Goal: Task Accomplishment & Management: Use online tool/utility

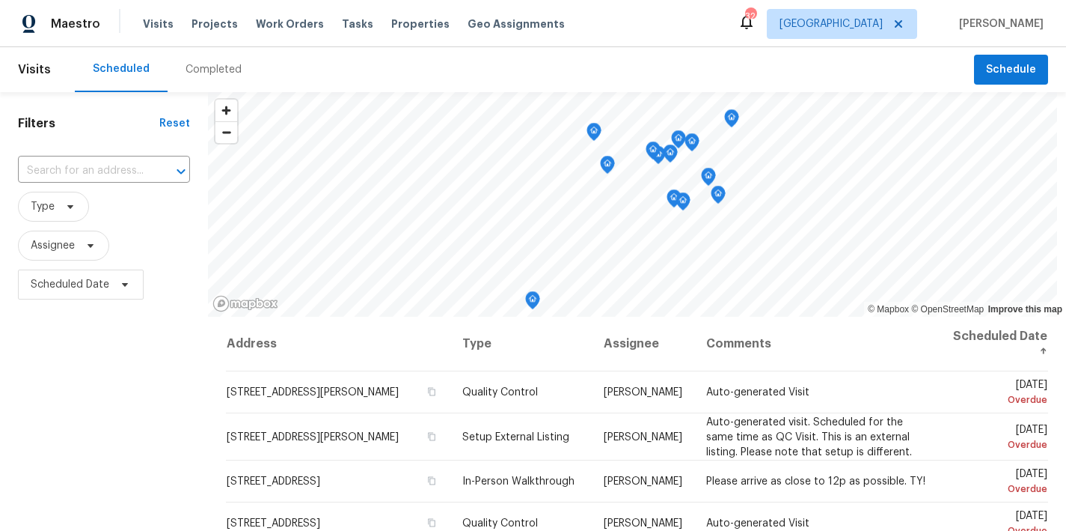
scroll to position [204, 0]
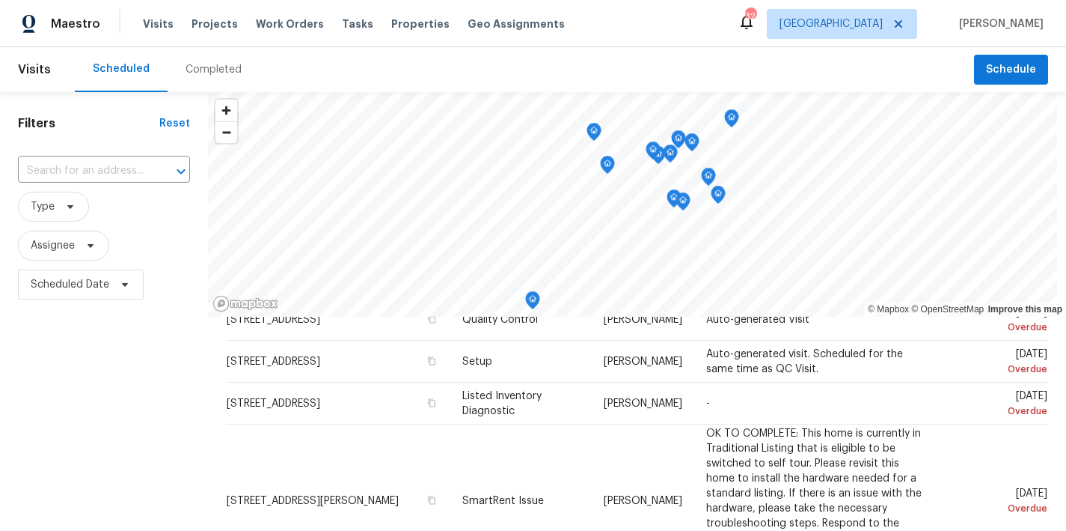
click at [356, 63] on div "Scheduled Completed" at bounding box center [525, 69] width 900 height 45
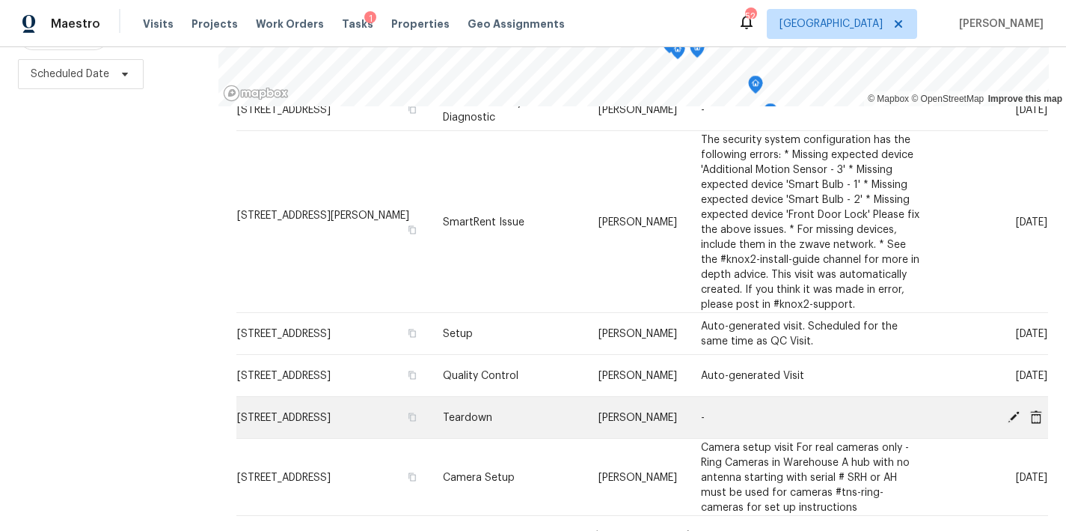
scroll to position [688, 0]
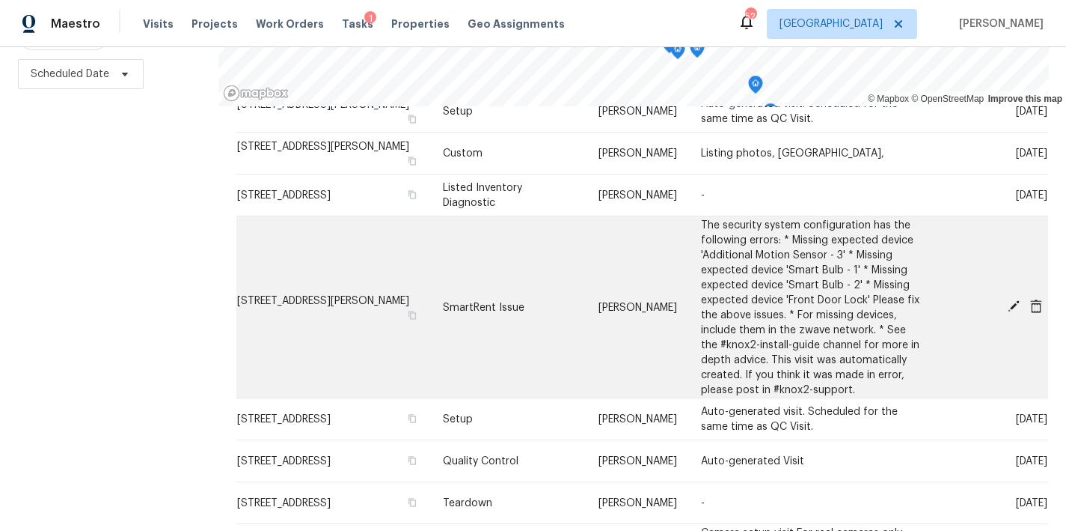
click at [1030, 299] on icon at bounding box center [1036, 305] width 12 height 13
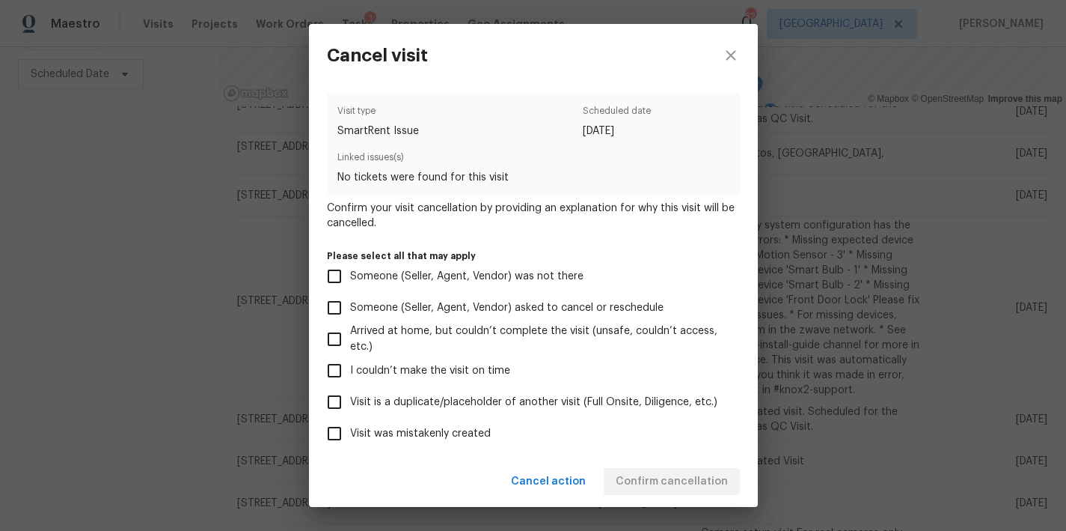
scroll to position [134, 0]
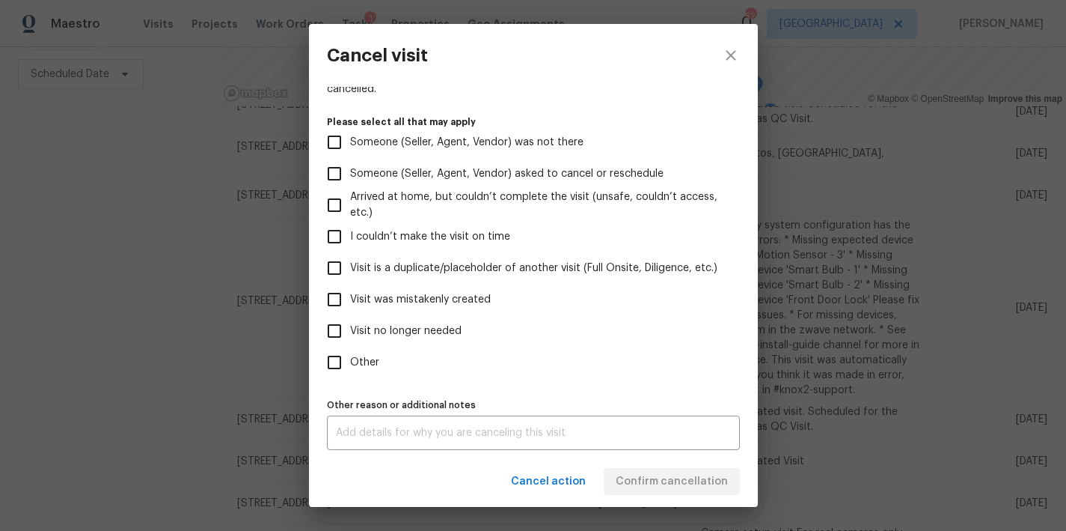
click at [421, 290] on label "Visit was mistakenly created" at bounding box center [523, 299] width 409 height 31
click at [350, 290] on input "Visit was mistakenly created" at bounding box center [334, 299] width 31 height 31
checkbox input "true"
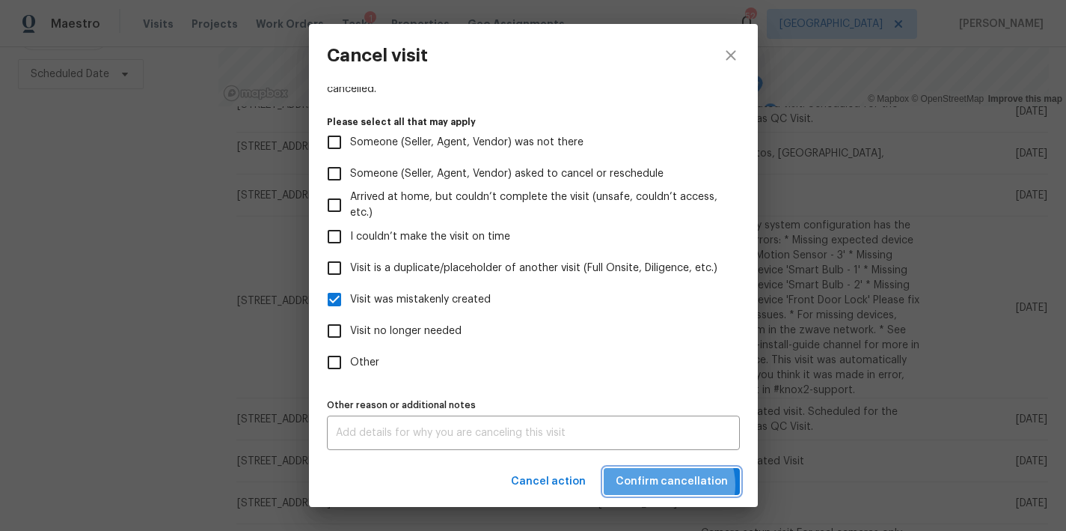
click at [676, 484] on span "Confirm cancellation" at bounding box center [672, 481] width 112 height 19
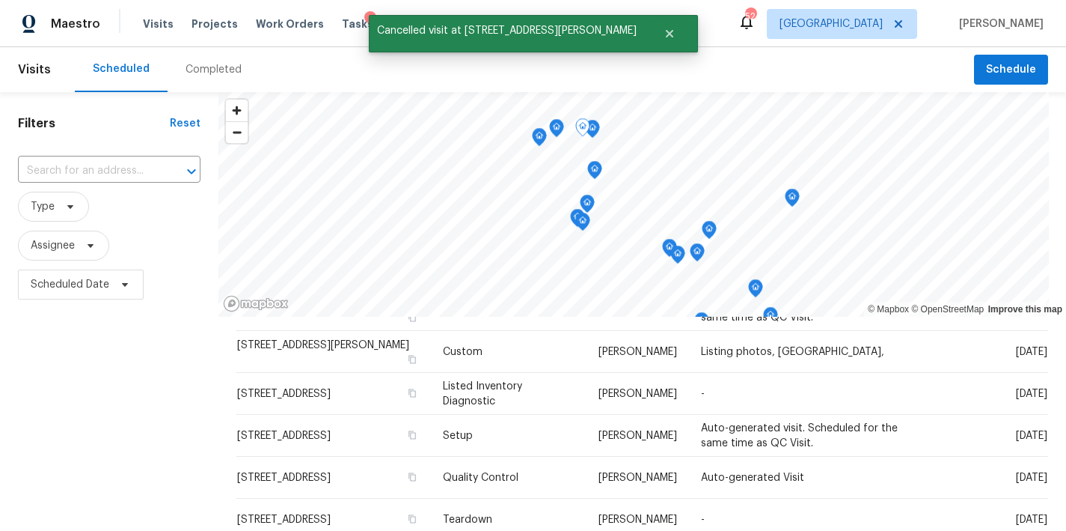
scroll to position [659, 0]
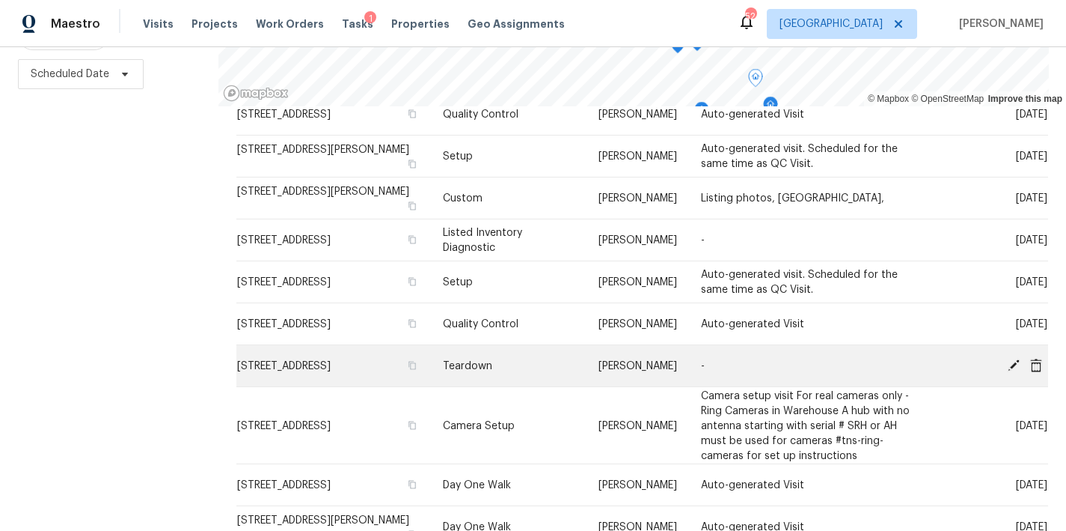
scroll to position [659, 0]
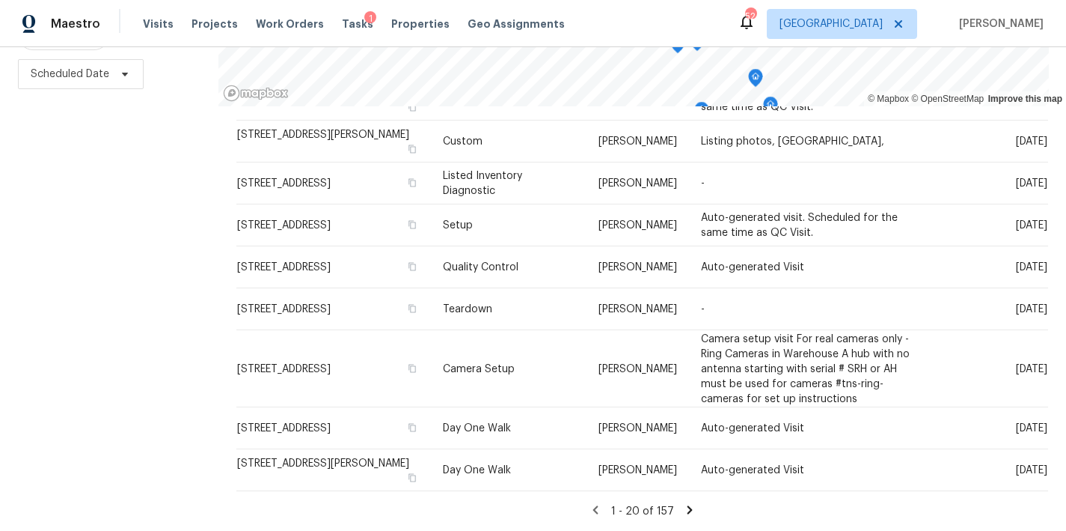
click at [683, 503] on icon at bounding box center [689, 509] width 13 height 13
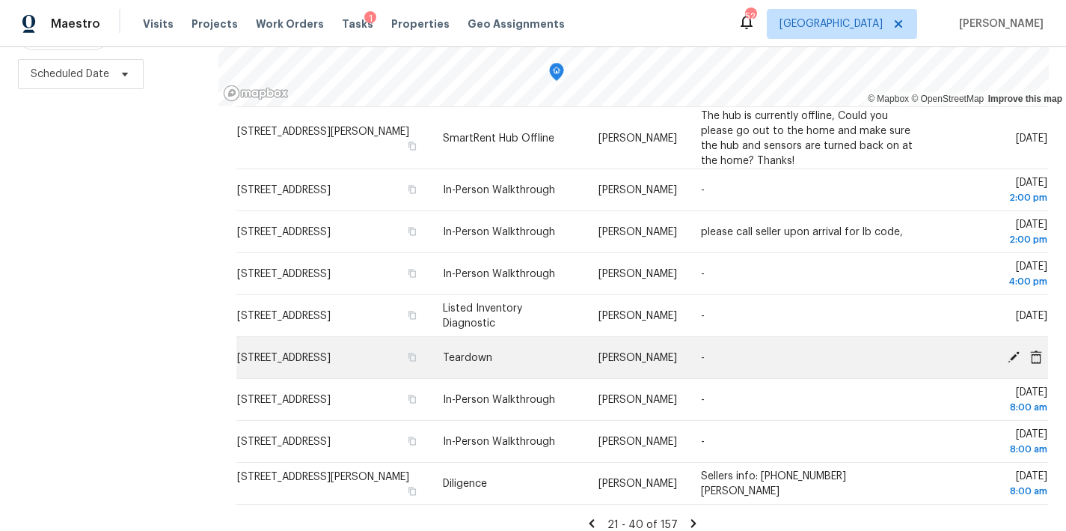
scroll to position [539, 0]
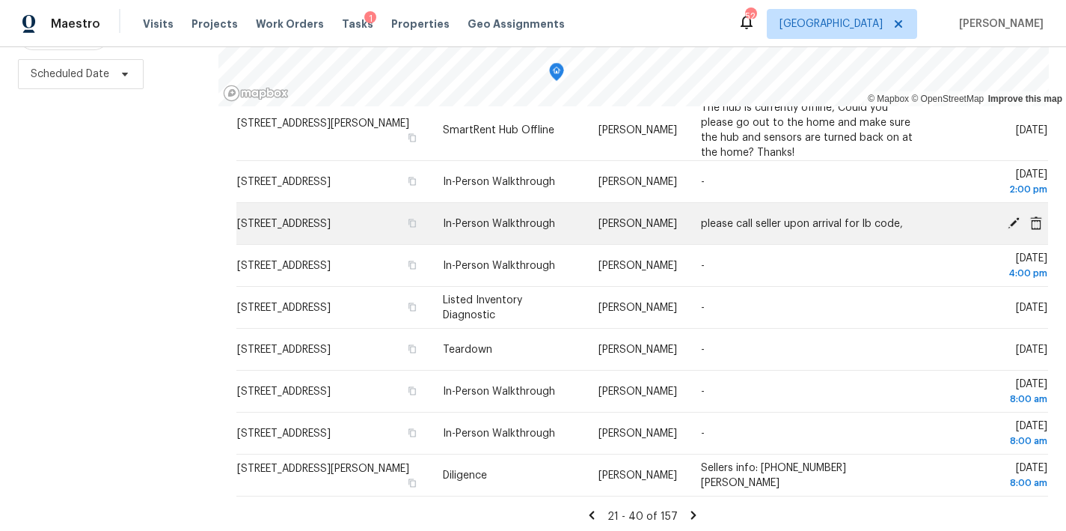
click at [1008, 216] on icon at bounding box center [1014, 222] width 12 height 12
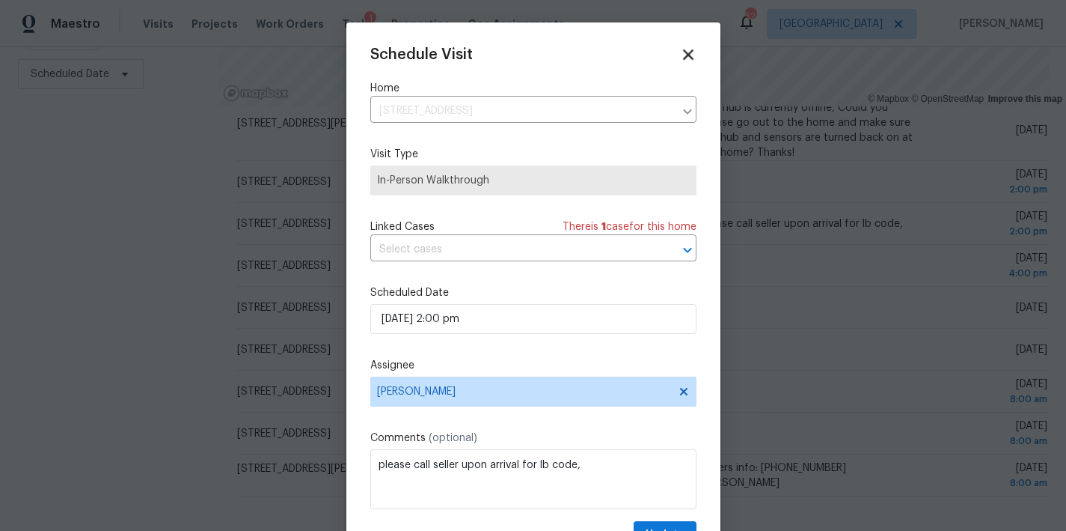
click at [683, 58] on icon at bounding box center [688, 54] width 10 height 10
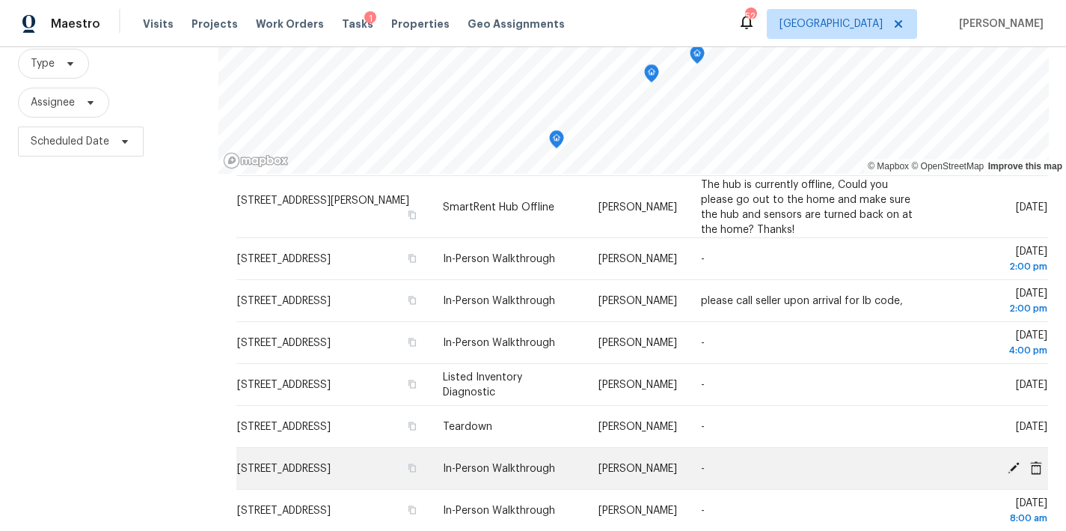
scroll to position [544, 0]
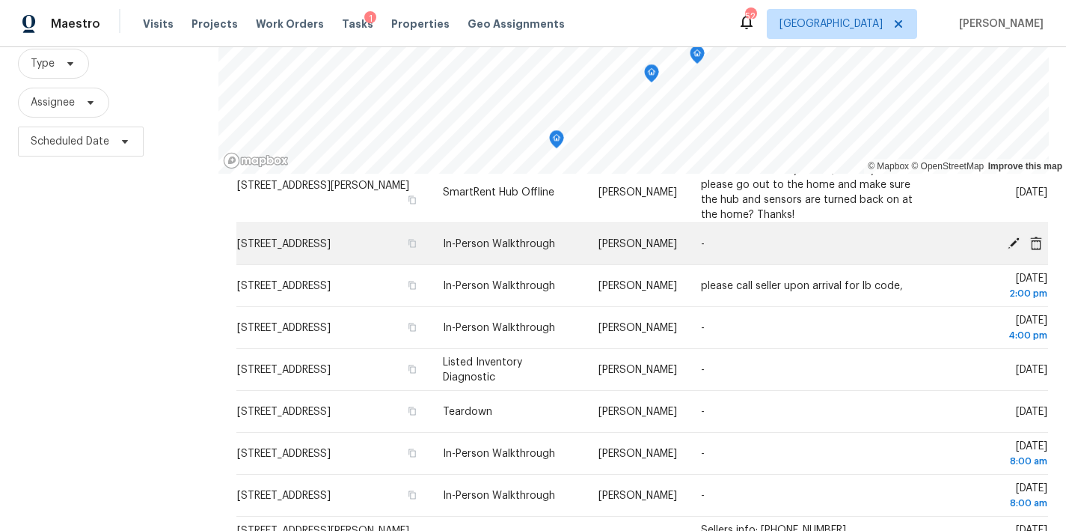
click at [1008, 242] on icon at bounding box center [1014, 242] width 12 height 12
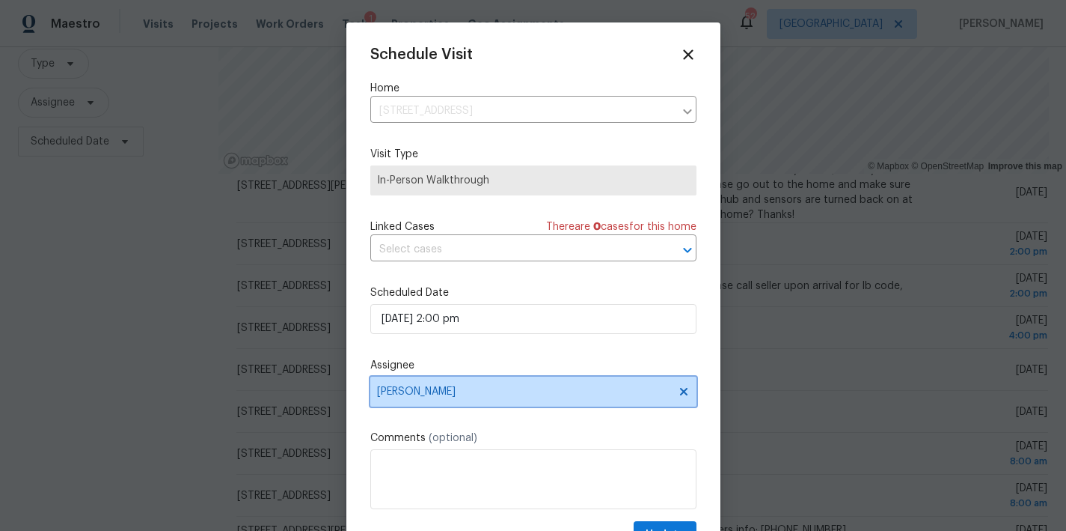
click at [461, 397] on span "[PERSON_NAME]" at bounding box center [523, 391] width 293 height 12
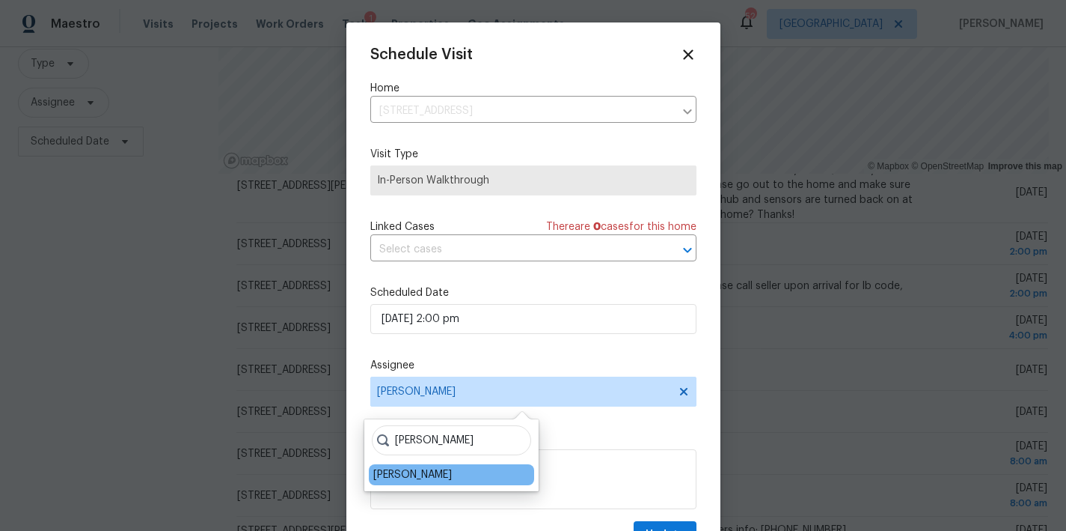
type input "ken rom"
click at [415, 478] on div "Ken Romain" at bounding box center [412, 474] width 79 height 15
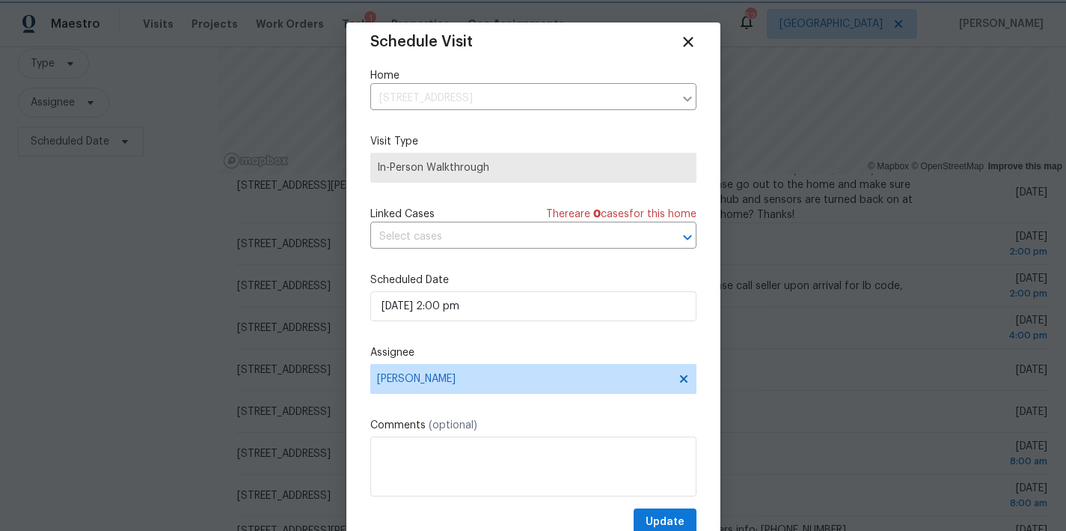
scroll to position [27, 0]
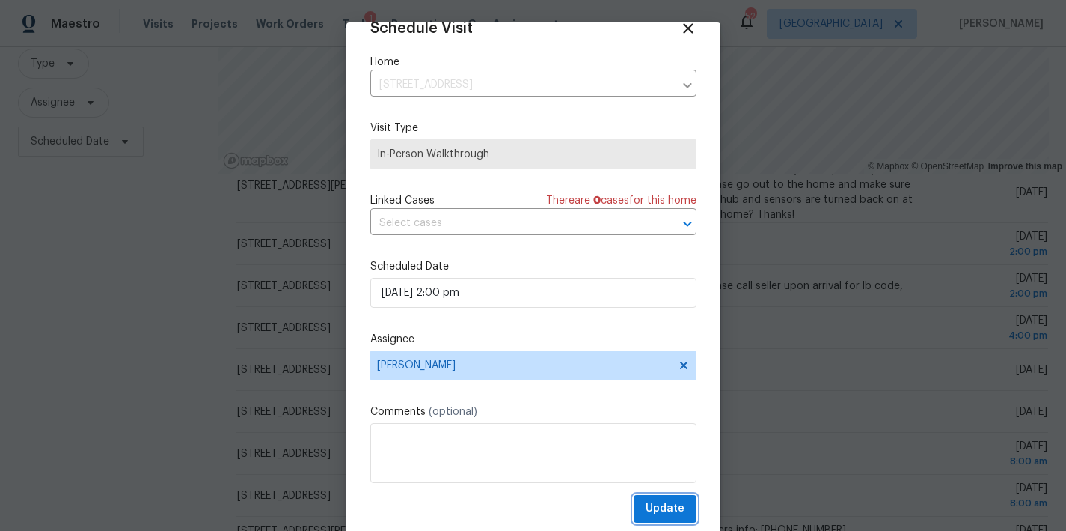
click at [646, 512] on span "Update" at bounding box center [665, 508] width 39 height 19
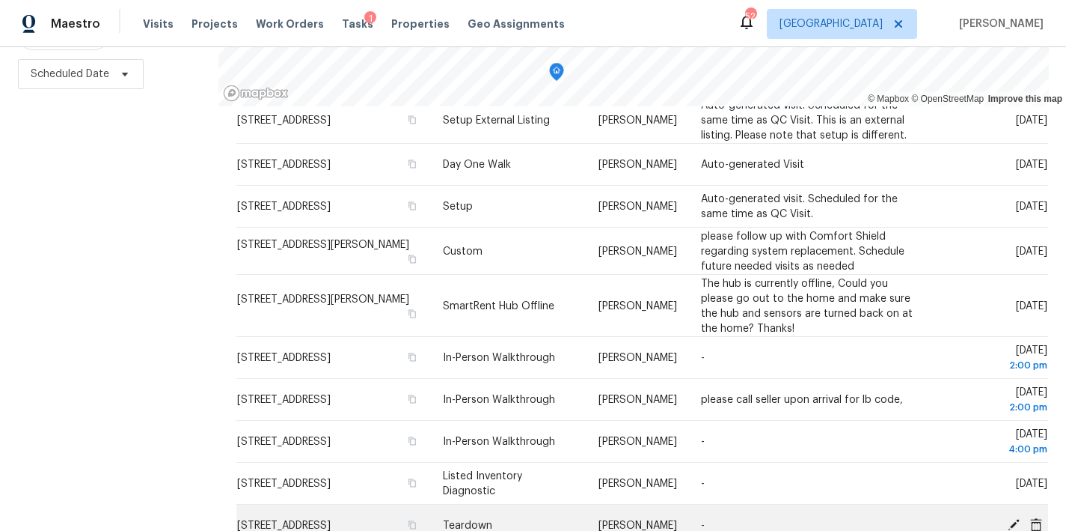
scroll to position [352, 0]
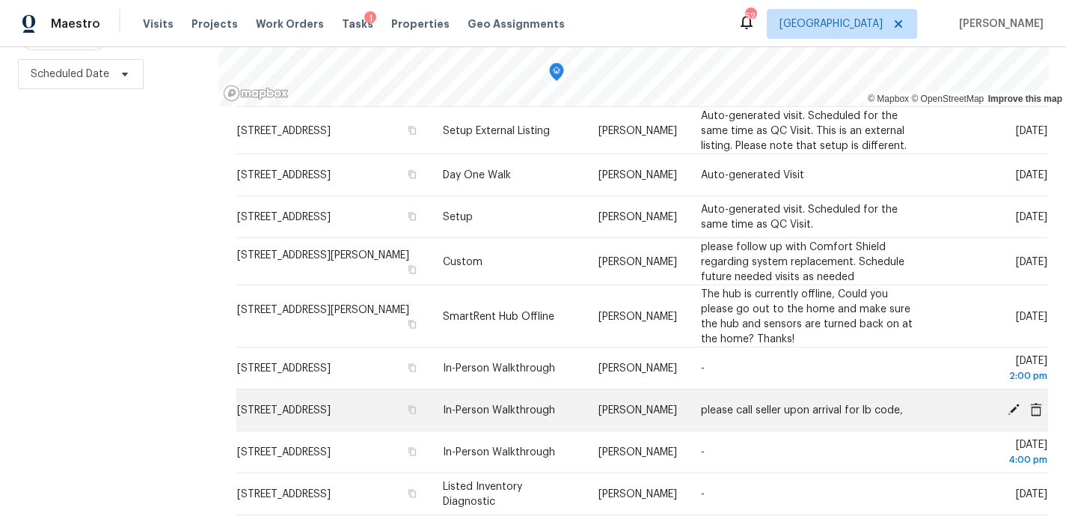
click at [1007, 402] on icon at bounding box center [1013, 408] width 13 height 13
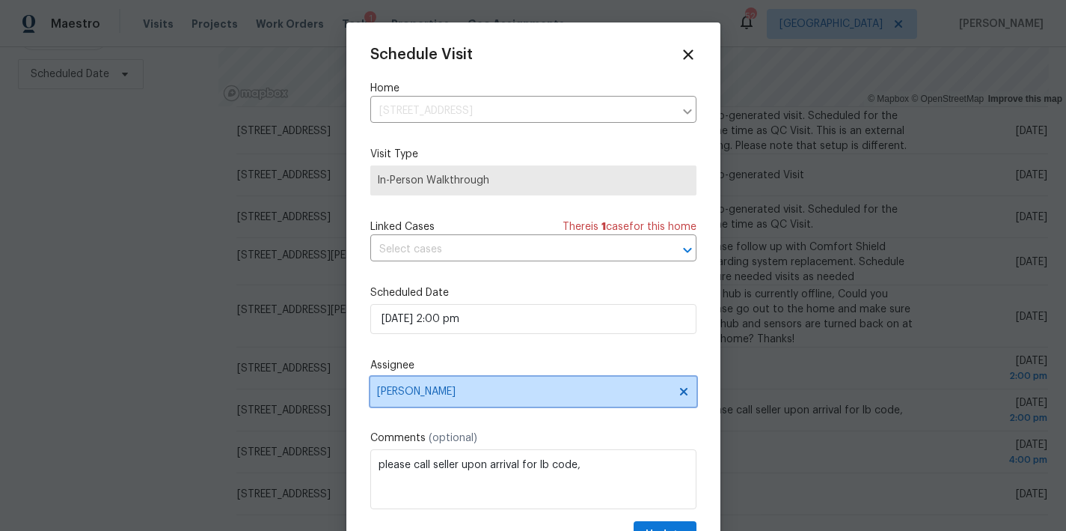
click at [470, 397] on span "[PERSON_NAME]" at bounding box center [523, 391] width 293 height 12
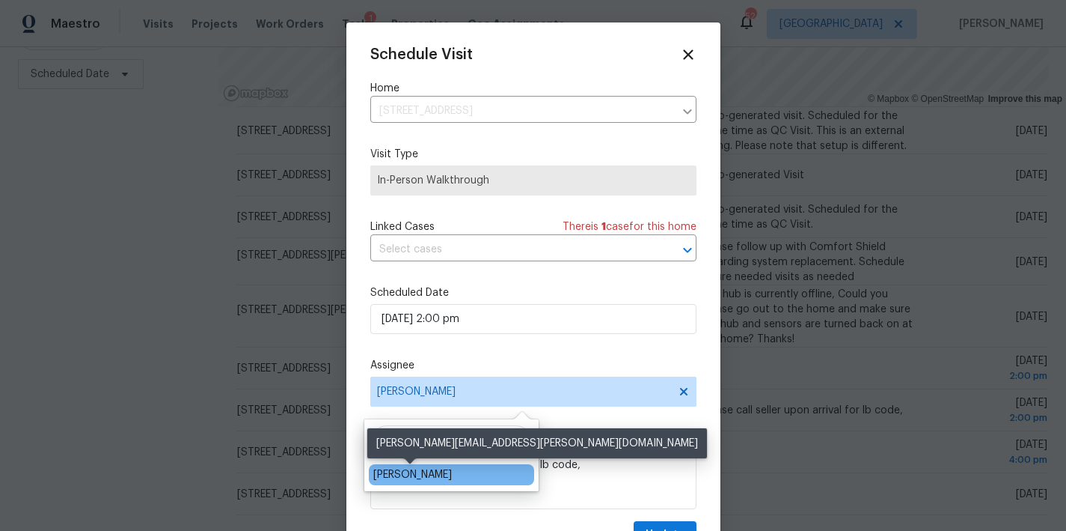
type input "pres"
click at [394, 473] on div "[PERSON_NAME]" at bounding box center [412, 474] width 79 height 15
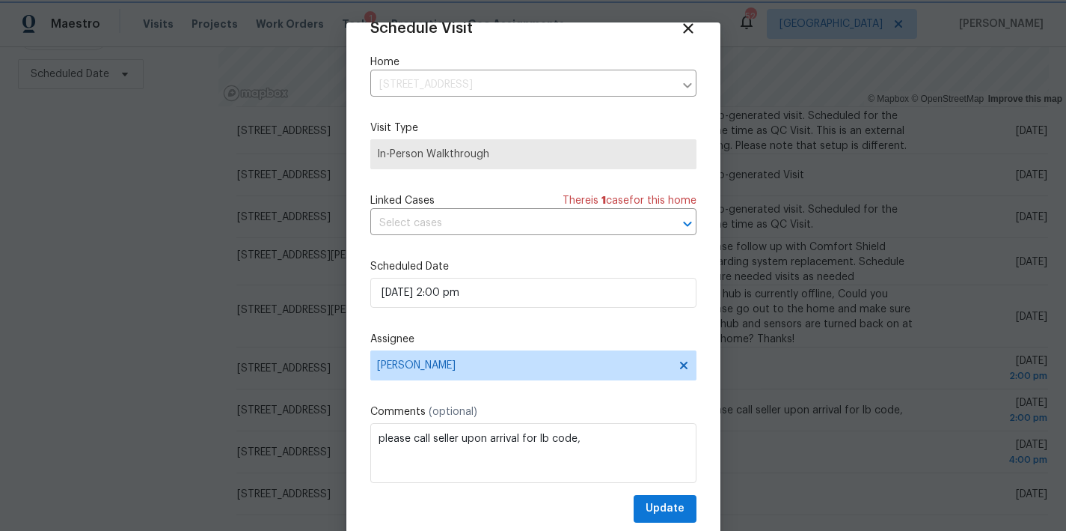
scroll to position [27, 0]
click at [660, 510] on span "Update" at bounding box center [665, 508] width 39 height 19
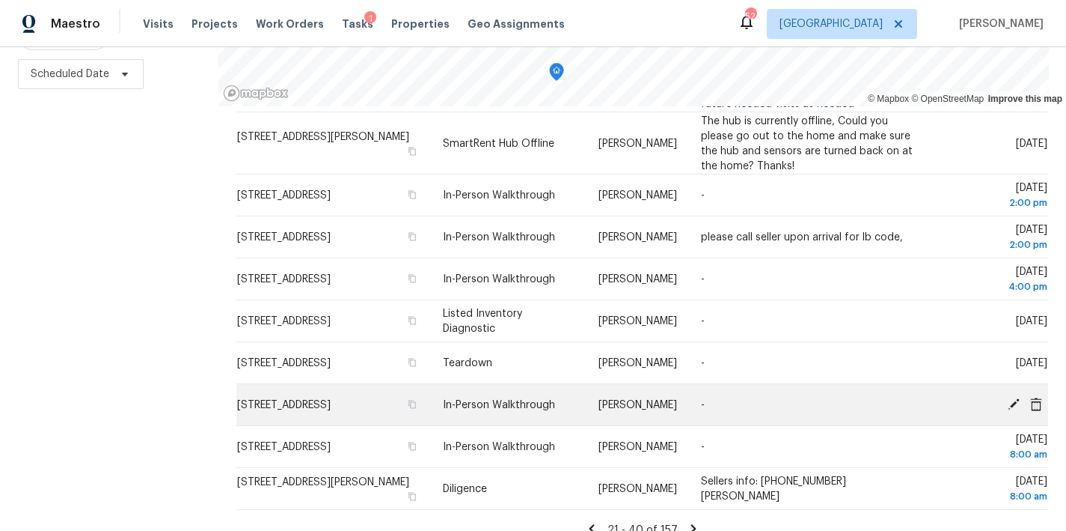
scroll to position [501, 0]
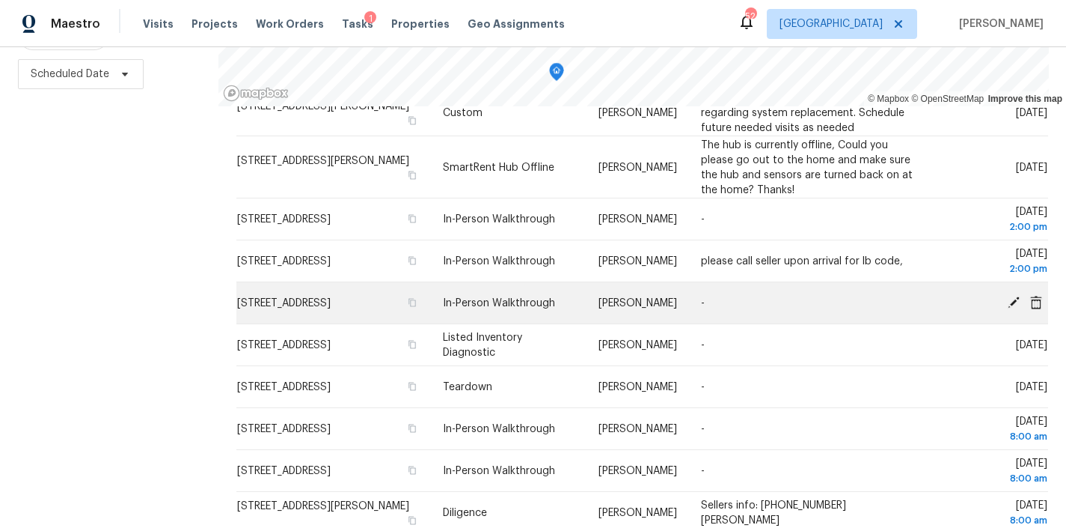
click at [1008, 296] on icon at bounding box center [1014, 302] width 12 height 12
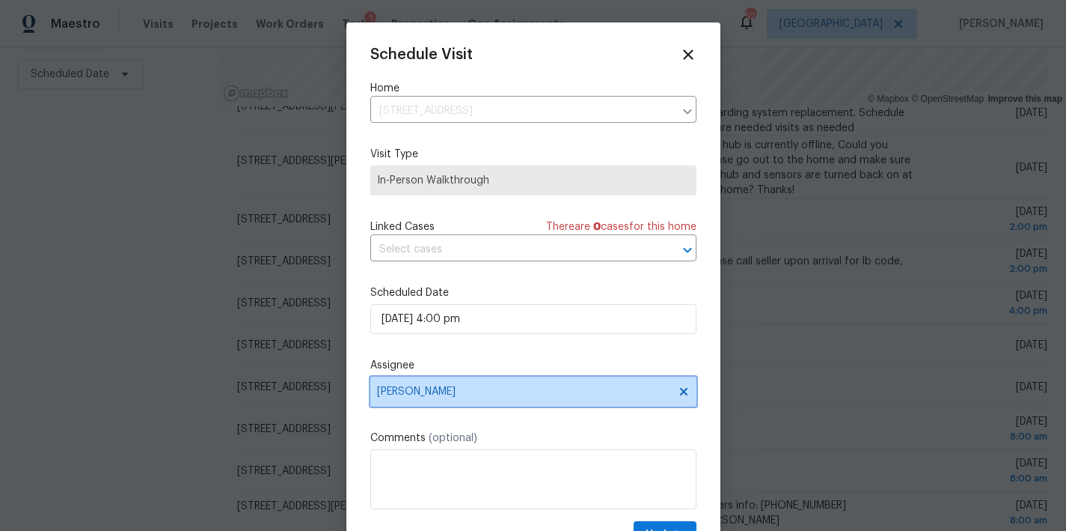
click at [468, 388] on span "[PERSON_NAME]" at bounding box center [523, 391] width 293 height 12
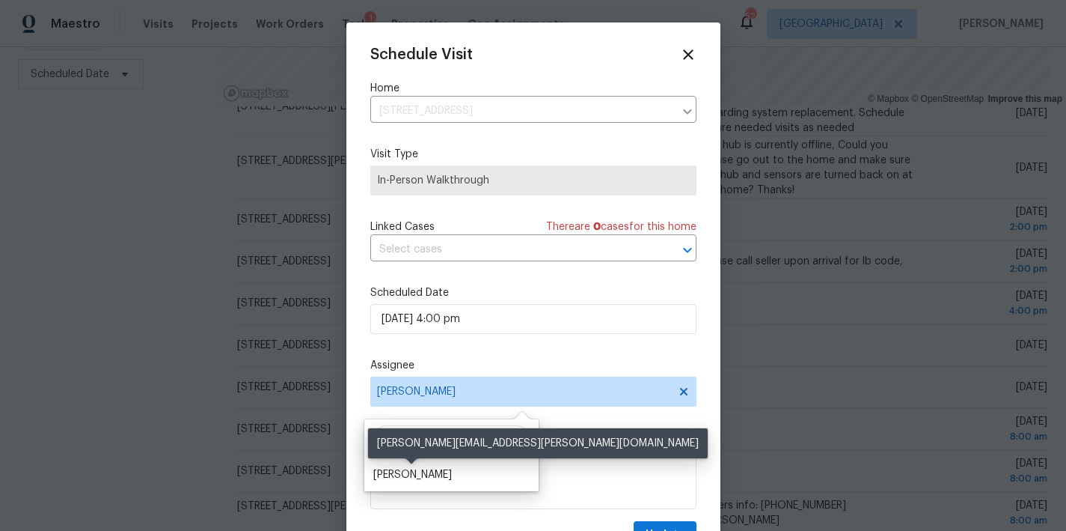
type input "ryan midd"
click at [427, 475] on div "Ryan Middleton" at bounding box center [412, 474] width 79 height 15
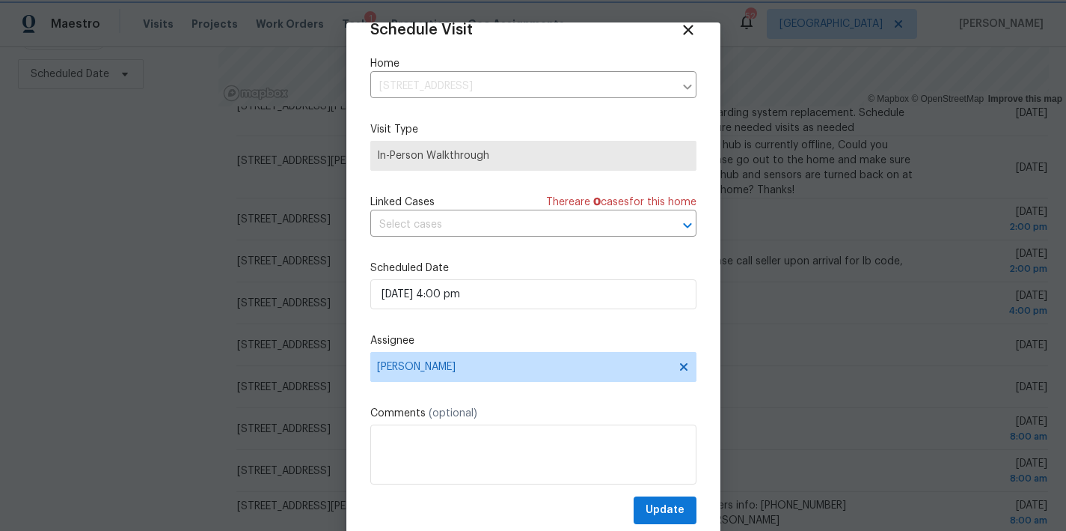
scroll to position [27, 0]
click at [662, 504] on span "Update" at bounding box center [665, 508] width 39 height 19
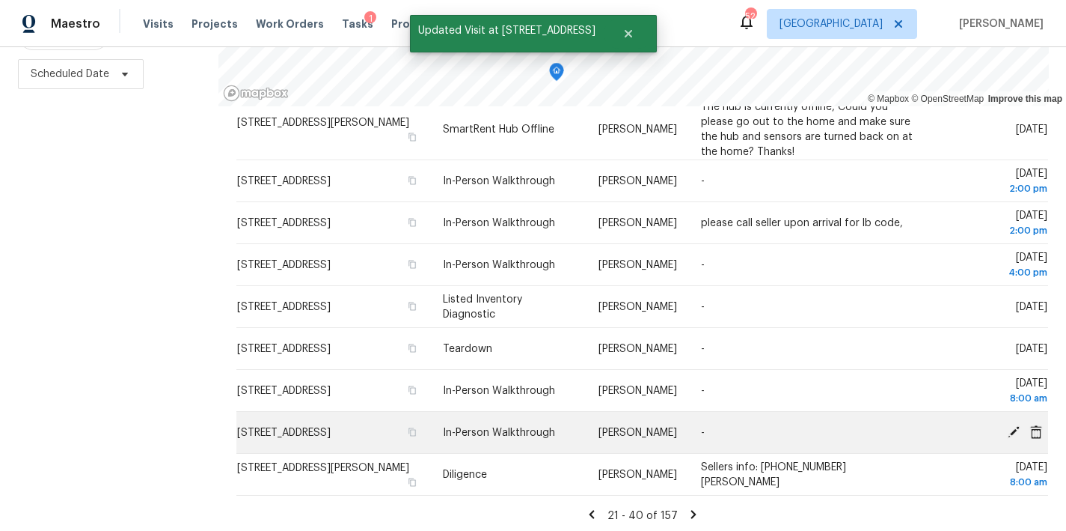
scroll to position [544, 0]
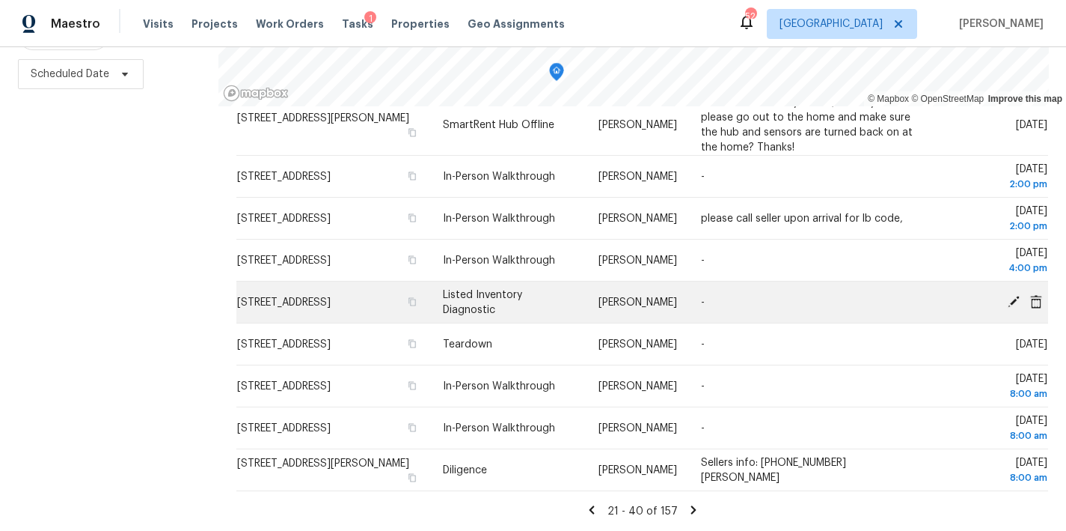
click at [1007, 294] on icon at bounding box center [1013, 300] width 13 height 13
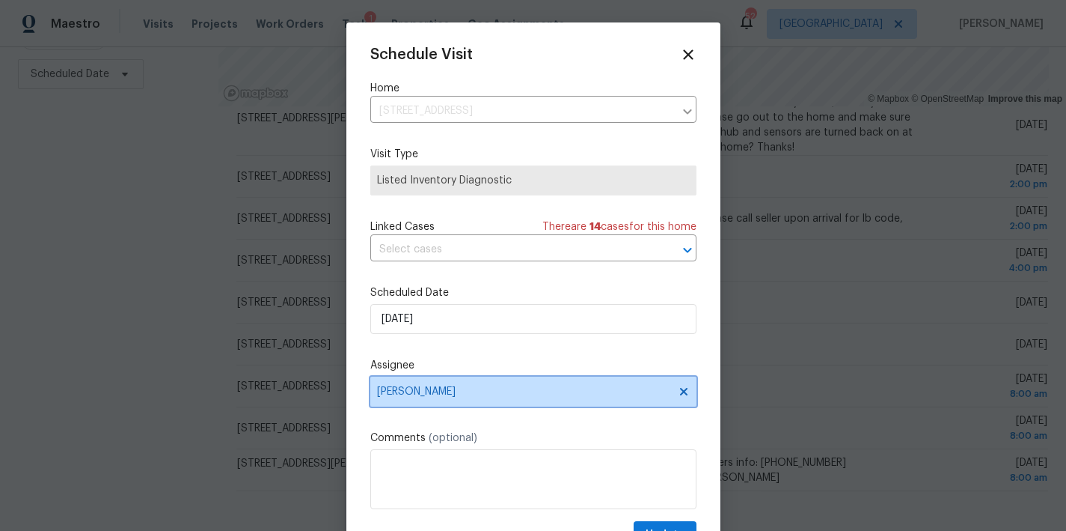
click at [453, 399] on span "[PERSON_NAME]" at bounding box center [533, 391] width 326 height 30
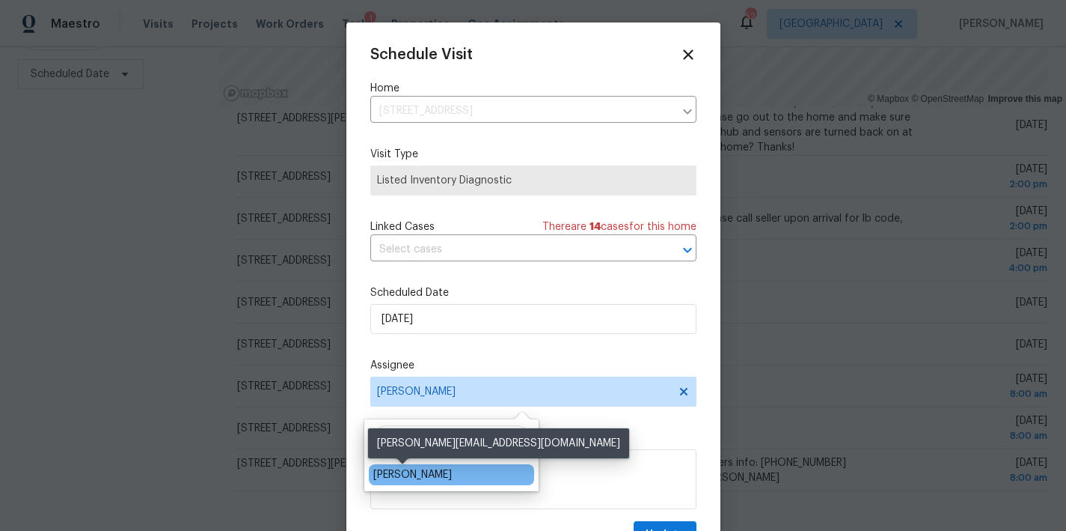
type input "ken r"
drag, startPoint x: 399, startPoint y: 474, endPoint x: 677, endPoint y: 501, distance: 279.0
click at [399, 474] on div "Ken Romain" at bounding box center [412, 474] width 79 height 15
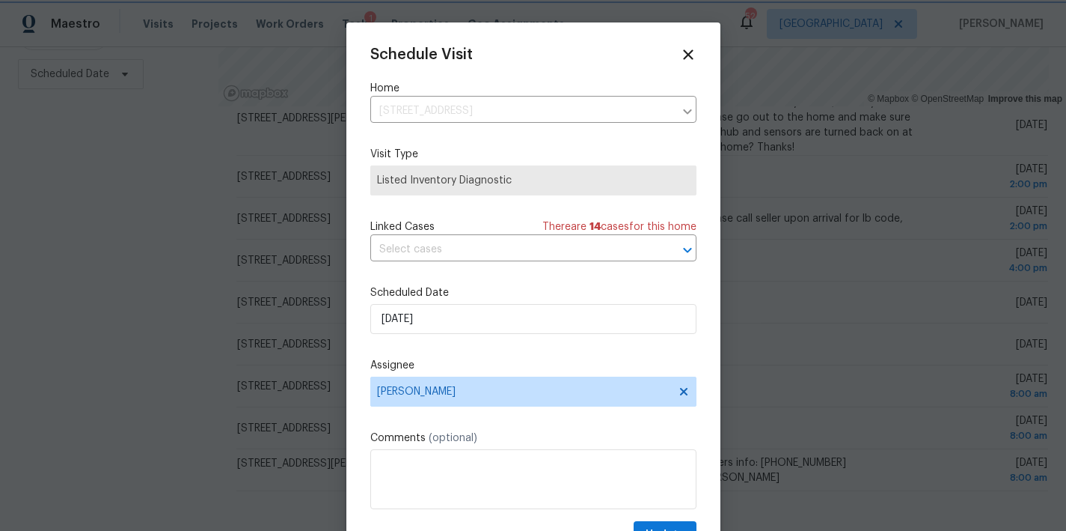
scroll to position [27, 0]
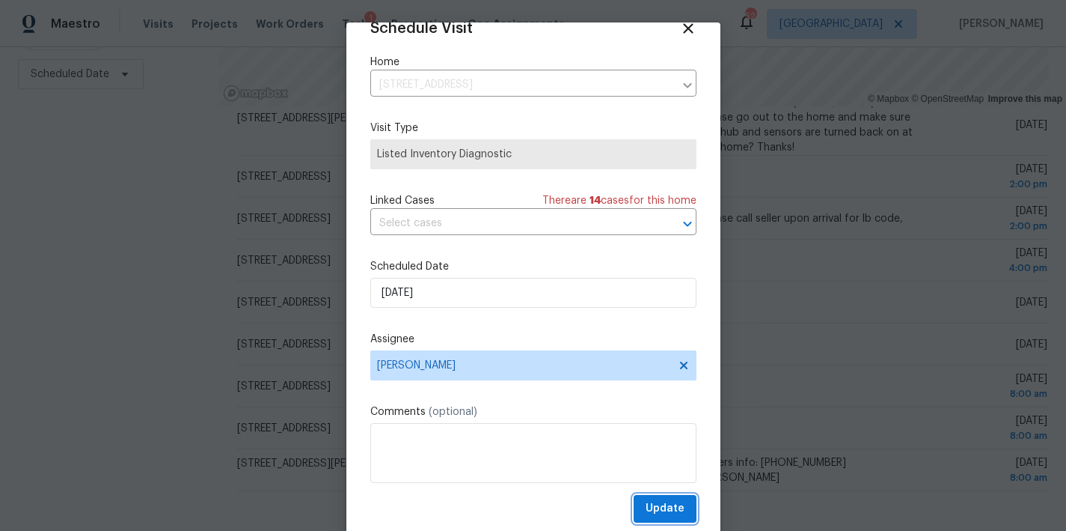
click at [659, 504] on span "Update" at bounding box center [665, 508] width 39 height 19
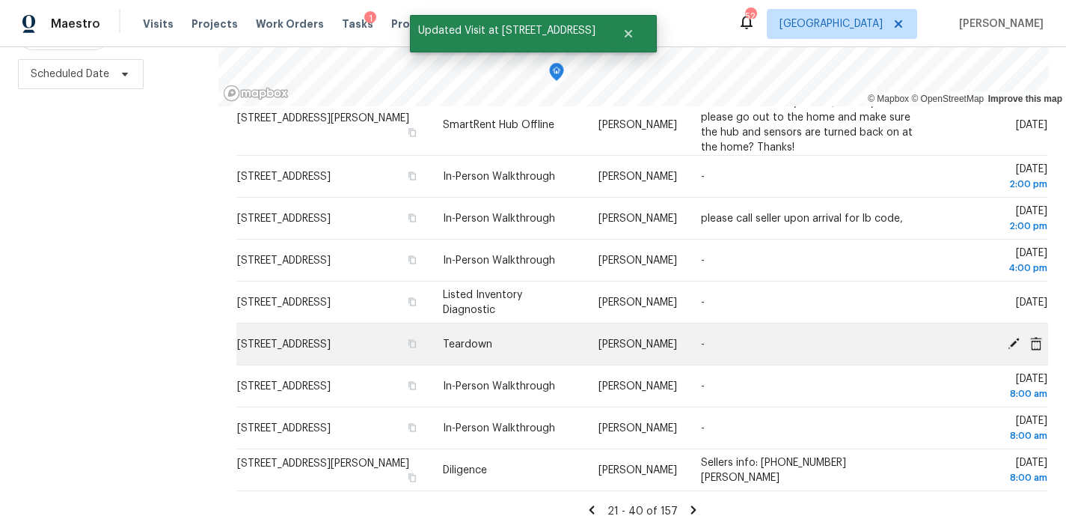
click at [1008, 337] on icon at bounding box center [1014, 343] width 12 height 12
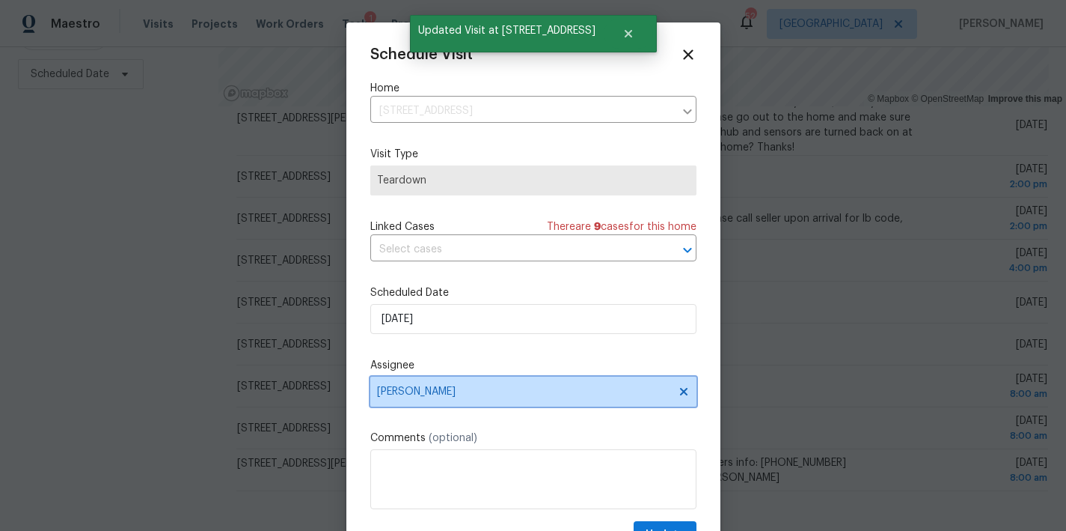
click at [458, 400] on span "[PERSON_NAME]" at bounding box center [533, 391] width 326 height 30
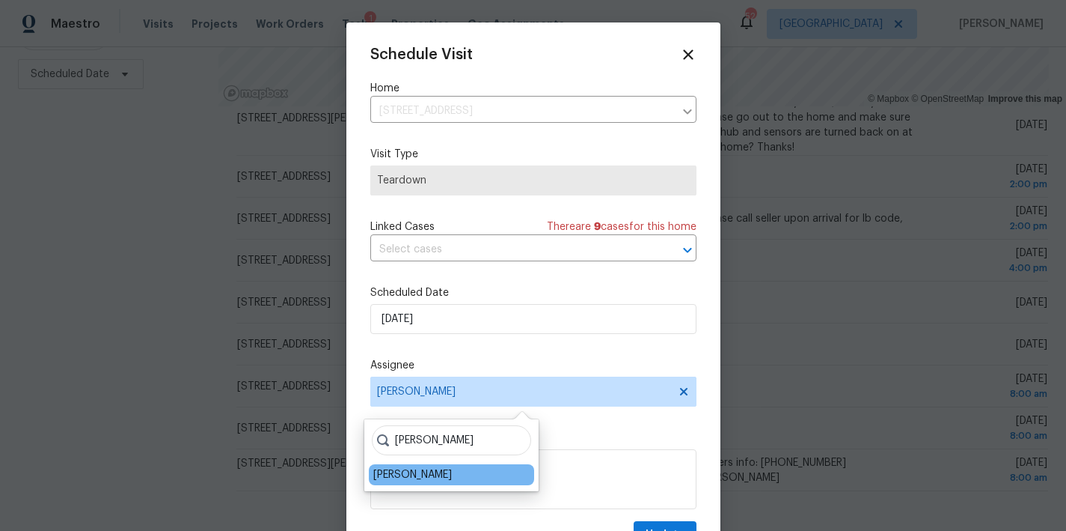
type input "ken r"
click at [400, 471] on div "Ken Romain" at bounding box center [412, 474] width 79 height 15
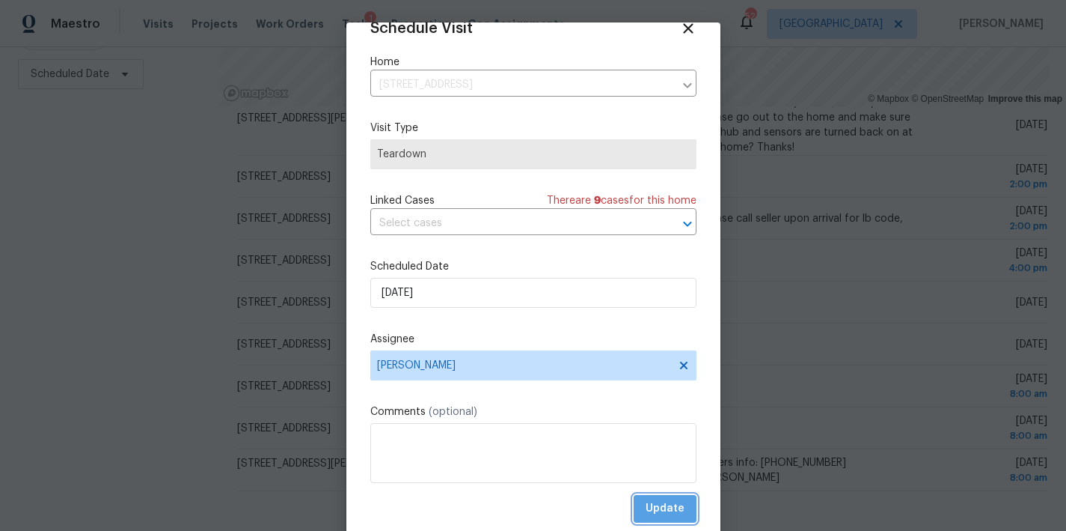
click at [659, 504] on span "Update" at bounding box center [665, 508] width 39 height 19
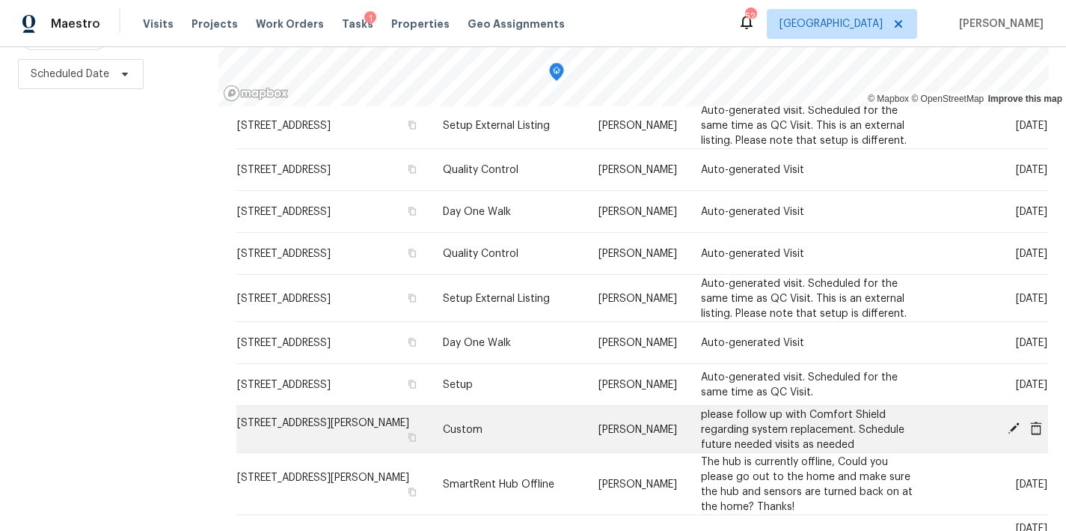
scroll to position [156, 0]
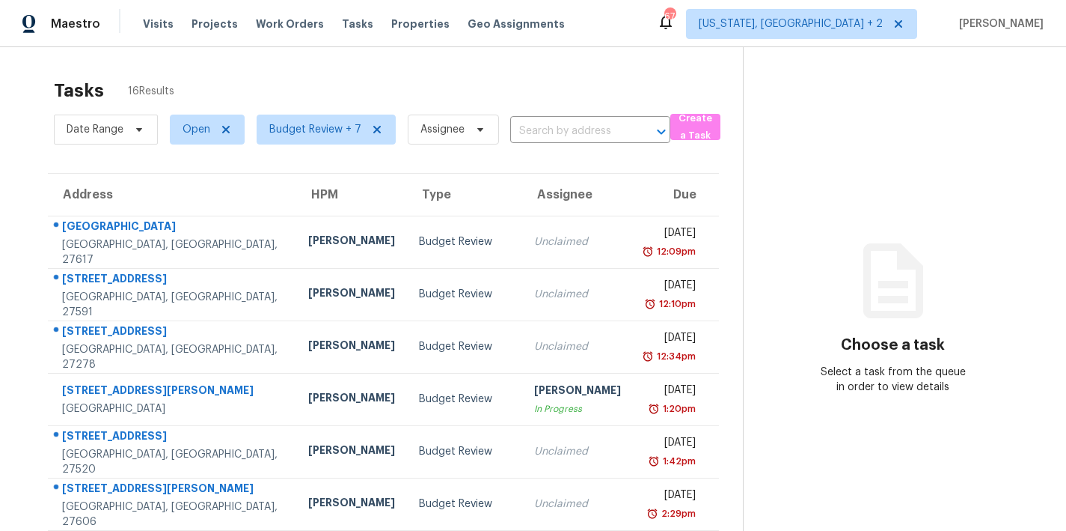
scroll to position [180, 0]
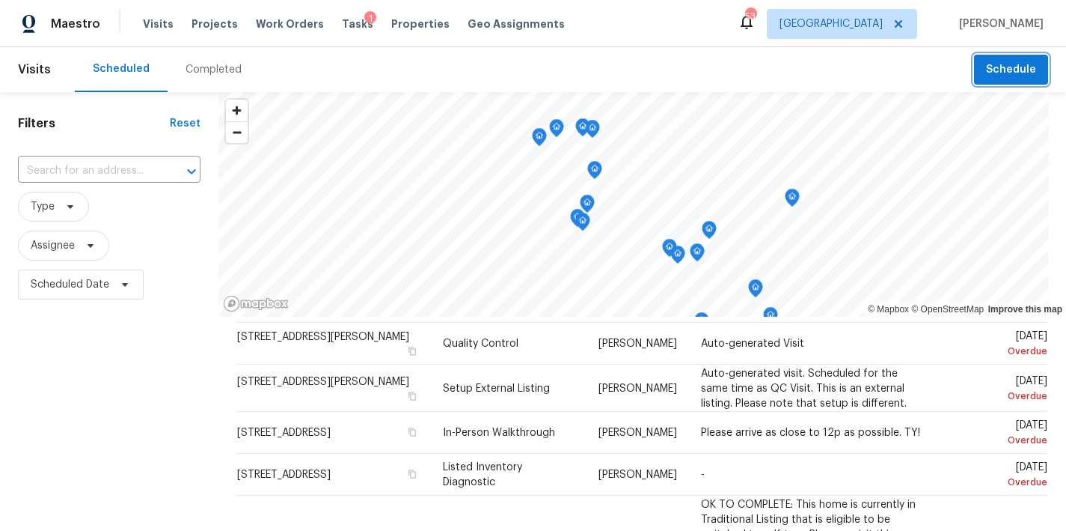
click at [1024, 67] on span "Schedule" at bounding box center [1011, 70] width 50 height 19
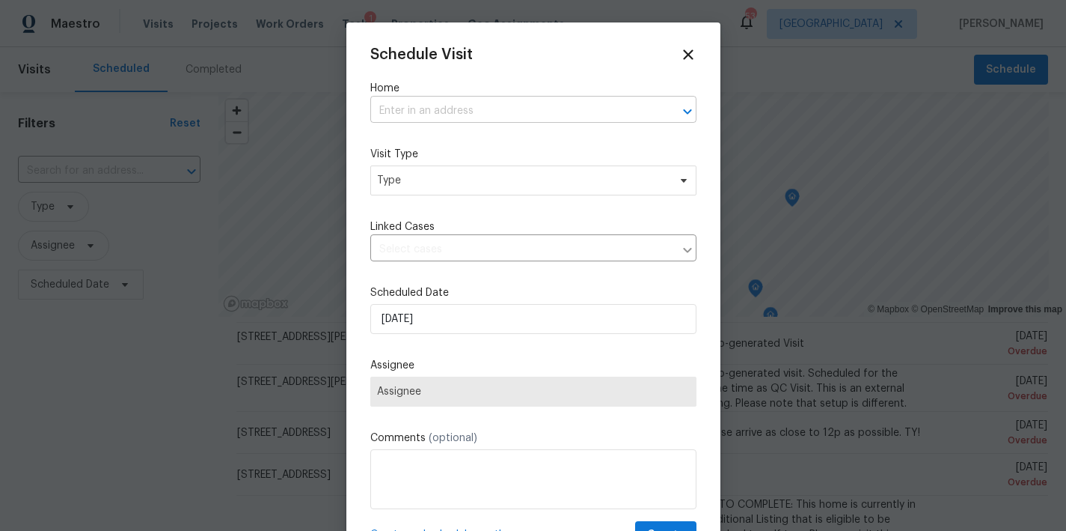
click at [459, 114] on input "text" at bounding box center [512, 111] width 284 height 23
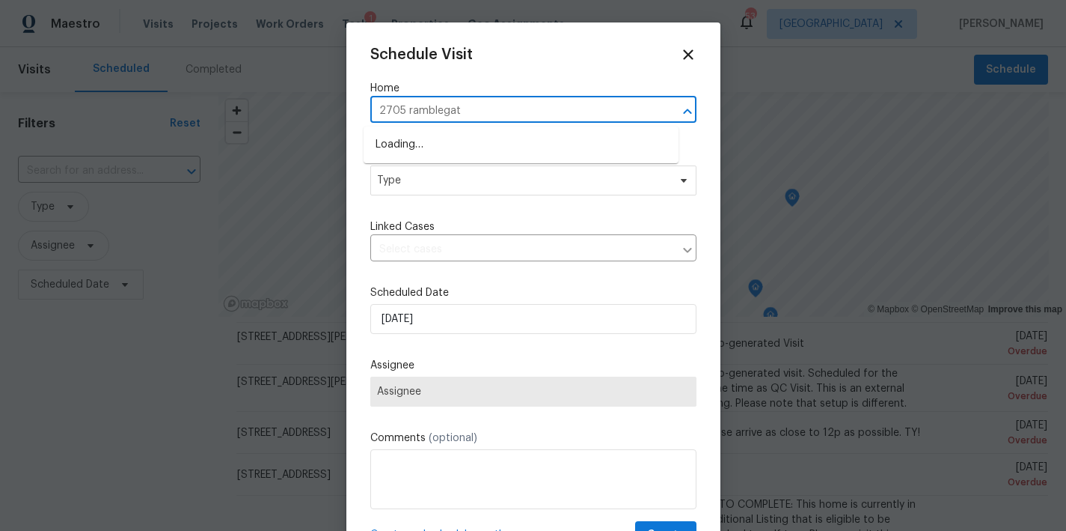
type input "2705 ramblegate"
click at [481, 147] on li "2705 Ramblegate Ln, Durham, NC 27705" at bounding box center [521, 144] width 315 height 25
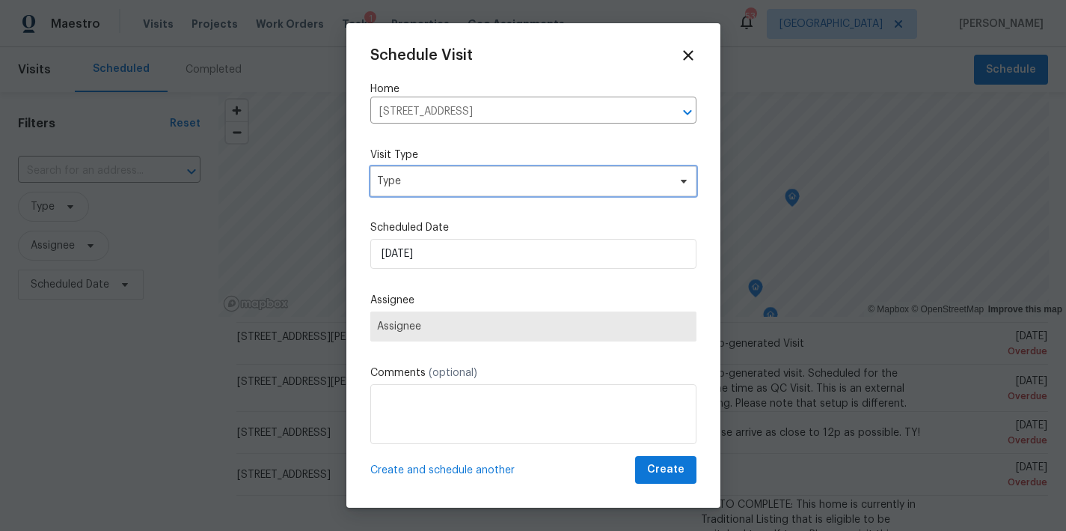
click at [461, 186] on span "Type" at bounding box center [522, 181] width 291 height 15
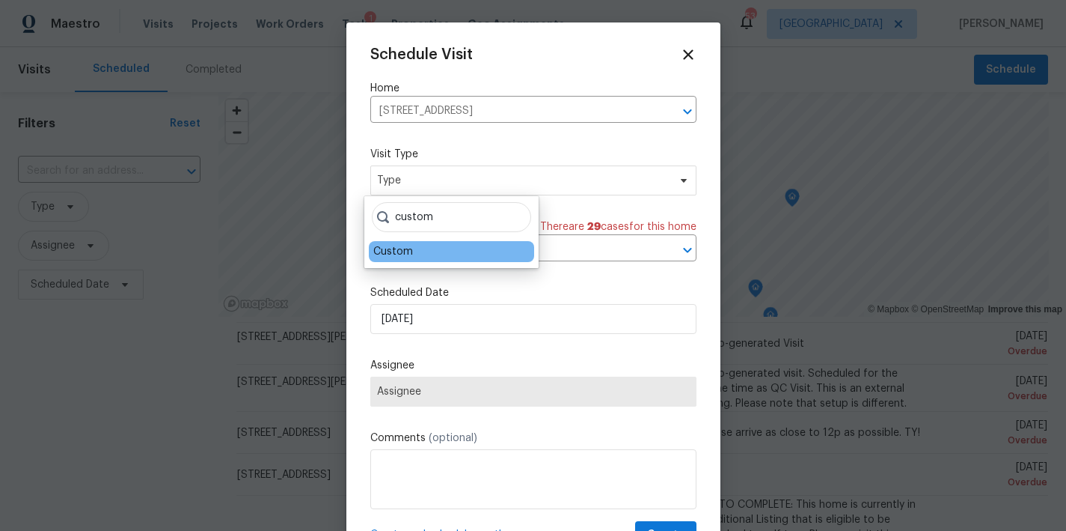
type input "custom"
click at [380, 260] on div "Custom" at bounding box center [451, 251] width 165 height 21
click at [393, 246] on div "Custom" at bounding box center [393, 251] width 40 height 15
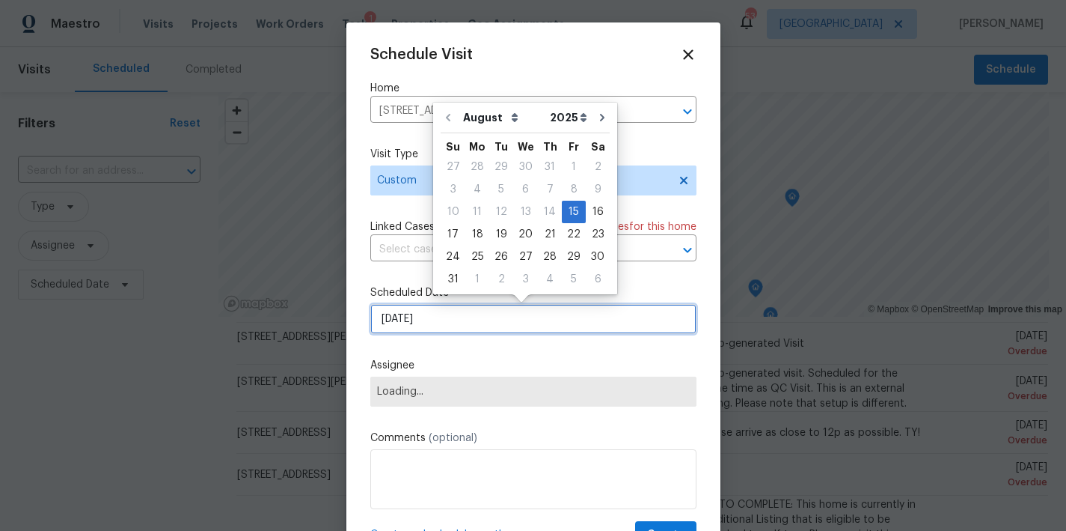
click at [420, 322] on input "8/15/2025" at bounding box center [533, 319] width 326 height 30
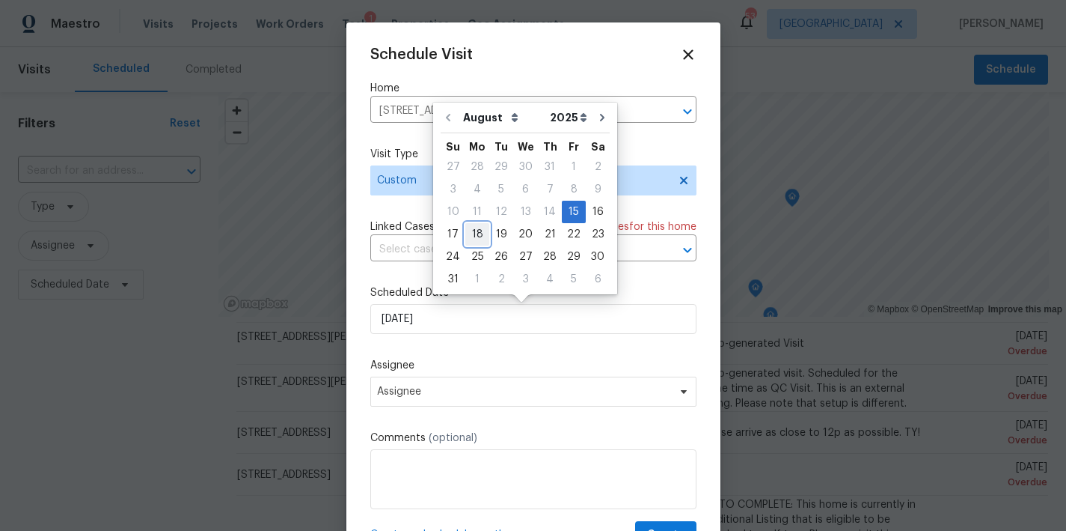
click at [468, 237] on div "18" at bounding box center [477, 234] width 24 height 21
type input "8/18/2025"
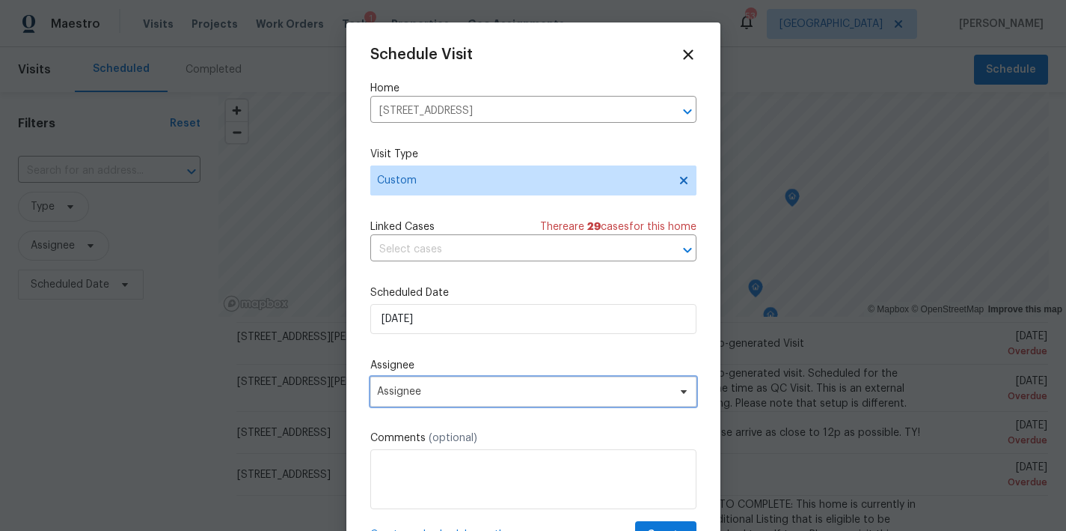
click at [424, 396] on span "Assignee" at bounding box center [523, 391] width 293 height 12
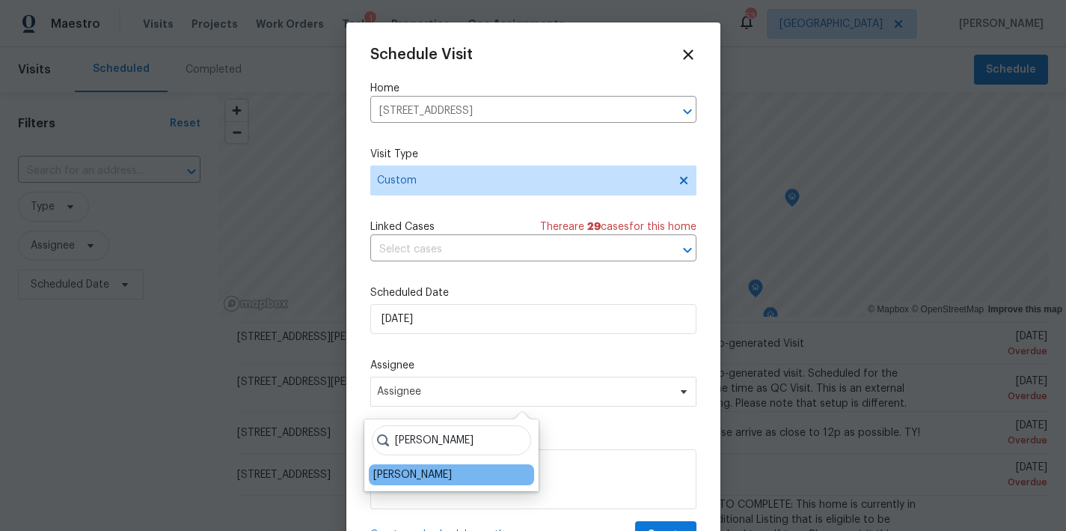
type input "ken r"
click at [407, 481] on div "Ken Romain" at bounding box center [412, 474] width 79 height 15
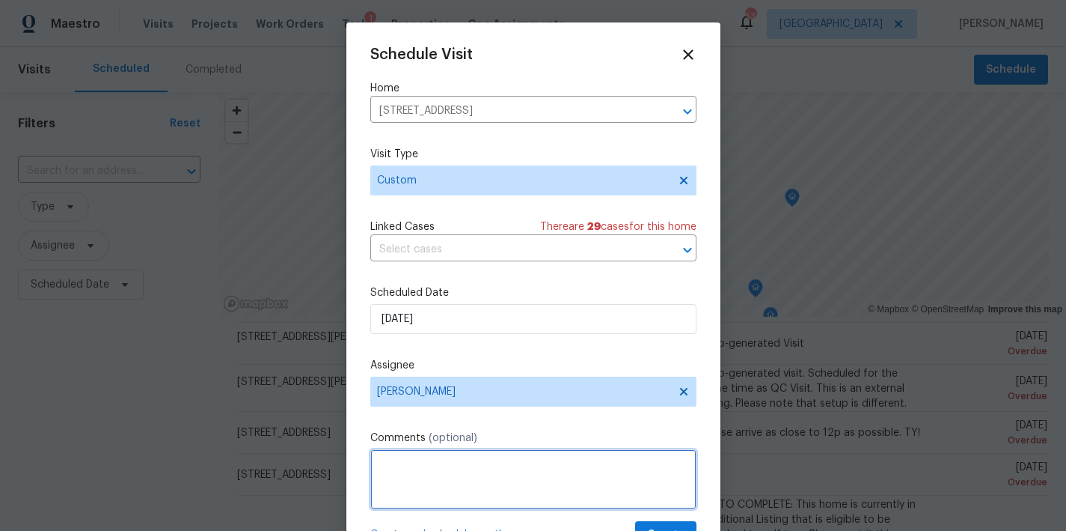
click at [420, 474] on textarea at bounding box center [533, 479] width 326 height 60
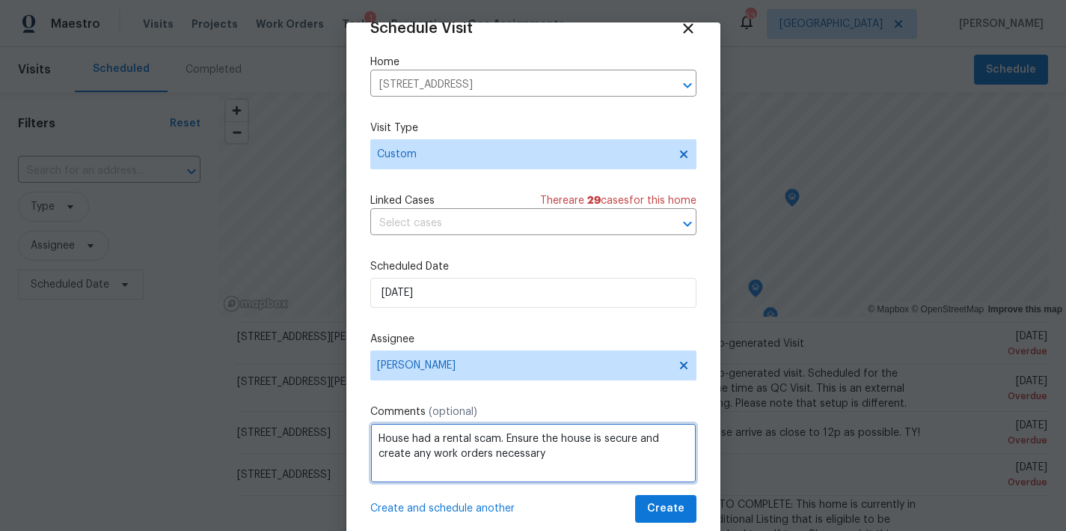
type textarea "House had a rental scam. Ensure the house is secure and create any work orders …"
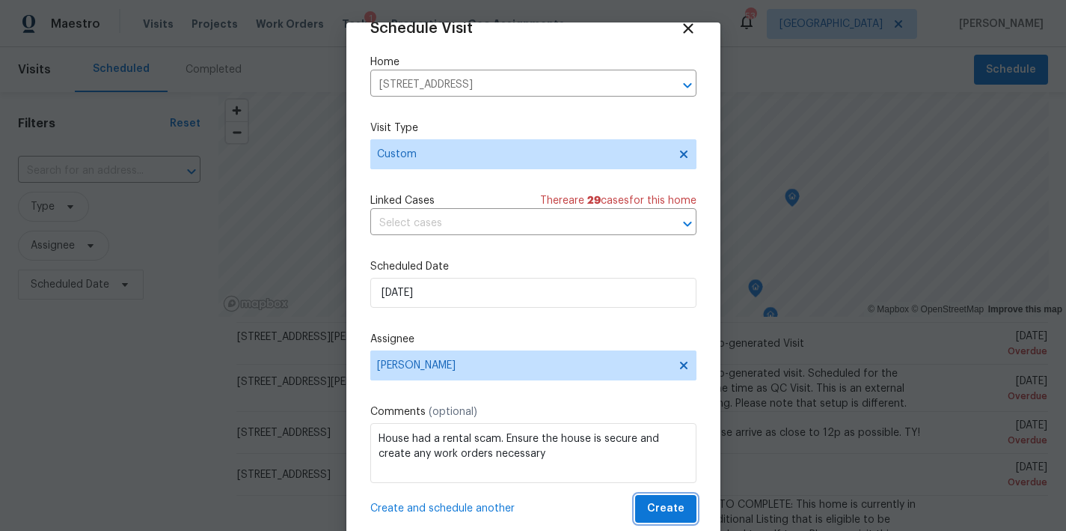
click at [665, 508] on span "Create" at bounding box center [665, 508] width 37 height 19
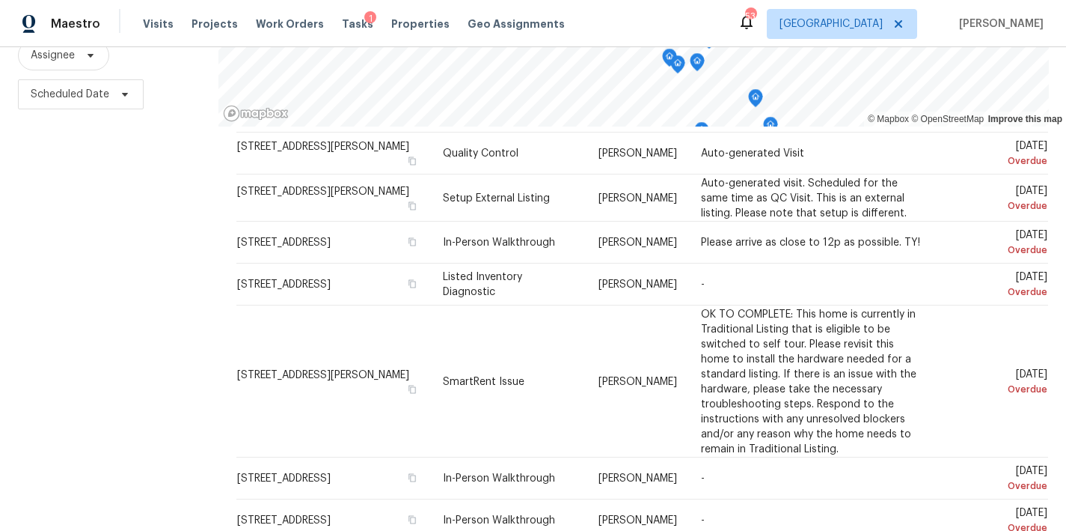
scroll to position [222, 0]
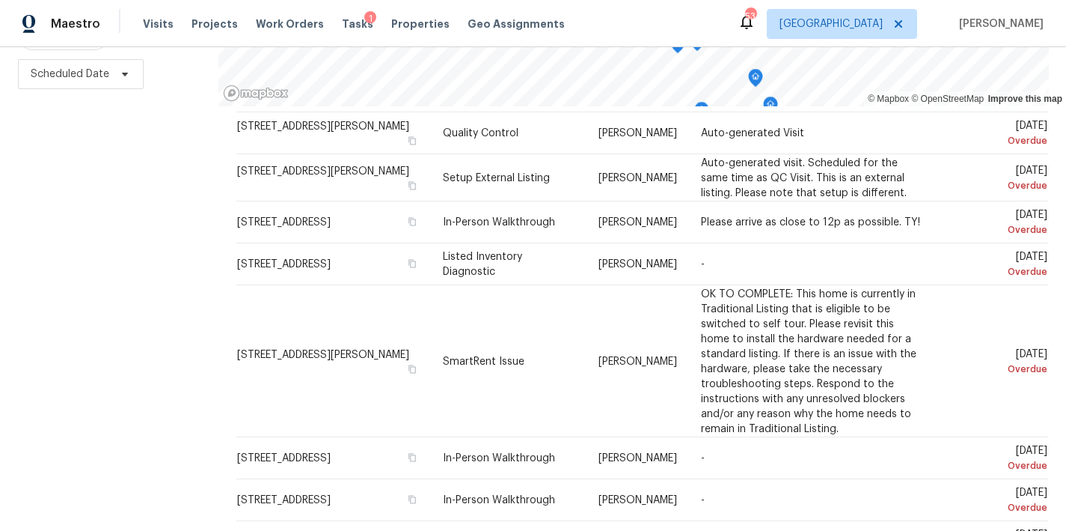
click at [164, 370] on div "Filters Reset ​ Type Assignee Scheduled Date" at bounding box center [109, 206] width 219 height 649
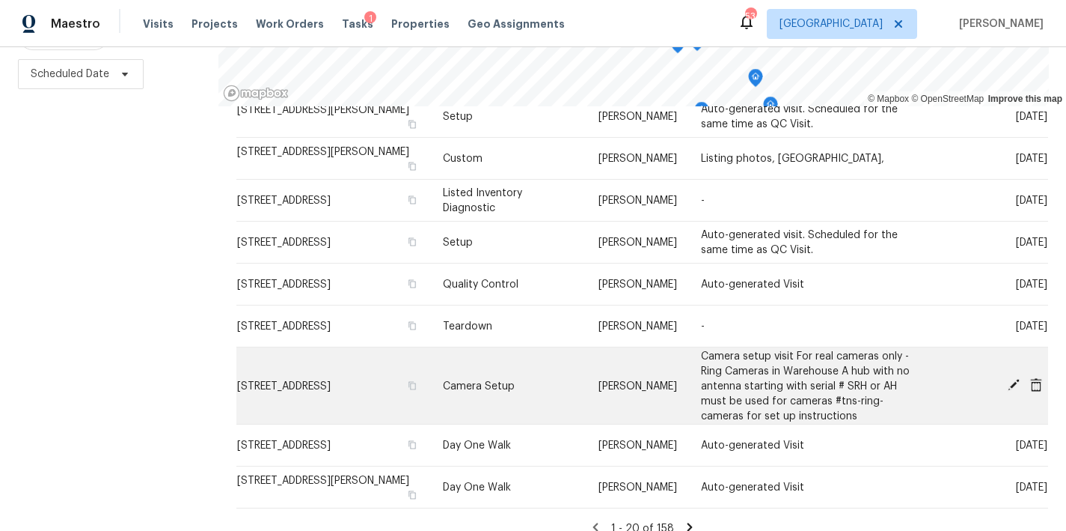
scroll to position [659, 0]
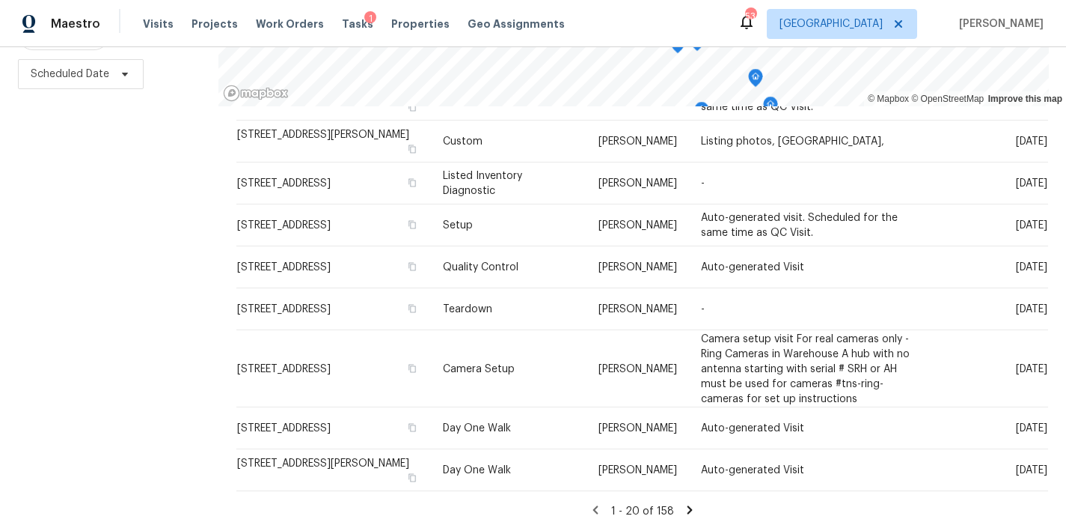
click at [687, 505] on icon at bounding box center [689, 509] width 5 height 8
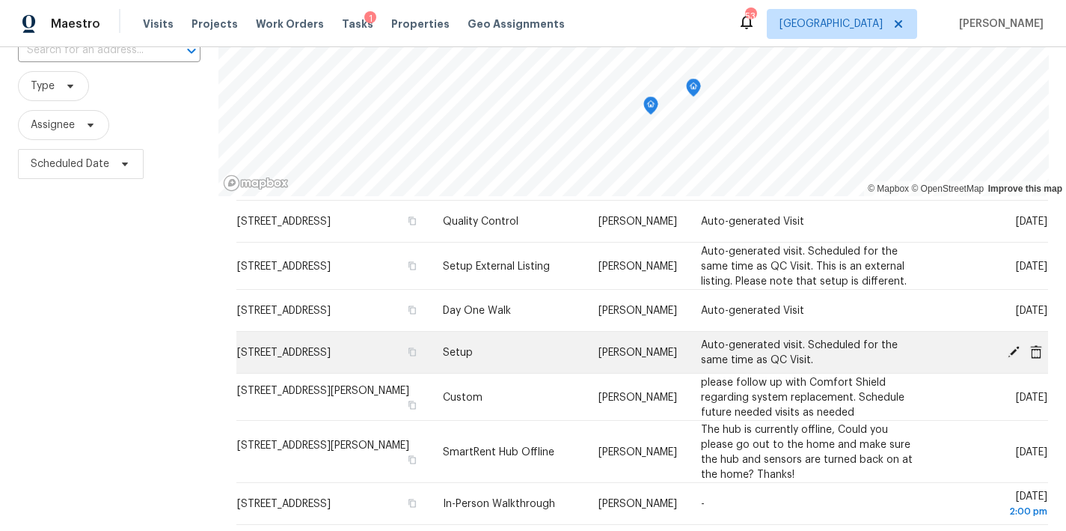
scroll to position [308, 0]
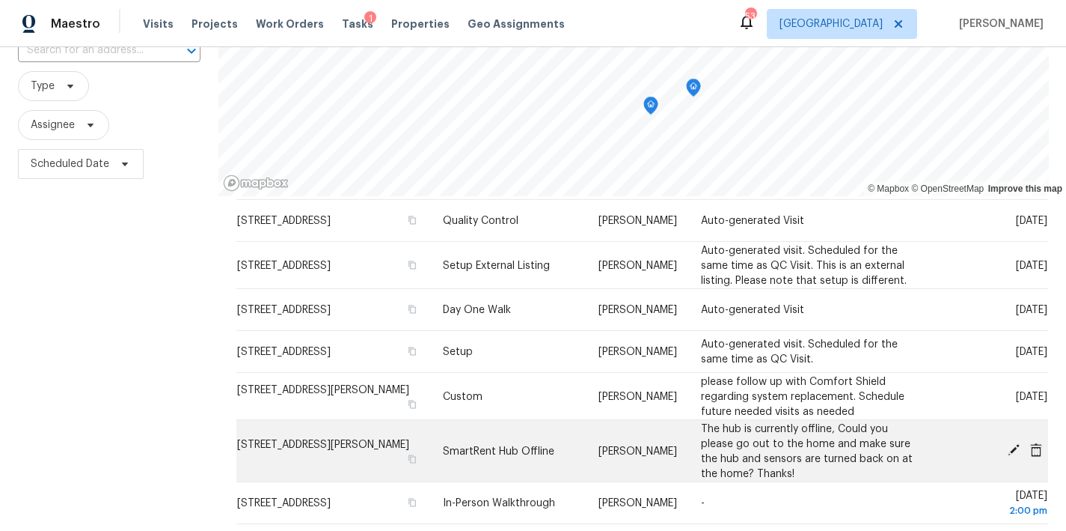
click at [1008, 452] on icon at bounding box center [1014, 450] width 12 height 12
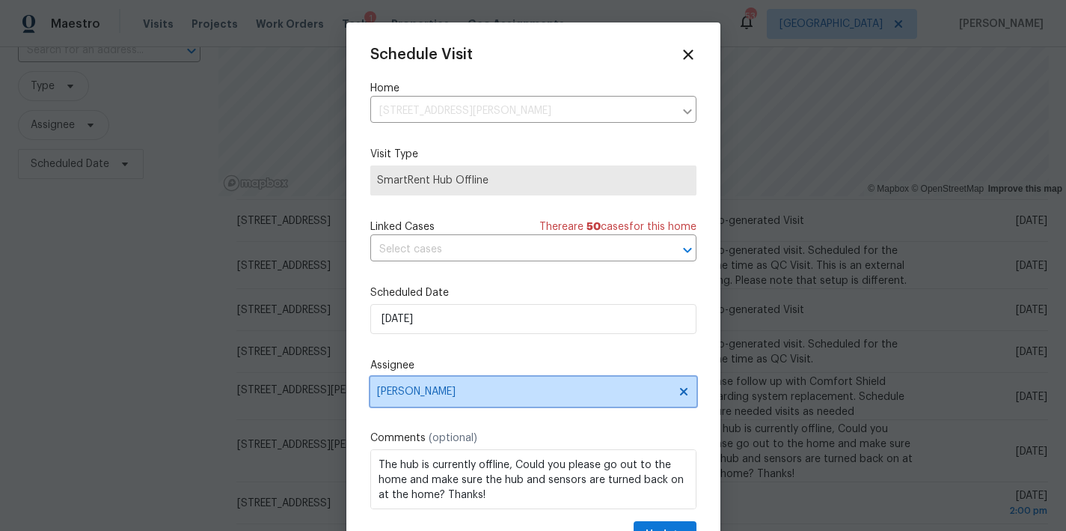
click at [433, 397] on span "[PERSON_NAME]" at bounding box center [523, 391] width 293 height 12
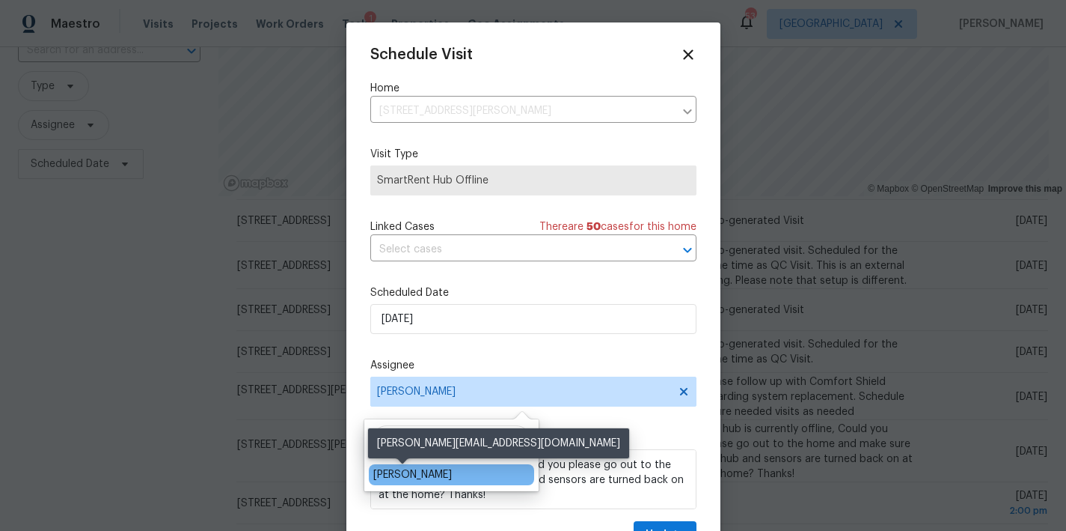
type input "ken roma"
click at [417, 478] on div "Ken Romain" at bounding box center [412, 474] width 79 height 15
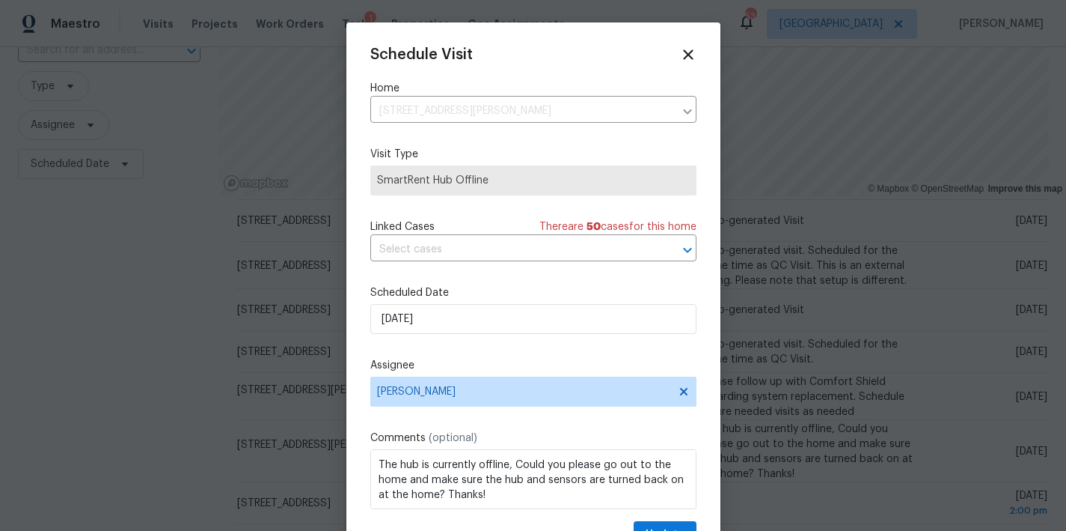
click at [478, 364] on label "Assignee" at bounding box center [533, 365] width 326 height 15
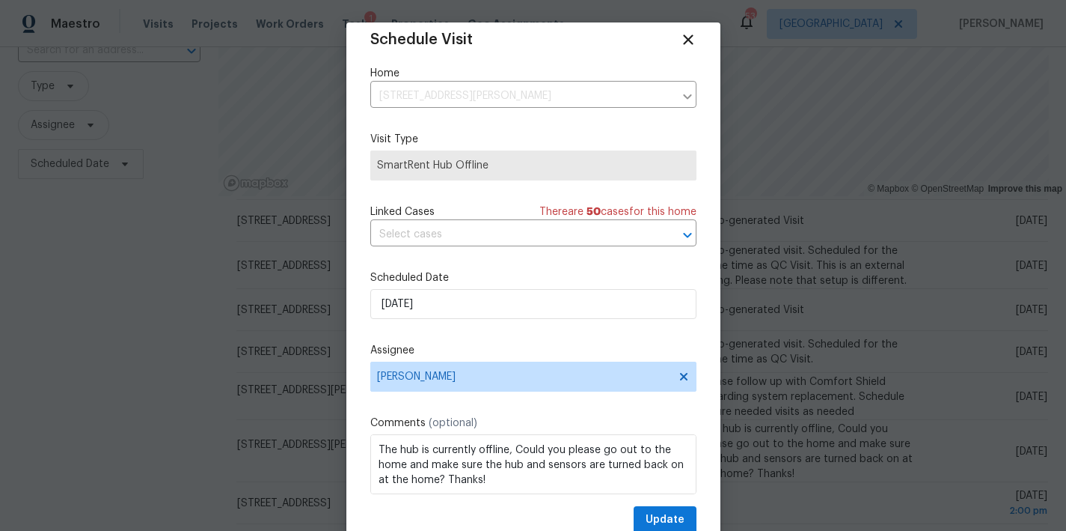
scroll to position [27, 0]
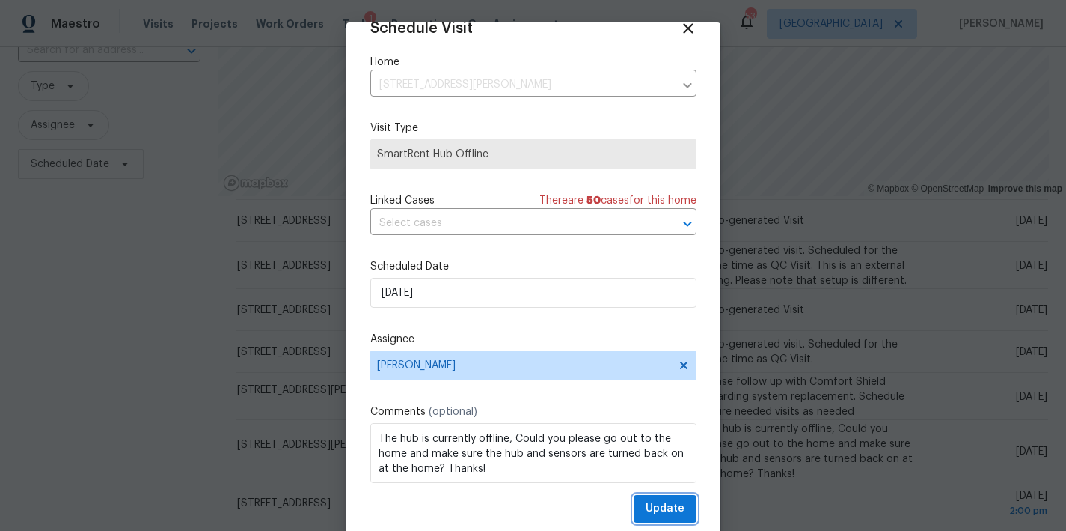
click at [646, 507] on span "Update" at bounding box center [665, 508] width 39 height 19
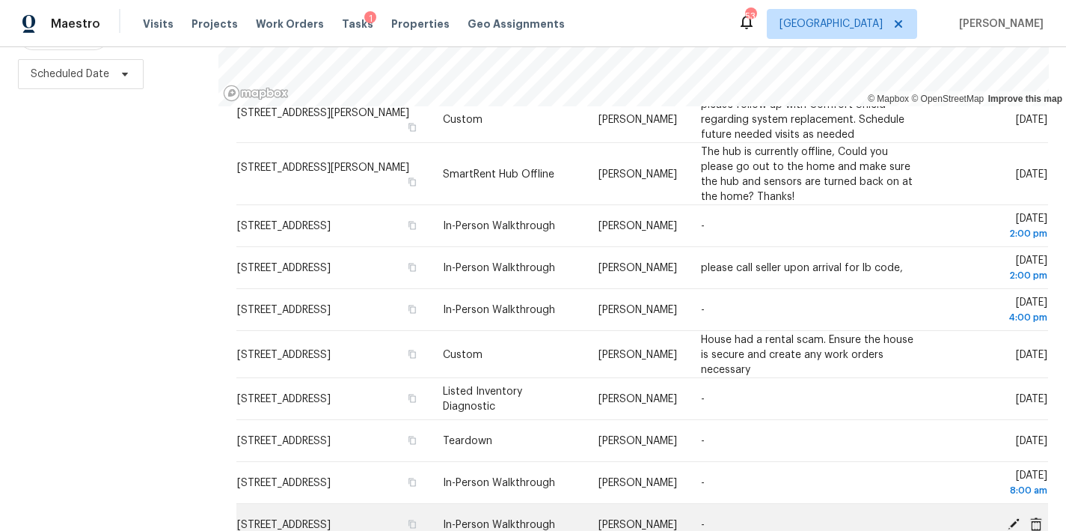
scroll to position [549, 0]
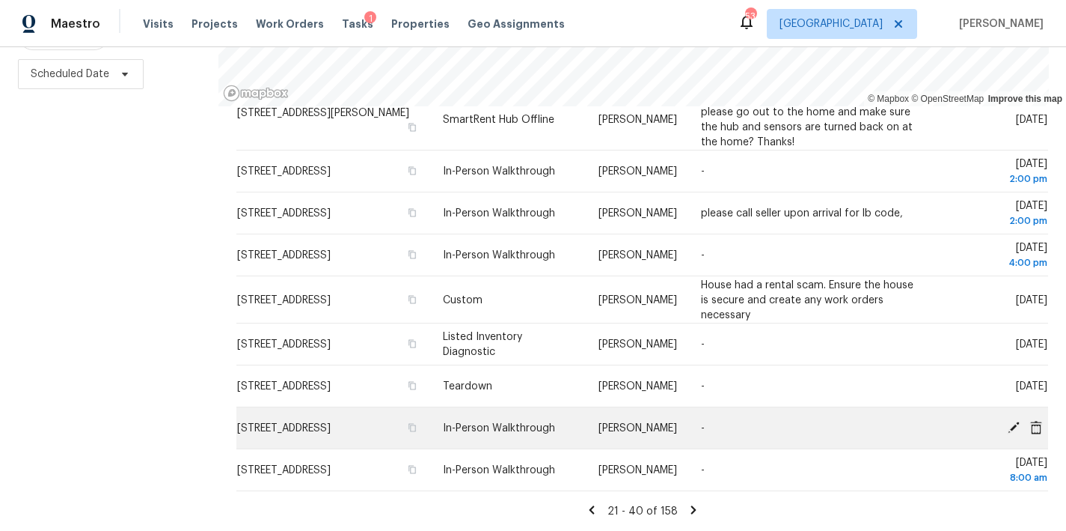
click at [1007, 420] on icon at bounding box center [1013, 426] width 13 height 13
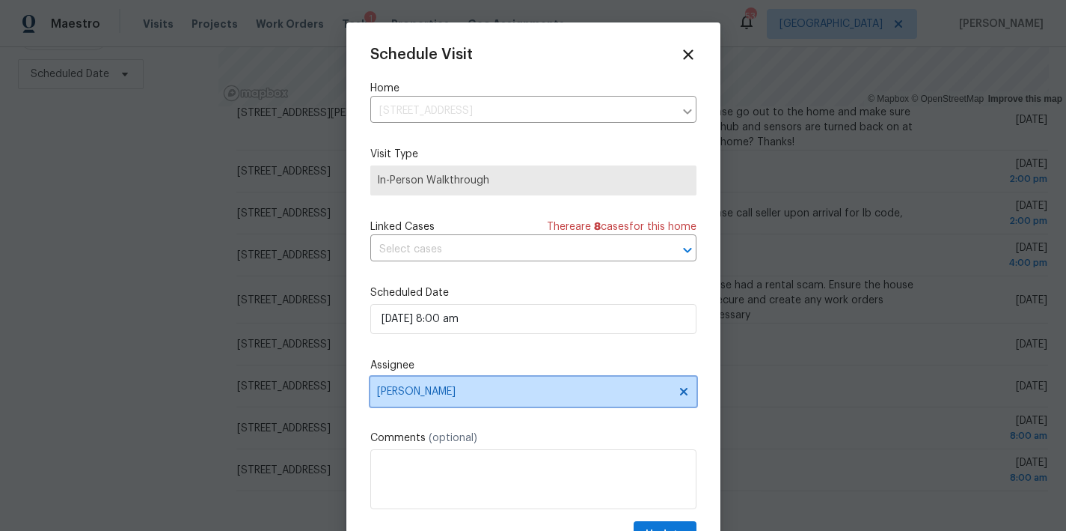
click at [442, 397] on span "[PERSON_NAME]" at bounding box center [523, 391] width 293 height 12
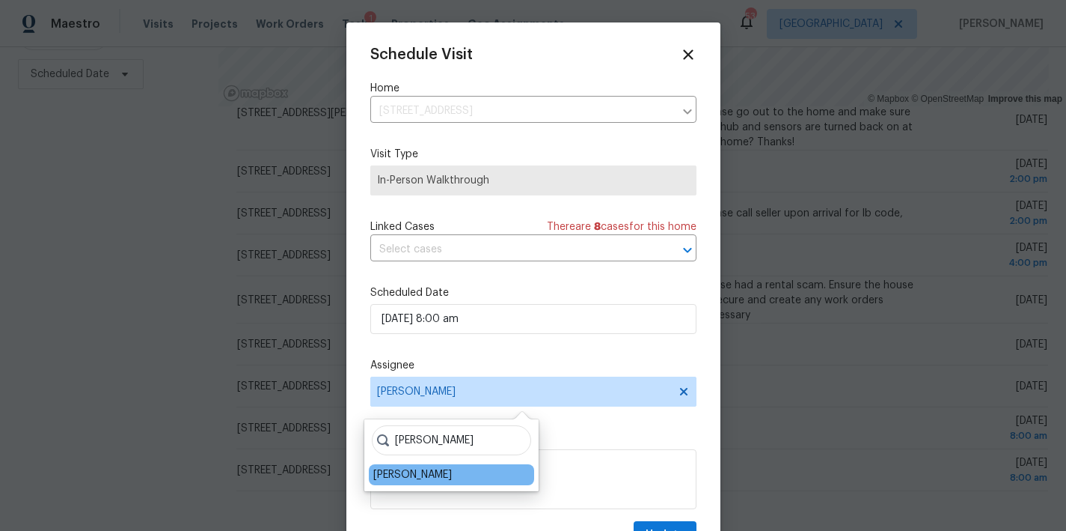
type input "ryan midd"
click at [432, 468] on div "Ryan Middleton" at bounding box center [412, 474] width 79 height 15
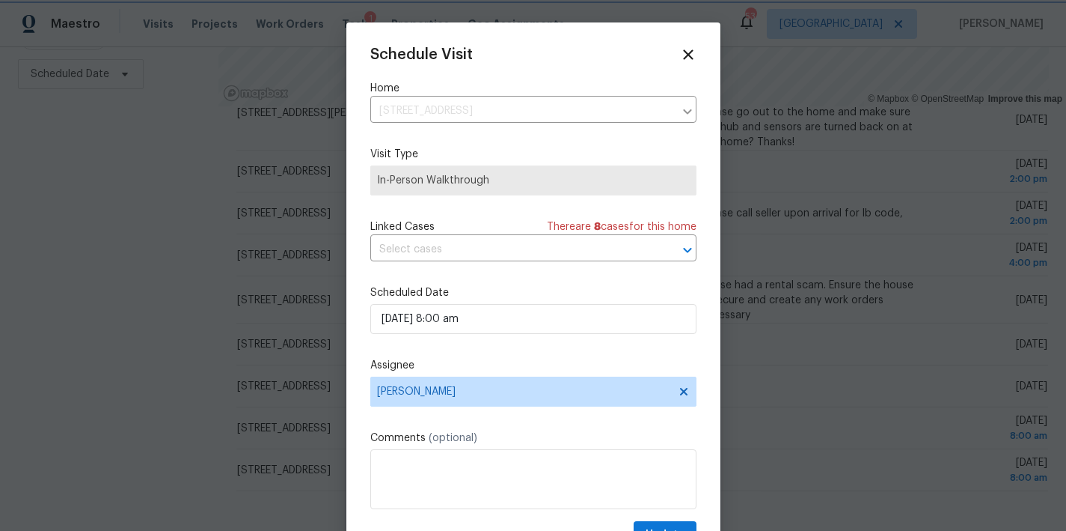
scroll to position [27, 0]
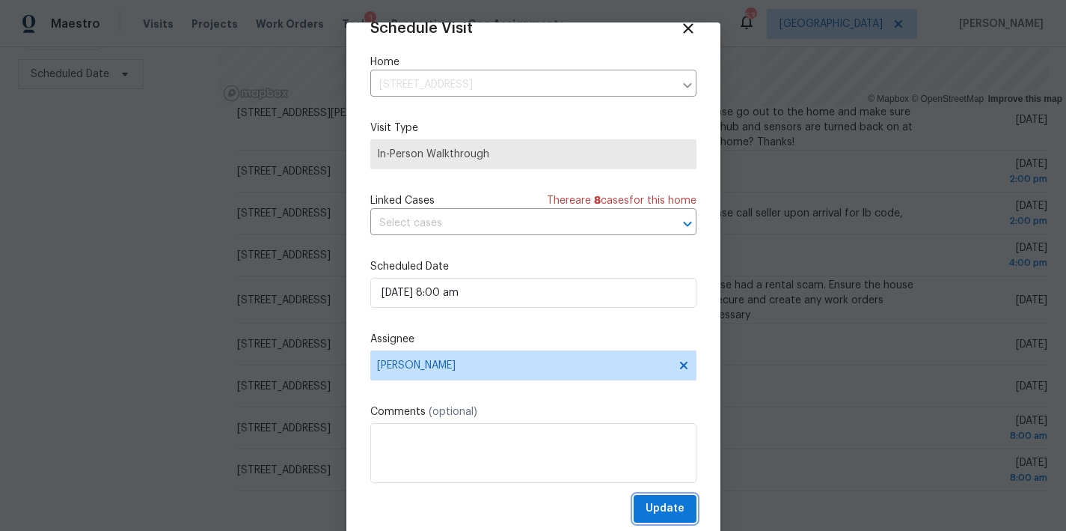
click at [667, 503] on span "Update" at bounding box center [665, 508] width 39 height 19
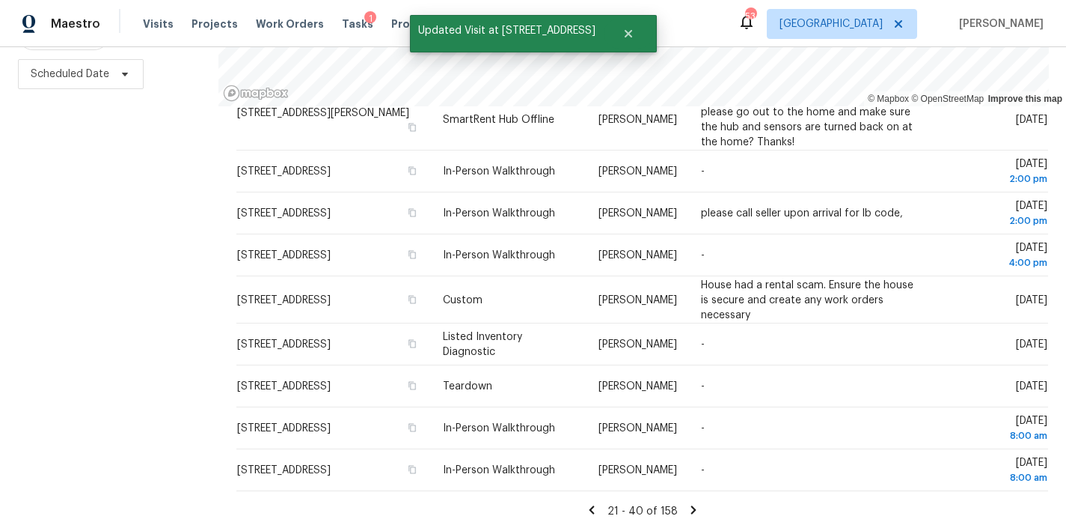
click at [687, 503] on icon at bounding box center [693, 509] width 13 height 13
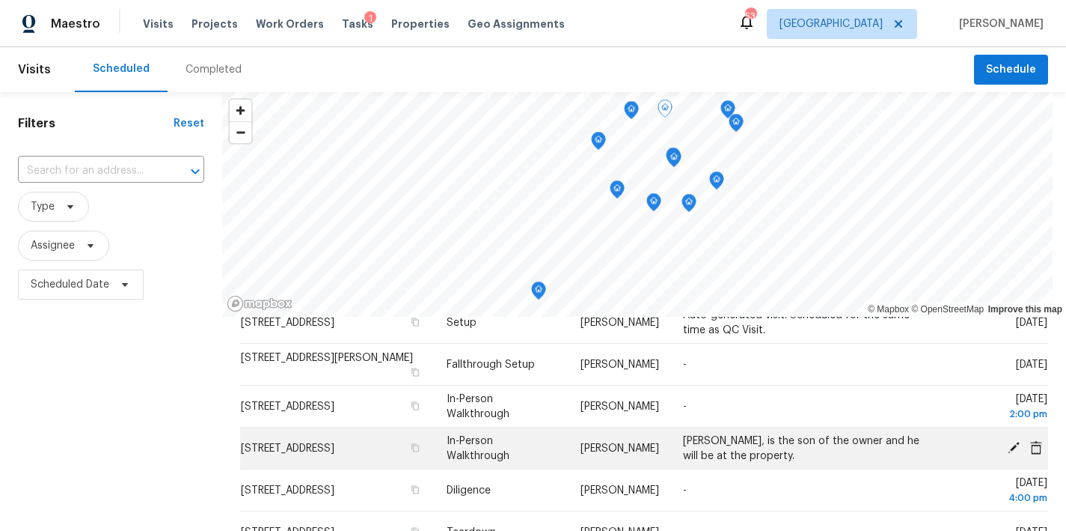
scroll to position [384, 0]
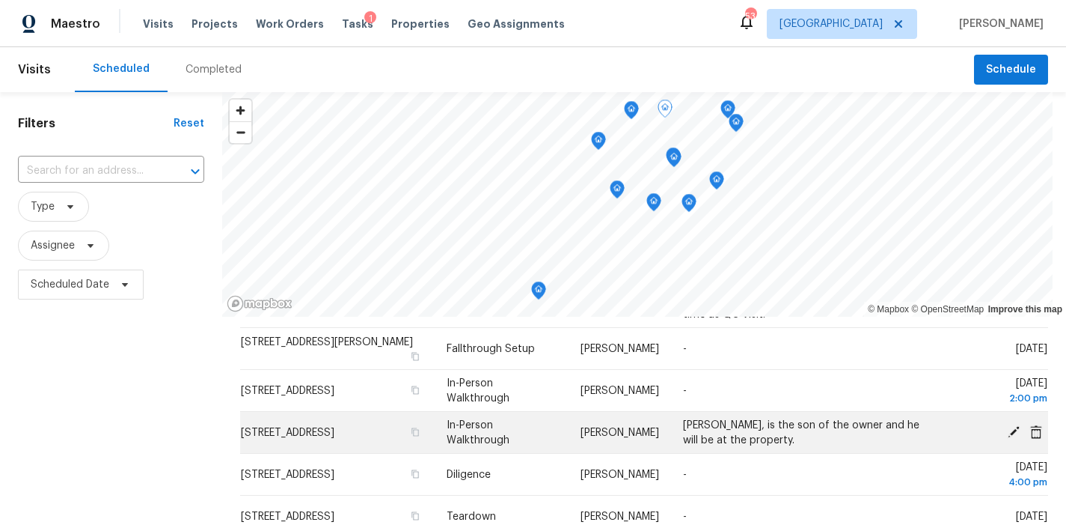
click at [1008, 429] on icon at bounding box center [1014, 431] width 12 height 12
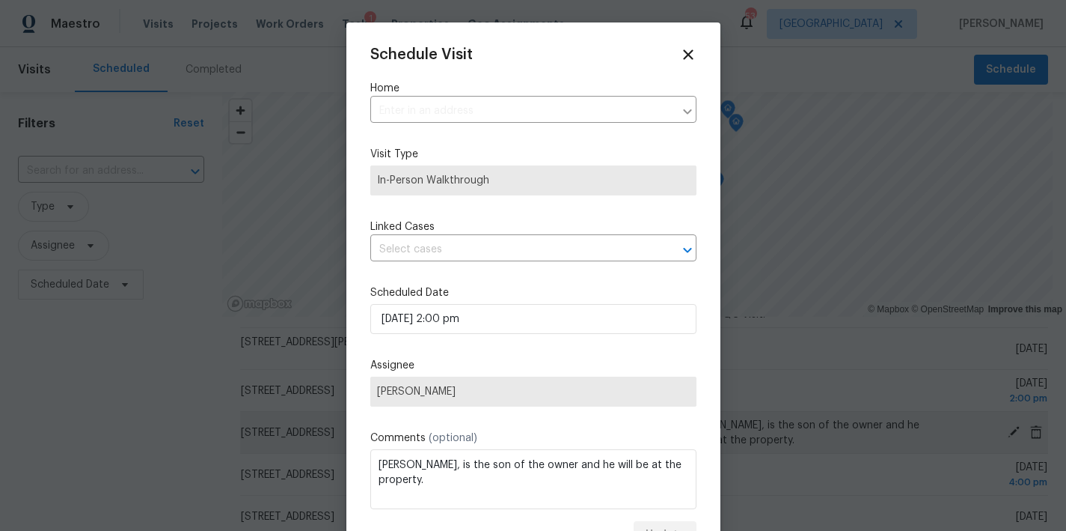
type input "2416 Buckwater Ct, Raleigh, NC 27615"
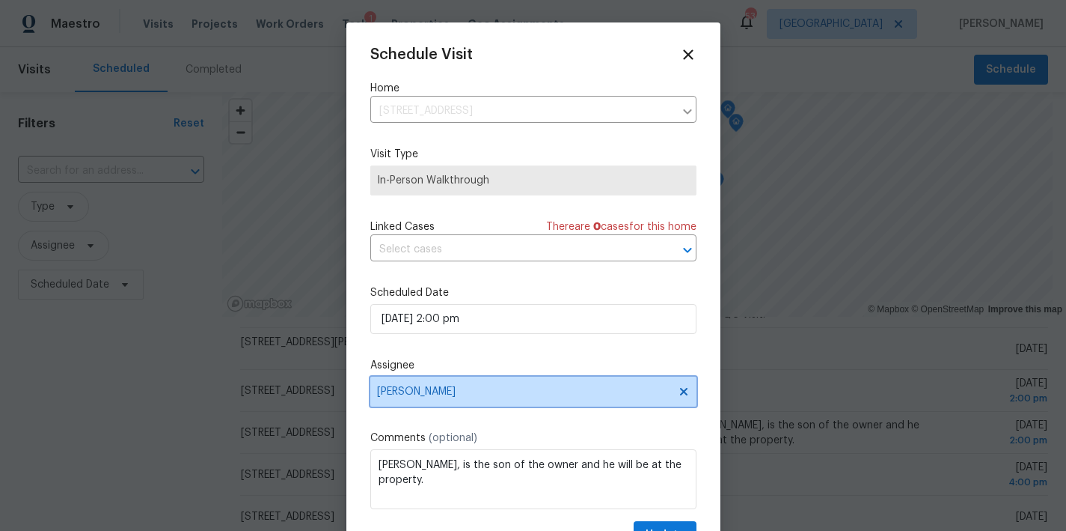
click at [460, 393] on span "Joseph White" at bounding box center [523, 391] width 293 height 12
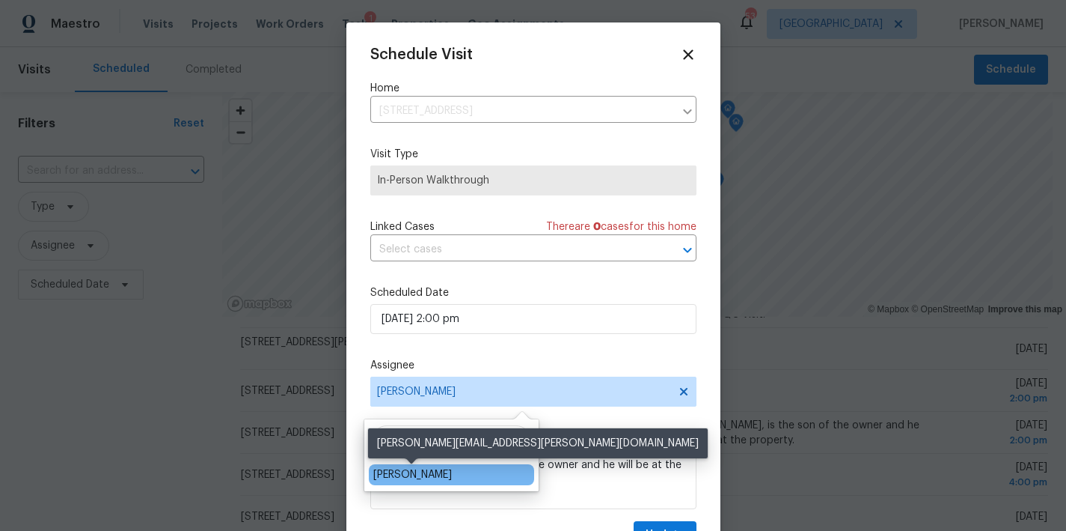
type input "ryan middle"
click at [406, 471] on div "Ryan Middleton" at bounding box center [412, 474] width 79 height 15
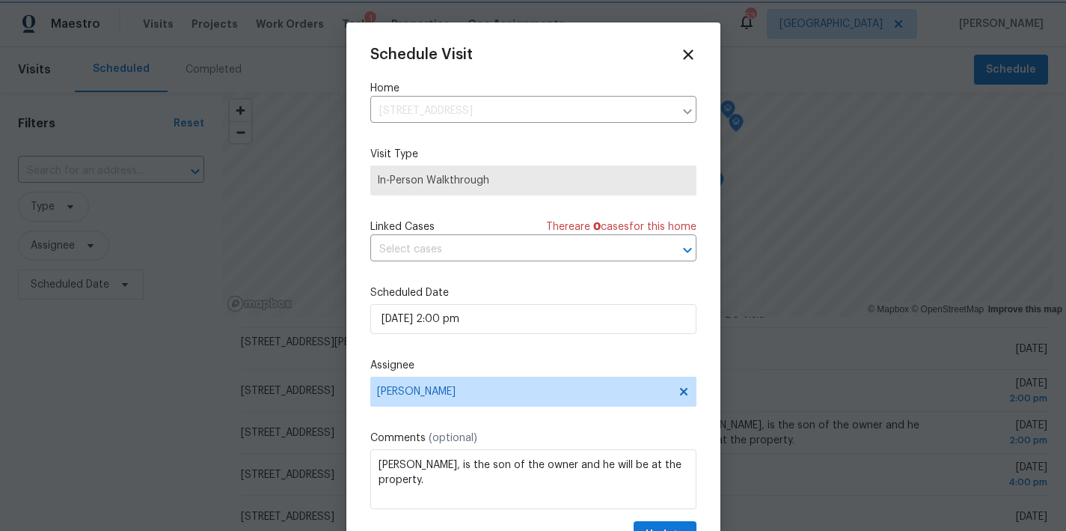
scroll to position [27, 0]
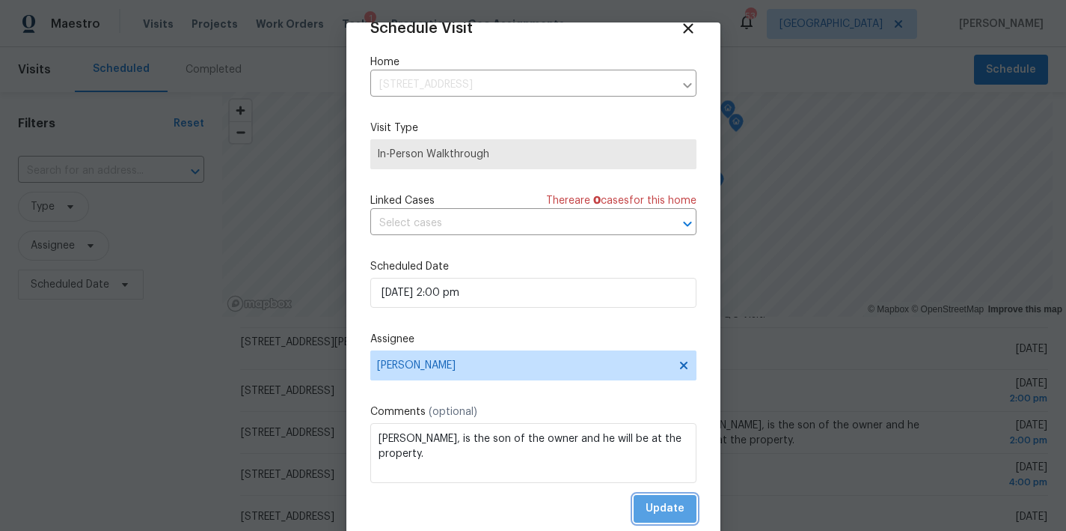
click at [652, 509] on span "Update" at bounding box center [665, 508] width 39 height 19
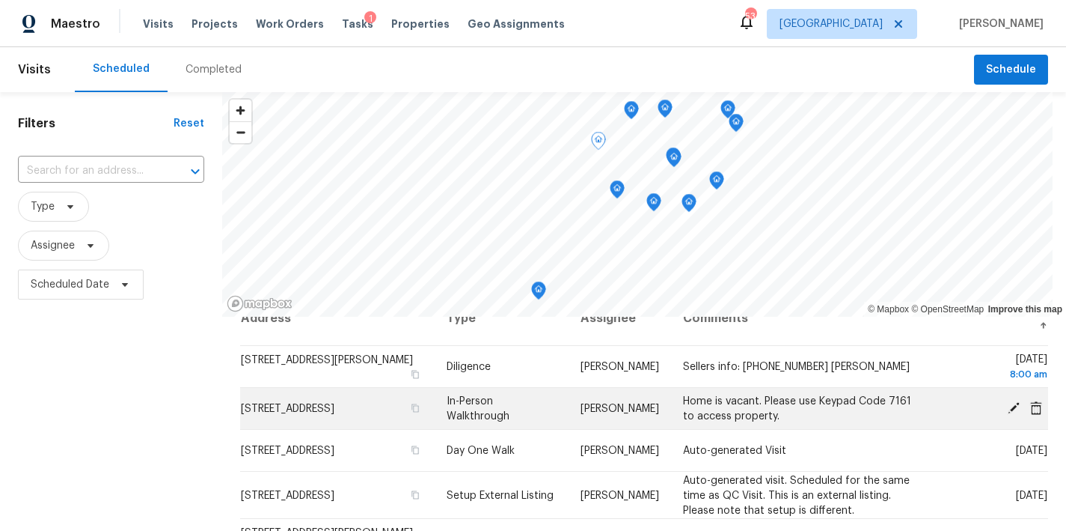
scroll to position [1, 0]
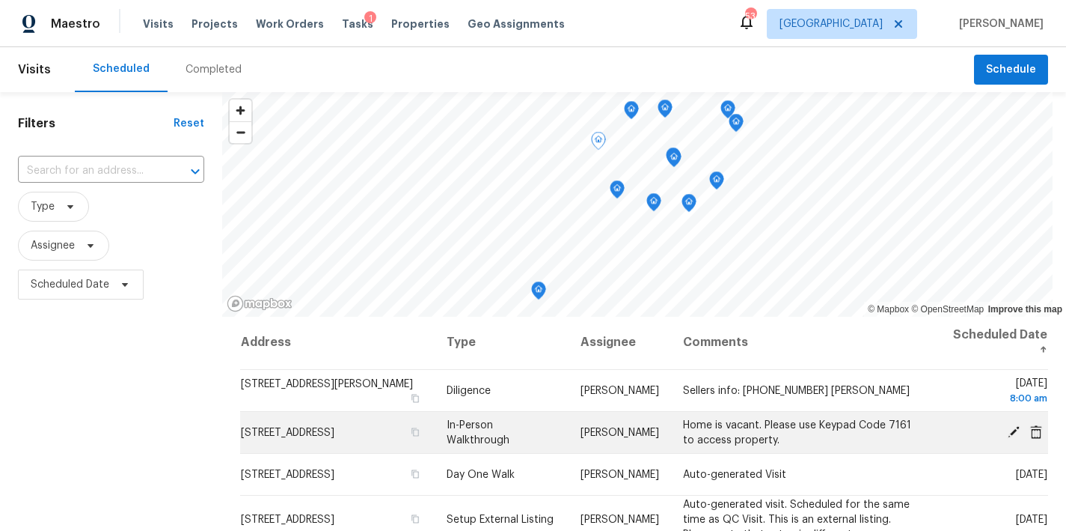
click at [1008, 430] on icon at bounding box center [1014, 431] width 12 height 12
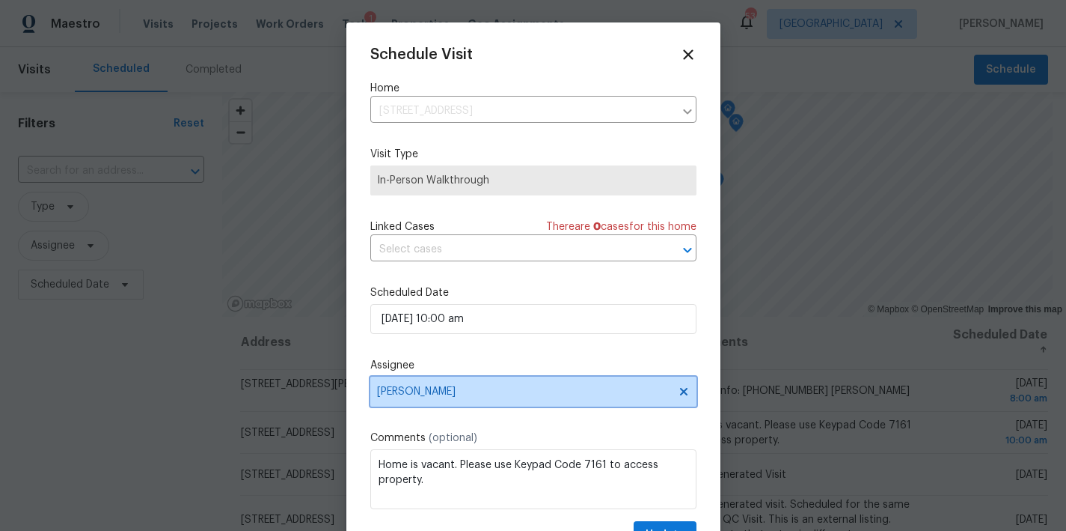
click at [452, 395] on span "Wayne Putnam" at bounding box center [523, 391] width 293 height 12
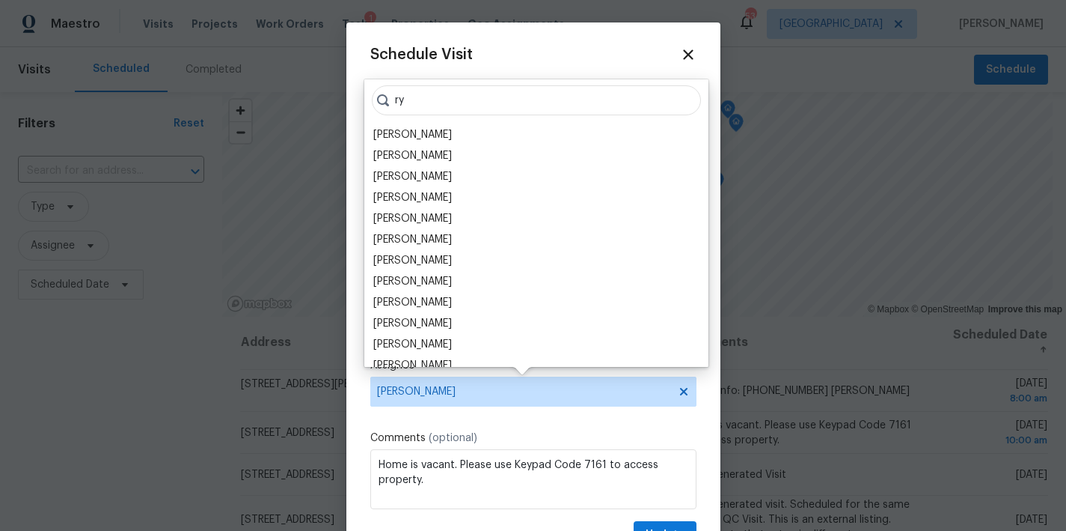
type input "r"
click at [683, 68] on div "Schedule Visit Home 105 Wittenham Dr, Cary, NC 27519 ​ Visit Type In-Person Wal…" at bounding box center [533, 284] width 374 height 524
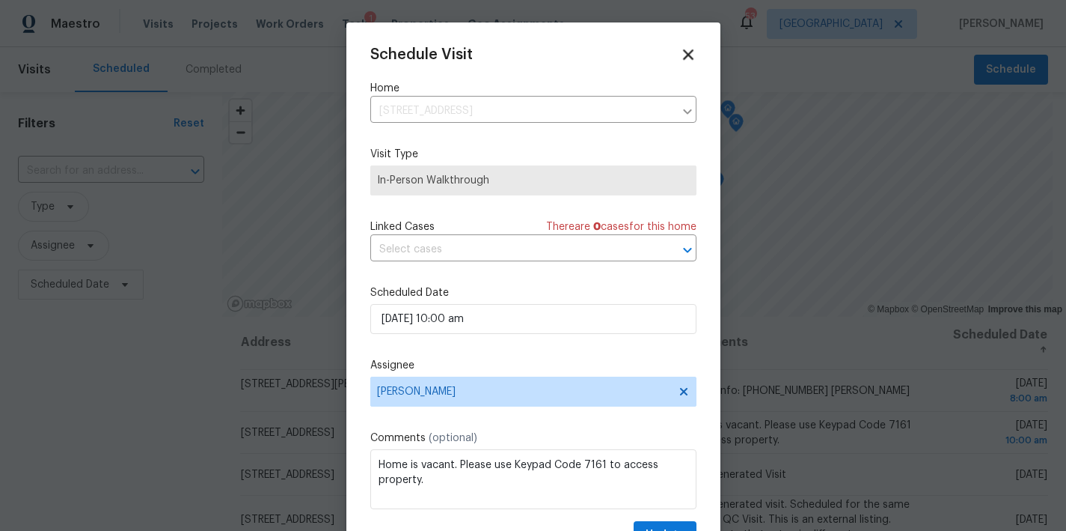
click at [680, 54] on icon at bounding box center [688, 54] width 17 height 17
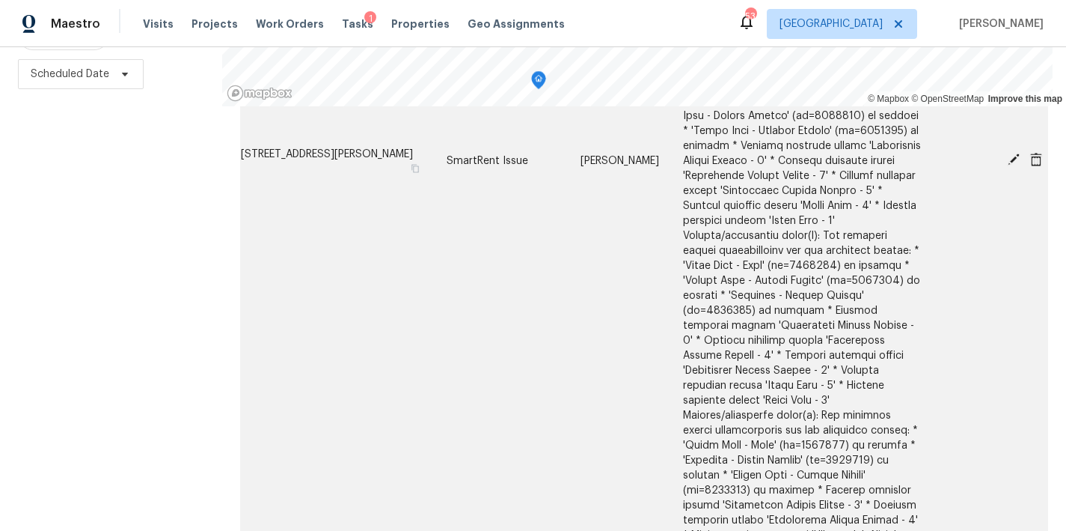
scroll to position [2804, 0]
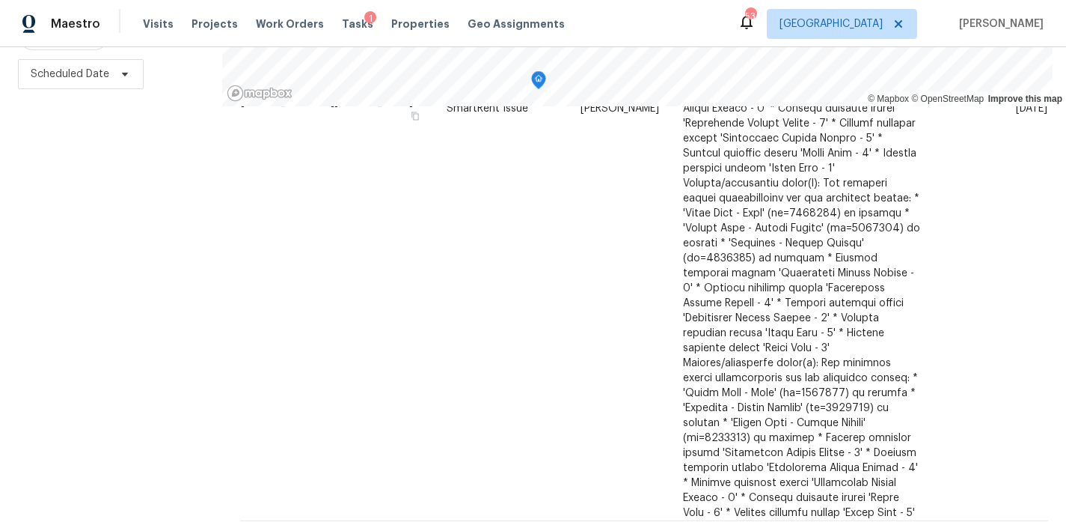
click at [591, 530] on icon at bounding box center [593, 539] width 5 height 8
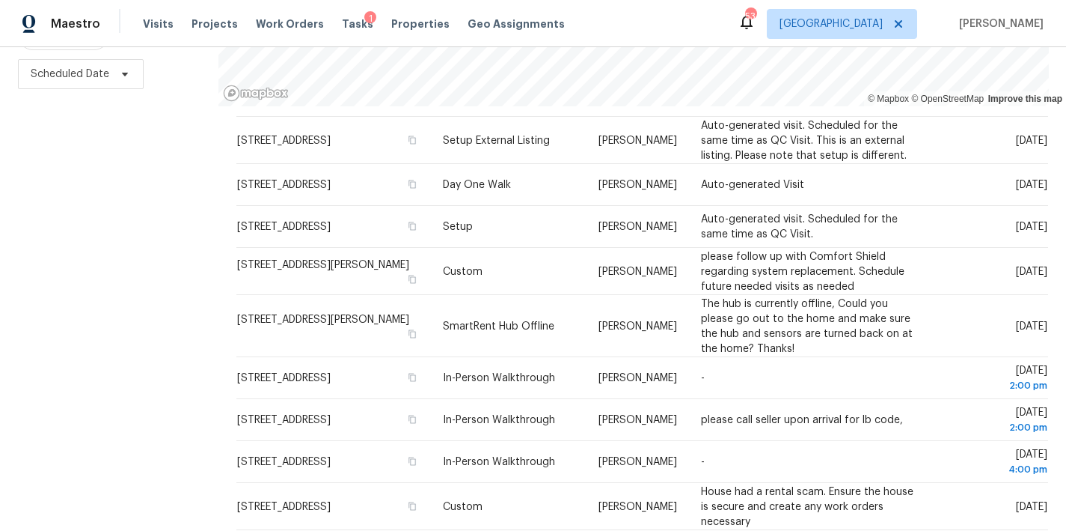
scroll to position [549, 0]
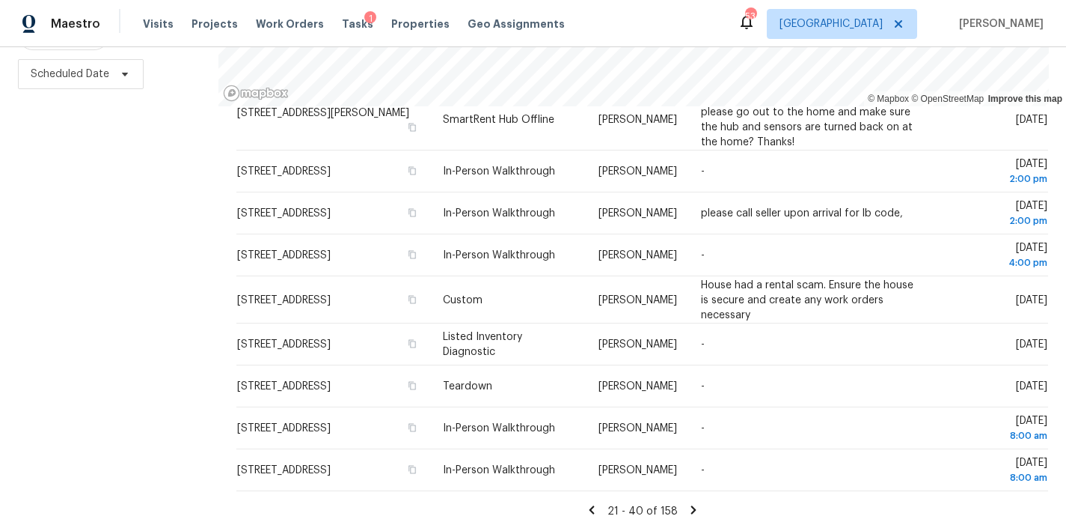
click at [589, 505] on icon at bounding box center [591, 509] width 5 height 8
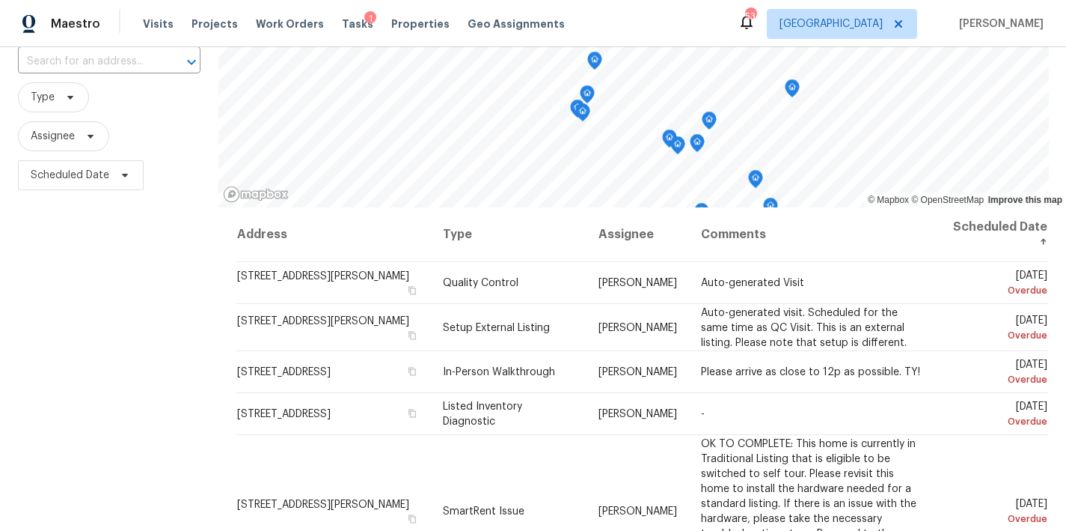
scroll to position [156, 0]
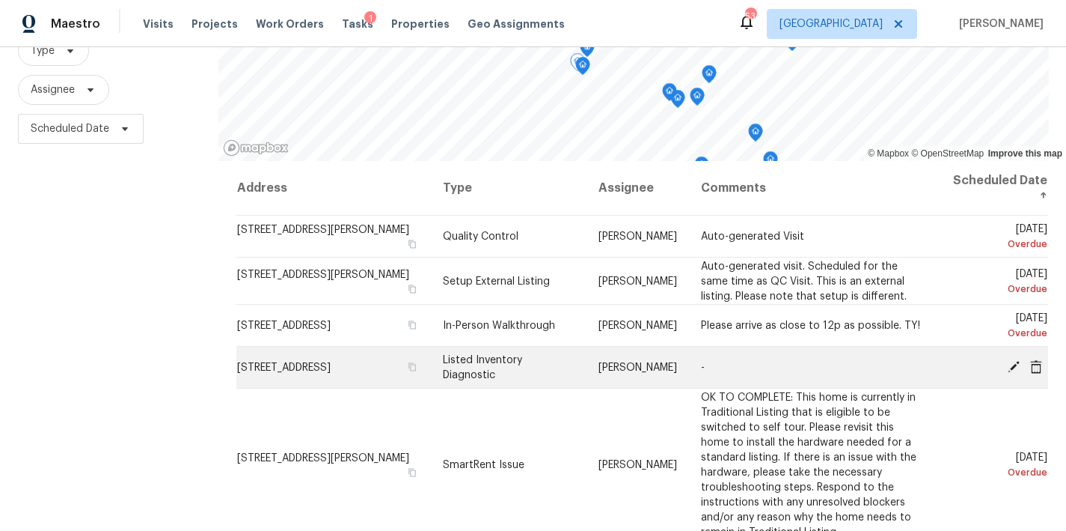
click at [1008, 364] on icon at bounding box center [1014, 366] width 12 height 12
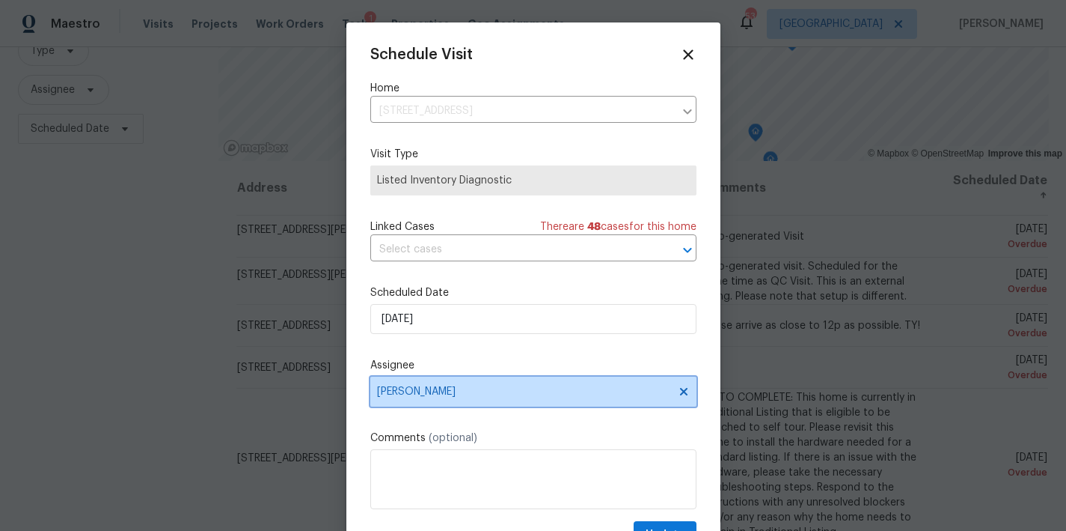
click at [450, 396] on span "[PERSON_NAME]" at bounding box center [523, 391] width 293 height 12
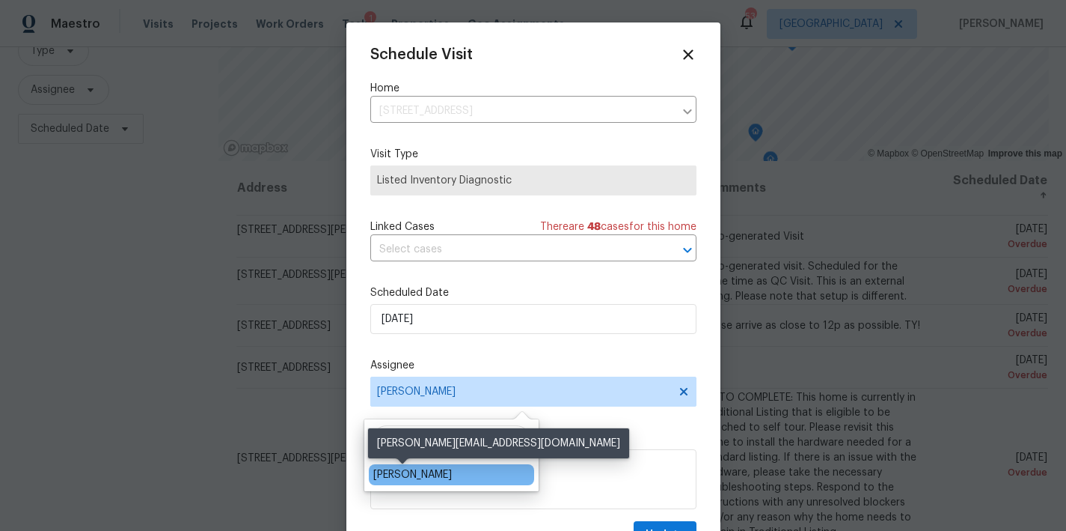
type input "ken roma"
click at [412, 480] on div "Ken Romain" at bounding box center [412, 474] width 79 height 15
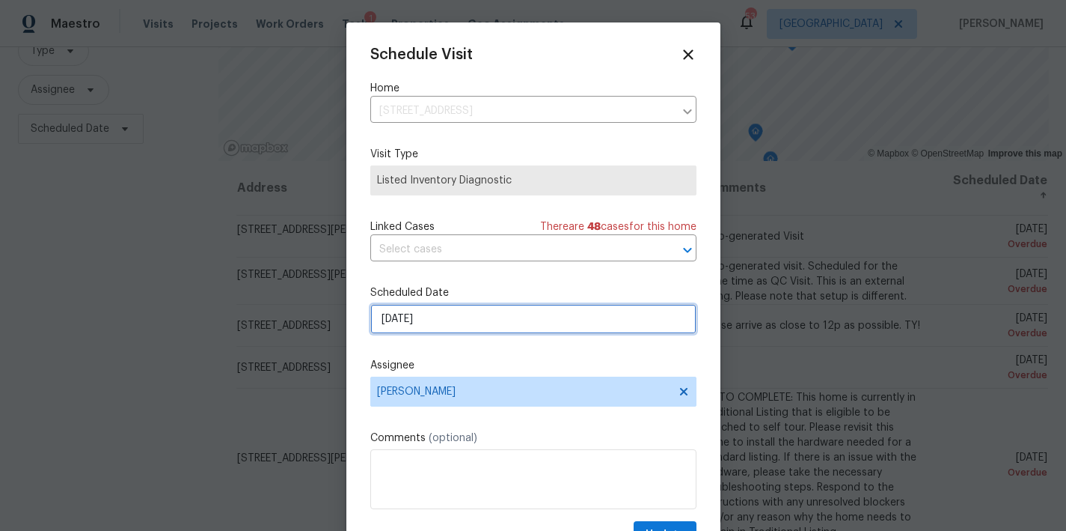
click at [425, 320] on input "8/13/2025" at bounding box center [533, 319] width 326 height 30
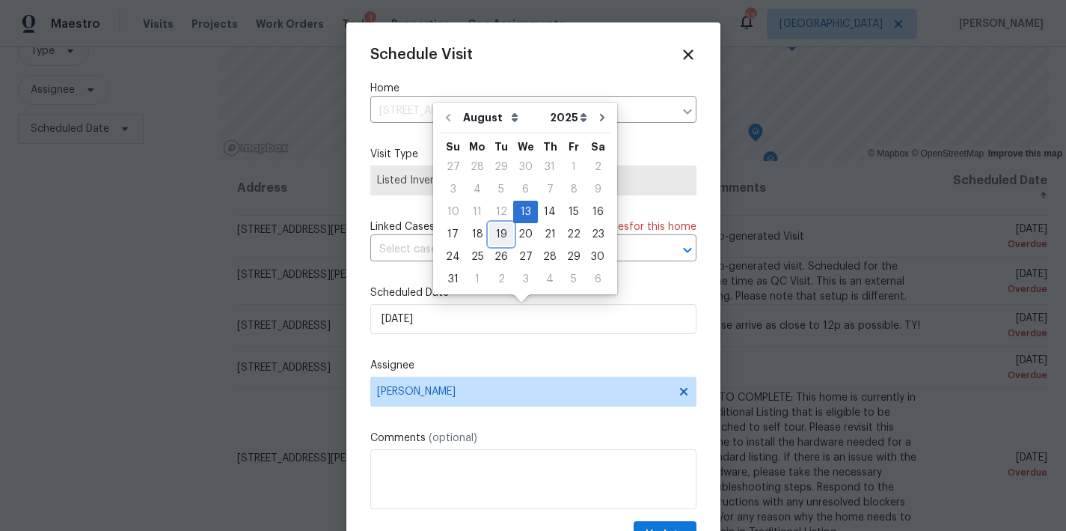
click at [502, 236] on div "19" at bounding box center [501, 234] width 24 height 21
type input "8/19/2025"
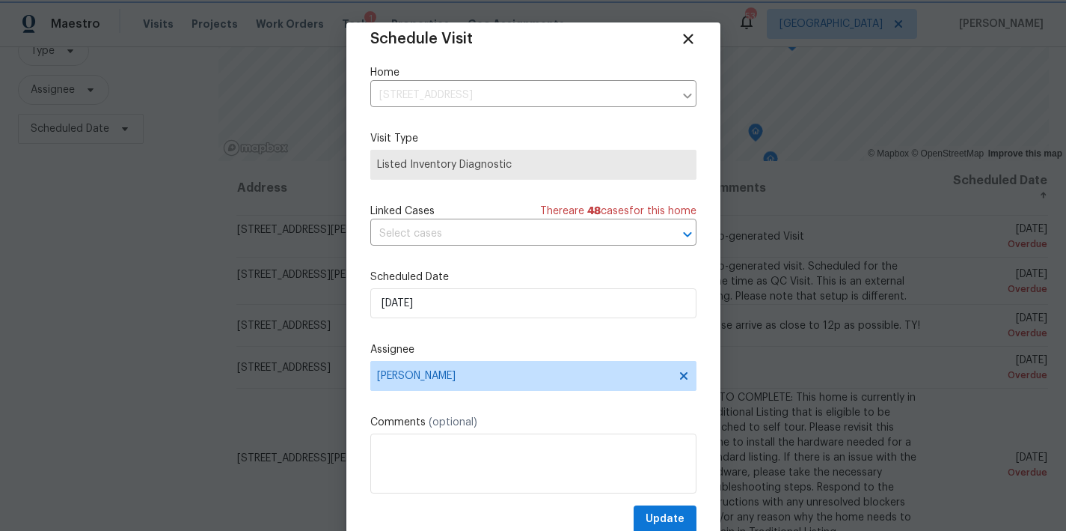
scroll to position [27, 0]
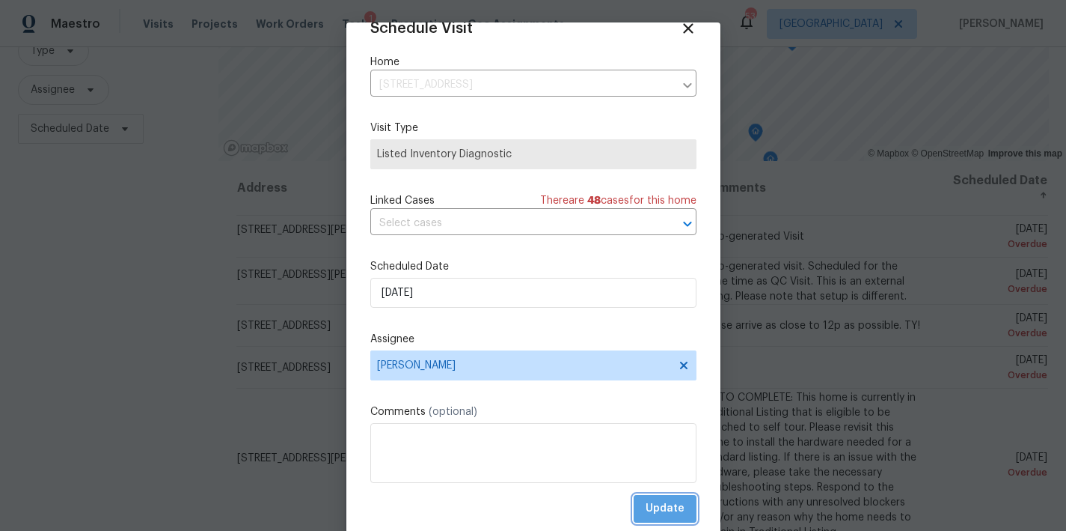
click at [656, 509] on span "Update" at bounding box center [665, 508] width 39 height 19
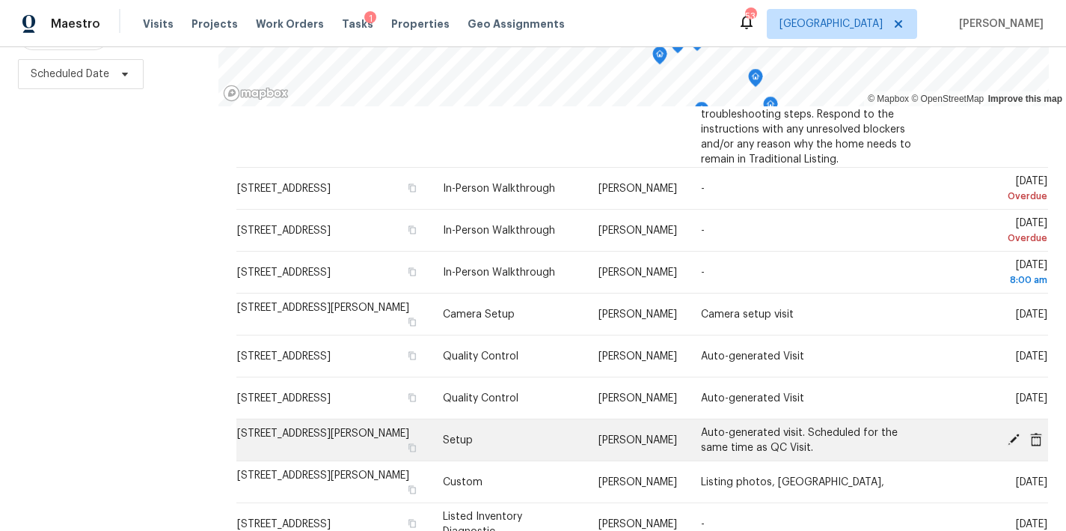
scroll to position [396, 0]
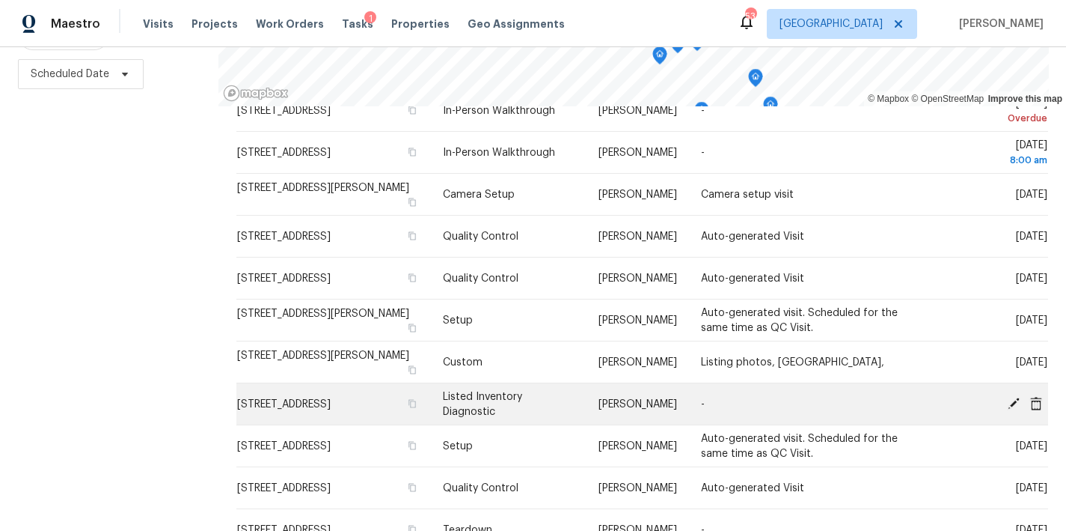
click at [1008, 397] on icon at bounding box center [1014, 403] width 12 height 12
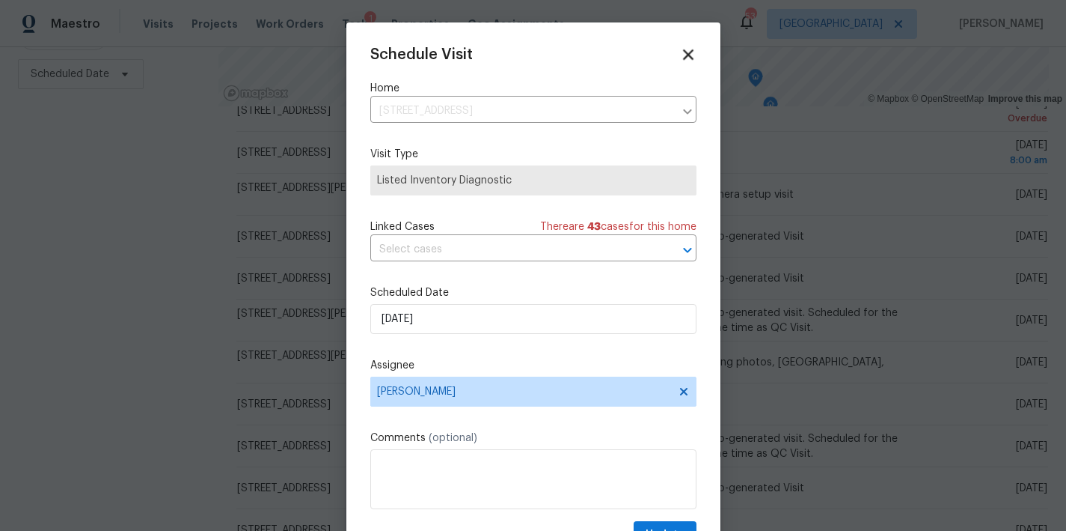
click at [680, 56] on icon at bounding box center [688, 54] width 17 height 17
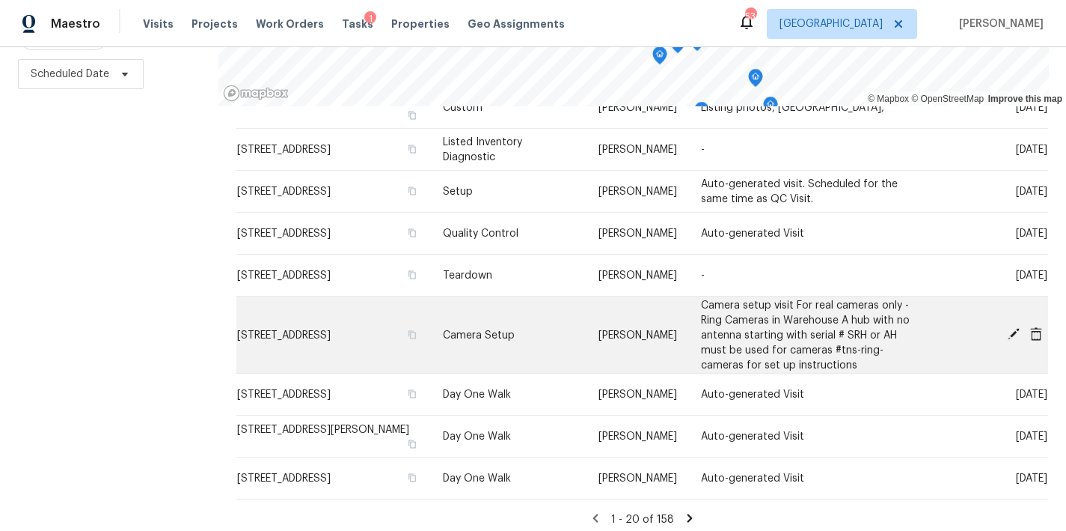
scroll to position [659, 0]
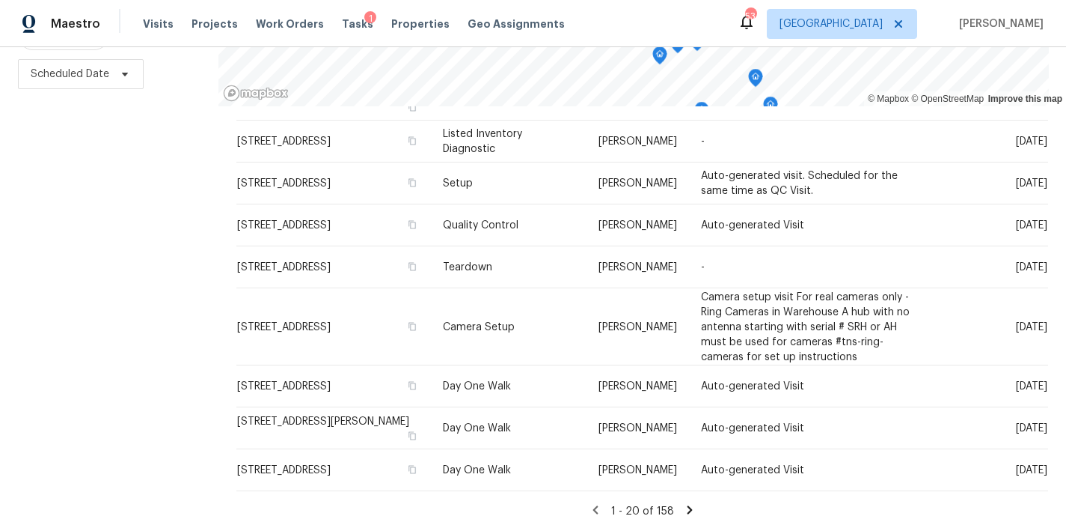
click at [683, 503] on icon at bounding box center [689, 509] width 13 height 13
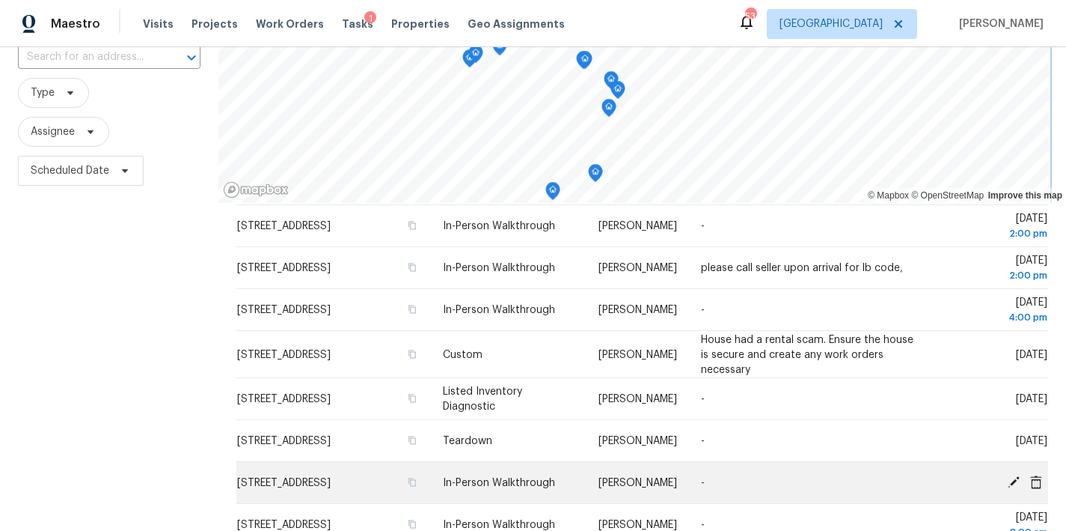
scroll to position [222, 0]
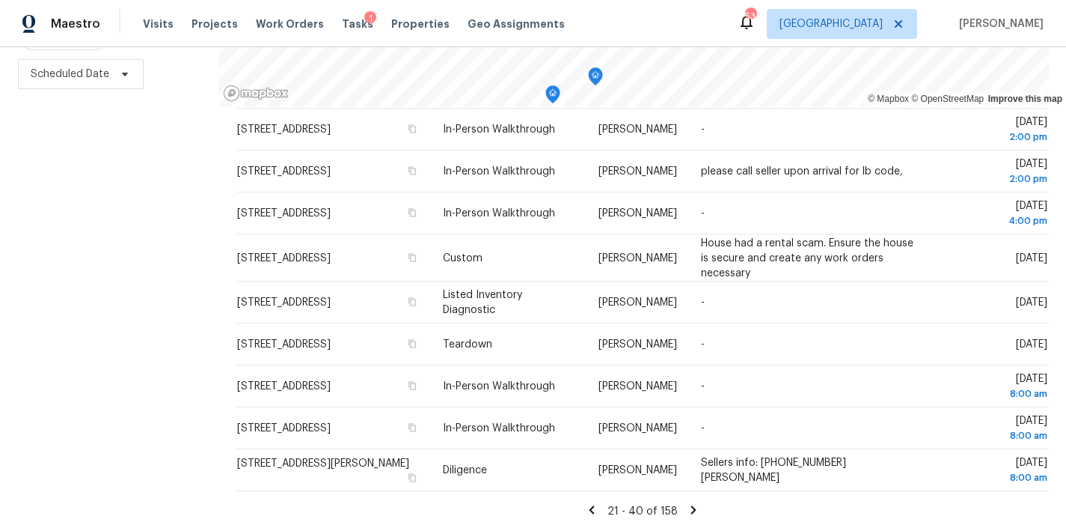
click at [589, 505] on icon at bounding box center [591, 509] width 5 height 8
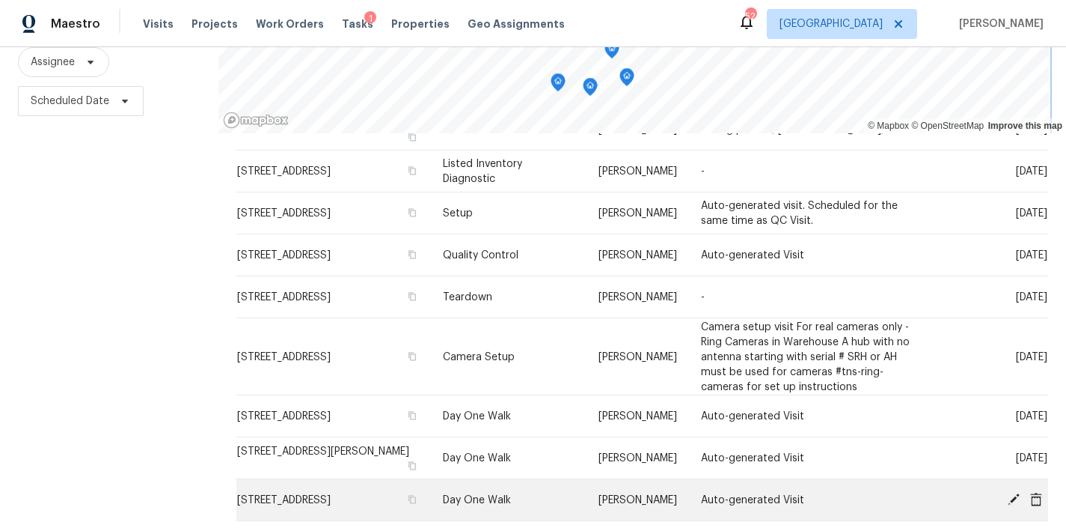
scroll to position [526, 0]
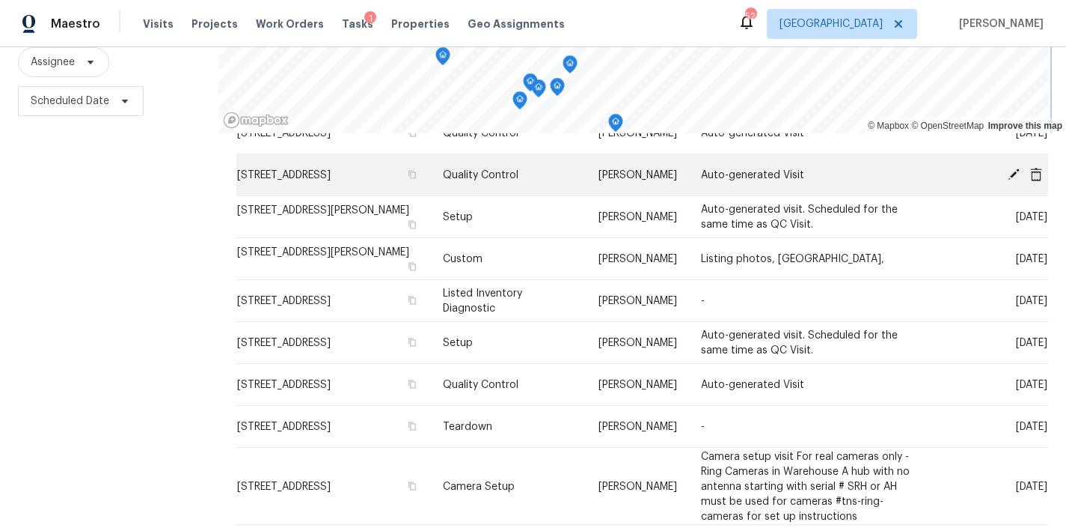
click at [730, 159] on div "© Mapbox © OpenStreetMap Improve this map Address Type Assignee Comments Schedu…" at bounding box center [643, 233] width 848 height 649
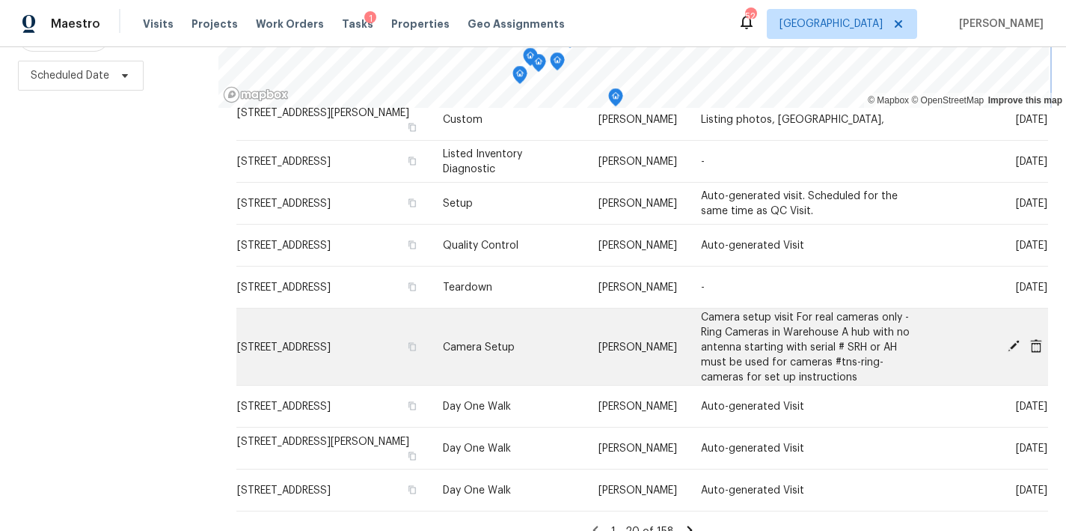
scroll to position [659, 0]
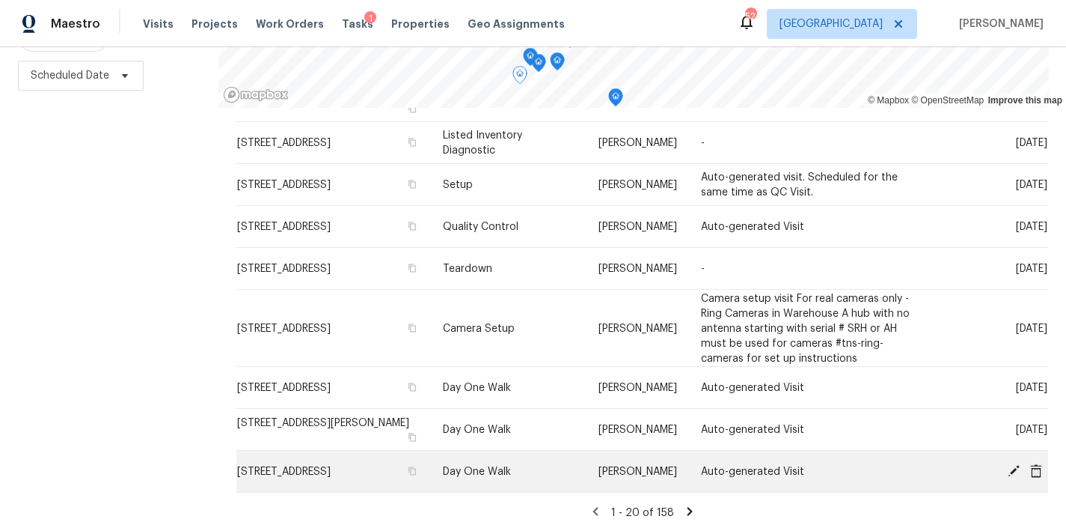
click at [1008, 468] on icon at bounding box center [1014, 470] width 12 height 12
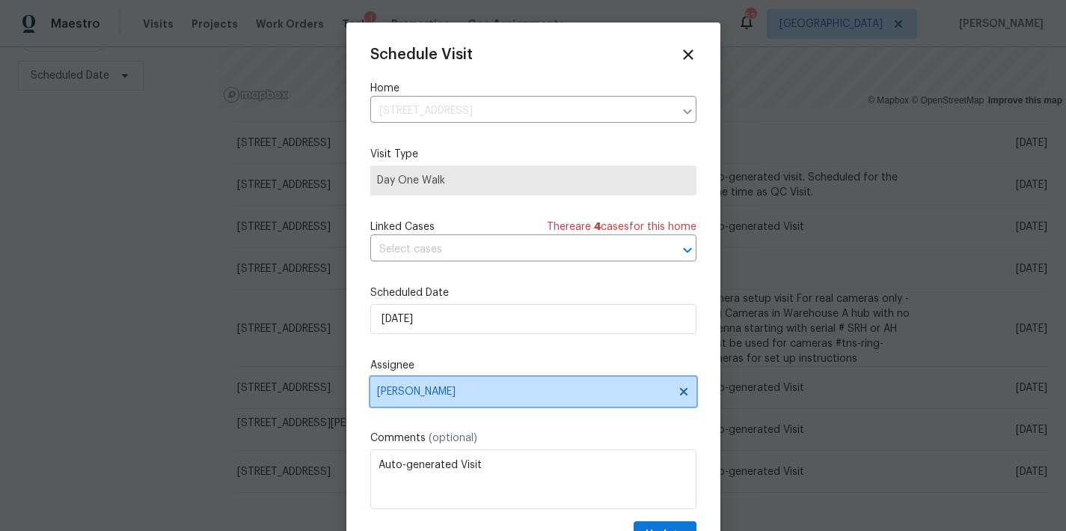
click at [427, 397] on span "[PERSON_NAME]" at bounding box center [523, 391] width 293 height 12
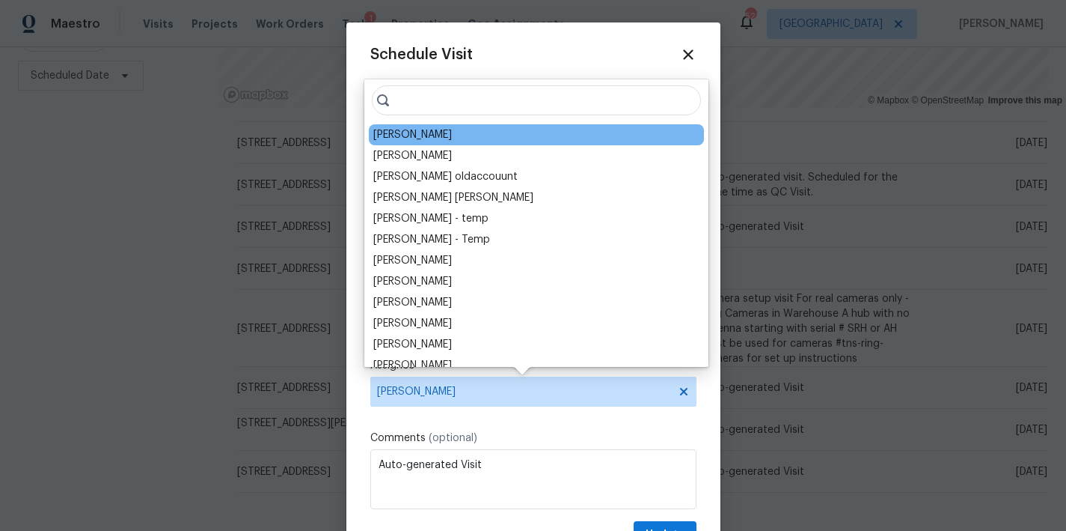
click at [421, 94] on input "search" at bounding box center [536, 100] width 329 height 30
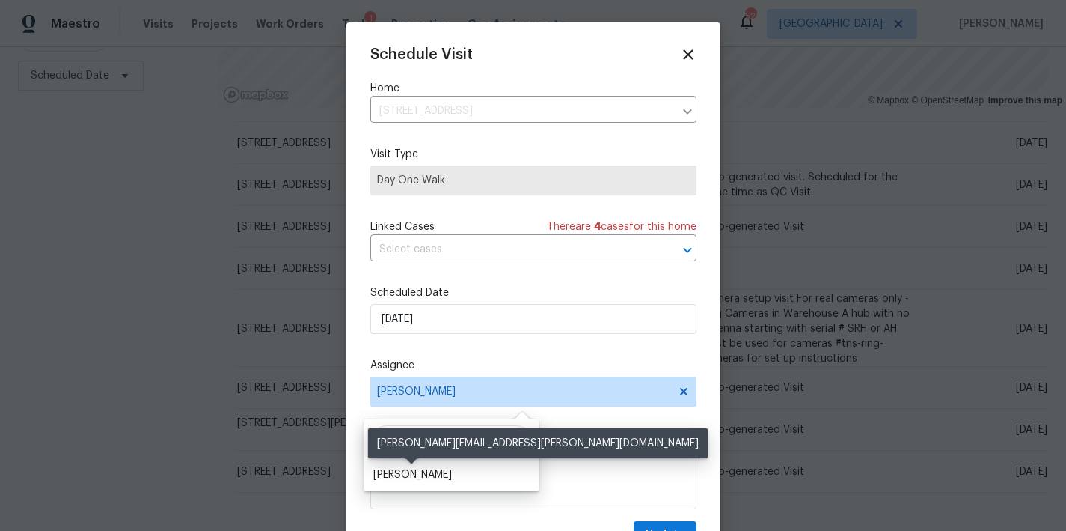
type input "ryan middl"
click at [410, 477] on div "Ryan Middleton" at bounding box center [412, 474] width 79 height 15
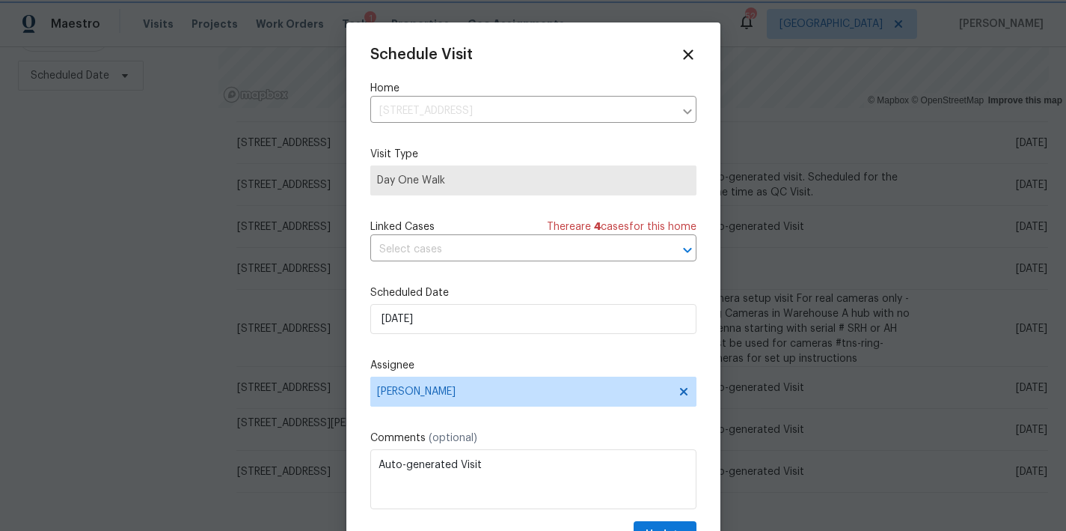
scroll to position [27, 0]
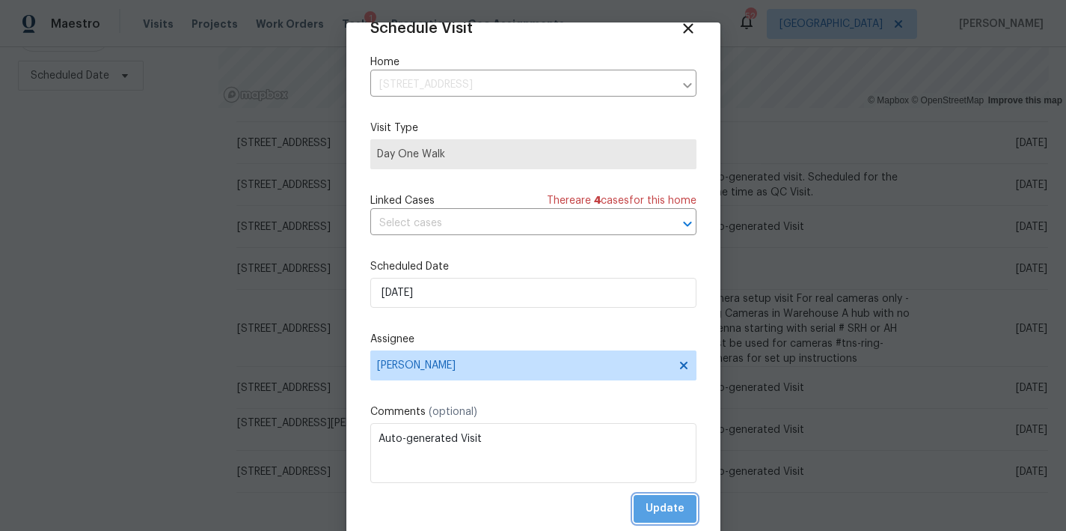
click at [654, 507] on span "Update" at bounding box center [665, 508] width 39 height 19
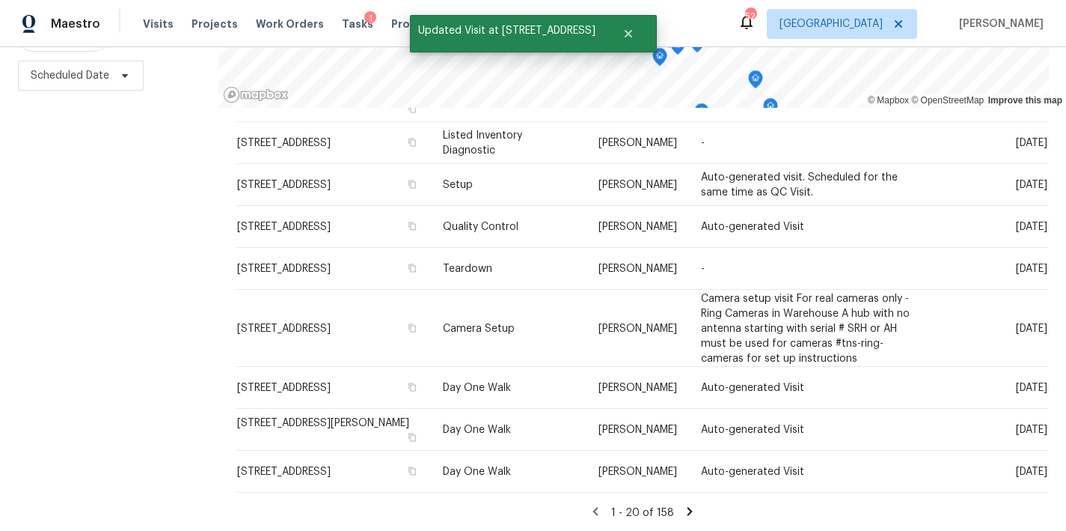
click at [62, 338] on div "Filters Reset ​ Type Assignee Scheduled Date" at bounding box center [109, 207] width 219 height 649
click at [100, 329] on div "Filters Reset ​ Type Assignee Scheduled Date" at bounding box center [109, 207] width 219 height 649
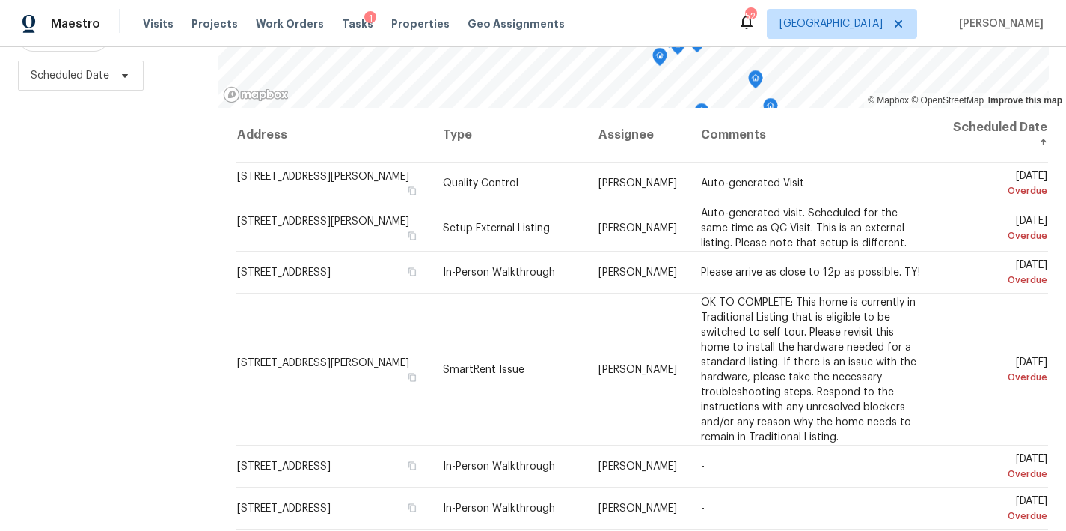
scroll to position [69, 0]
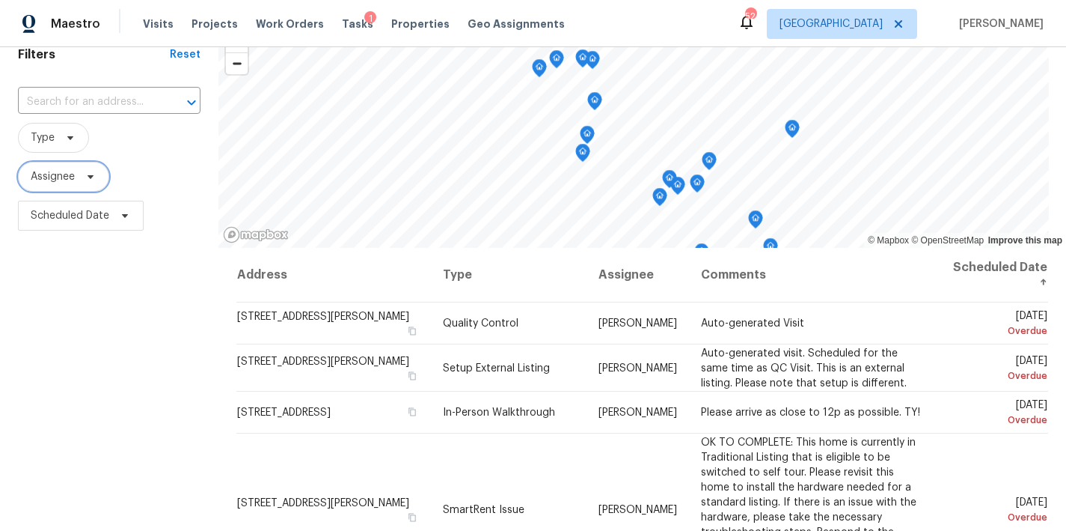
click at [61, 180] on span "Assignee" at bounding box center [53, 176] width 44 height 15
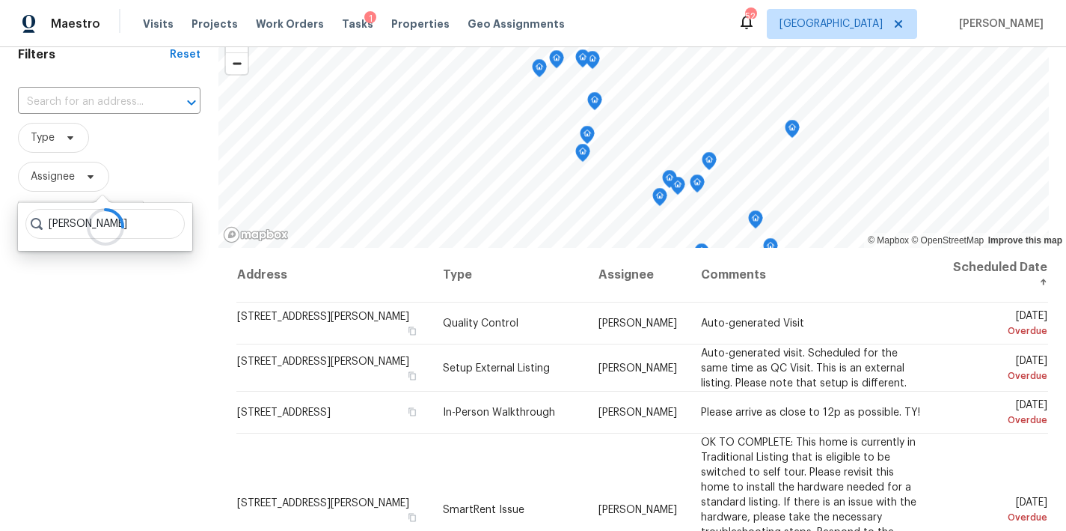
type input "ryan middleton"
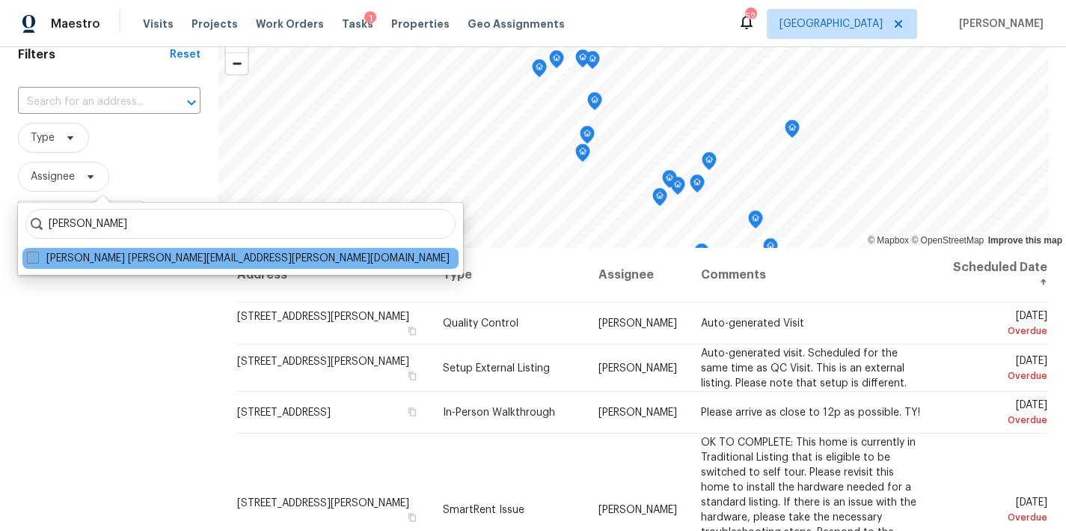
click at [28, 252] on span at bounding box center [33, 257] width 12 height 12
click at [28, 252] on input "Ryan Middleton ryan.middleton@opendoor.com" at bounding box center [32, 256] width 10 height 10
checkbox input "true"
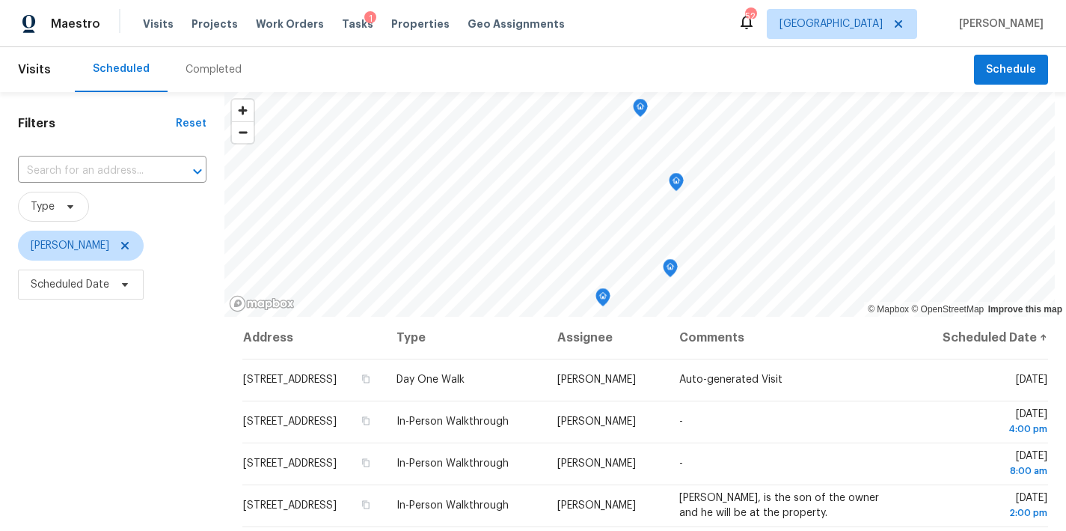
click at [52, 430] on div "Filters Reset ​ Type Ryan Middleton Scheduled Date" at bounding box center [112, 416] width 225 height 649
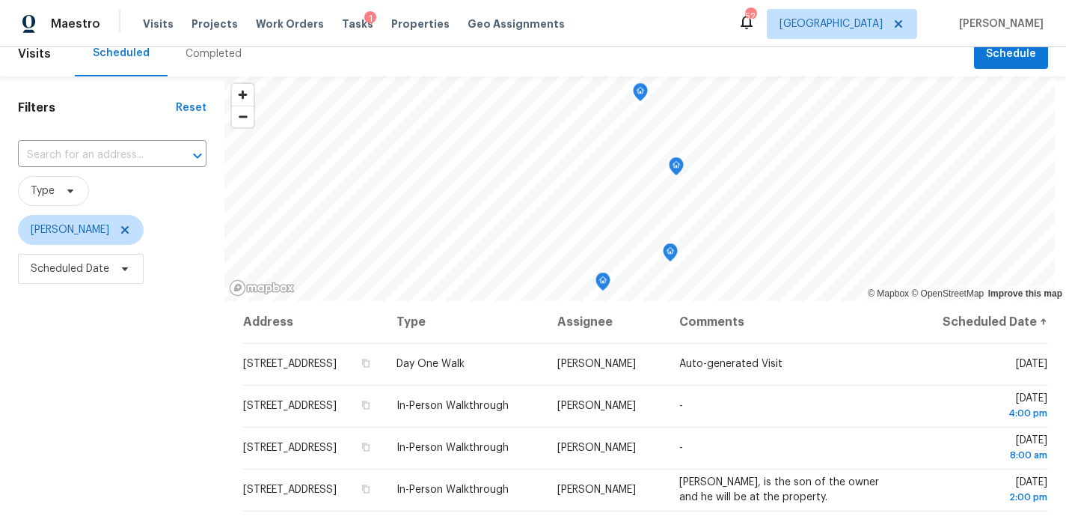
scroll to position [40, 0]
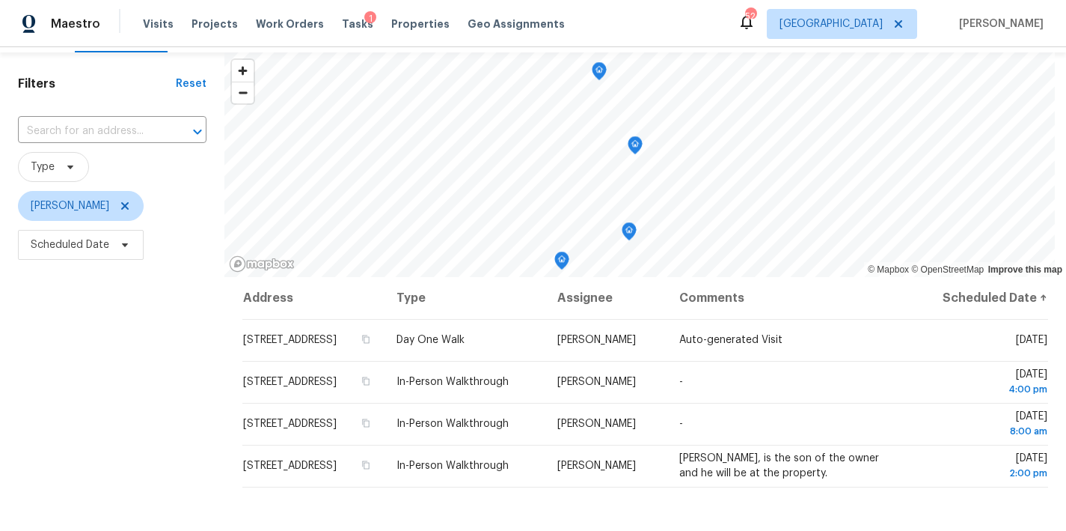
click at [83, 350] on div "Filters Reset ​ Type Ryan Middleton Scheduled Date" at bounding box center [112, 376] width 225 height 649
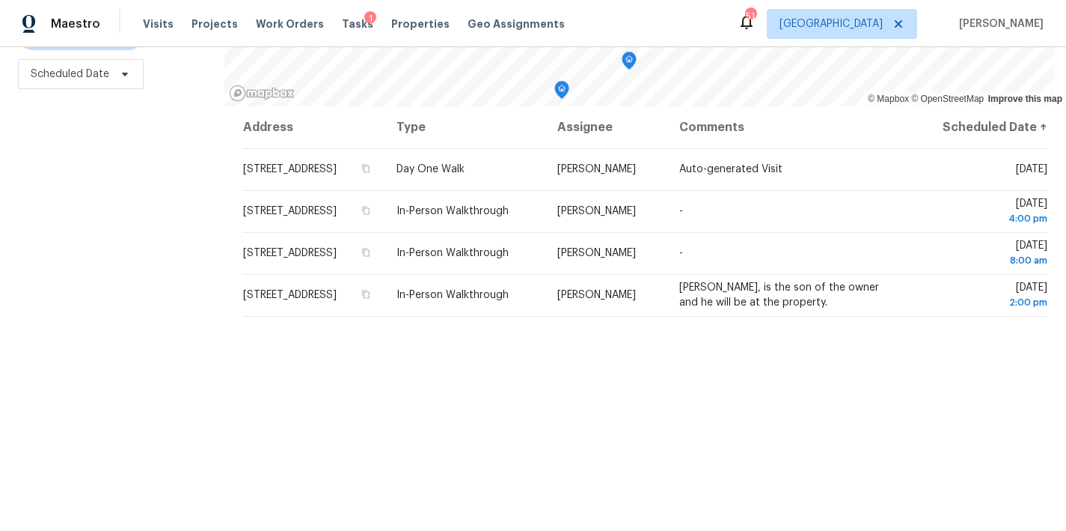
scroll to position [0, 0]
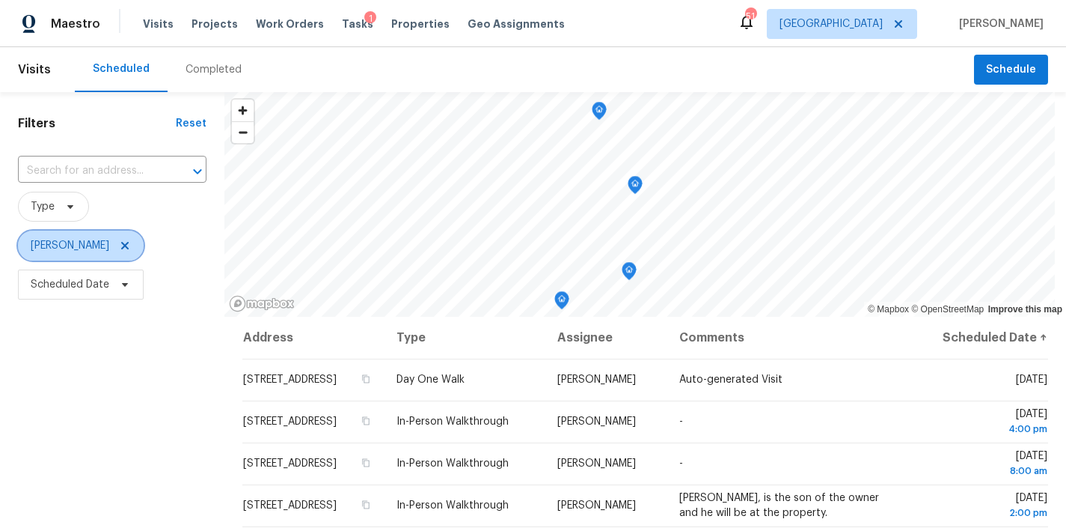
click at [123, 244] on icon at bounding box center [125, 245] width 12 height 12
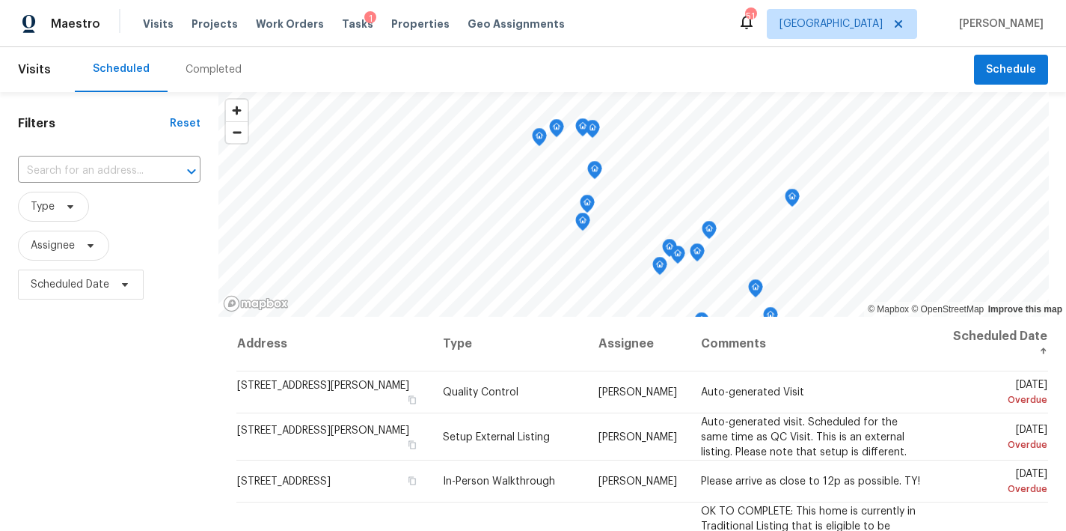
click at [129, 121] on h1 "Filters" at bounding box center [94, 123] width 152 height 15
click at [63, 254] on span "Assignee" at bounding box center [63, 245] width 91 height 30
type input "ken romain"
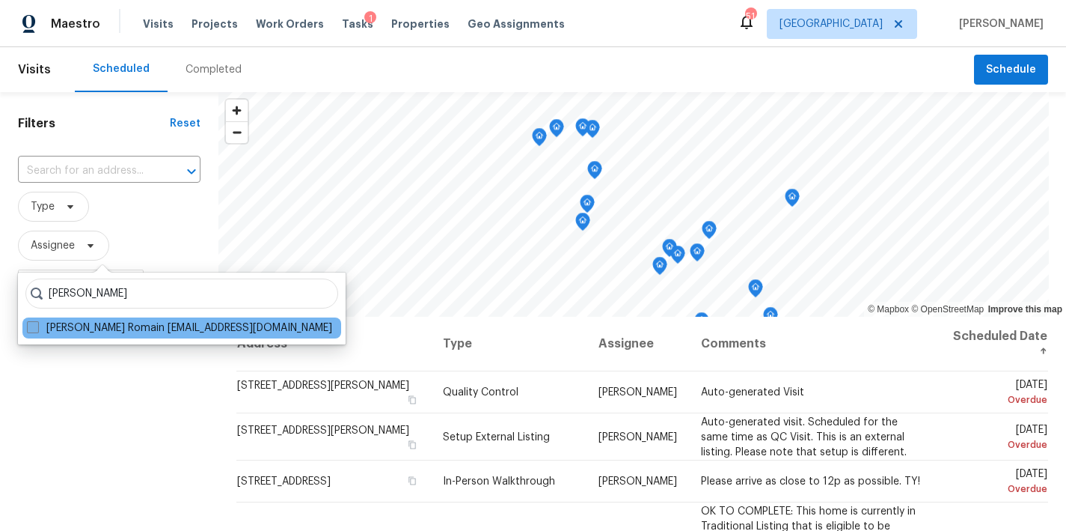
click at [34, 326] on span at bounding box center [33, 327] width 12 height 12
click at [34, 326] on input "Ken Romain kenneth.romain@opendoor.com" at bounding box center [32, 325] width 10 height 10
checkbox input "true"
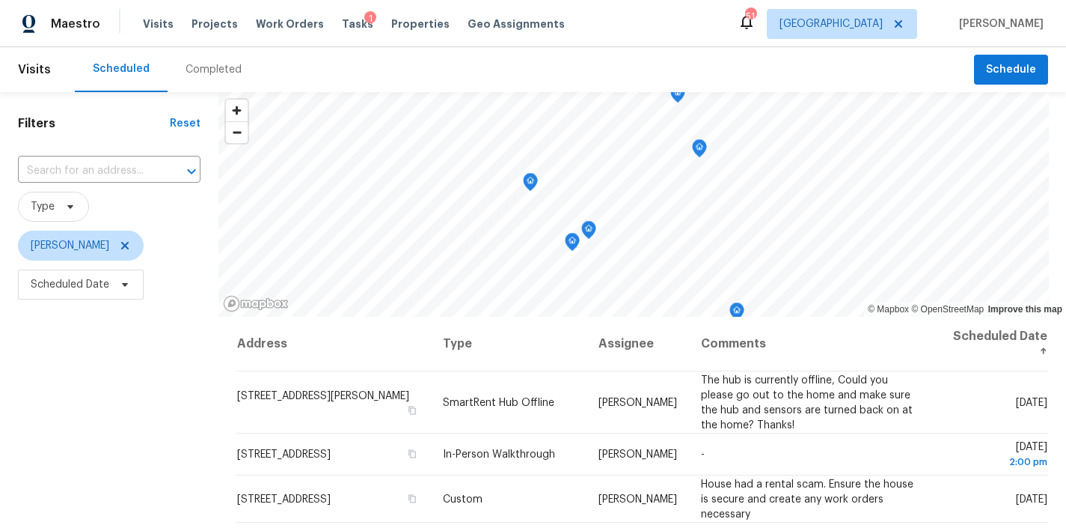
click at [61, 411] on div "Filters Reset ​ Type Ken Romain Scheduled Date" at bounding box center [109, 416] width 219 height 649
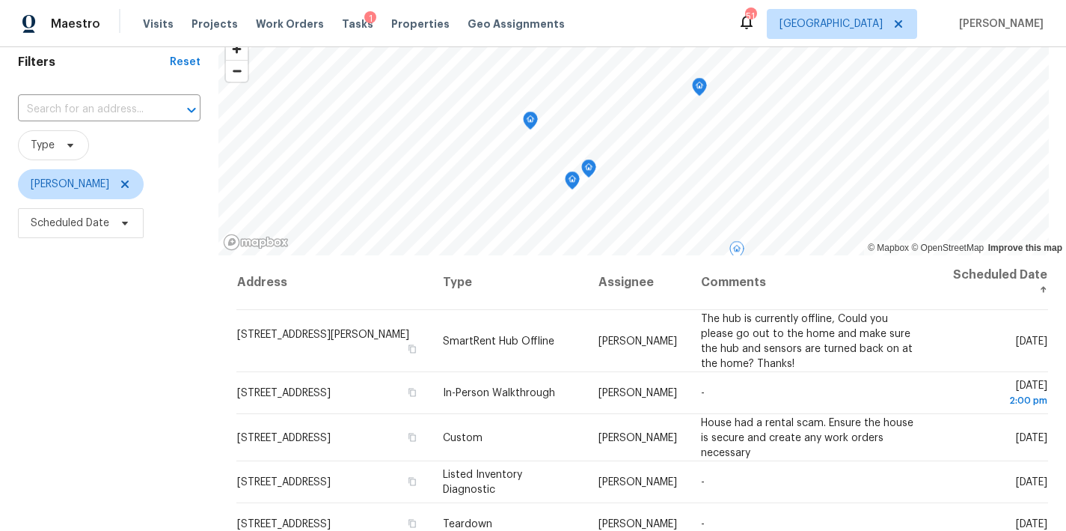
scroll to position [195, 0]
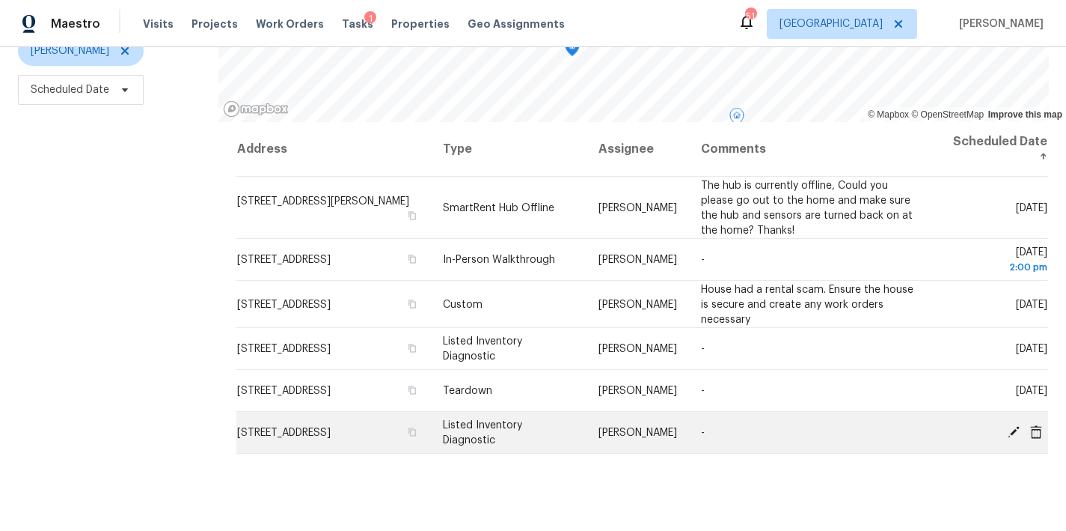
click at [1008, 434] on icon at bounding box center [1014, 431] width 12 height 12
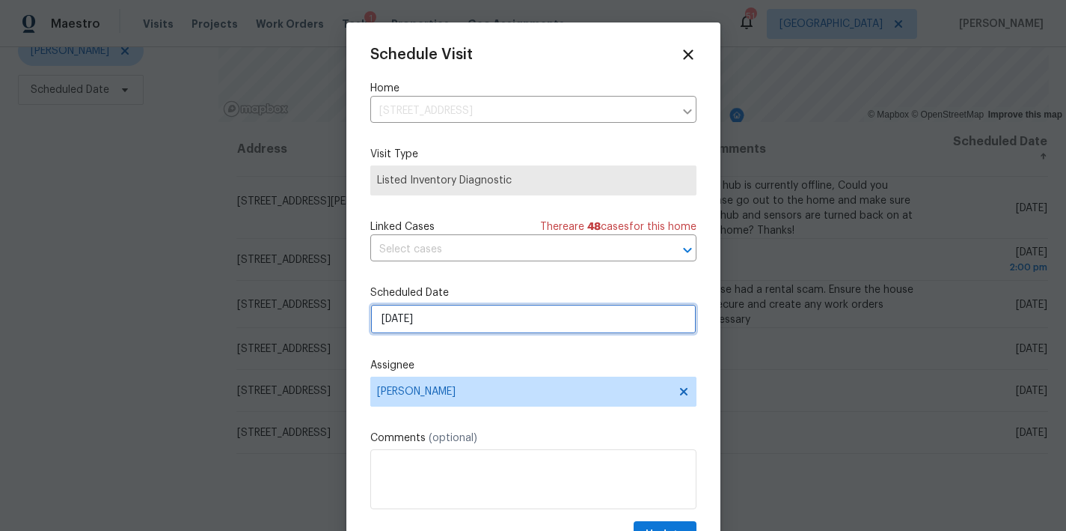
click at [406, 323] on input "8/19/2025" at bounding box center [533, 319] width 326 height 30
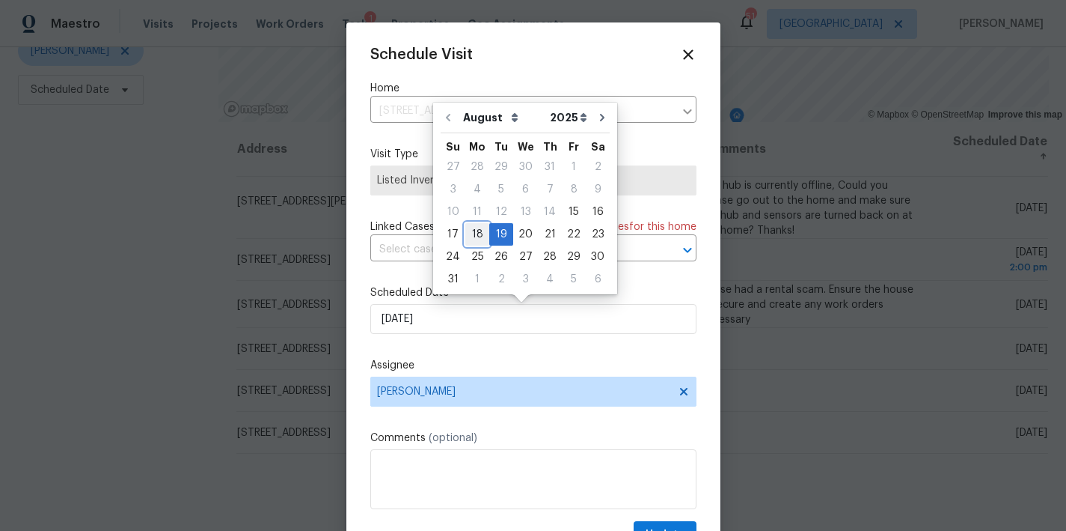
click at [473, 240] on div "18" at bounding box center [477, 234] width 24 height 21
type input "8/18/2025"
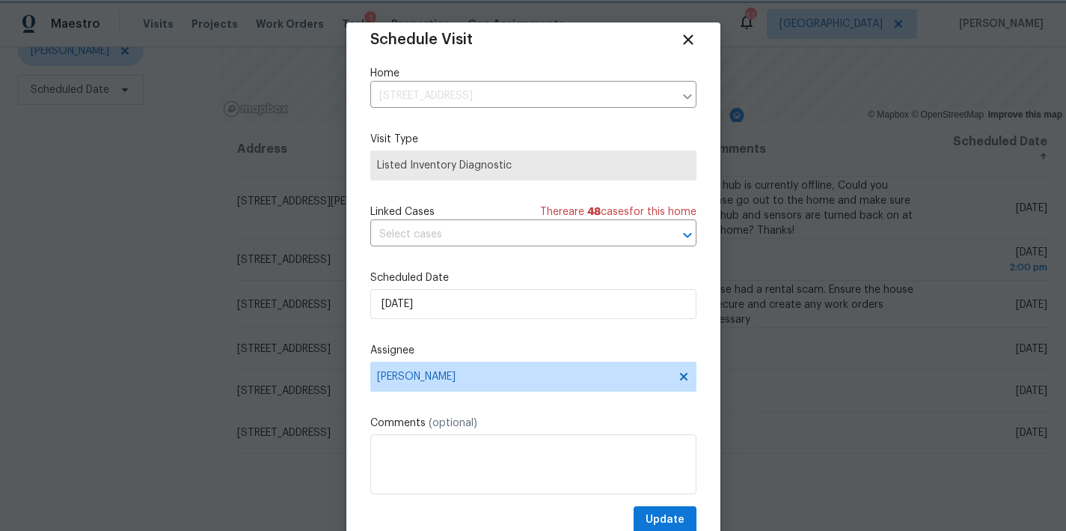
scroll to position [27, 0]
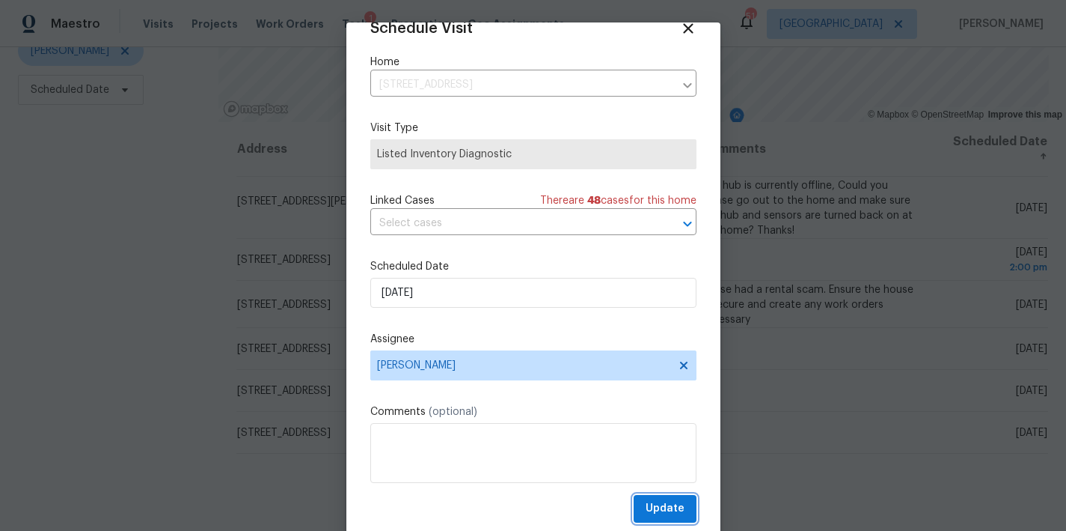
click at [658, 513] on span "Update" at bounding box center [665, 508] width 39 height 19
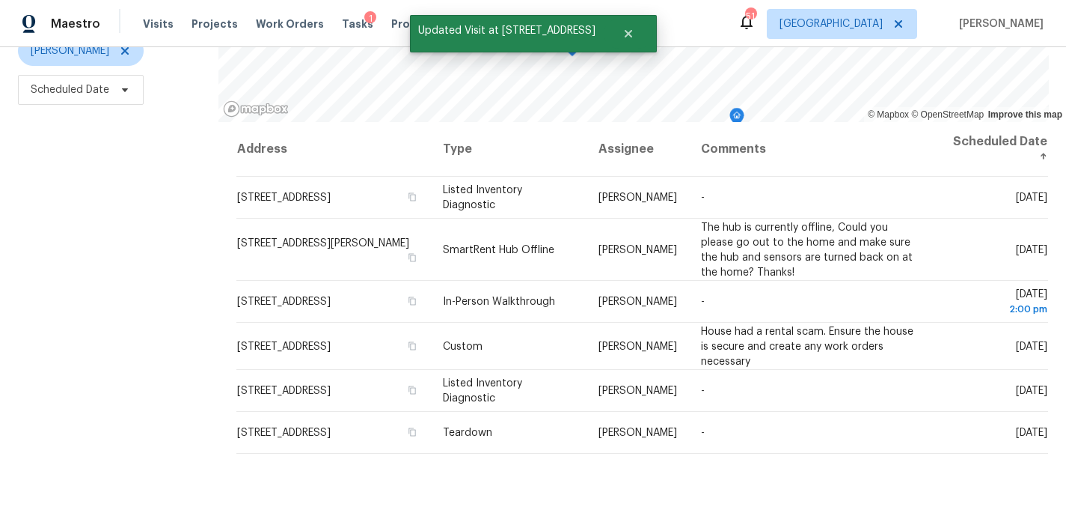
click at [100, 352] on div "Filters Reset ​ Type Ken Romain Scheduled Date" at bounding box center [109, 221] width 219 height 649
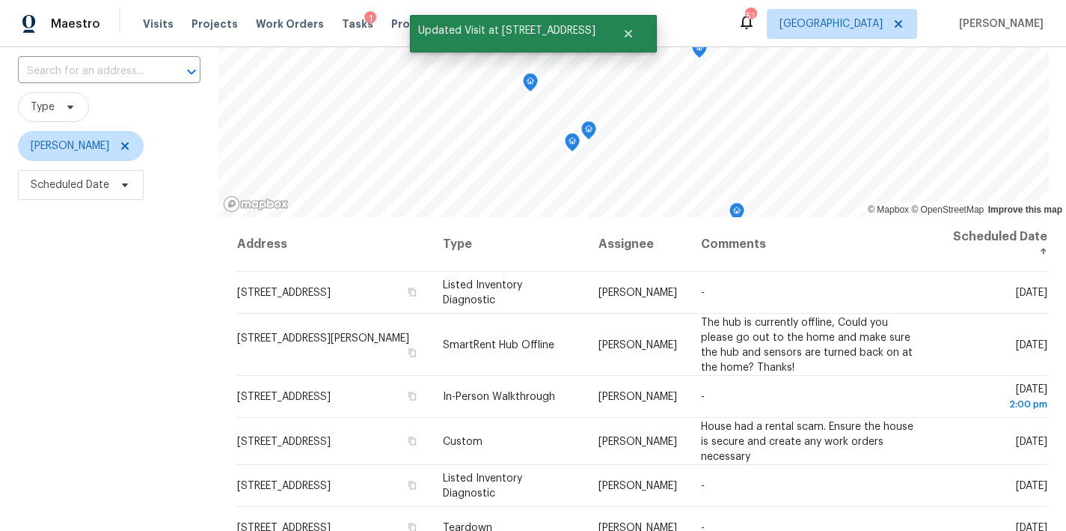
scroll to position [0, 0]
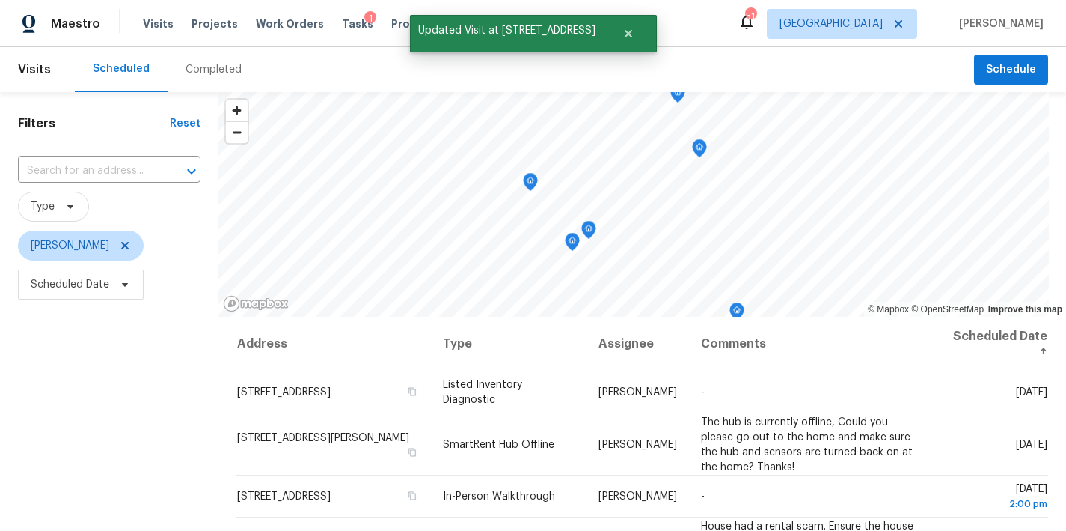
click at [164, 224] on span "Type" at bounding box center [109, 206] width 183 height 39
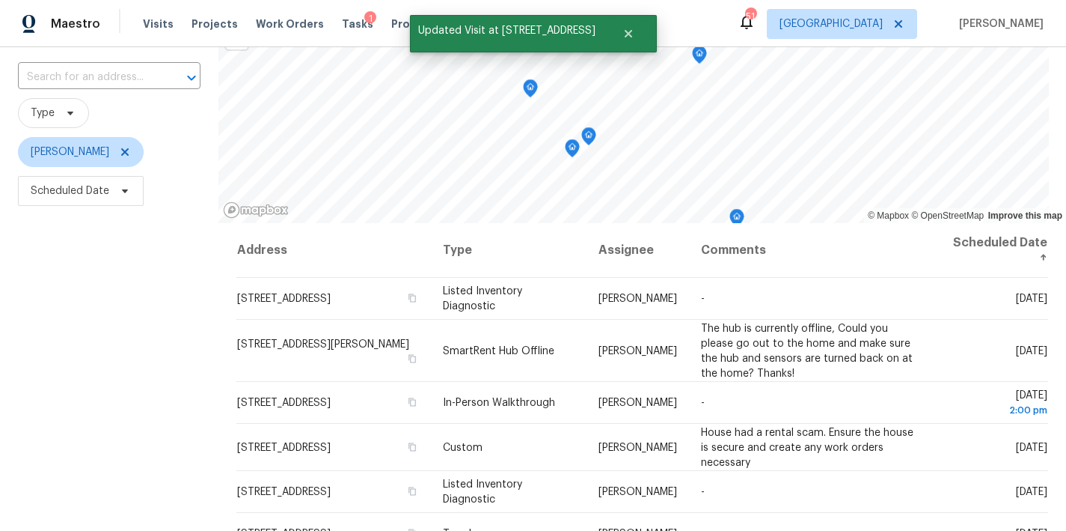
scroll to position [20, 0]
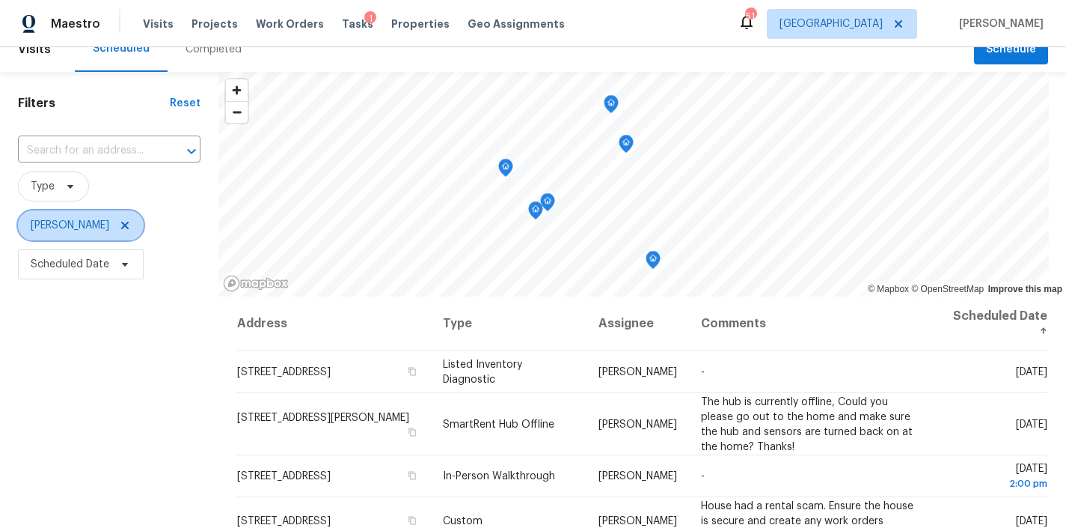
click at [121, 224] on icon at bounding box center [124, 225] width 7 height 7
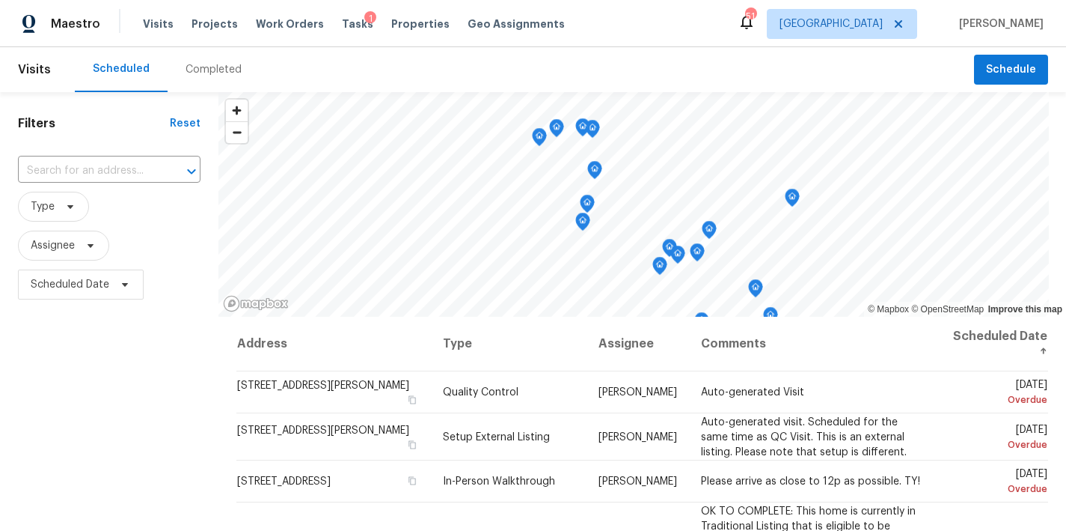
click at [659, 22] on div "Maestro Visits Projects Work Orders Tasks 1 Properties Geo Assignments 51 Ralei…" at bounding box center [533, 23] width 1066 height 47
click at [648, 31] on div "Maestro Visits Projects Work Orders Tasks 1 Properties Geo Assignments 50 Ralei…" at bounding box center [533, 23] width 1066 height 47
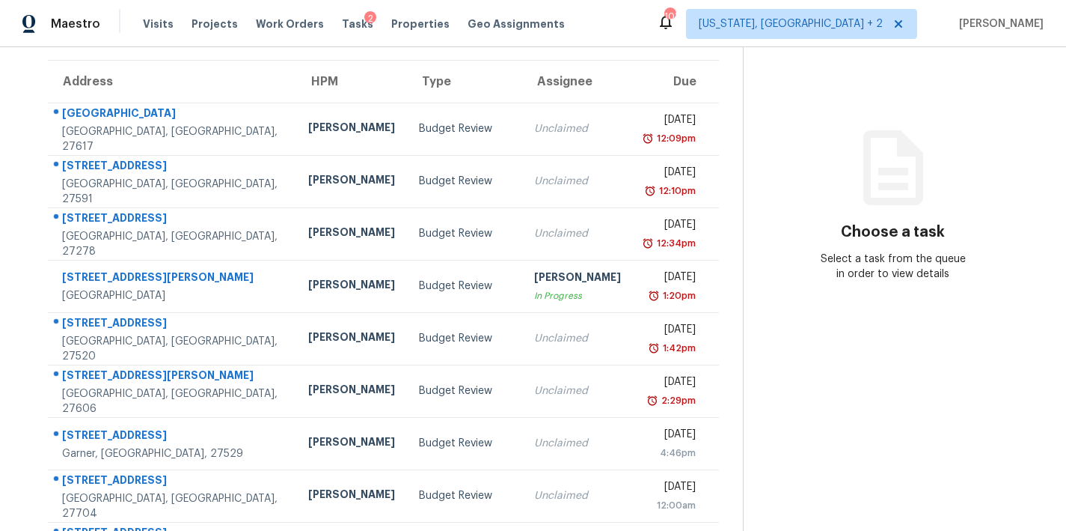
scroll to position [260, 0]
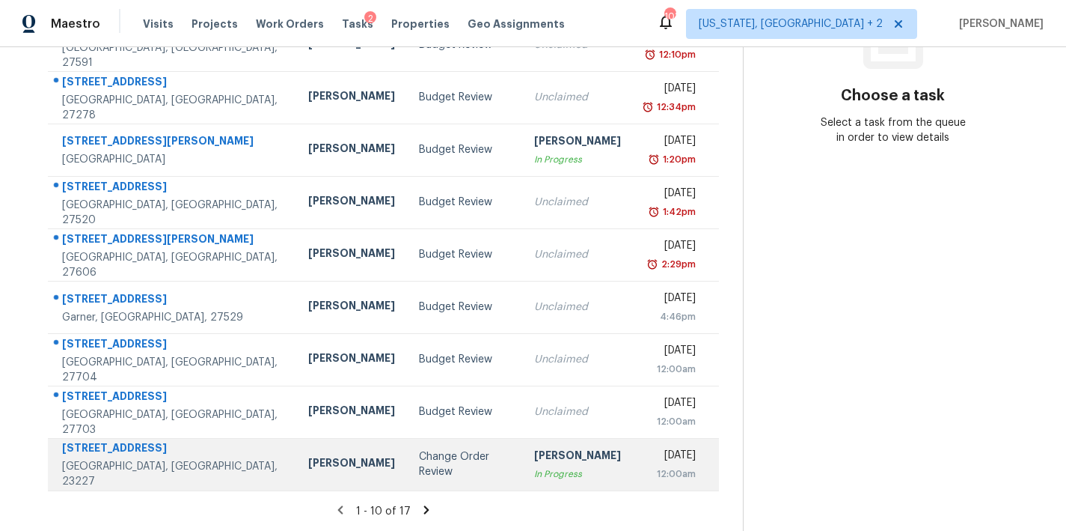
click at [419, 457] on div "Change Order Review" at bounding box center [464, 464] width 91 height 30
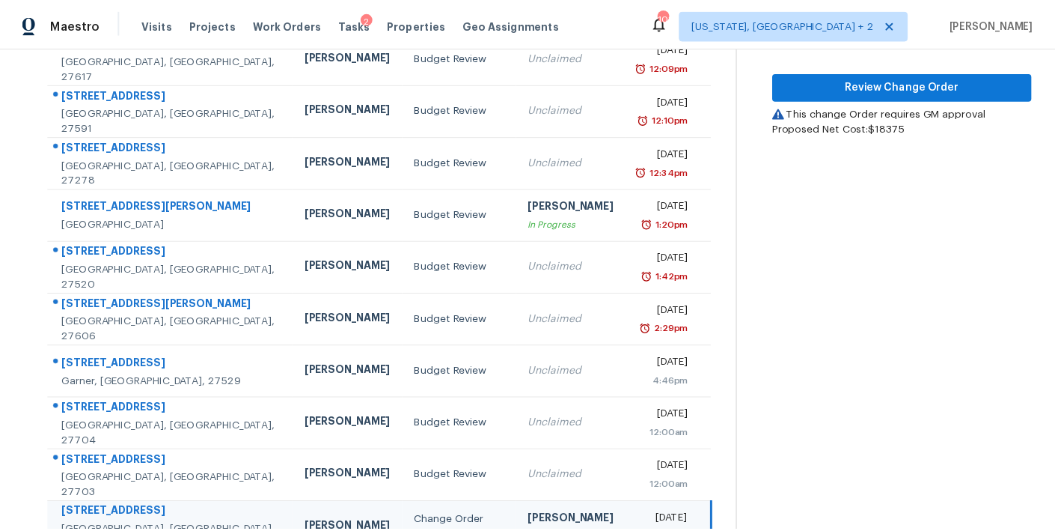
scroll to position [0, 0]
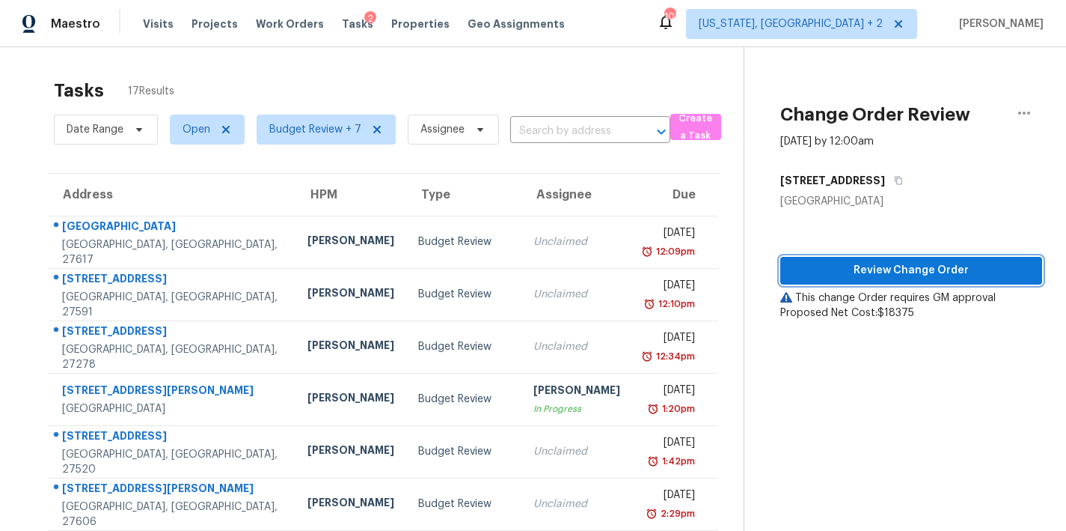
click at [904, 278] on span "Review Change Order" at bounding box center [912, 270] width 238 height 19
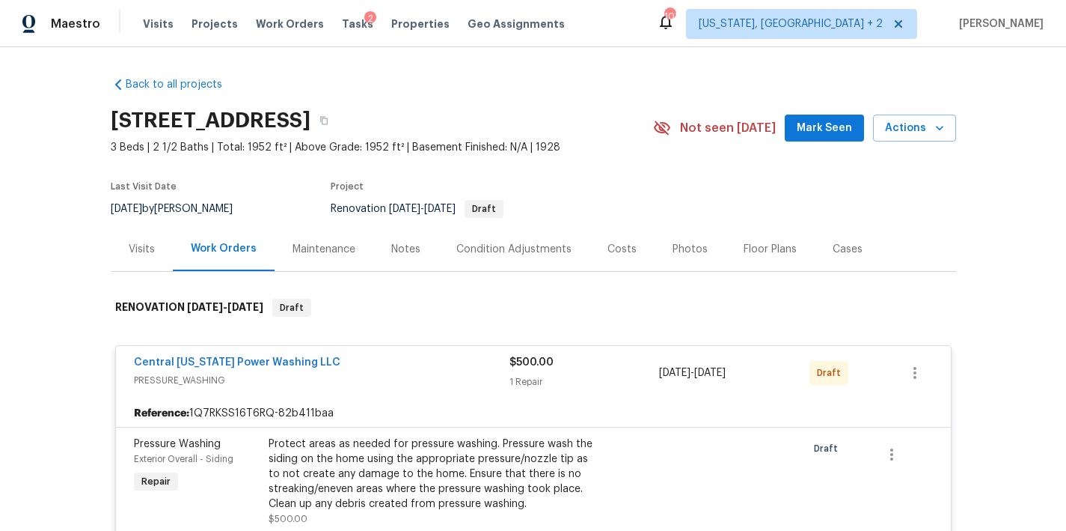
click at [610, 250] on div "Costs" at bounding box center [622, 249] width 29 height 15
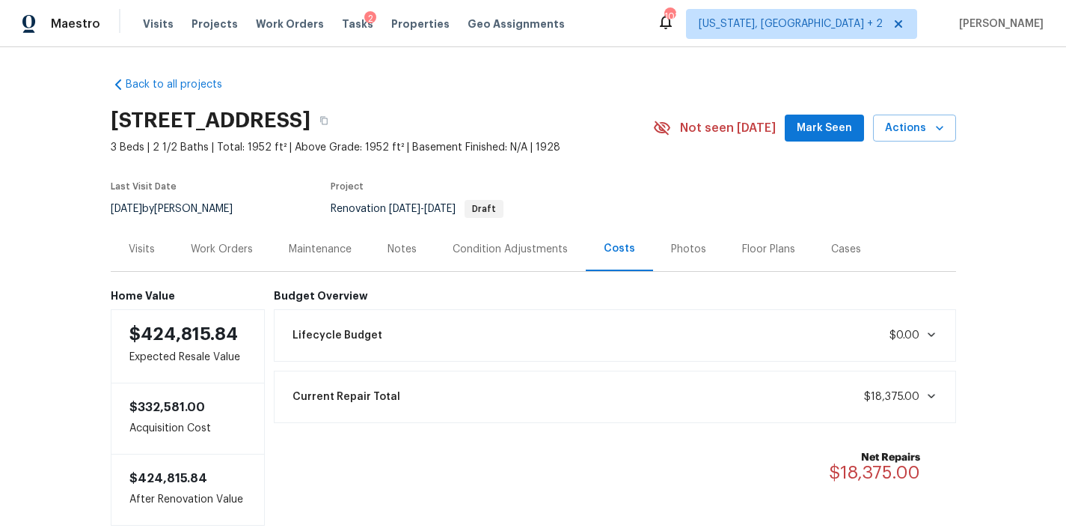
click at [388, 250] on div "Notes" at bounding box center [402, 249] width 29 height 15
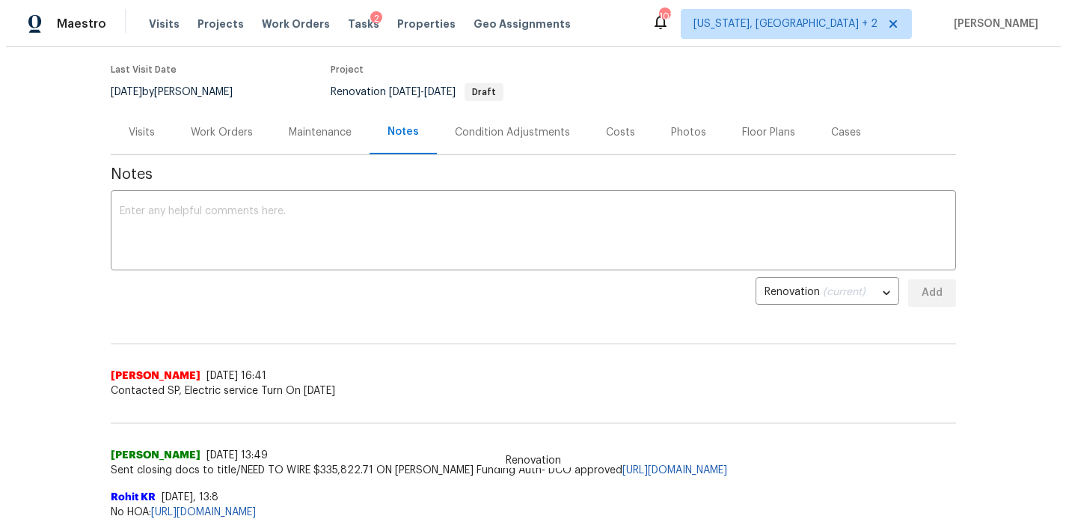
scroll to position [10, 0]
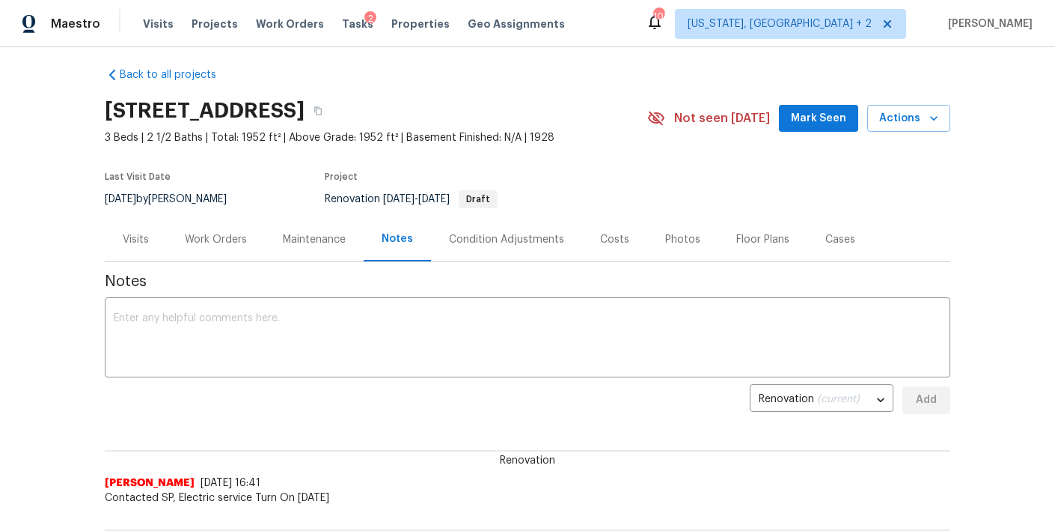
click at [217, 242] on div "Work Orders" at bounding box center [216, 239] width 62 height 15
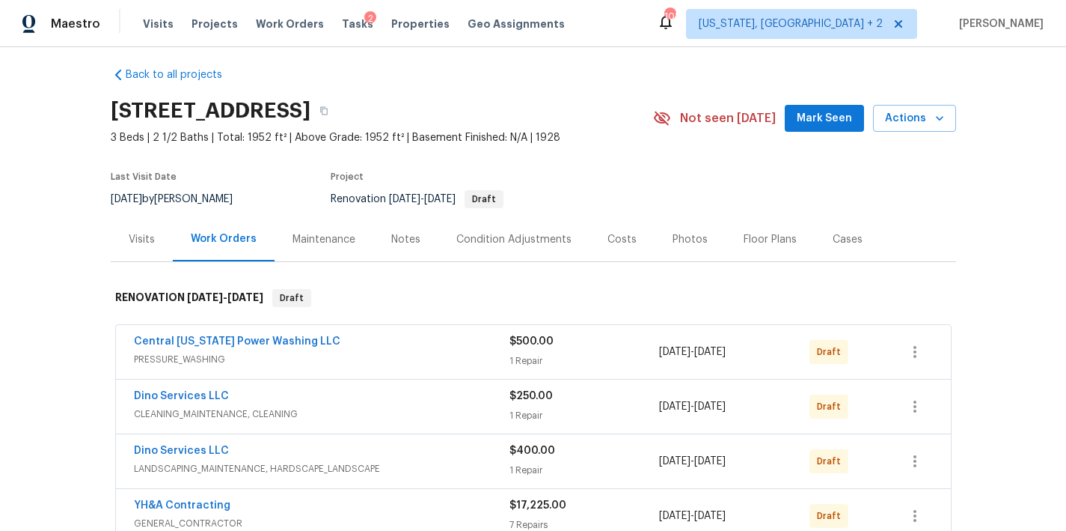
click at [501, 228] on div "Condition Adjustments" at bounding box center [514, 239] width 151 height 44
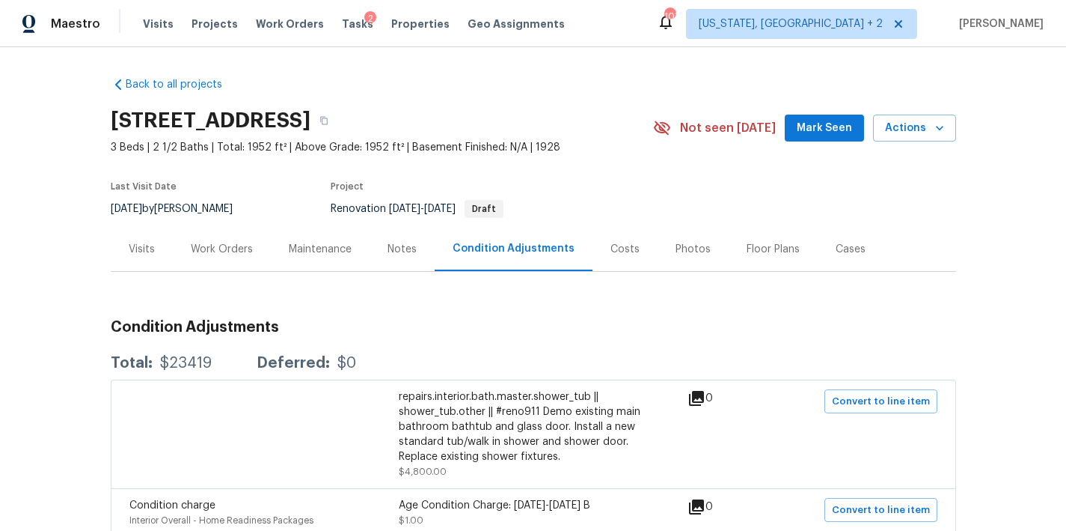
click at [227, 246] on div "Work Orders" at bounding box center [222, 249] width 62 height 15
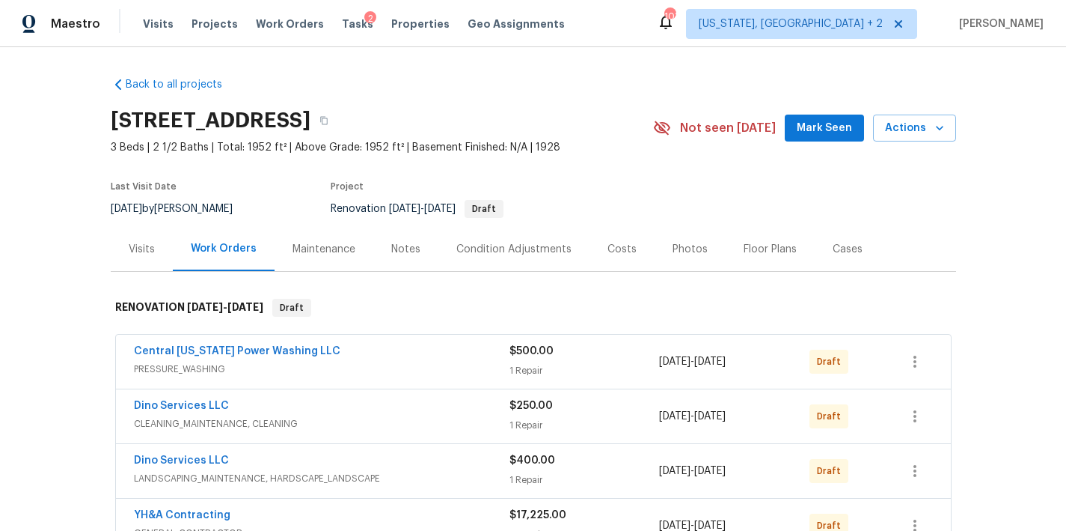
click at [616, 250] on div "Costs" at bounding box center [622, 249] width 29 height 15
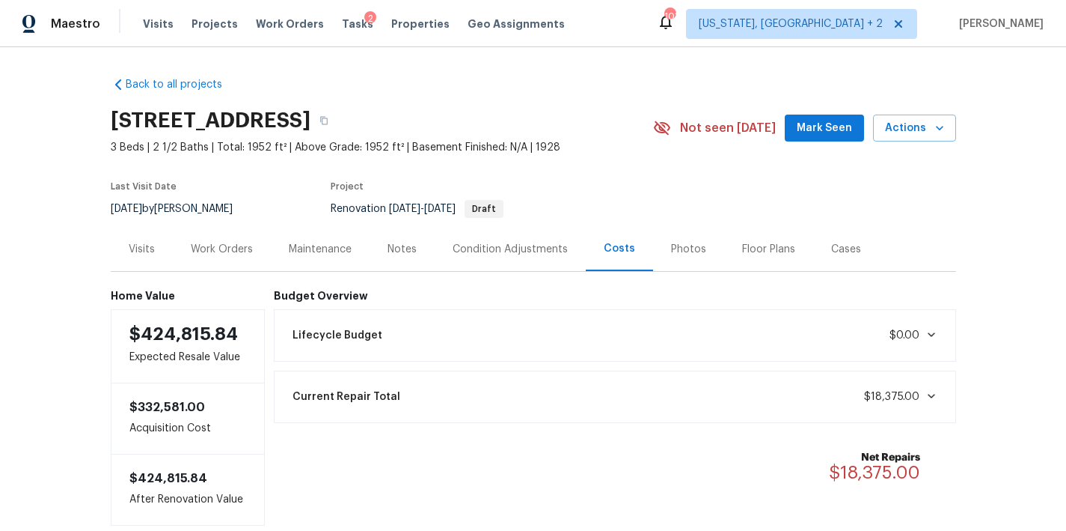
click at [233, 251] on div "Work Orders" at bounding box center [222, 249] width 62 height 15
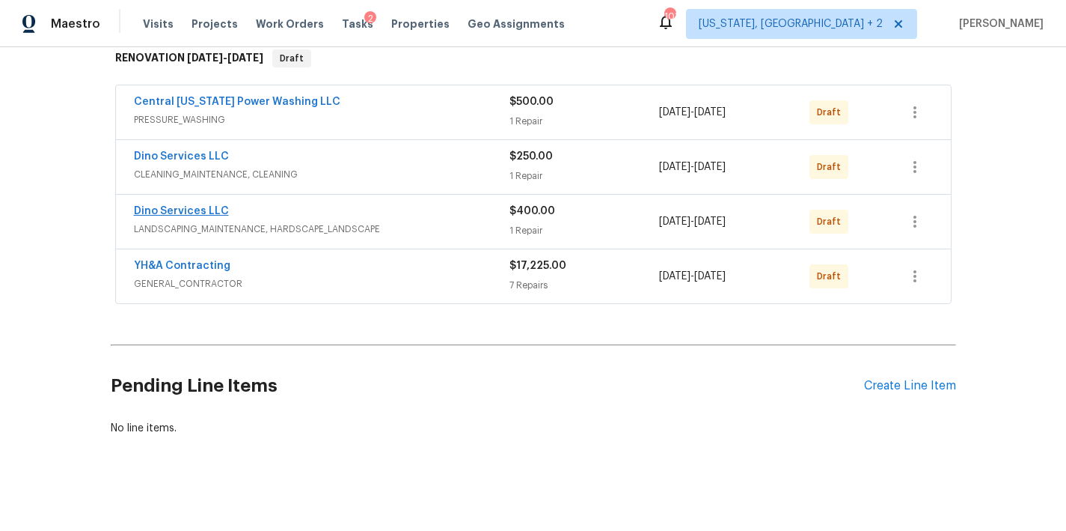
scroll to position [239, 0]
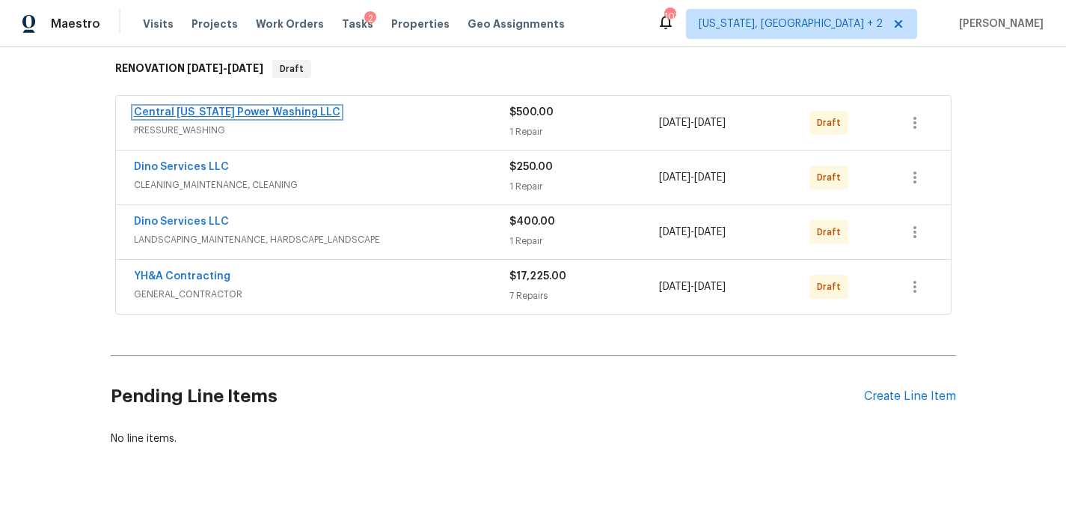
click at [281, 117] on link "Central [US_STATE] Power Washing LLC" at bounding box center [237, 112] width 207 height 10
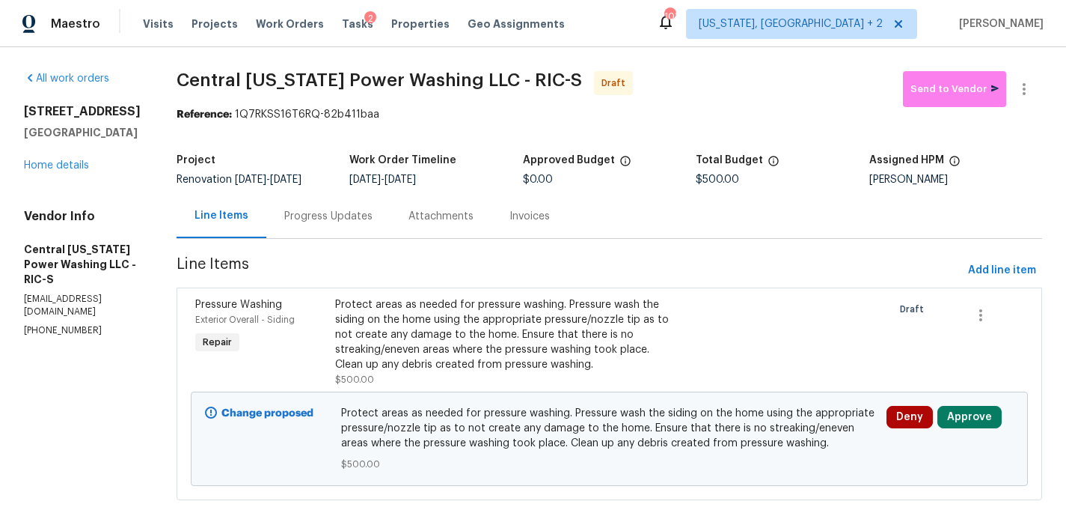
scroll to position [22, 0]
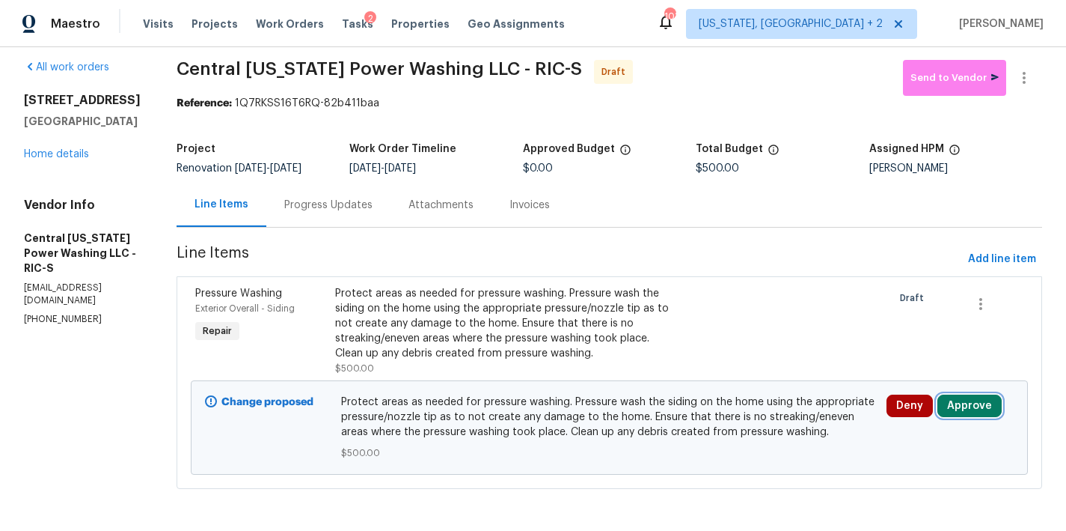
click at [956, 394] on button "Approve" at bounding box center [970, 405] width 64 height 22
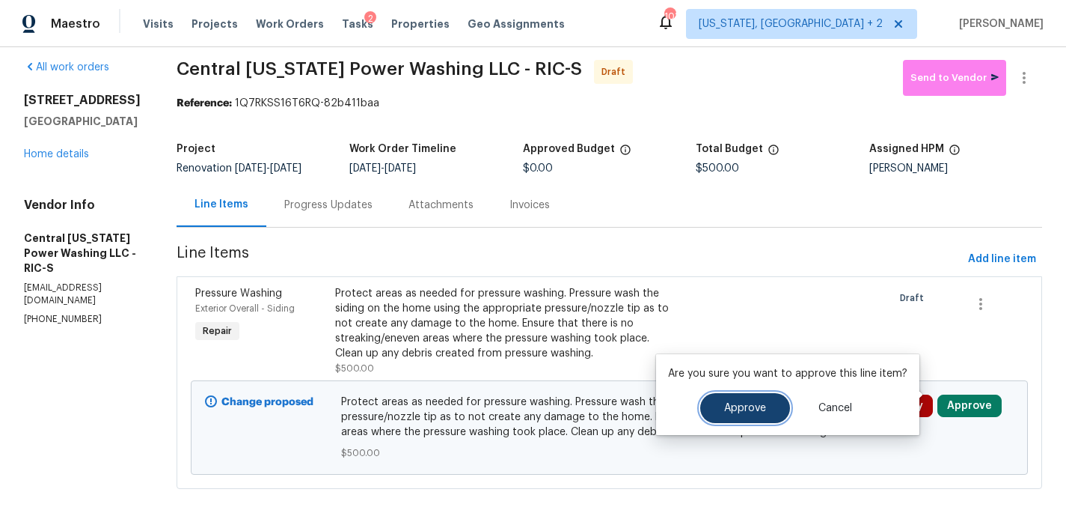
click at [726, 405] on span "Approve" at bounding box center [745, 408] width 42 height 11
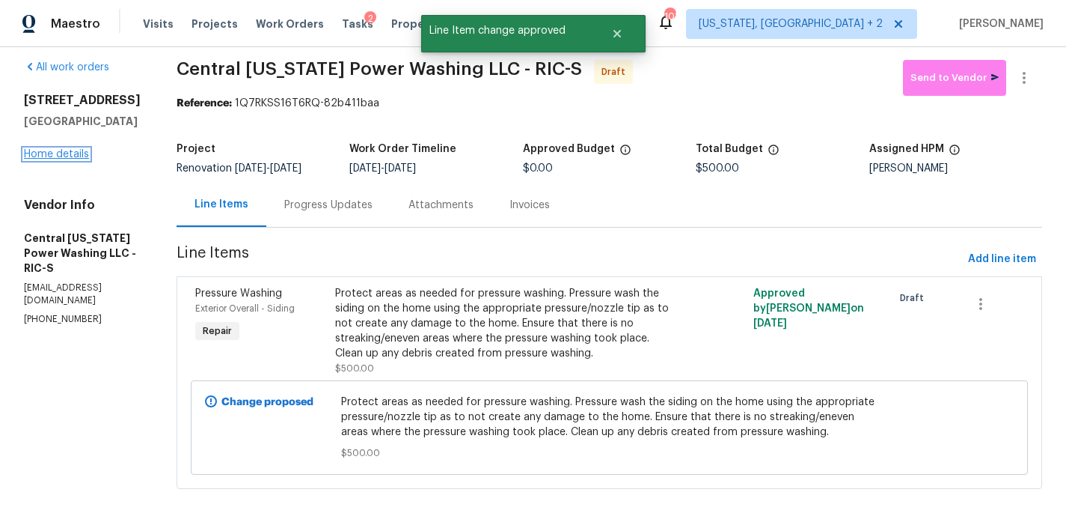
click at [69, 159] on link "Home details" at bounding box center [56, 154] width 65 height 10
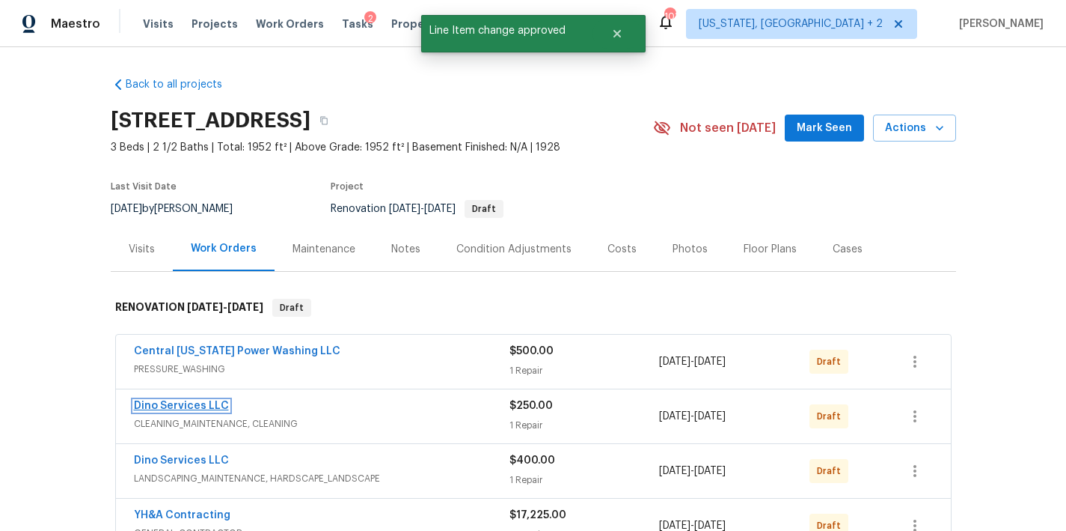
click at [198, 407] on link "Dino Services LLC" at bounding box center [181, 405] width 95 height 10
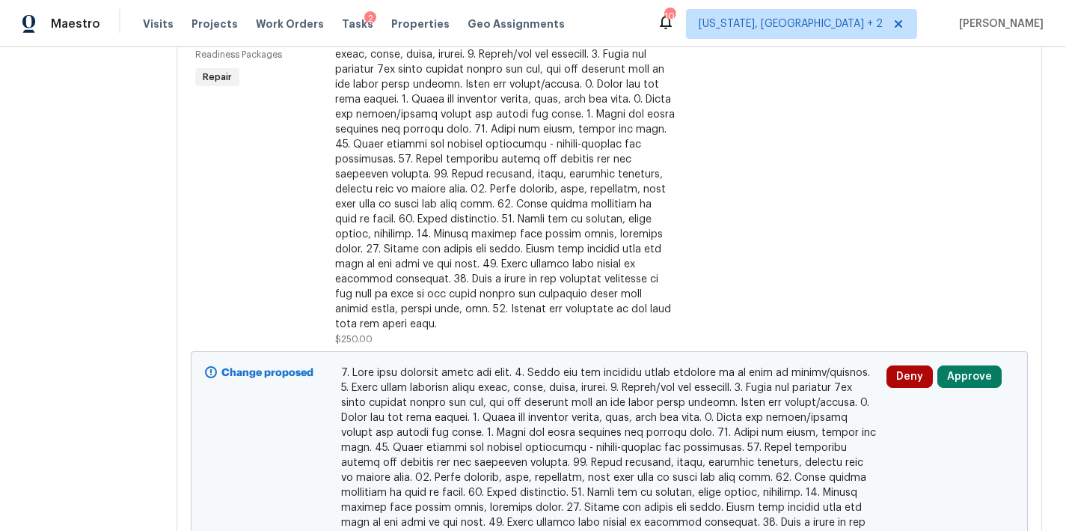
scroll to position [397, 0]
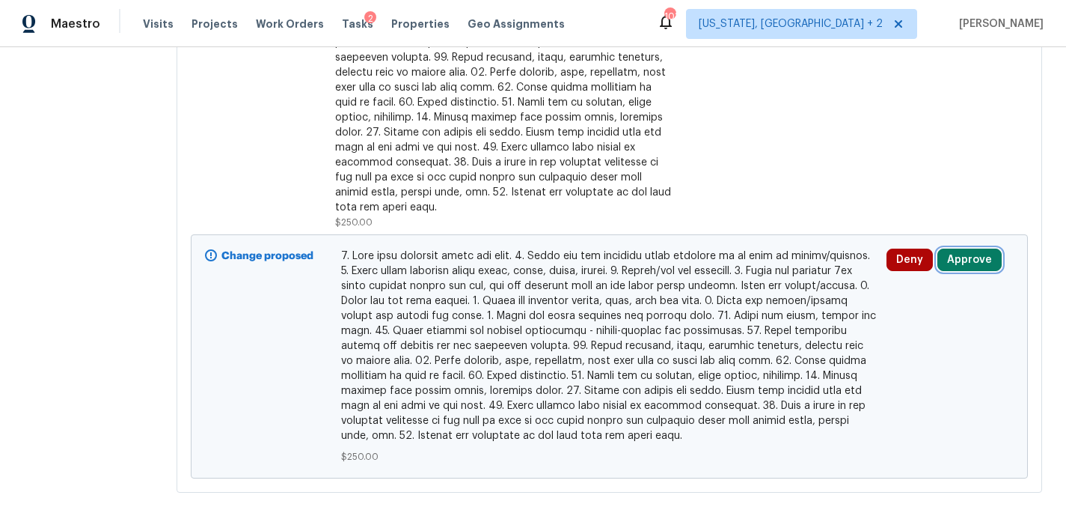
click at [961, 248] on button "Approve" at bounding box center [970, 259] width 64 height 22
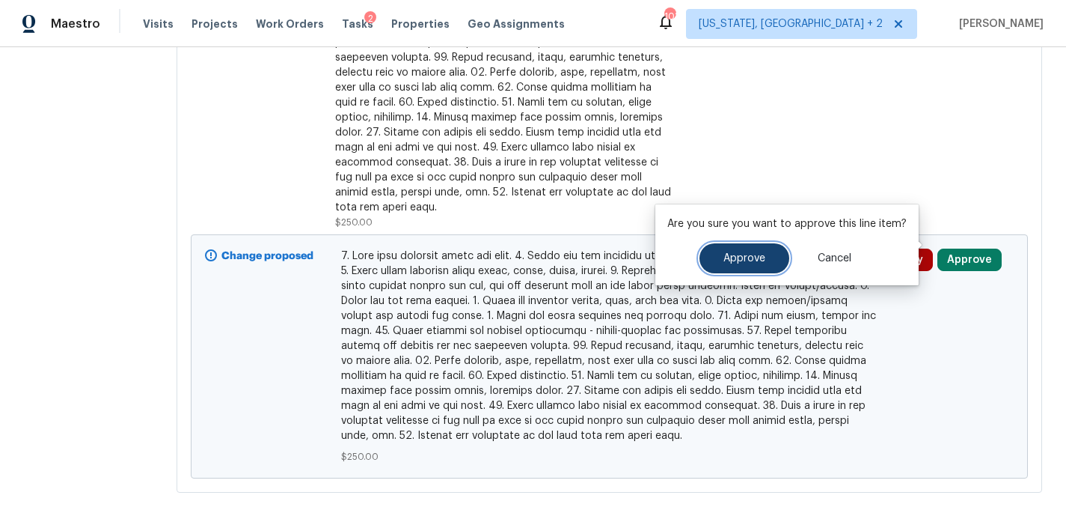
click at [747, 263] on span "Approve" at bounding box center [745, 258] width 42 height 11
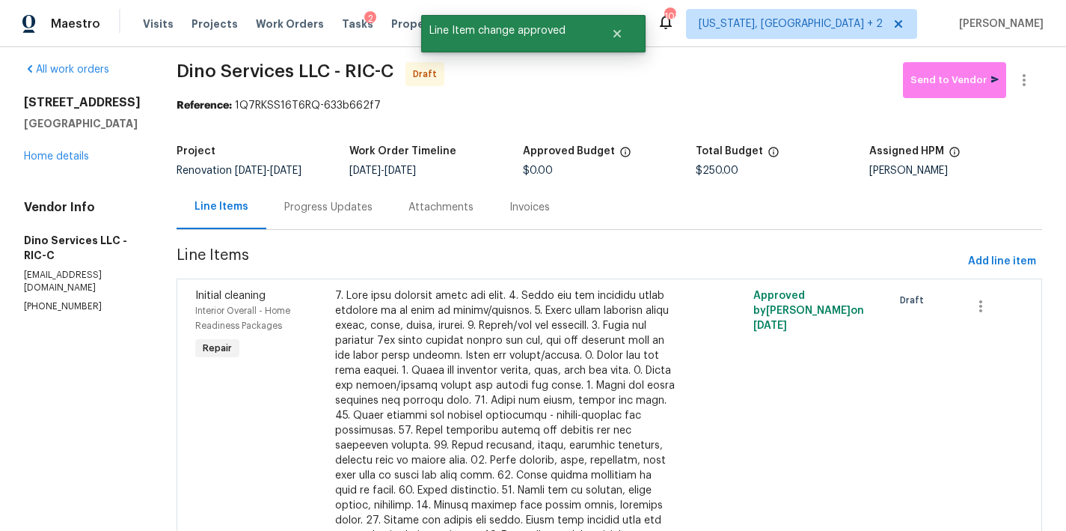
scroll to position [0, 0]
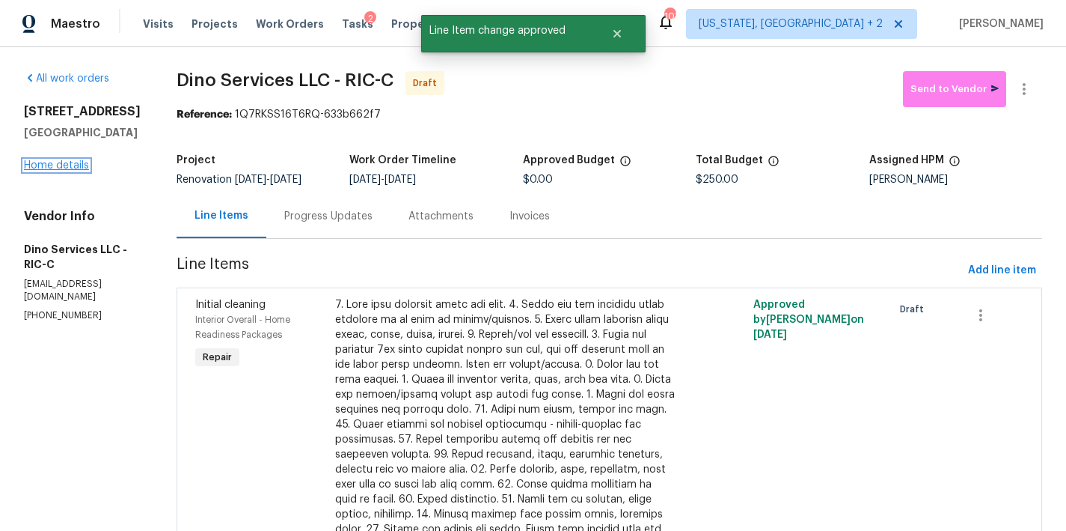
click at [67, 171] on link "Home details" at bounding box center [56, 165] width 65 height 10
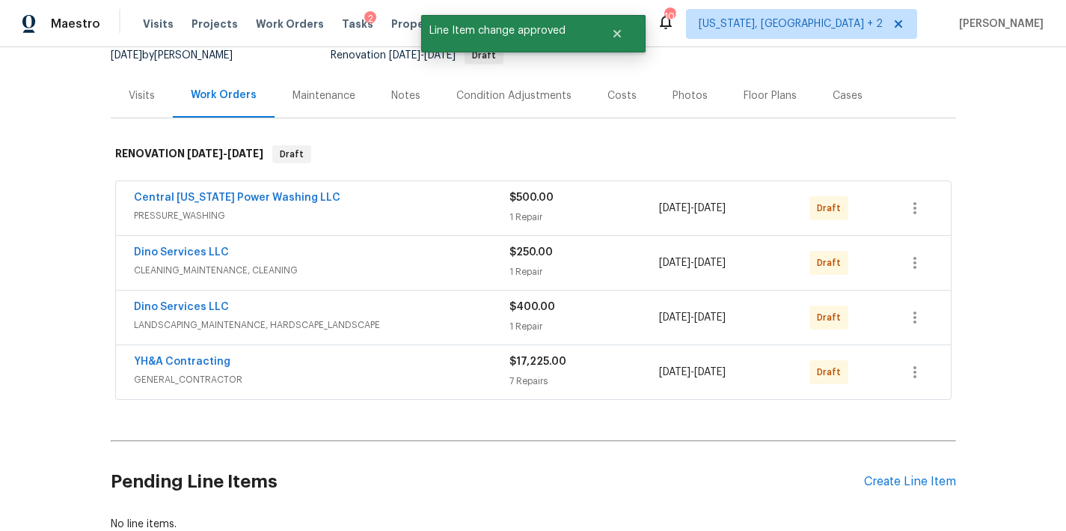
scroll to position [267, 0]
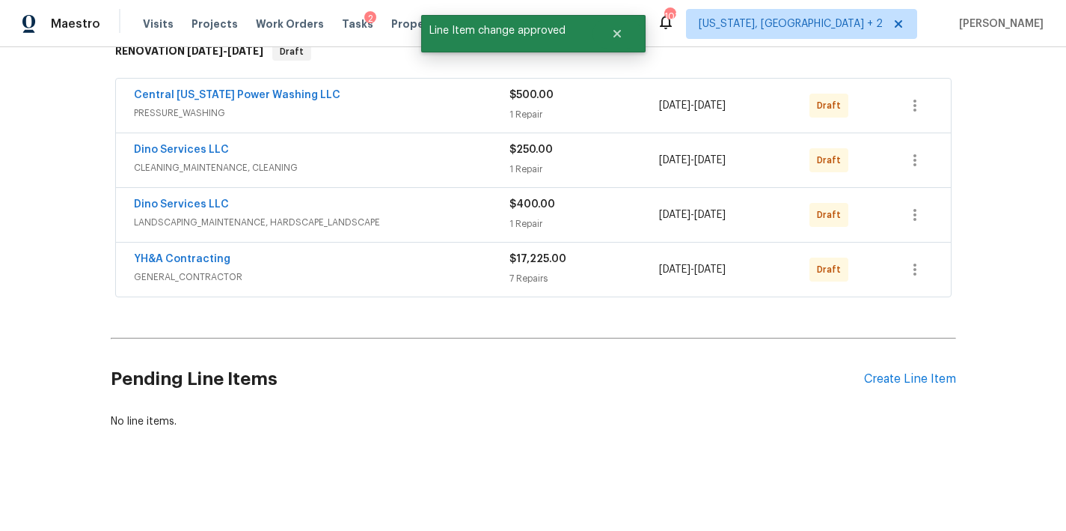
click at [174, 197] on span "Dino Services LLC" at bounding box center [181, 204] width 95 height 15
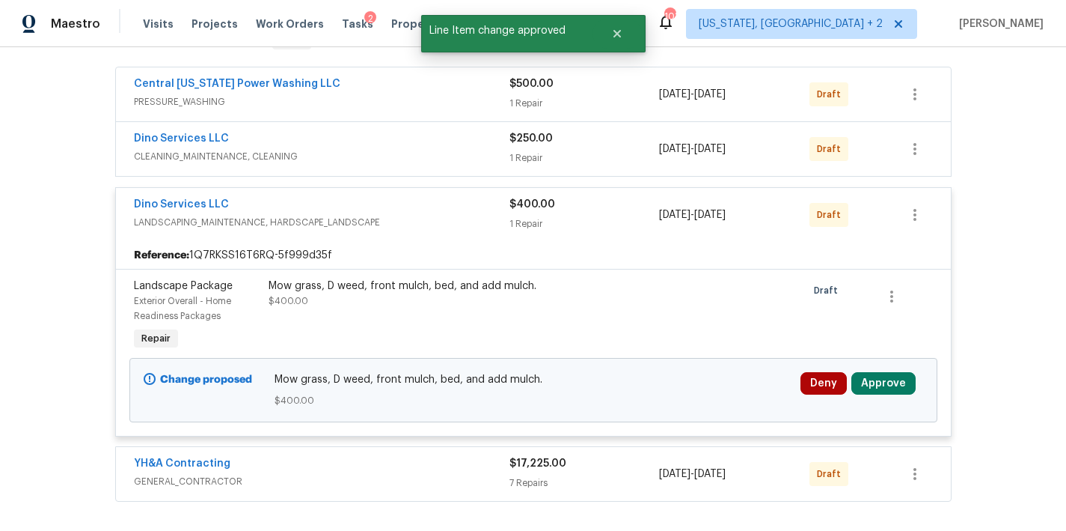
scroll to position [392, 0]
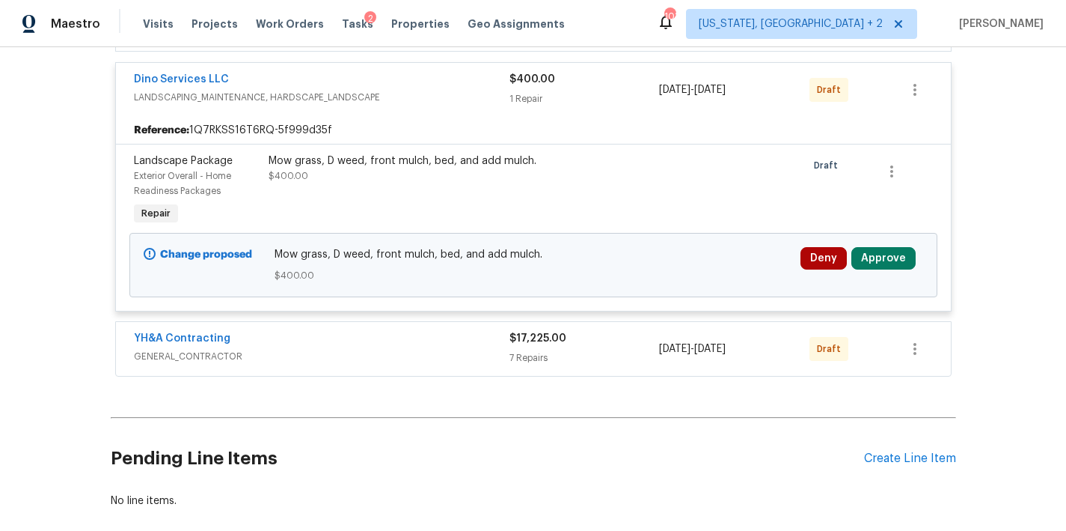
click at [442, 162] on div "Mow grass, D weed, front mulch, bed, and add mulch." at bounding box center [433, 160] width 328 height 15
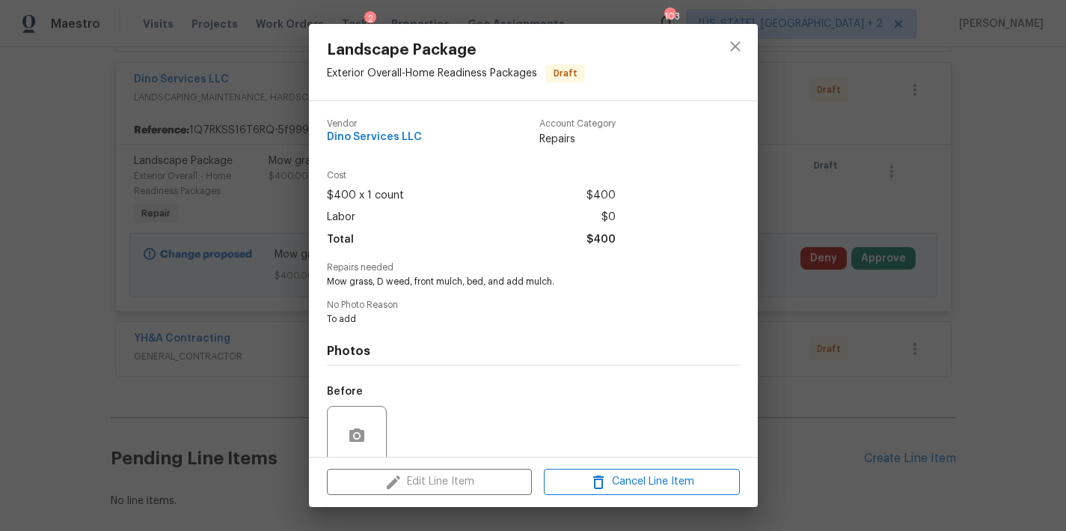
scroll to position [120, 0]
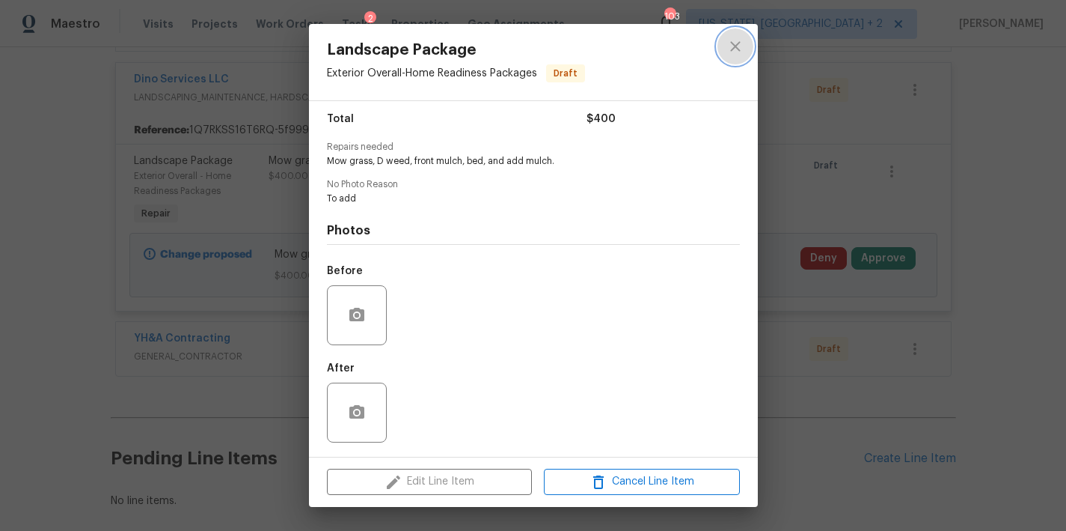
click at [739, 46] on icon "close" at bounding box center [736, 46] width 18 height 18
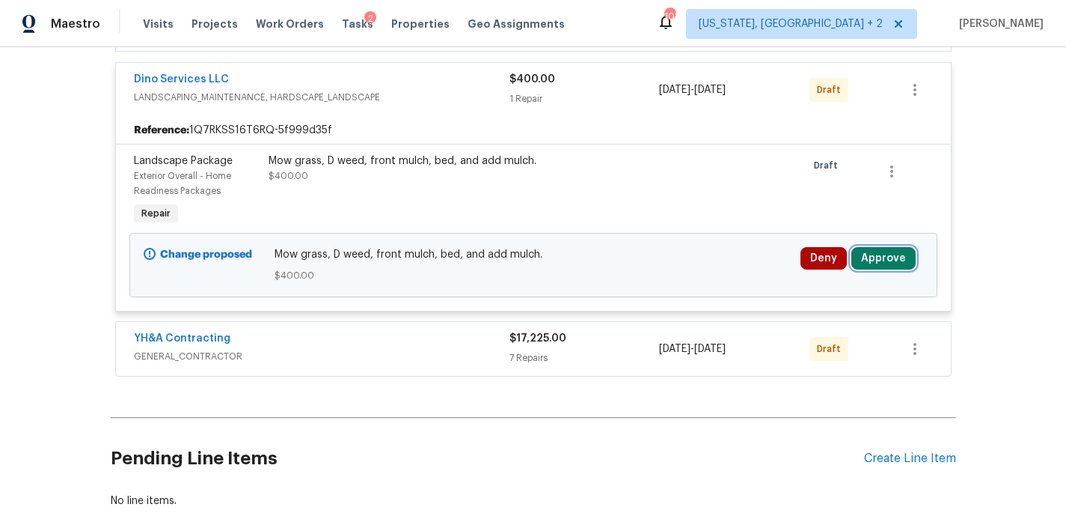
click at [885, 260] on button "Approve" at bounding box center [884, 258] width 64 height 22
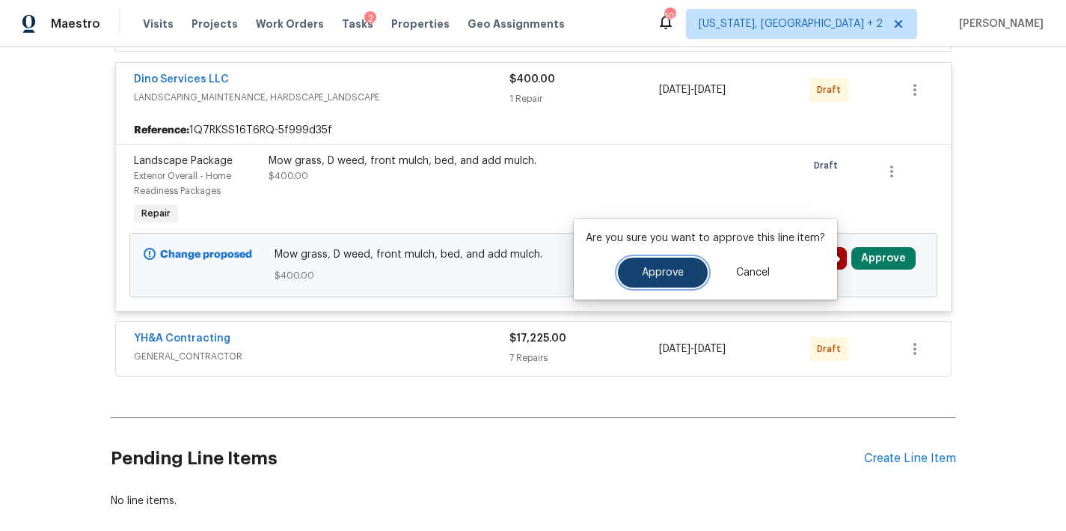
click at [670, 278] on button "Approve" at bounding box center [663, 272] width 90 height 30
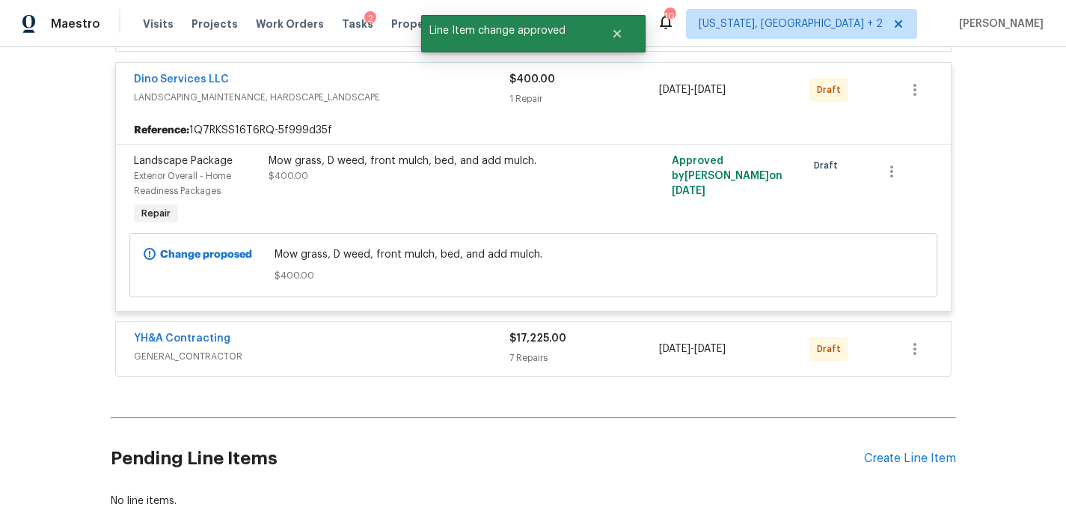
click at [293, 76] on div "Dino Services LLC" at bounding box center [322, 81] width 376 height 18
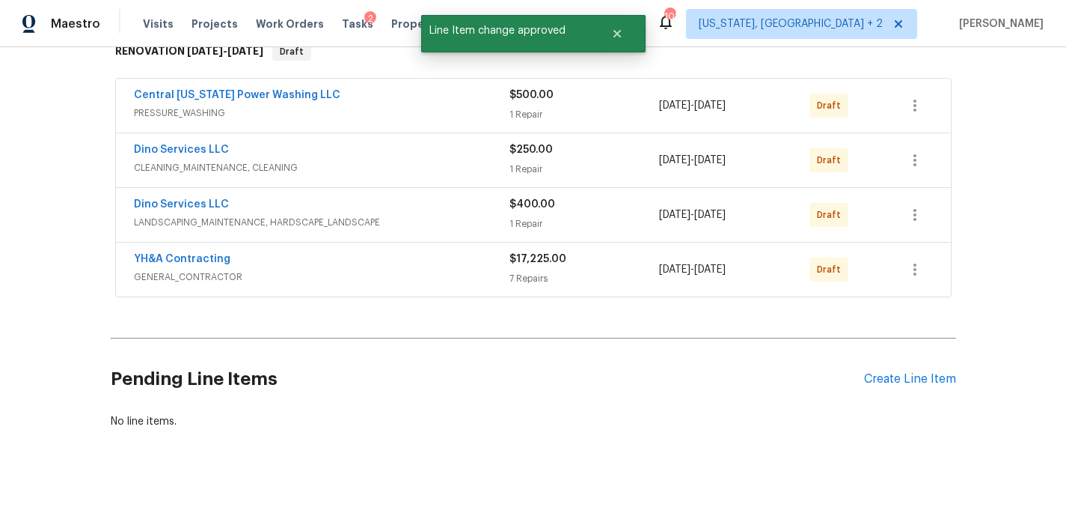
click at [276, 257] on div "YH&A Contracting" at bounding box center [322, 260] width 376 height 18
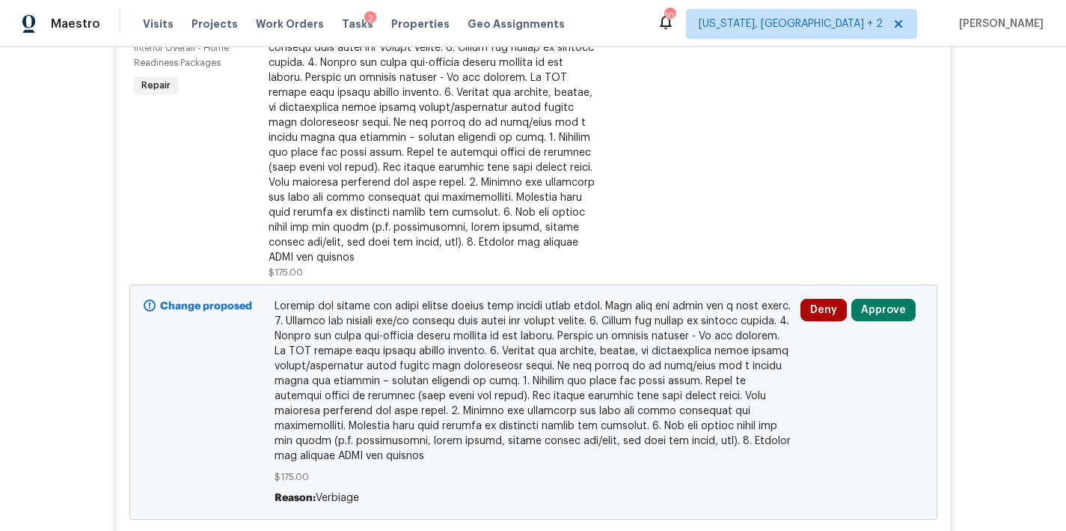
scroll to position [596, 0]
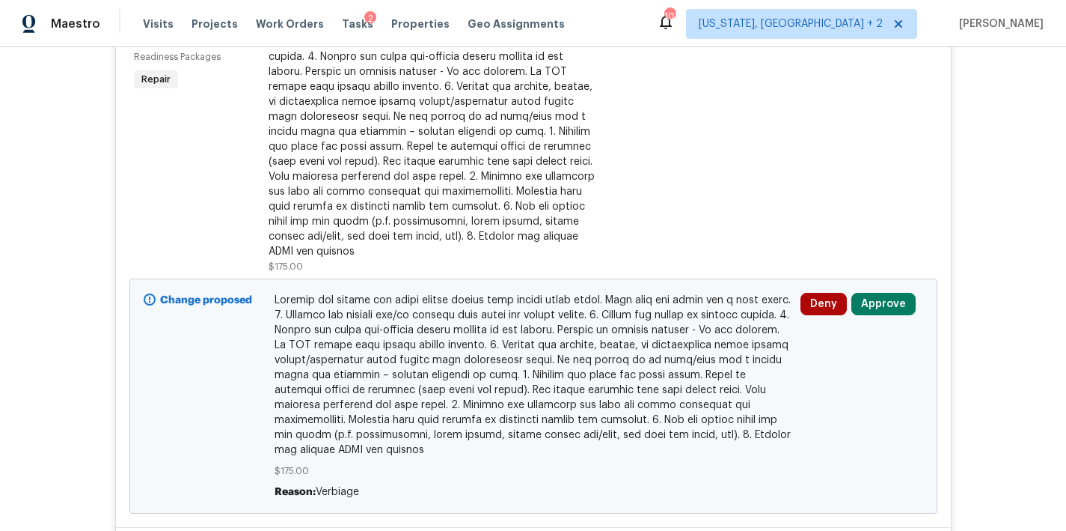
click at [388, 168] on div at bounding box center [433, 131] width 328 height 254
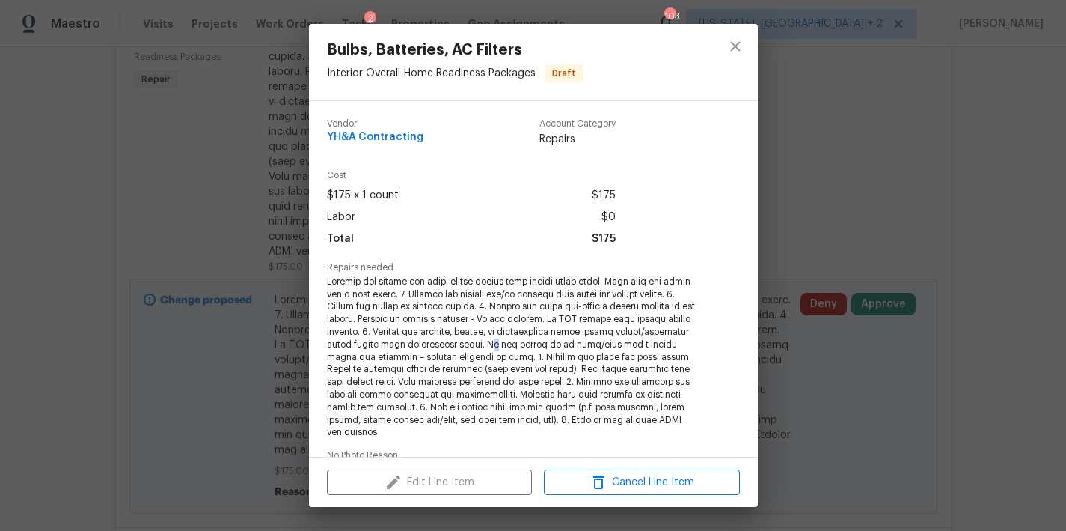
click at [611, 348] on span at bounding box center [513, 356] width 372 height 163
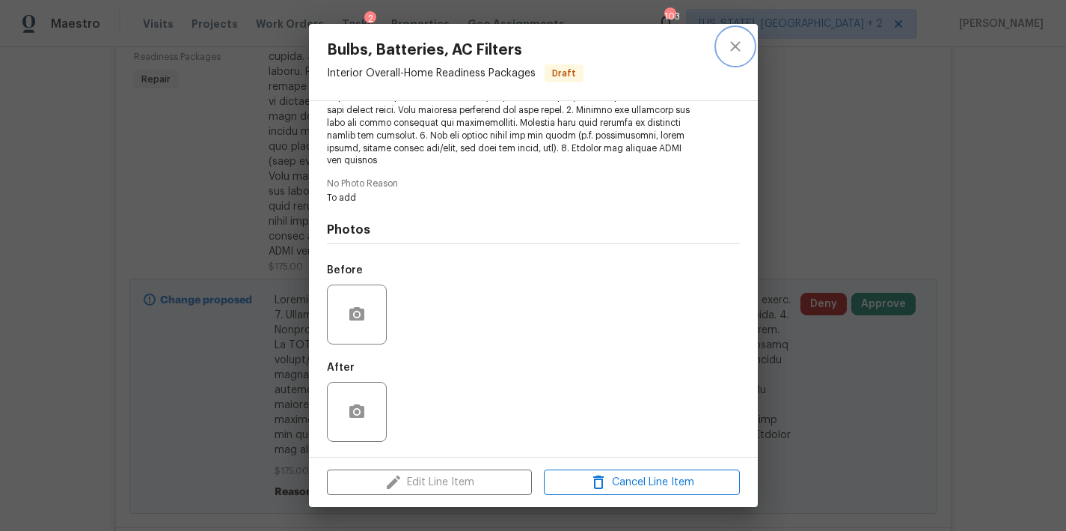
click at [737, 45] on icon "close" at bounding box center [736, 46] width 18 height 18
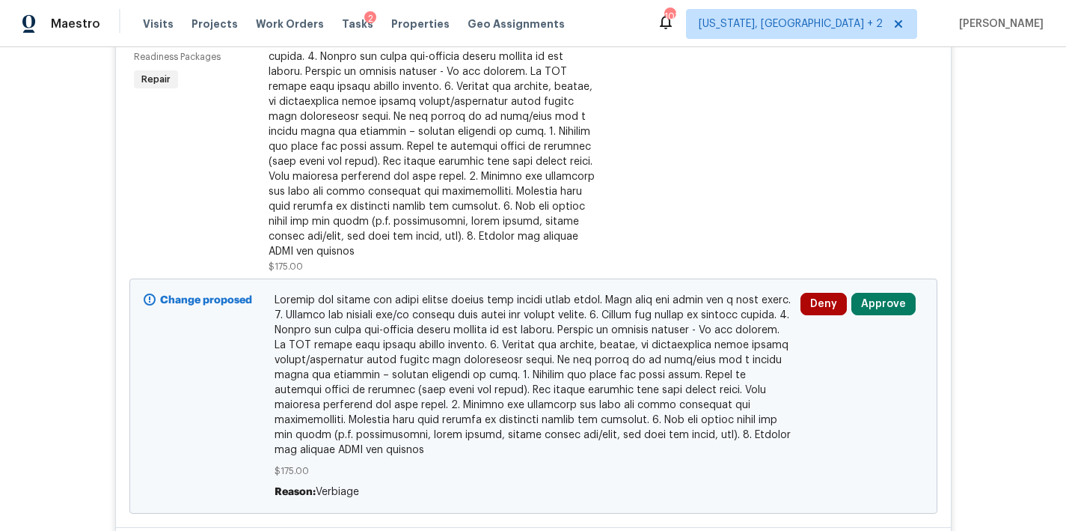
click at [887, 318] on div "Deny Approve" at bounding box center [862, 396] width 132 height 216
click at [852, 310] on button "Approve" at bounding box center [884, 304] width 64 height 22
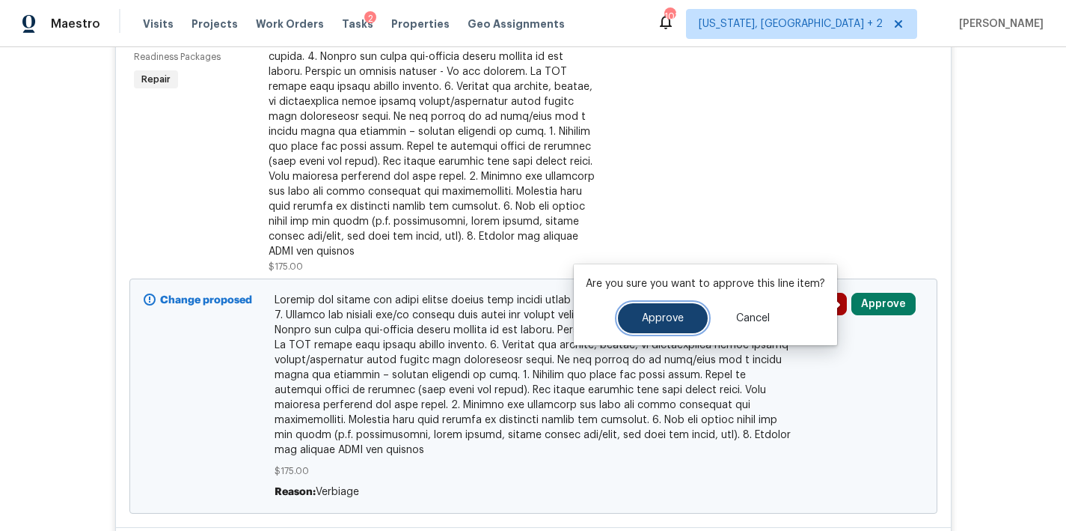
click at [644, 314] on span "Approve" at bounding box center [663, 318] width 42 height 11
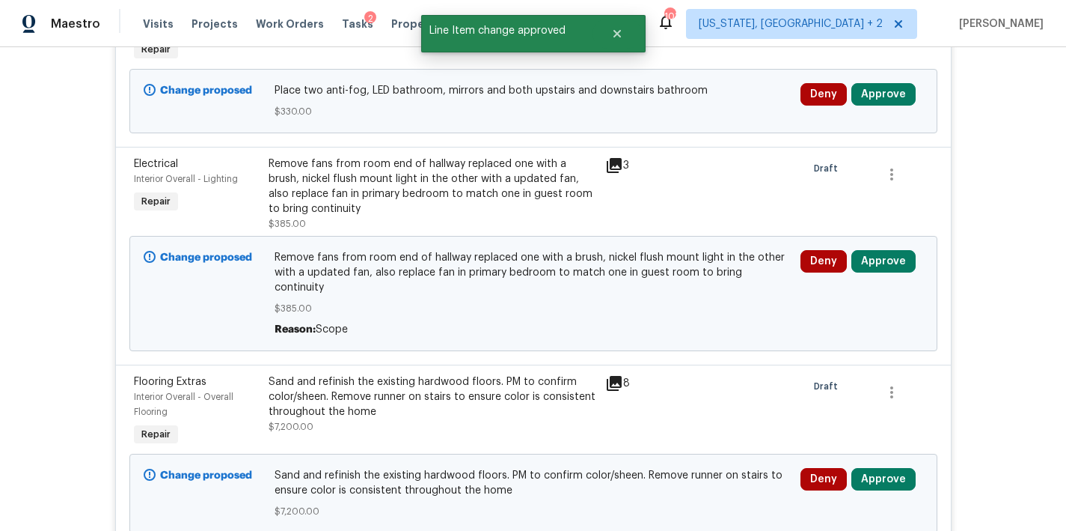
scroll to position [476, 0]
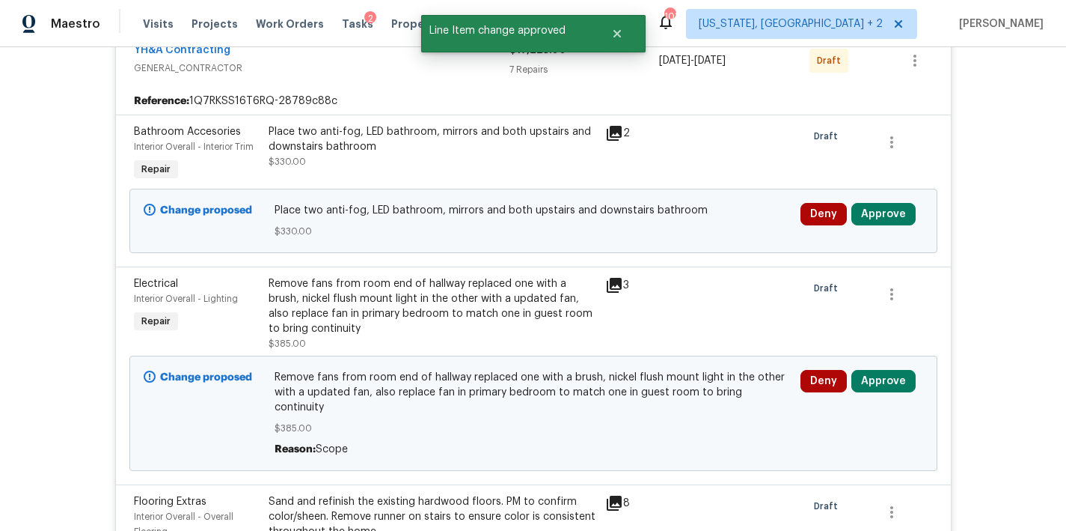
click at [474, 147] on div "Place two anti-fog, LED bathroom, mirrors and both upstairs and downstairs bath…" at bounding box center [433, 139] width 328 height 30
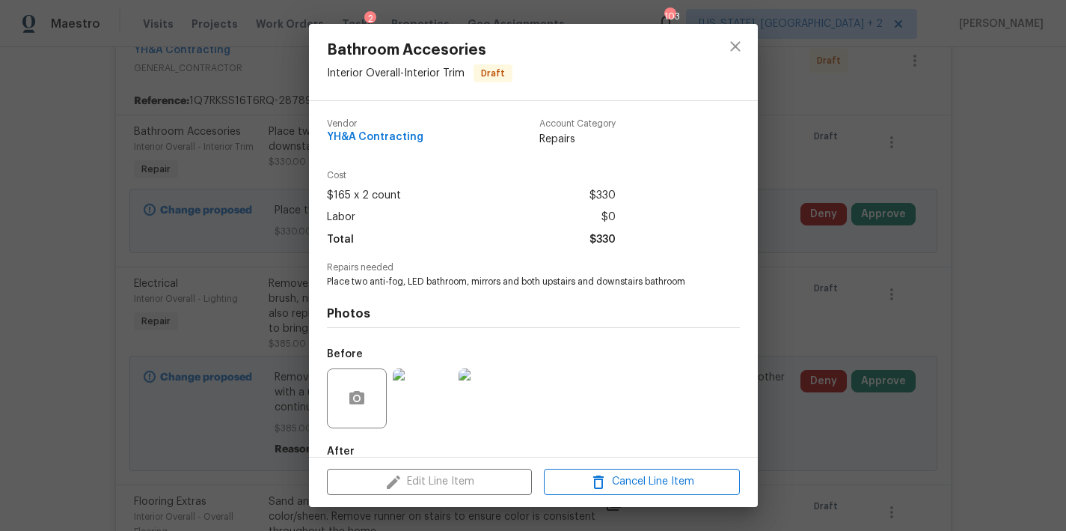
scroll to position [84, 0]
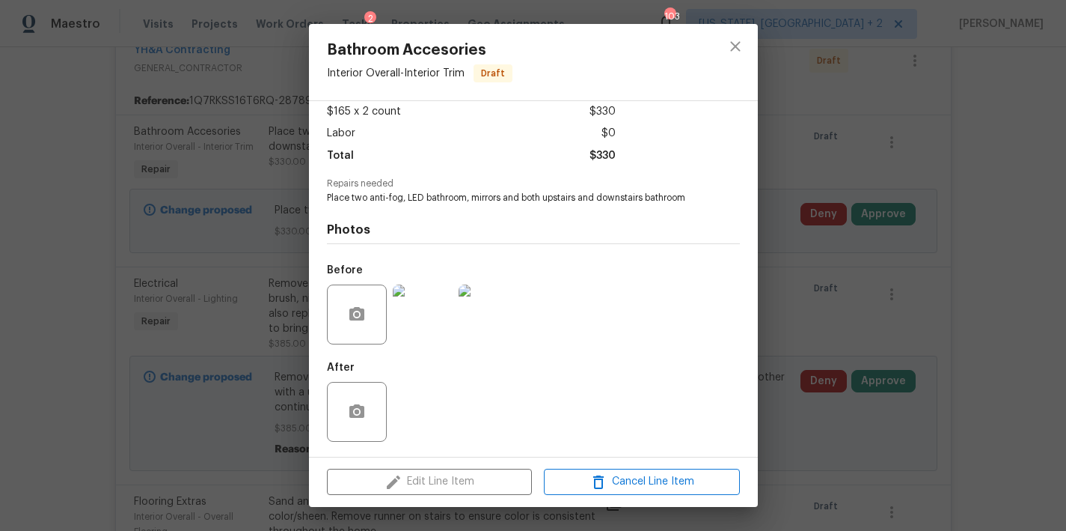
click at [409, 320] on img at bounding box center [423, 314] width 60 height 60
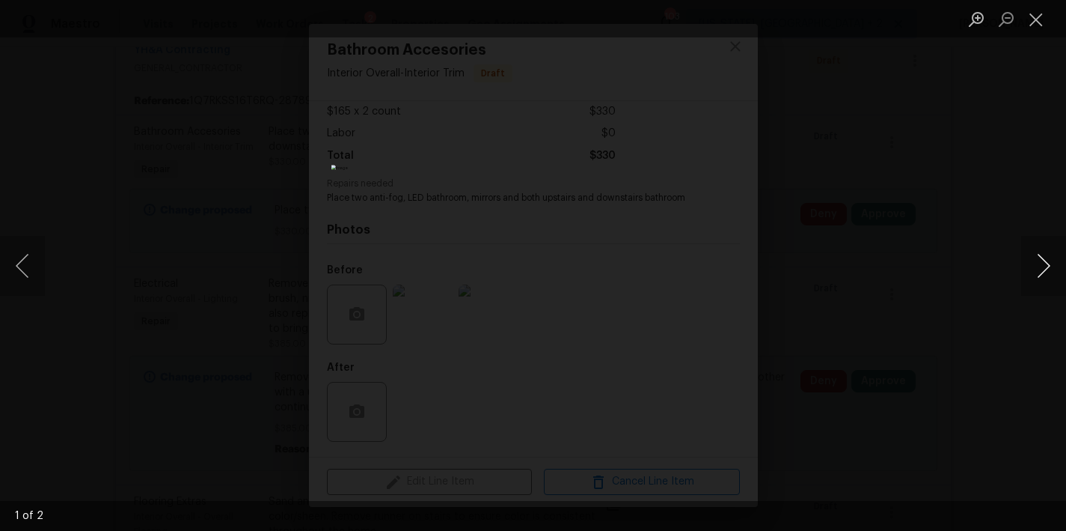
click at [1041, 275] on button "Next image" at bounding box center [1044, 266] width 45 height 60
click at [1038, 20] on button "Close lightbox" at bounding box center [1037, 19] width 30 height 26
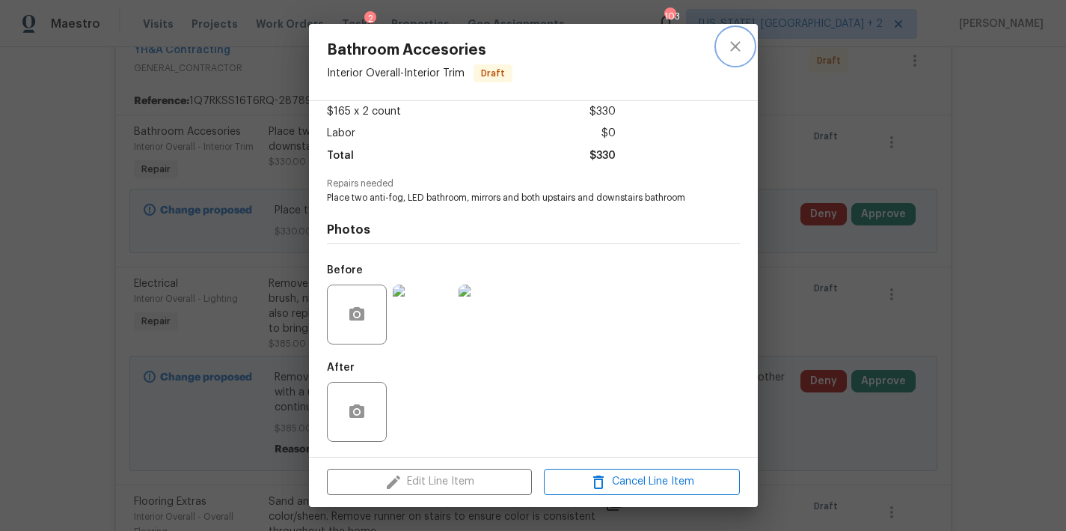
click at [738, 48] on icon "close" at bounding box center [735, 46] width 10 height 10
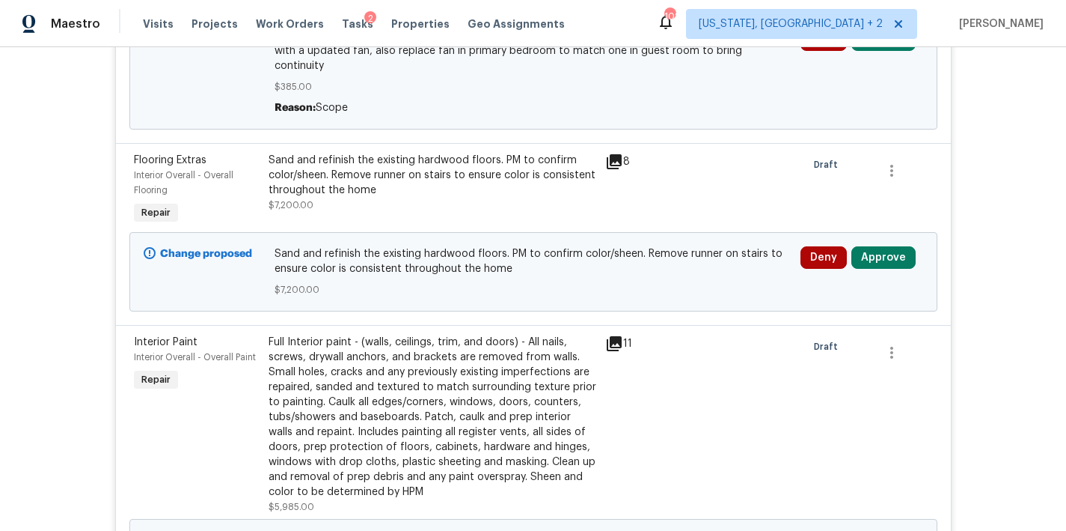
scroll to position [784, 0]
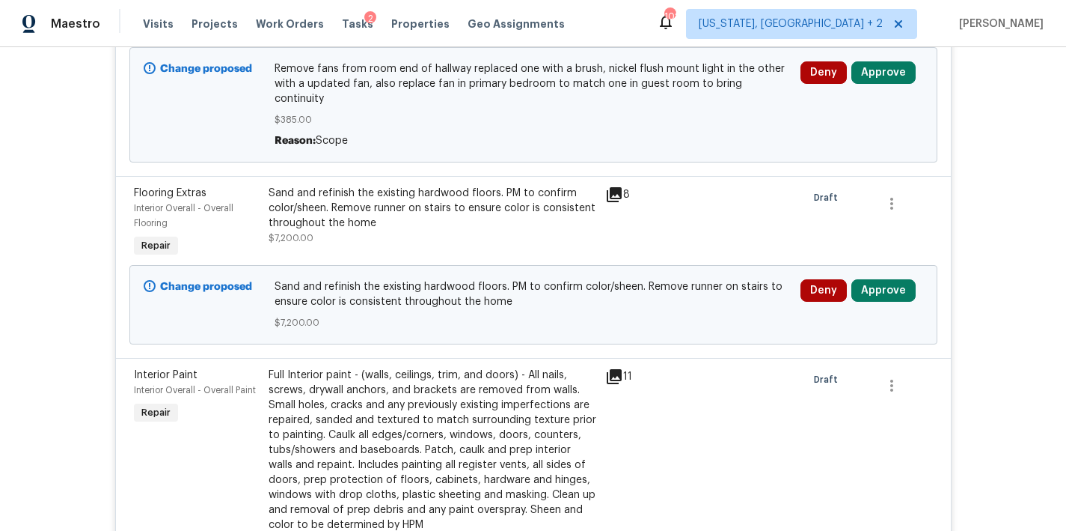
click at [381, 192] on div "Sand and refinish the existing hardwood floors. PM to confirm color/sheen. Remo…" at bounding box center [433, 208] width 328 height 45
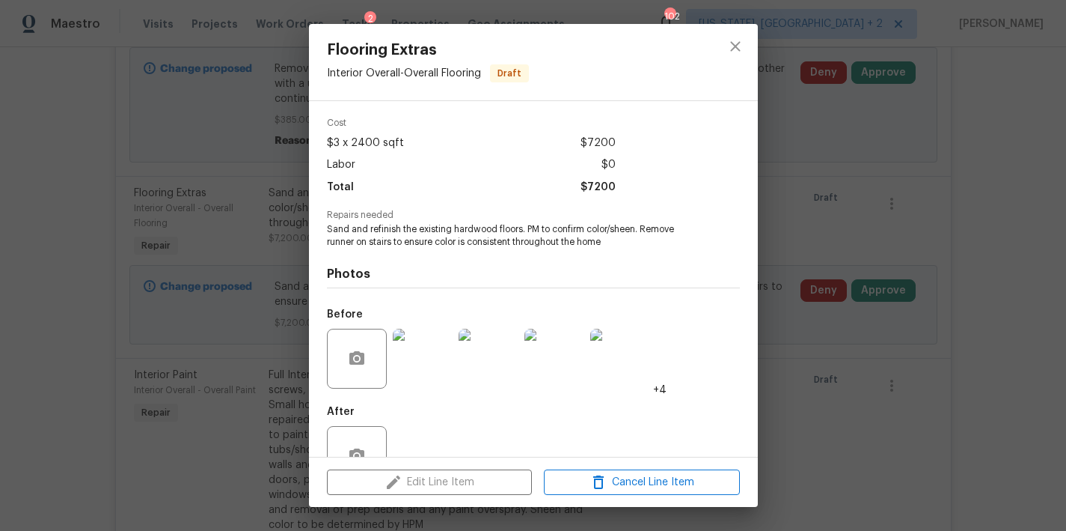
scroll to position [97, 0]
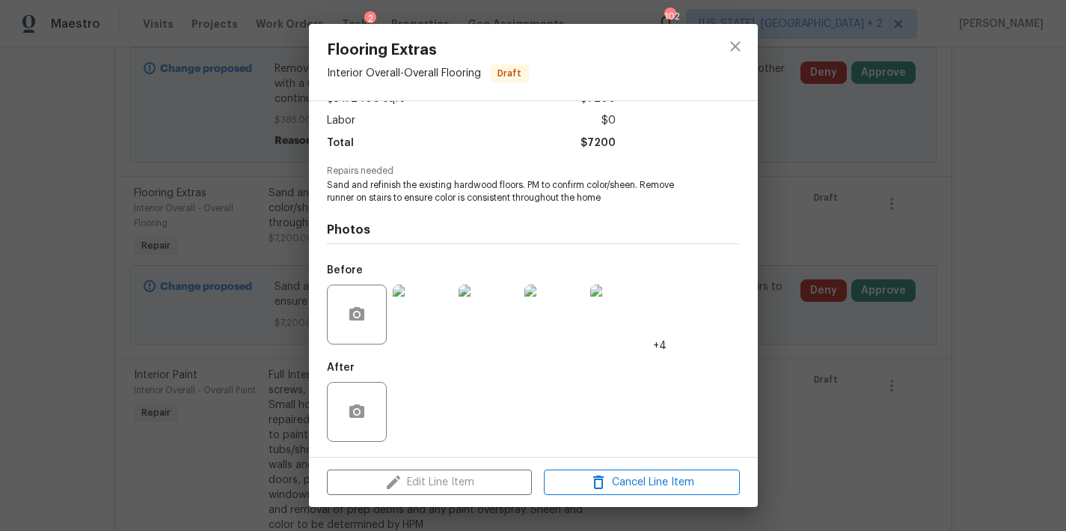
click at [427, 308] on img at bounding box center [423, 314] width 60 height 60
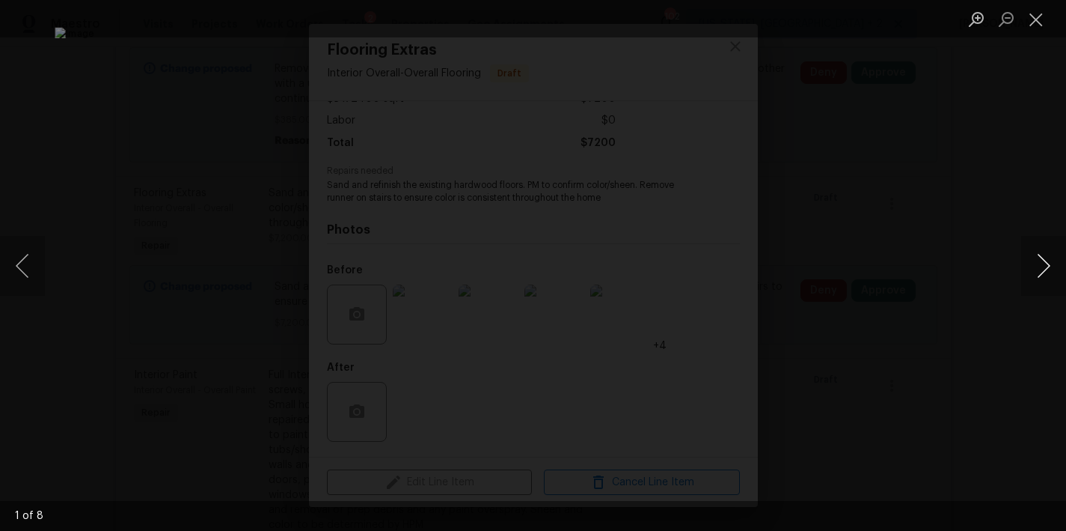
click at [1036, 265] on button "Next image" at bounding box center [1044, 266] width 45 height 60
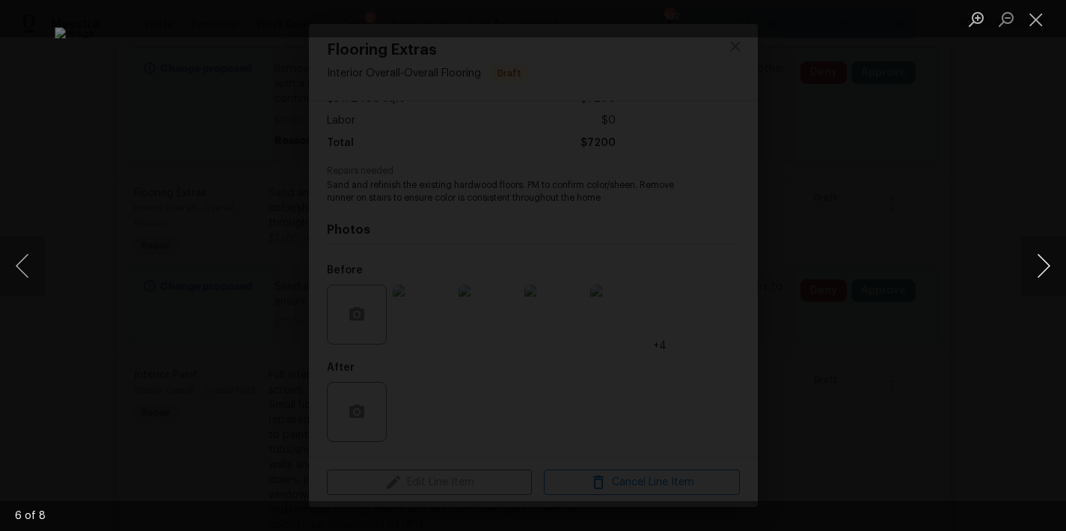
click at [1036, 265] on button "Next image" at bounding box center [1044, 266] width 45 height 60
click at [1042, 23] on button "Close lightbox" at bounding box center [1037, 19] width 30 height 26
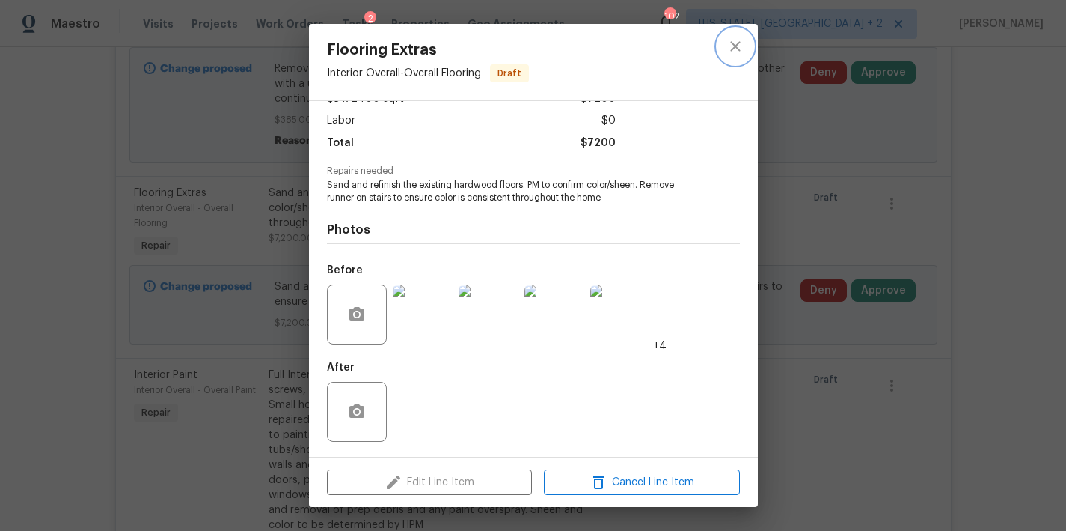
click at [725, 47] on button "close" at bounding box center [736, 46] width 36 height 36
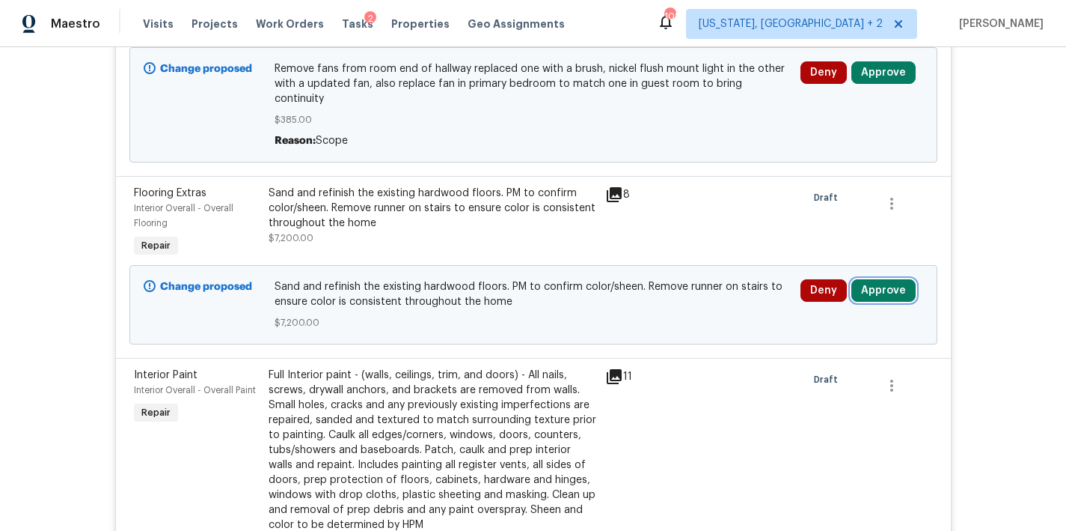
click at [871, 279] on button "Approve" at bounding box center [884, 290] width 64 height 22
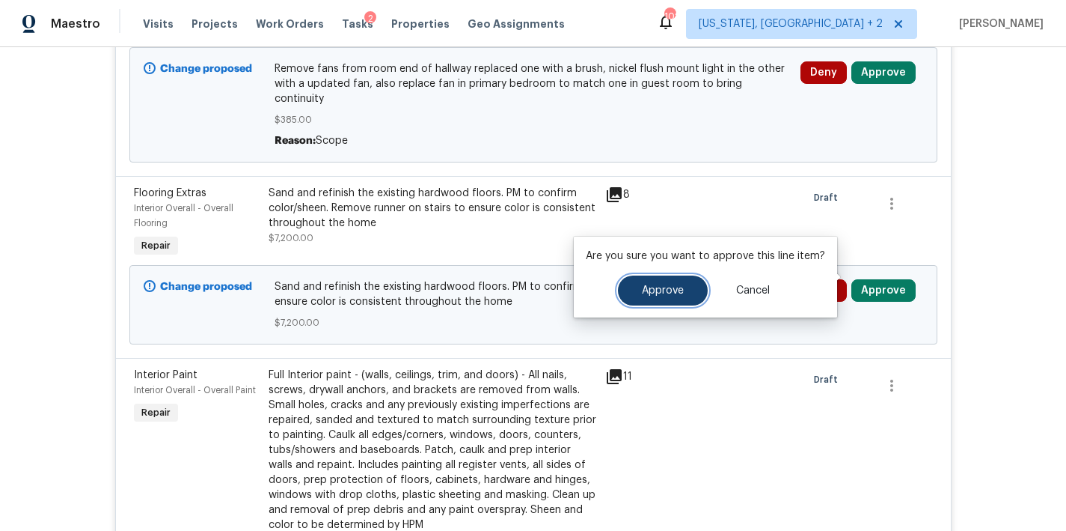
click at [674, 304] on button "Approve" at bounding box center [663, 290] width 90 height 30
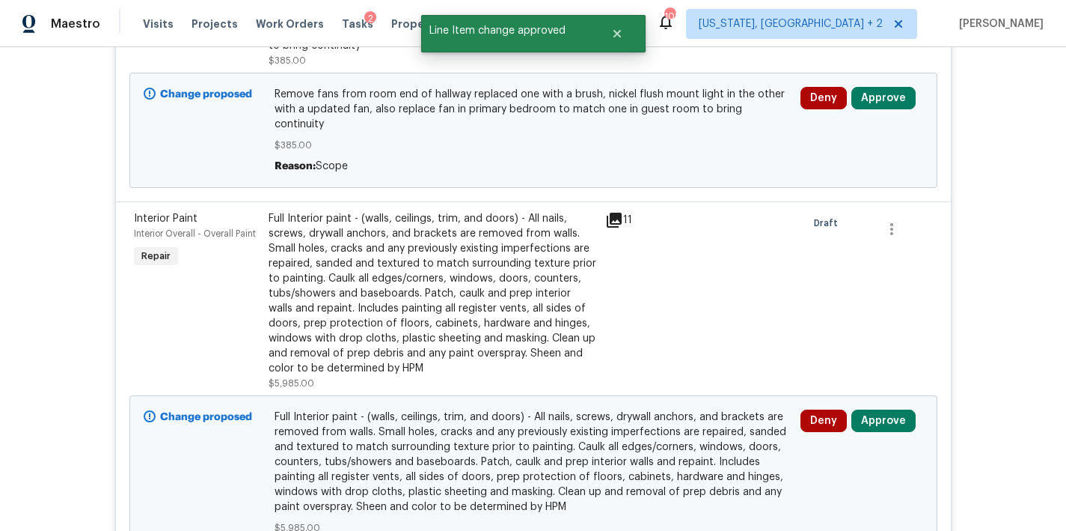
scroll to position [659, 0]
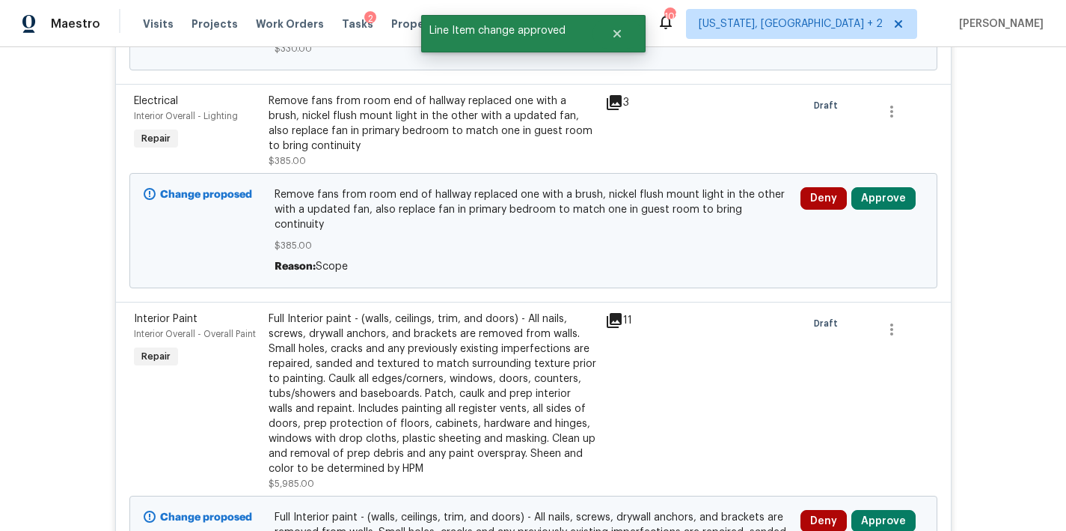
click at [601, 97] on div "3" at bounding box center [634, 131] width 67 height 84
click at [605, 100] on icon at bounding box center [614, 103] width 18 height 18
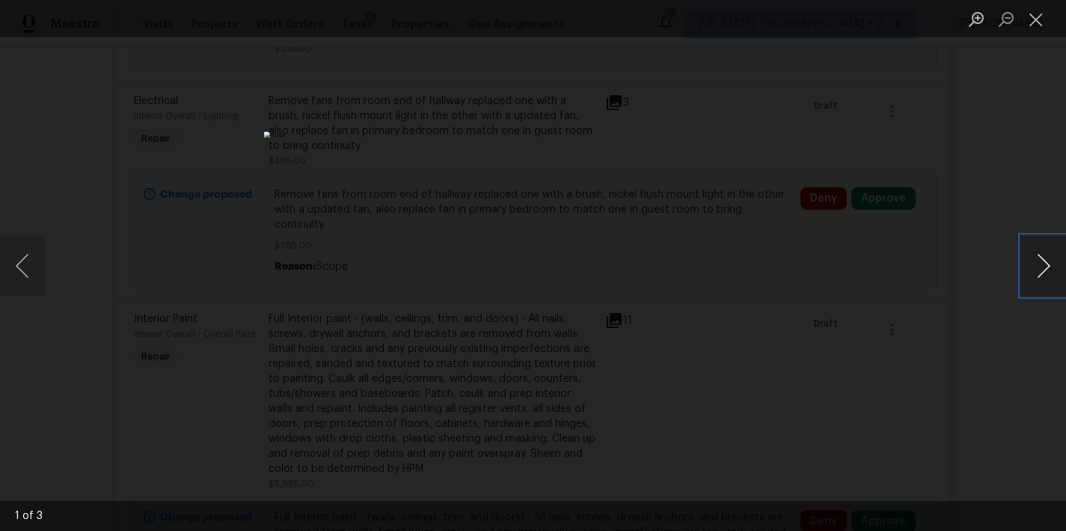
click at [1030, 262] on button "Next image" at bounding box center [1044, 266] width 45 height 60
click at [1030, 261] on button "Next image" at bounding box center [1044, 266] width 45 height 60
click at [1035, 23] on button "Close lightbox" at bounding box center [1037, 19] width 30 height 26
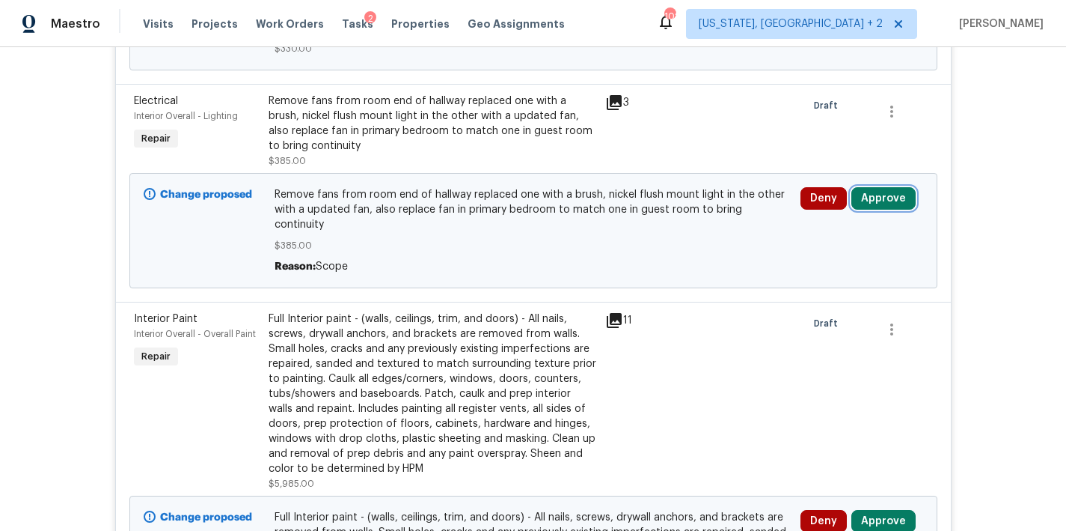
click at [876, 207] on button "Approve" at bounding box center [884, 198] width 64 height 22
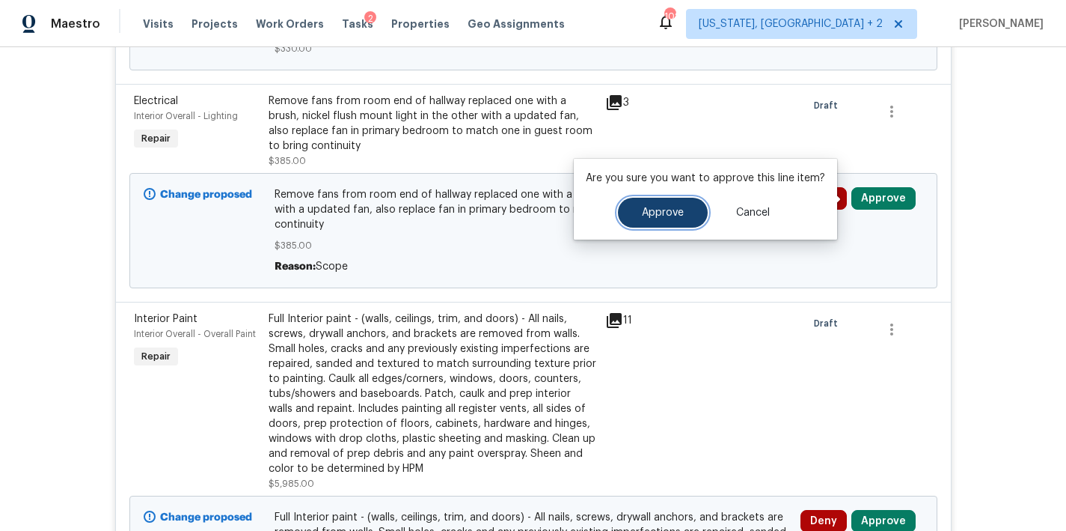
click at [659, 220] on button "Approve" at bounding box center [663, 213] width 90 height 30
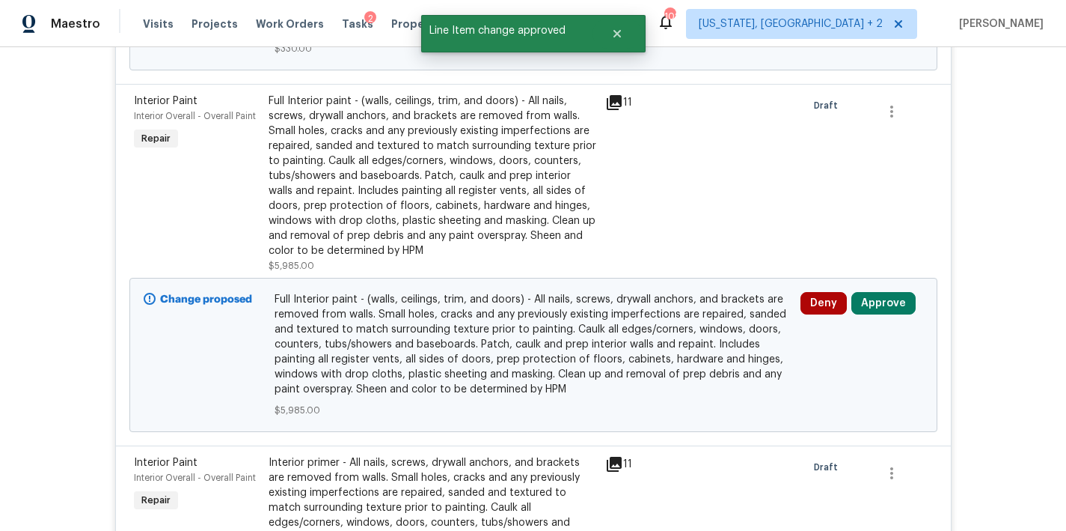
click at [413, 164] on div "Full Interior paint - (walls, ceilings, trim, and doors) - All nails, screws, d…" at bounding box center [433, 176] width 328 height 165
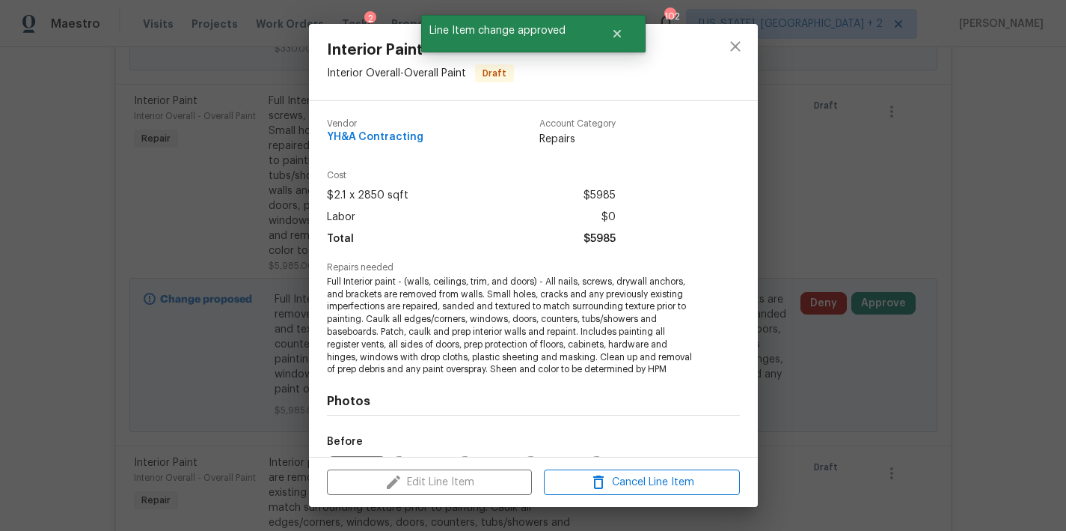
scroll to position [184, 0]
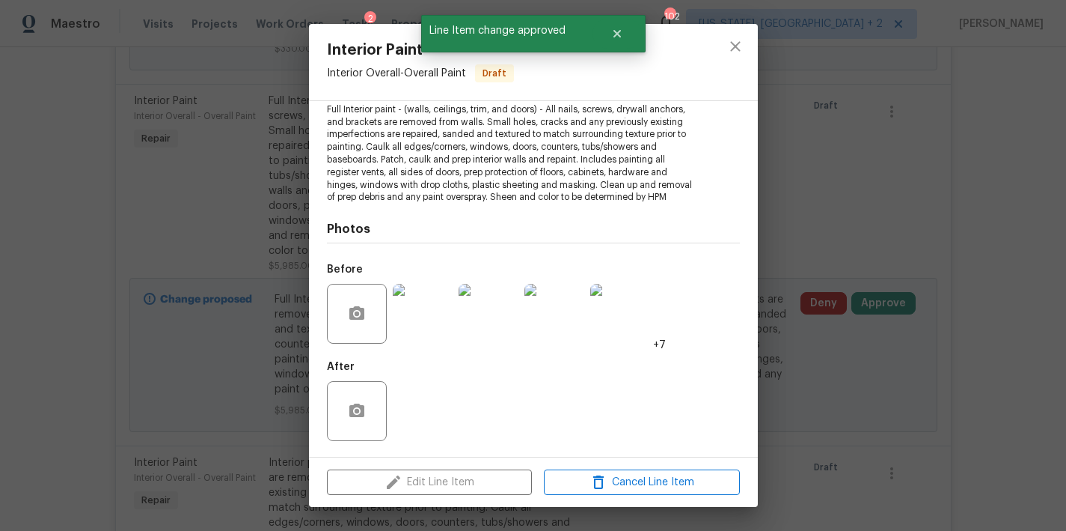
click at [408, 325] on img at bounding box center [423, 314] width 60 height 60
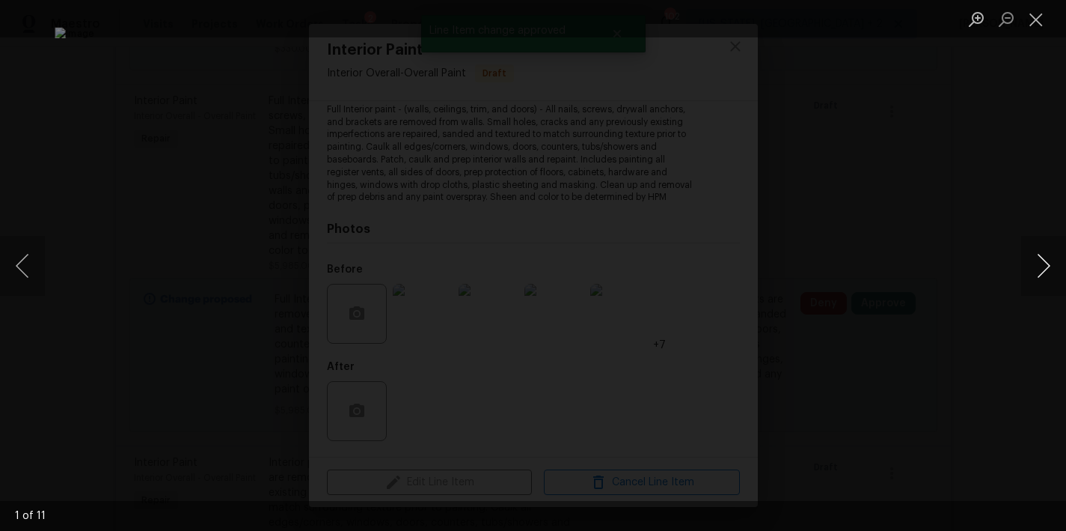
click at [1050, 253] on button "Next image" at bounding box center [1044, 266] width 45 height 60
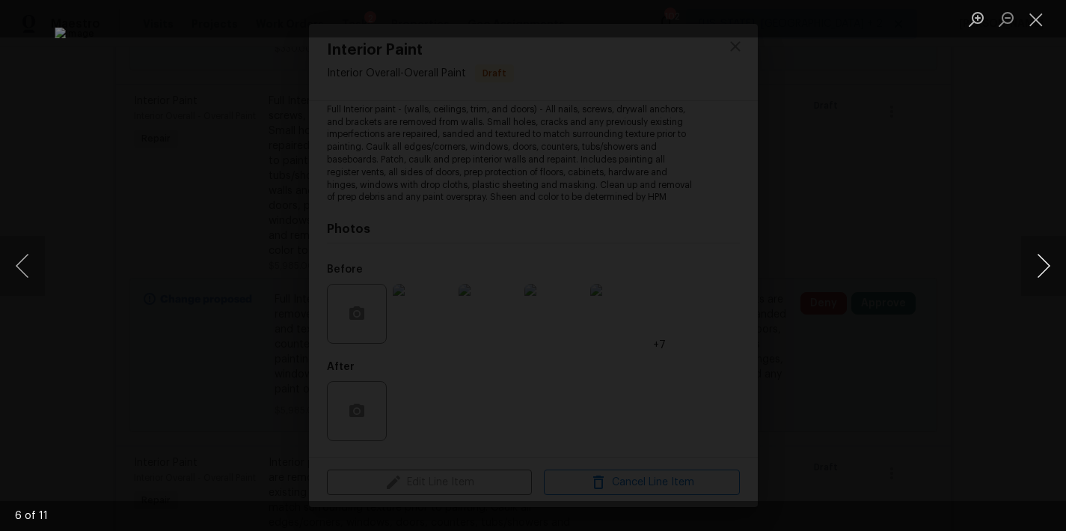
click at [1050, 253] on button "Next image" at bounding box center [1044, 266] width 45 height 60
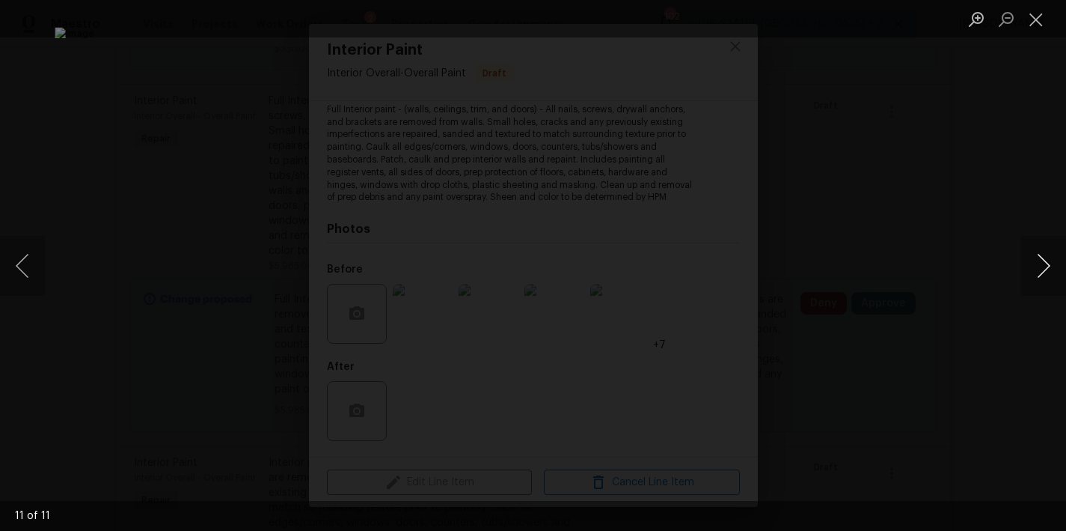
click at [1050, 253] on button "Next image" at bounding box center [1044, 266] width 45 height 60
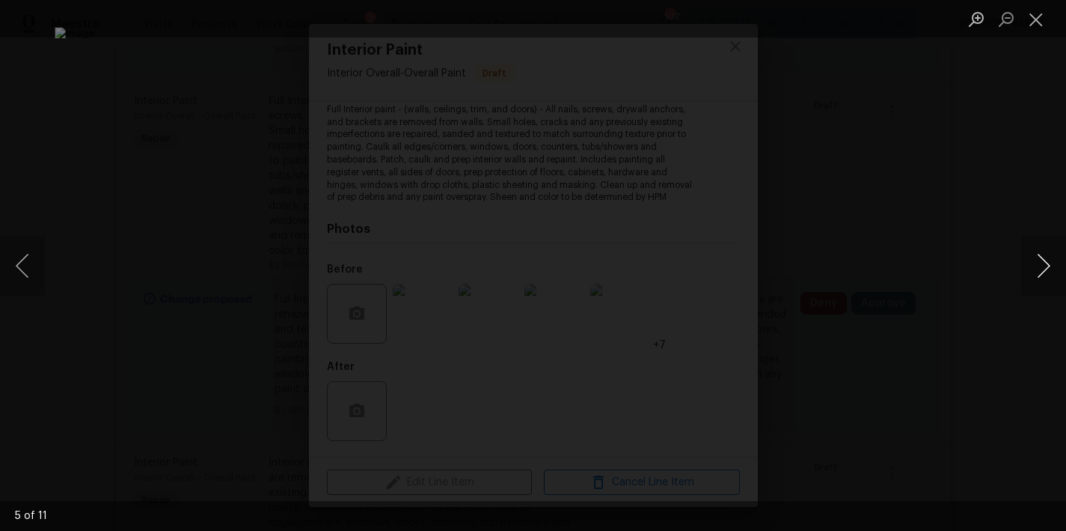
click at [1050, 253] on button "Next image" at bounding box center [1044, 266] width 45 height 60
drag, startPoint x: 1034, startPoint y: 24, endPoint x: 1025, endPoint y: 34, distance: 13.2
click at [1034, 24] on button "Close lightbox" at bounding box center [1037, 19] width 30 height 26
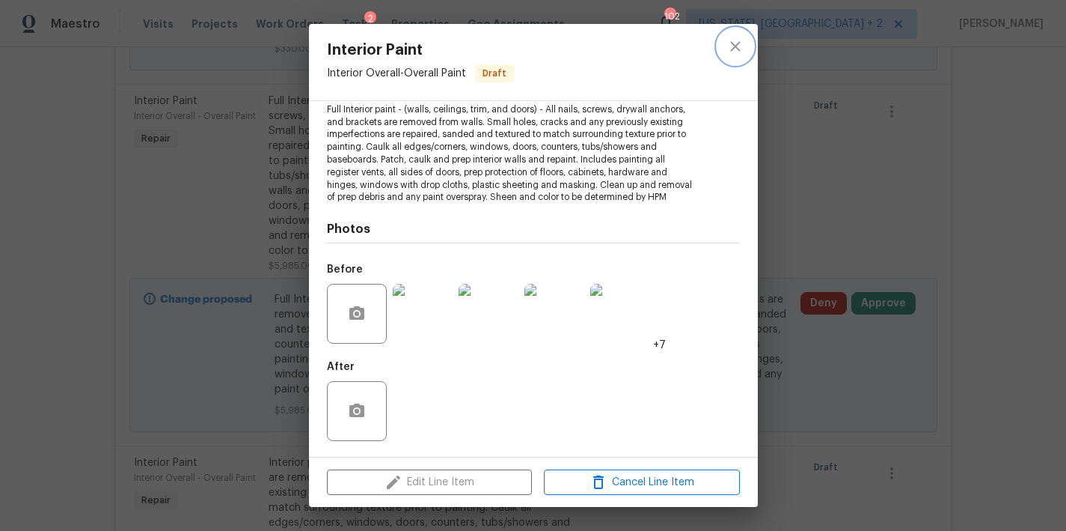
click at [733, 46] on icon "close" at bounding box center [736, 46] width 18 height 18
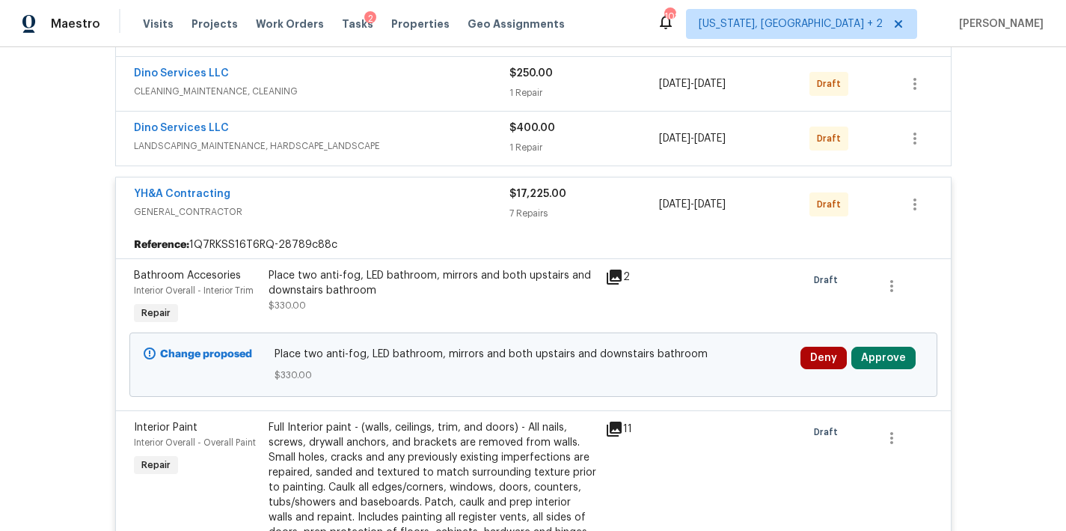
scroll to position [410, 0]
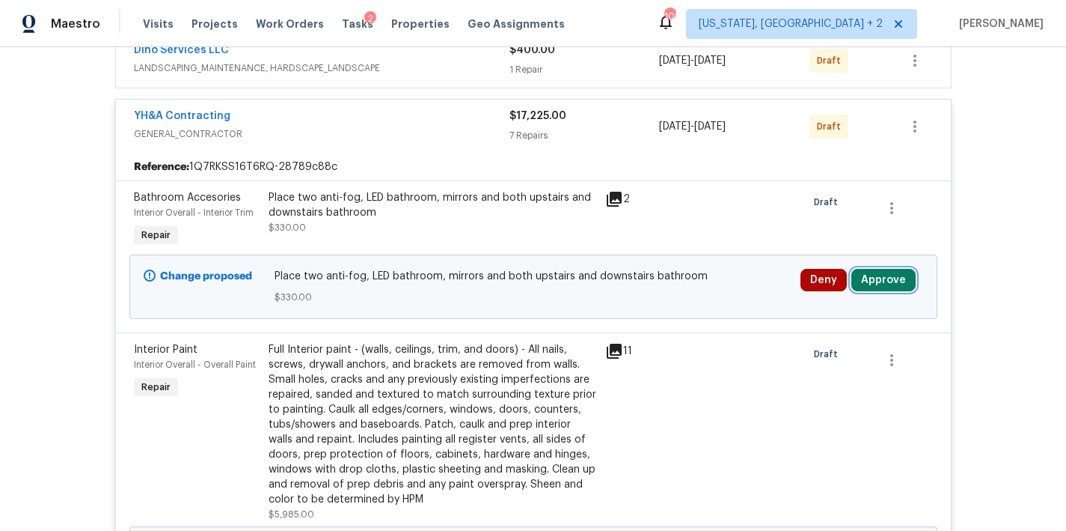
click at [876, 280] on button "Approve" at bounding box center [884, 280] width 64 height 22
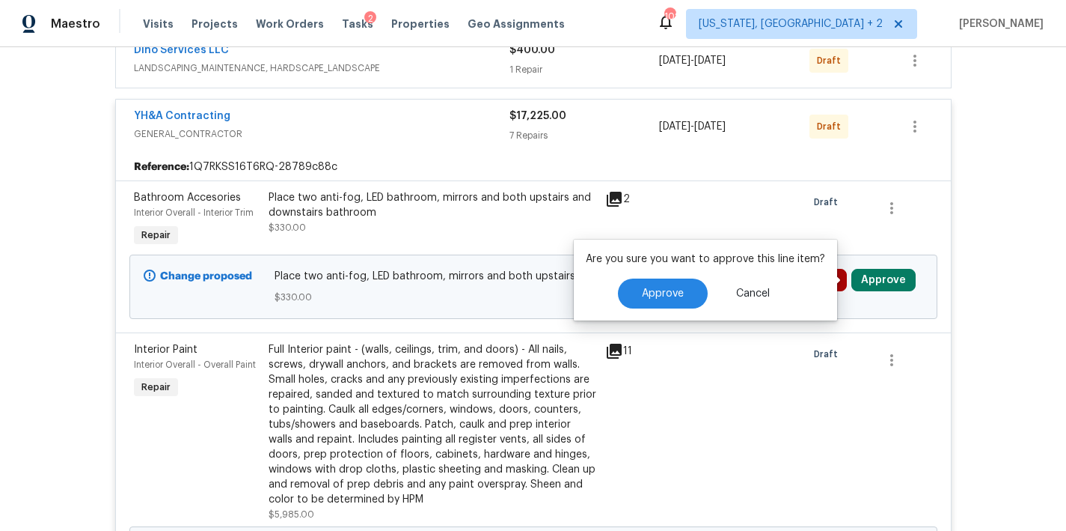
click at [689, 275] on div "Are you sure you want to approve this line item? Approve Cancel" at bounding box center [705, 279] width 263 height 81
click at [671, 294] on span "Approve" at bounding box center [663, 293] width 42 height 11
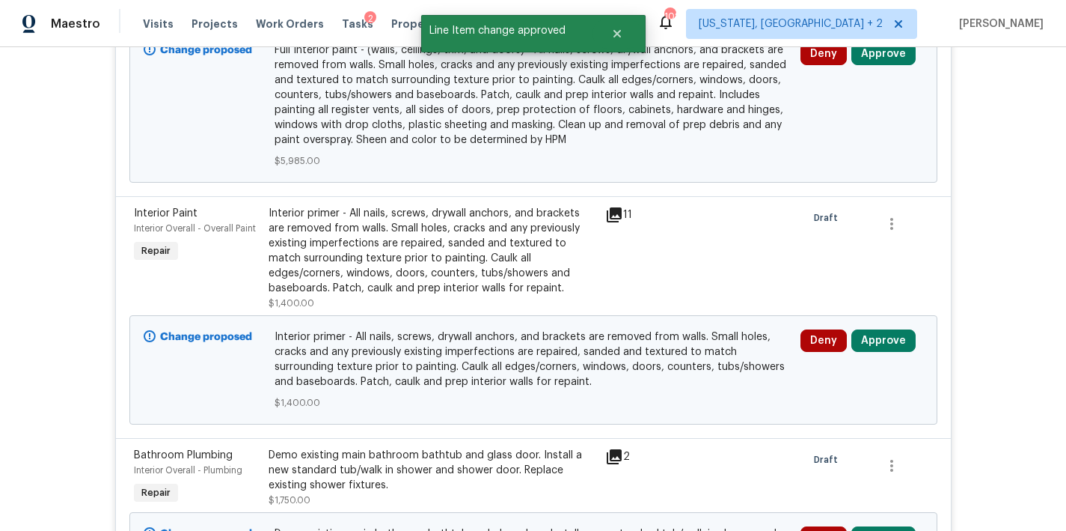
scroll to position [770, 0]
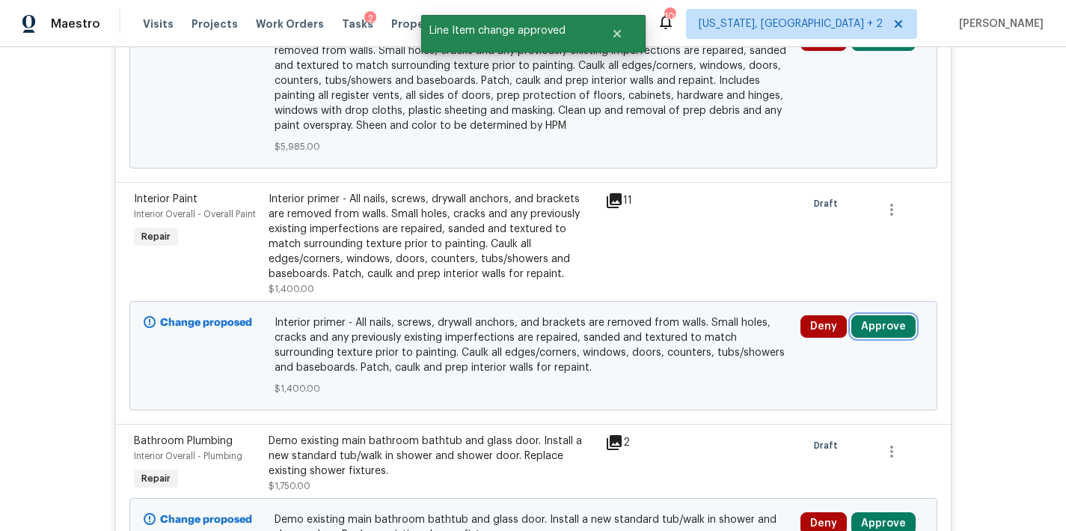
click at [884, 330] on button "Approve" at bounding box center [884, 326] width 64 height 22
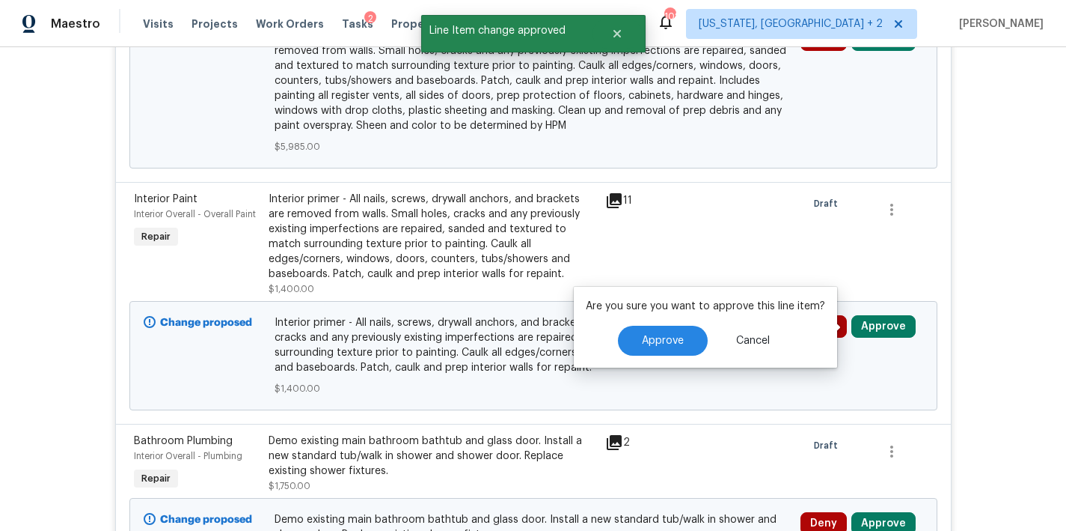
click at [446, 242] on div "Interior primer - All nails, screws, drywall anchors, and brackets are removed …" at bounding box center [433, 237] width 328 height 90
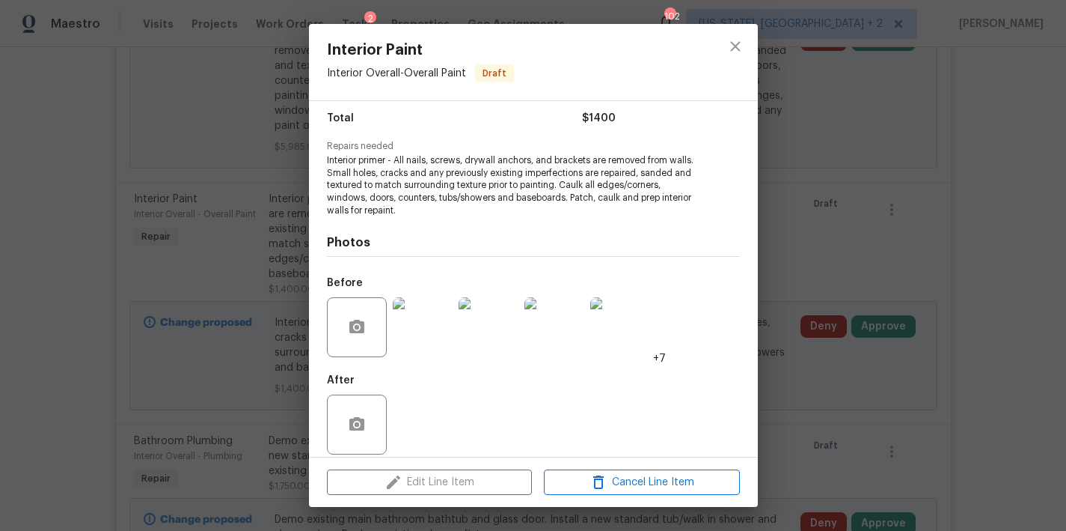
scroll to position [0, 0]
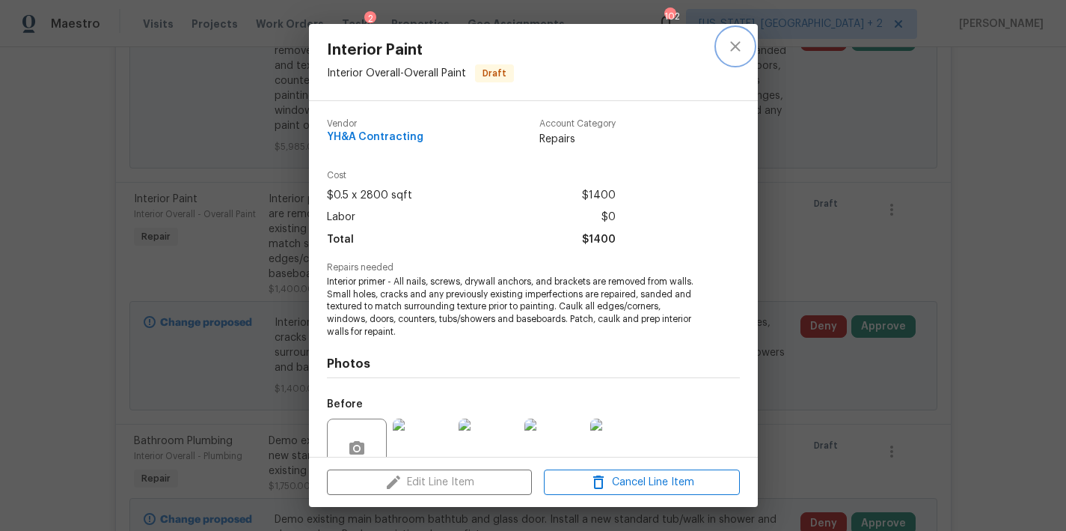
click at [737, 46] on icon "close" at bounding box center [736, 46] width 18 height 18
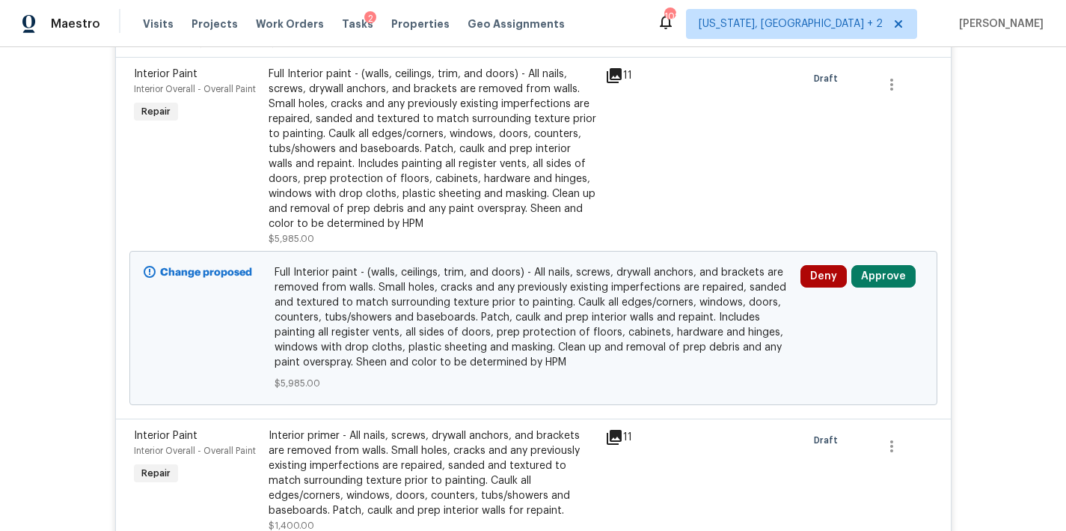
scroll to position [495, 0]
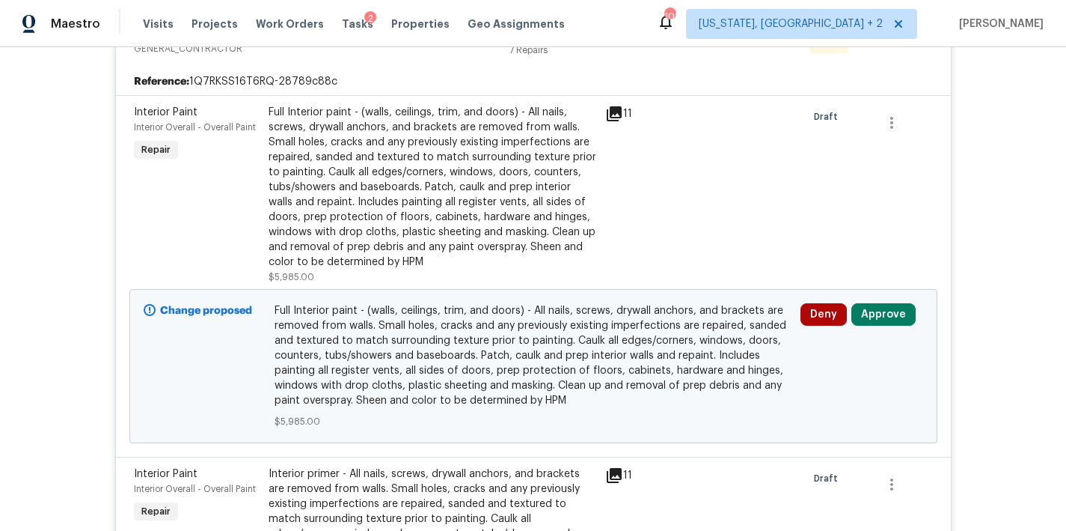
click at [406, 180] on div "Full Interior paint - (walls, ceilings, trim, and doors) - All nails, screws, d…" at bounding box center [433, 187] width 328 height 165
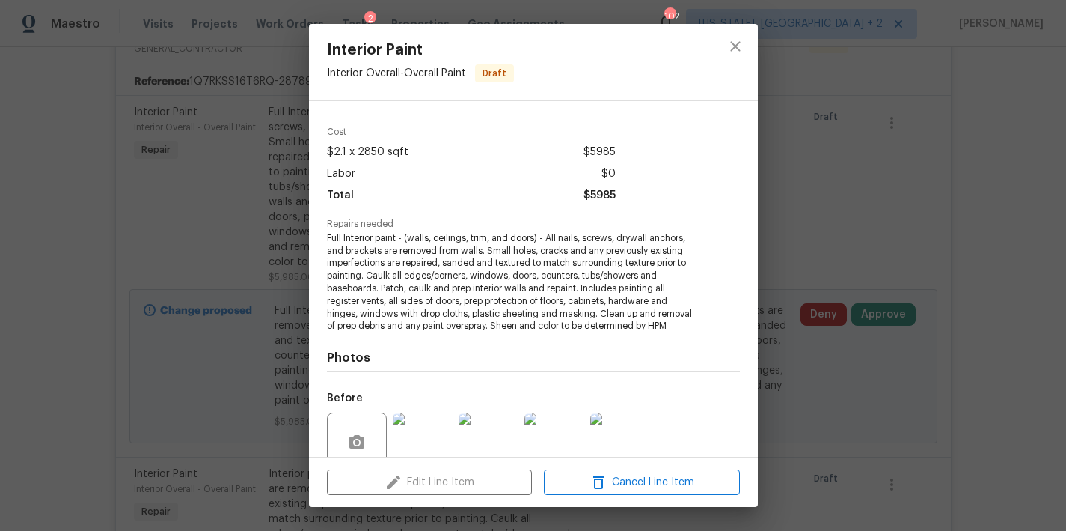
scroll to position [0, 0]
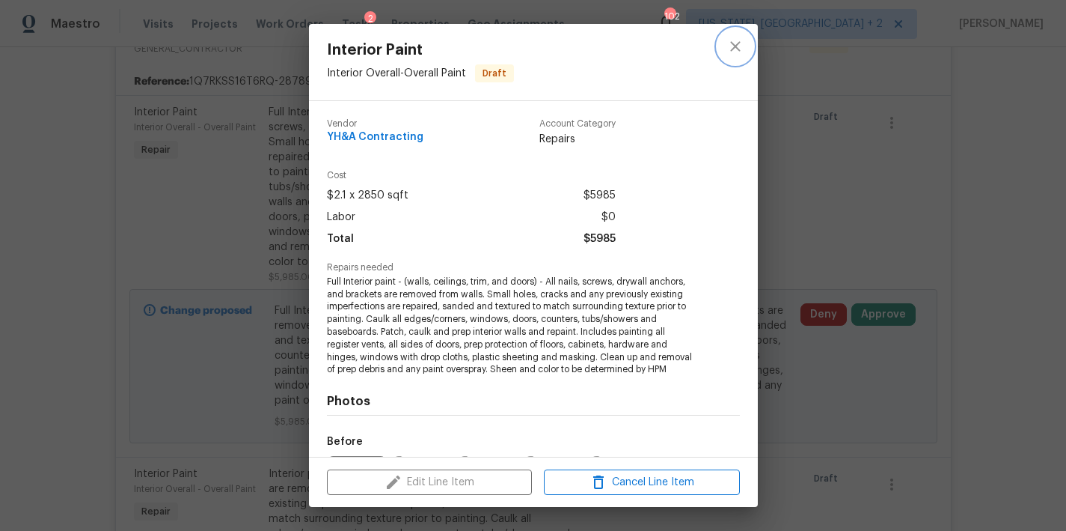
click at [739, 41] on icon "close" at bounding box center [736, 46] width 18 height 18
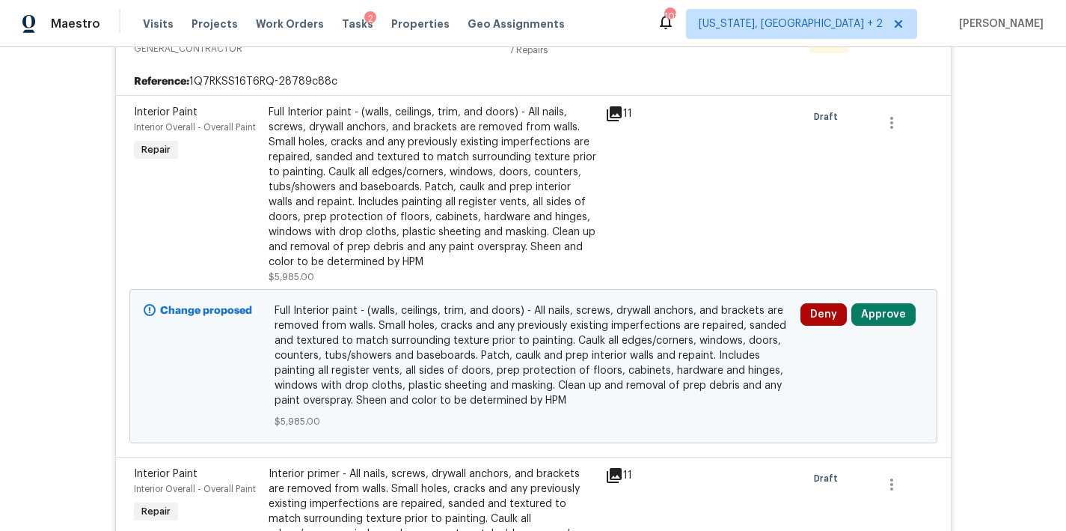
click at [989, 140] on div "Back to all projects 4316 Chamberlayne Ave, Richmond, VA 23227 3 Beds | 2 1/2 B…" at bounding box center [533, 288] width 1066 height 483
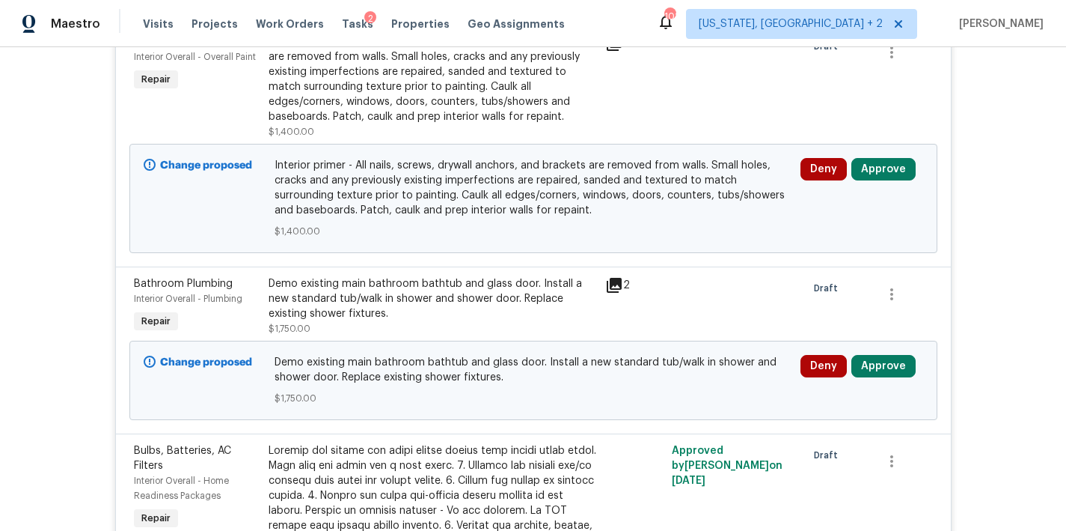
scroll to position [891, 0]
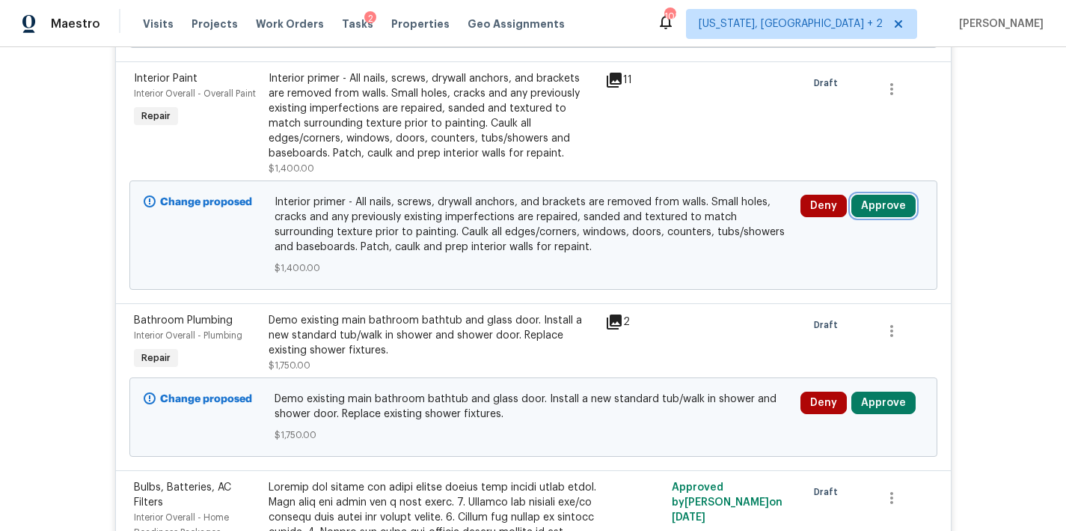
click at [890, 206] on button "Approve" at bounding box center [884, 206] width 64 height 22
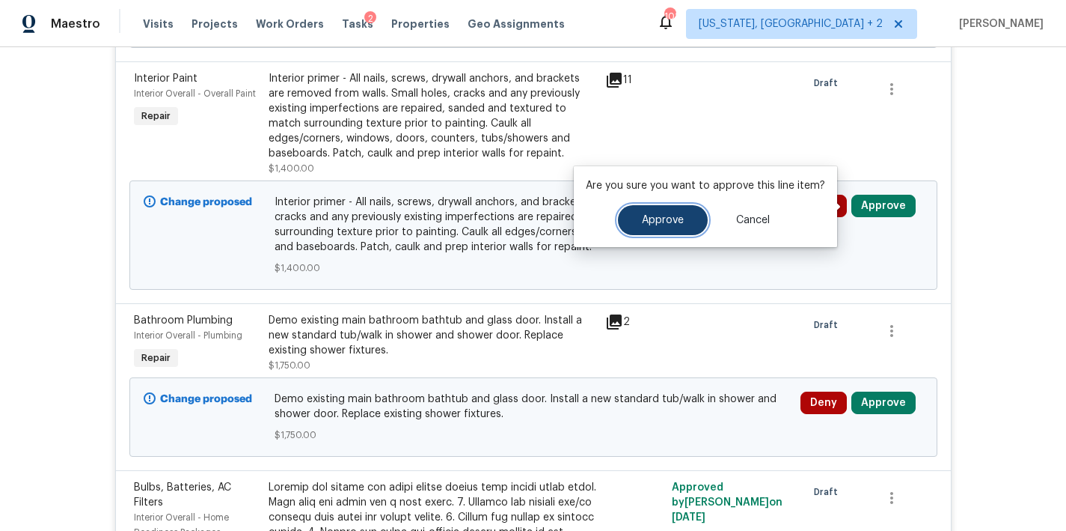
click at [672, 226] on button "Approve" at bounding box center [663, 220] width 90 height 30
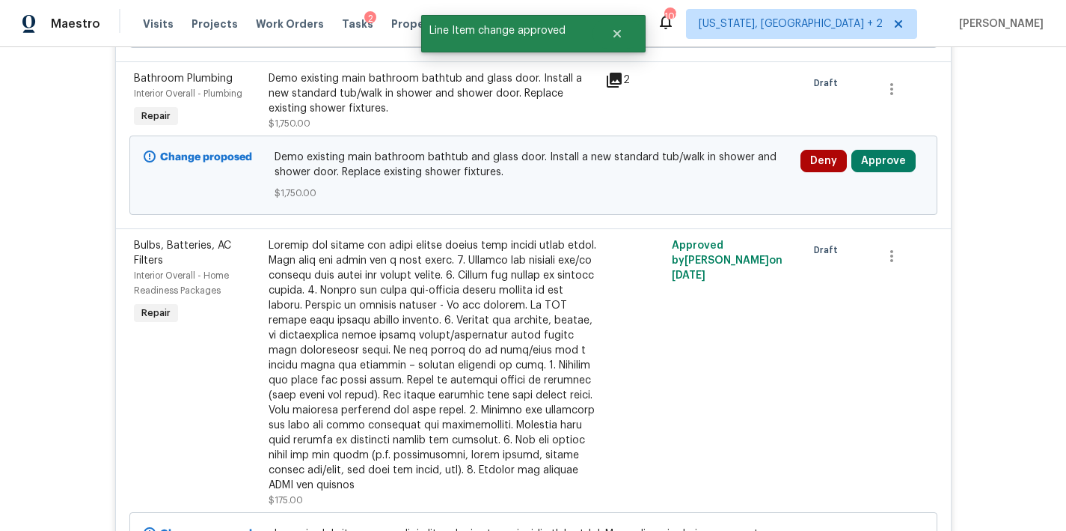
scroll to position [757, 0]
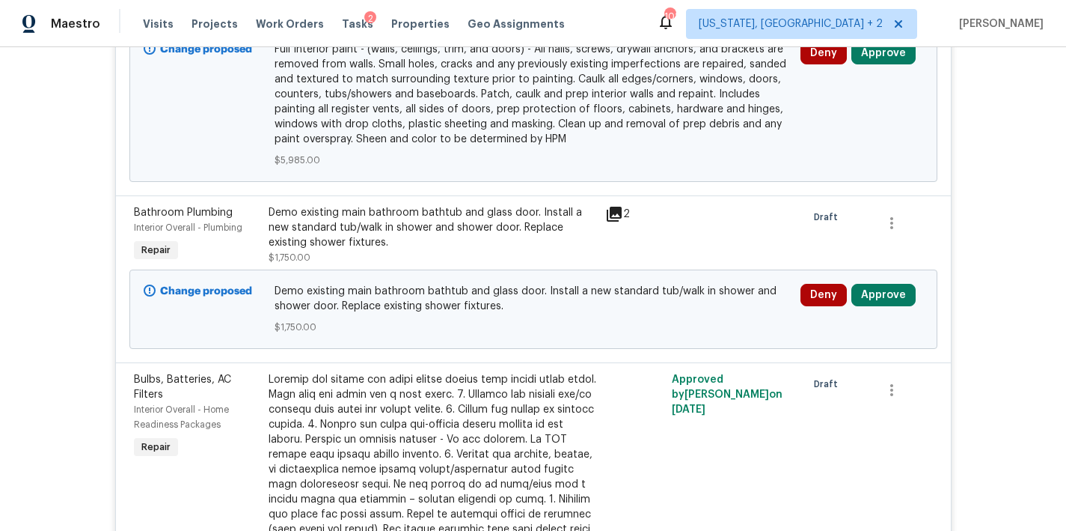
click at [390, 245] on div "Demo existing main bathroom bathtub and glass door. Install a new standard tub/…" at bounding box center [433, 227] width 328 height 45
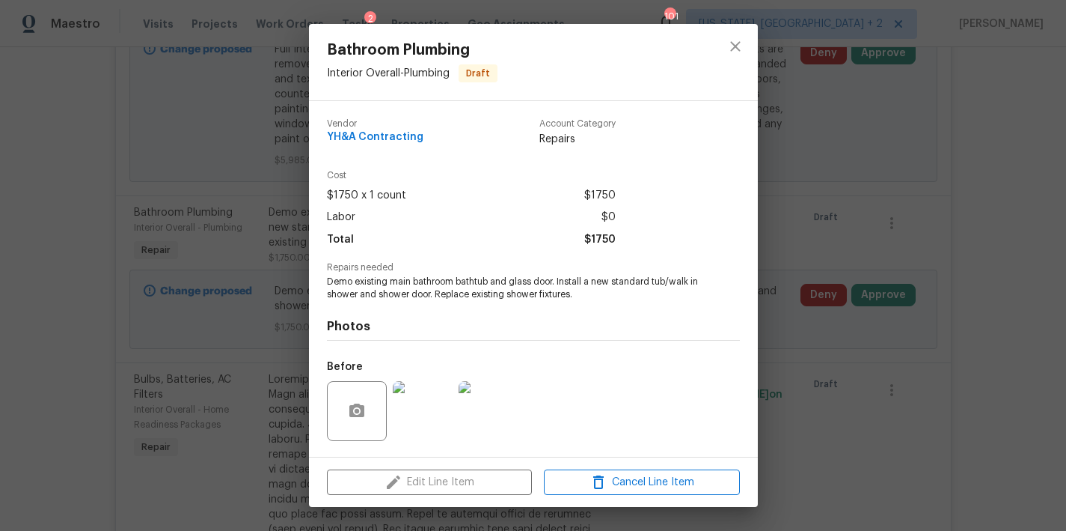
scroll to position [97, 0]
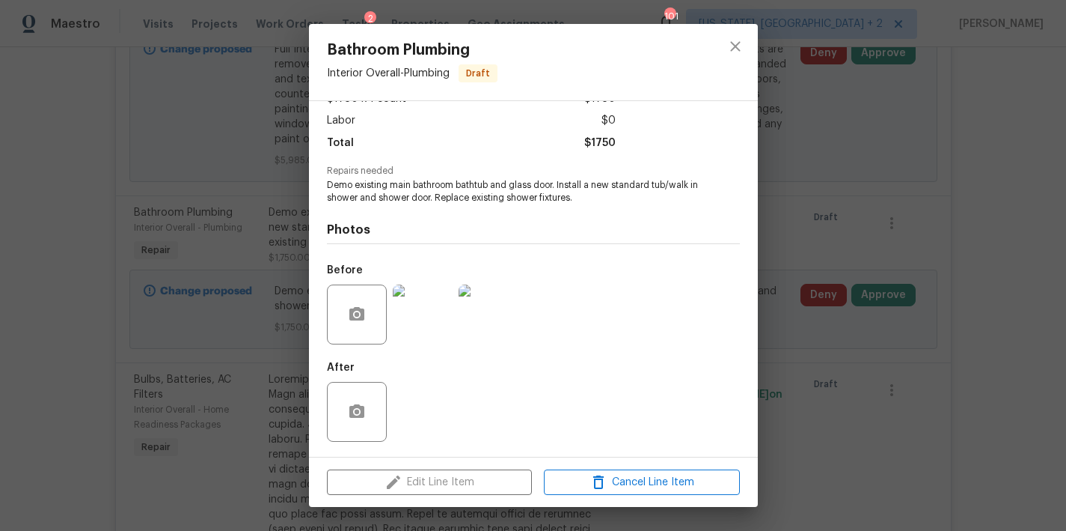
click at [427, 305] on img at bounding box center [423, 314] width 60 height 60
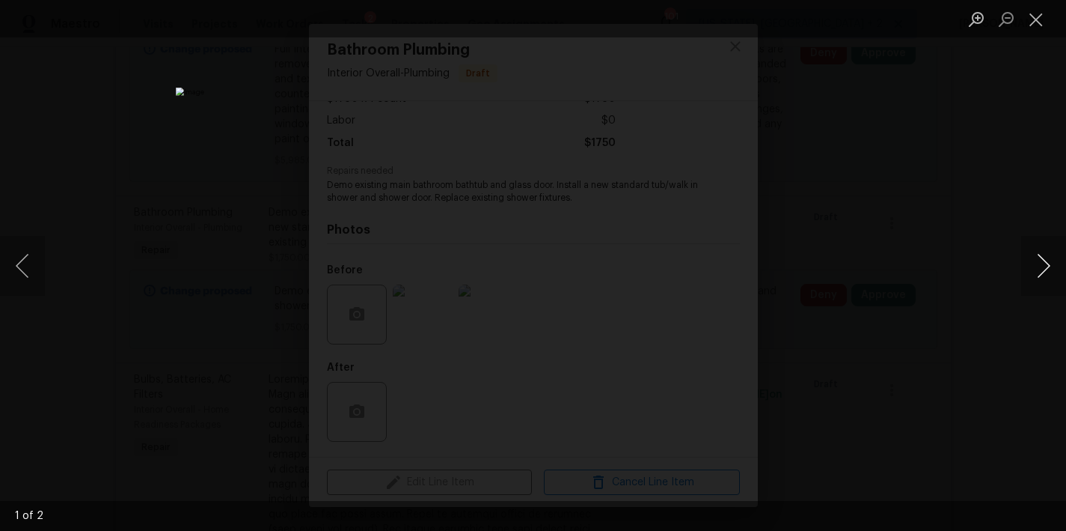
click at [1050, 270] on button "Next image" at bounding box center [1044, 266] width 45 height 60
click at [1037, 17] on button "Close lightbox" at bounding box center [1037, 19] width 30 height 26
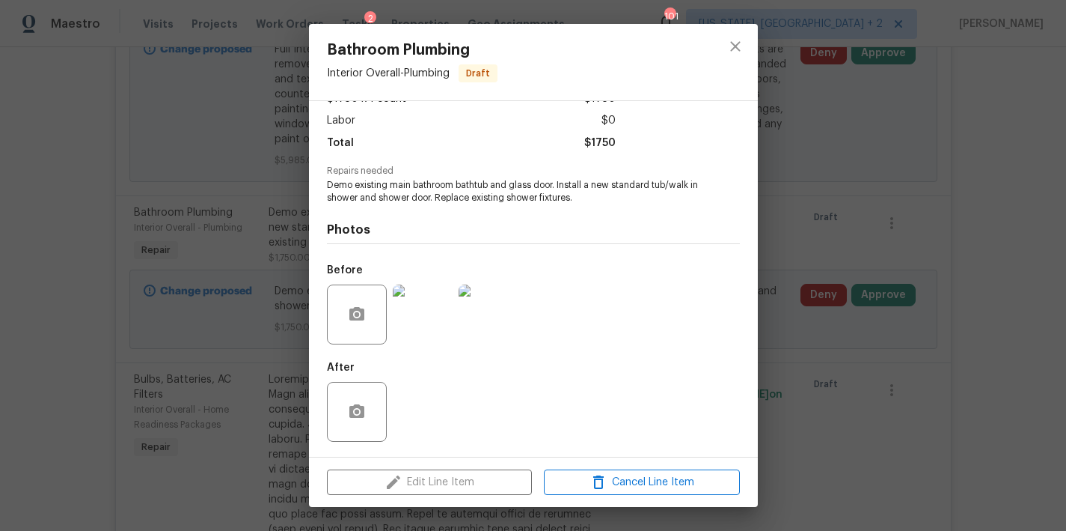
click at [745, 29] on div at bounding box center [735, 62] width 45 height 76
click at [733, 54] on icon "close" at bounding box center [736, 46] width 18 height 18
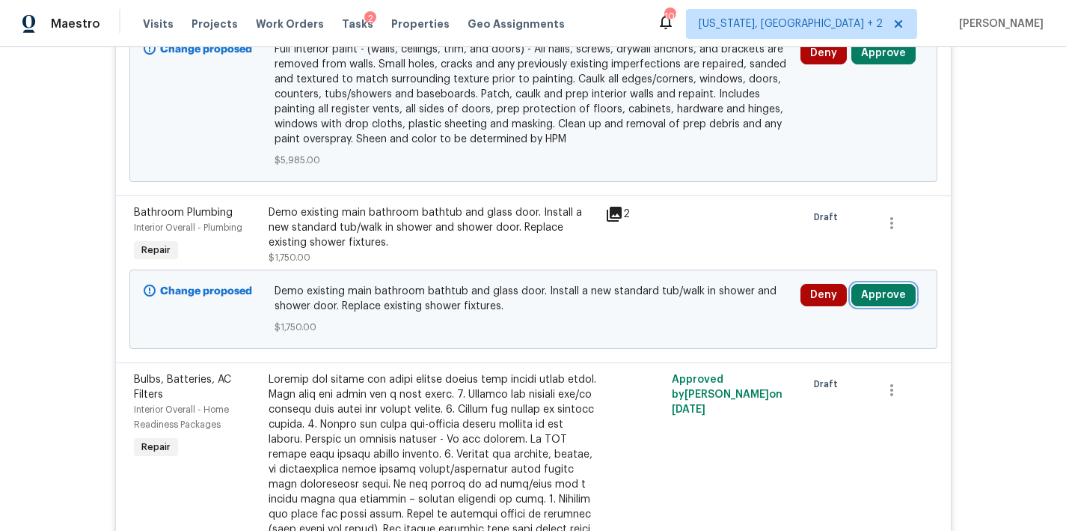
click at [895, 305] on button "Approve" at bounding box center [884, 295] width 64 height 22
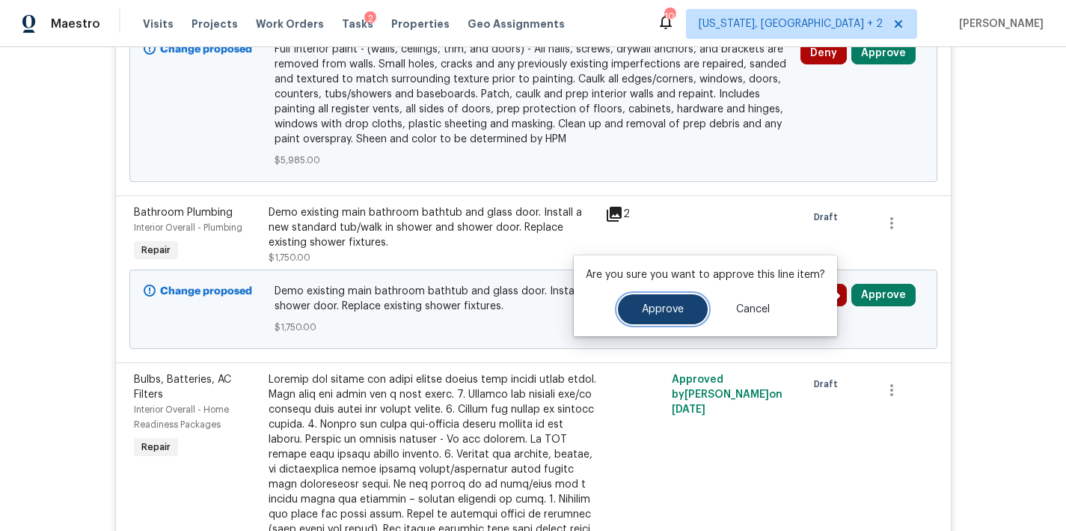
click at [699, 309] on button "Approve" at bounding box center [663, 309] width 90 height 30
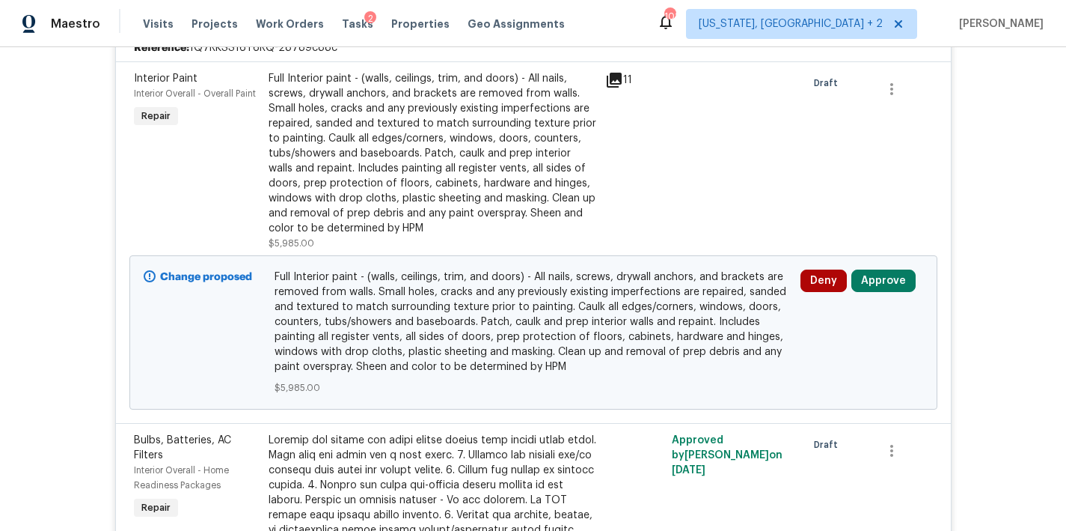
scroll to position [412, 0]
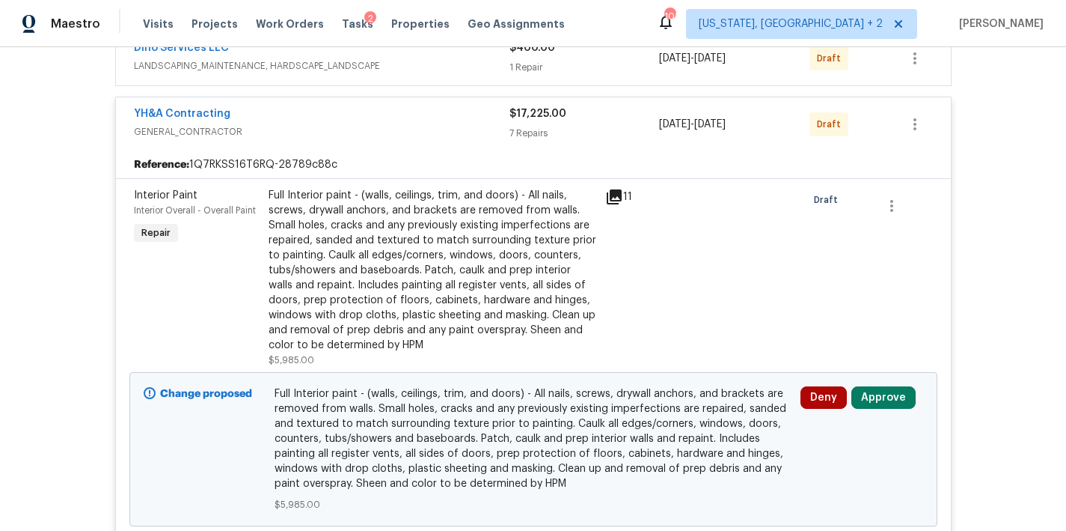
click at [325, 142] on div "YH&A Contracting GENERAL_CONTRACTOR $17,225.00 7 Repairs 8/22/2025 - 9/10/2025 …" at bounding box center [533, 124] width 835 height 54
click at [257, 124] on span "GENERAL_CONTRACTOR" at bounding box center [322, 131] width 376 height 15
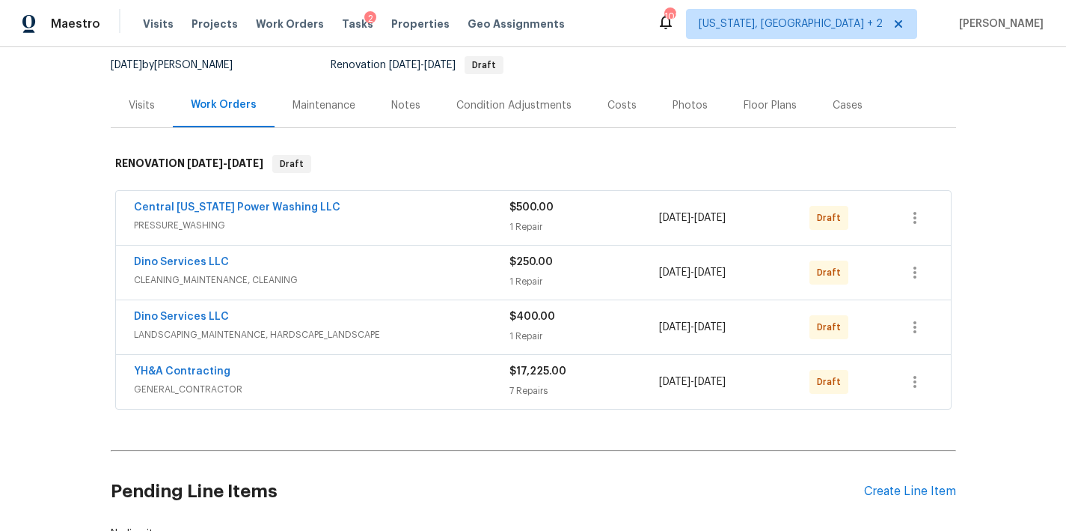
scroll to position [120, 0]
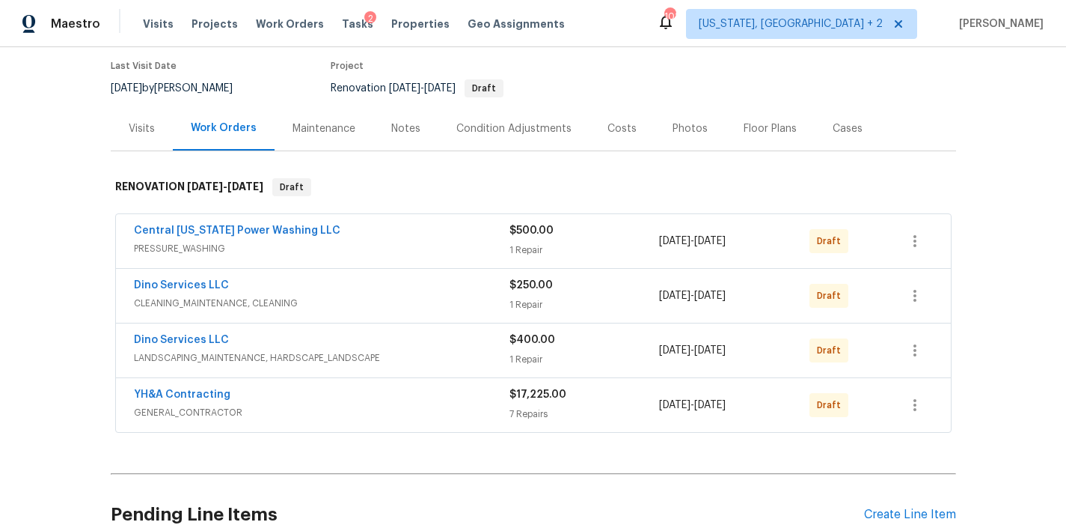
click at [269, 391] on div "YH&A Contracting" at bounding box center [322, 396] width 376 height 18
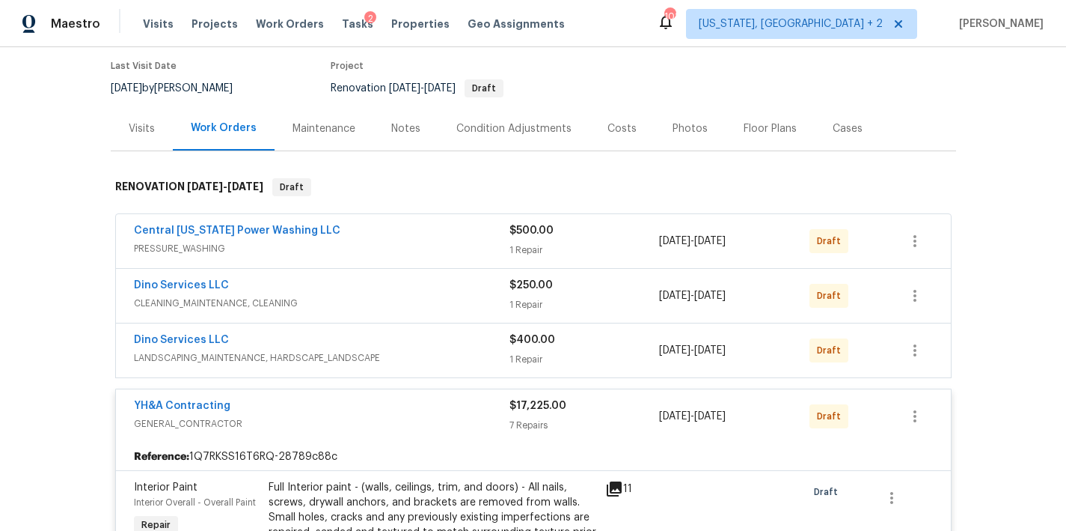
scroll to position [388, 0]
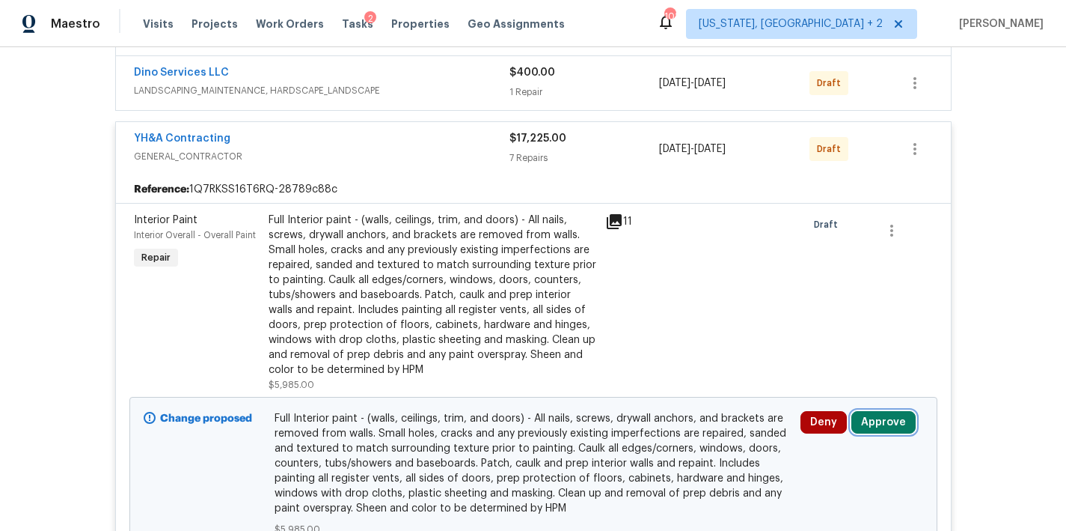
click at [879, 422] on button "Approve" at bounding box center [884, 422] width 64 height 22
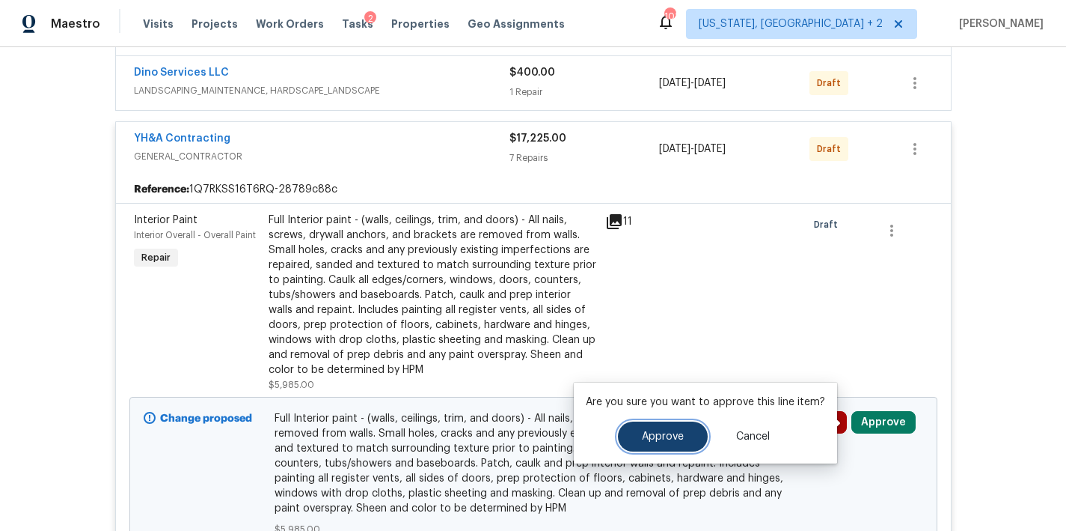
click at [653, 442] on button "Approve" at bounding box center [663, 436] width 90 height 30
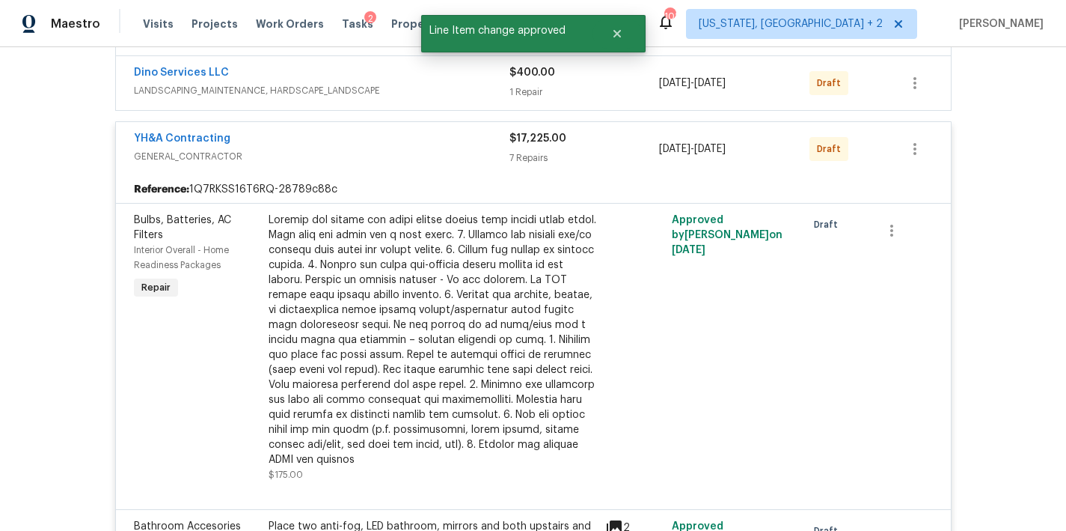
scroll to position [0, 0]
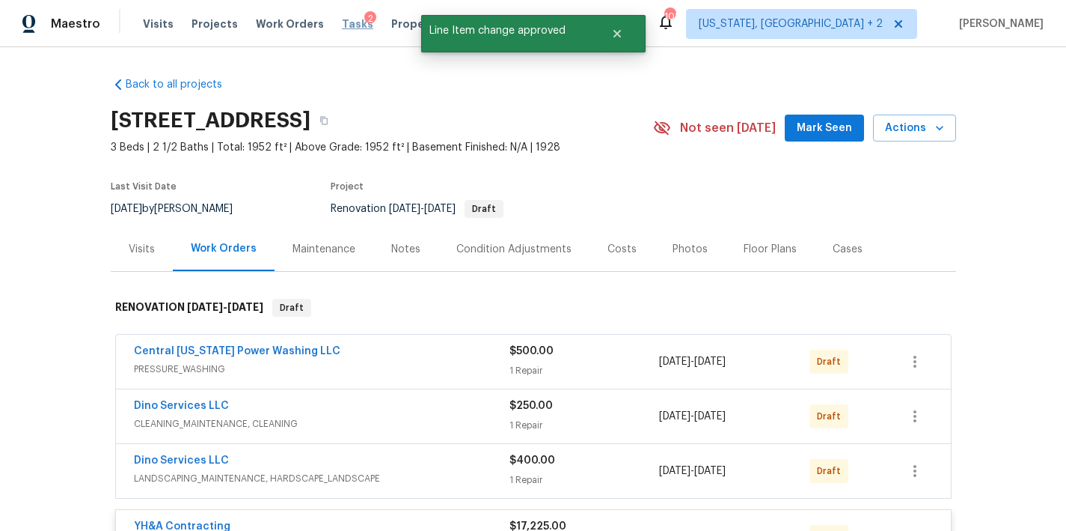
click at [342, 22] on span "Tasks" at bounding box center [357, 24] width 31 height 10
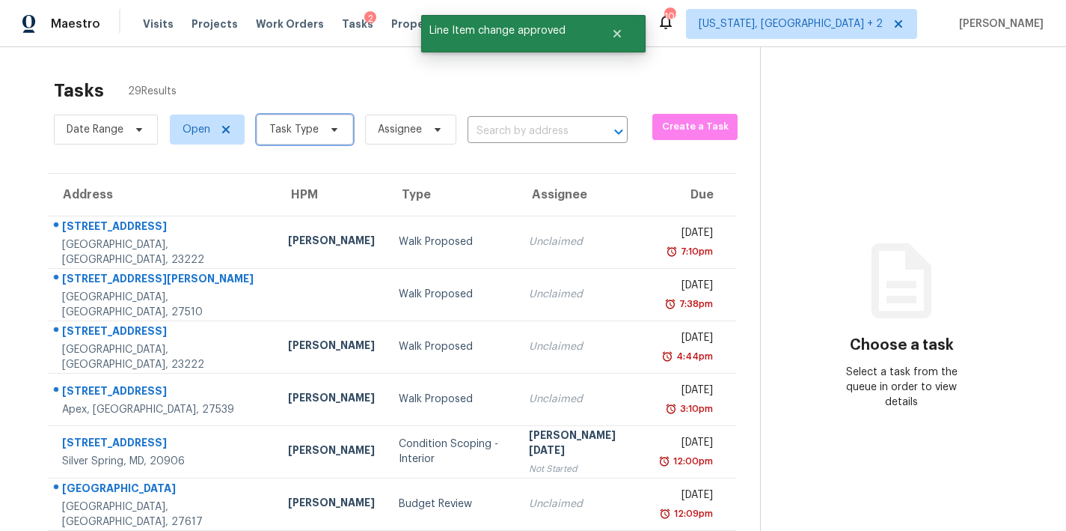
click at [307, 127] on span "Task Type" at bounding box center [293, 129] width 49 height 15
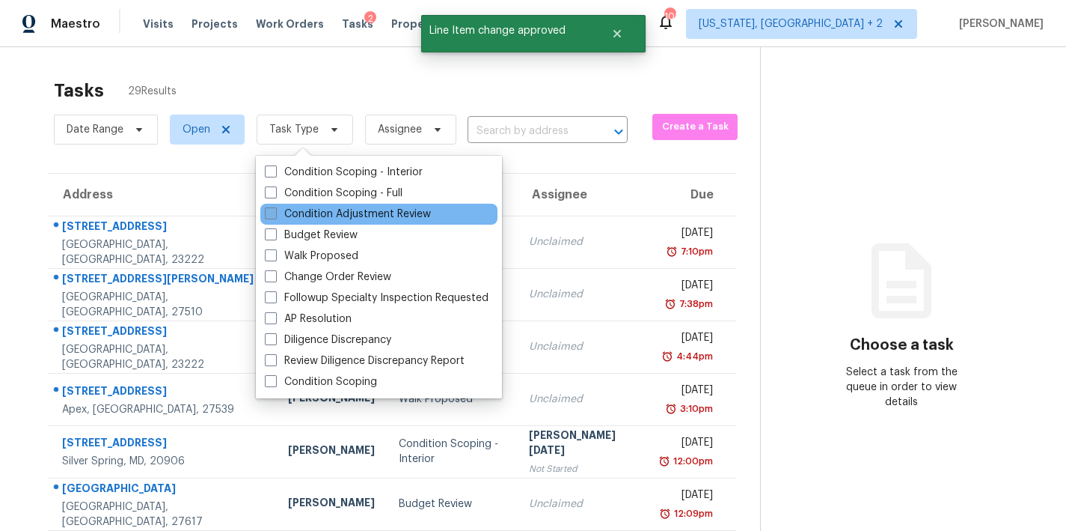
click at [338, 213] on label "Condition Adjustment Review" at bounding box center [348, 214] width 166 height 15
click at [275, 213] on input "Condition Adjustment Review" at bounding box center [270, 212] width 10 height 10
checkbox input "true"
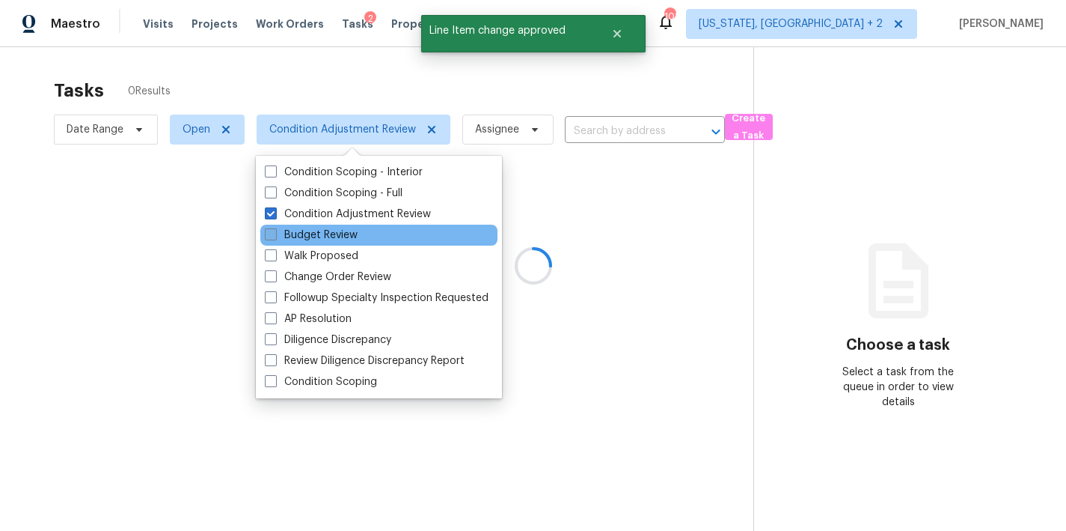
click at [321, 235] on label "Budget Review" at bounding box center [311, 235] width 93 height 15
click at [275, 235] on input "Budget Review" at bounding box center [270, 233] width 10 height 10
checkbox input "true"
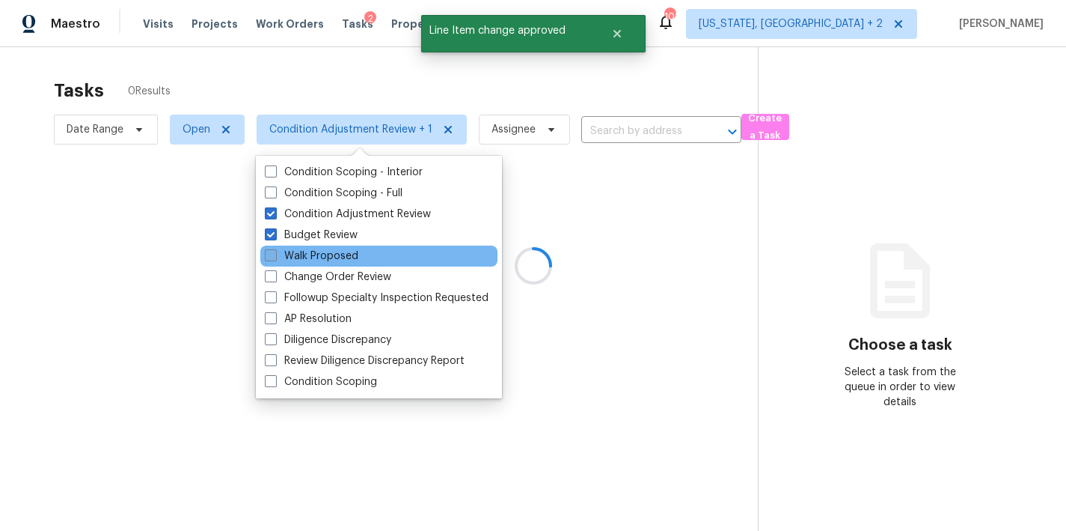
click at [319, 257] on label "Walk Proposed" at bounding box center [312, 255] width 94 height 15
click at [275, 257] on input "Walk Proposed" at bounding box center [270, 253] width 10 height 10
checkbox input "true"
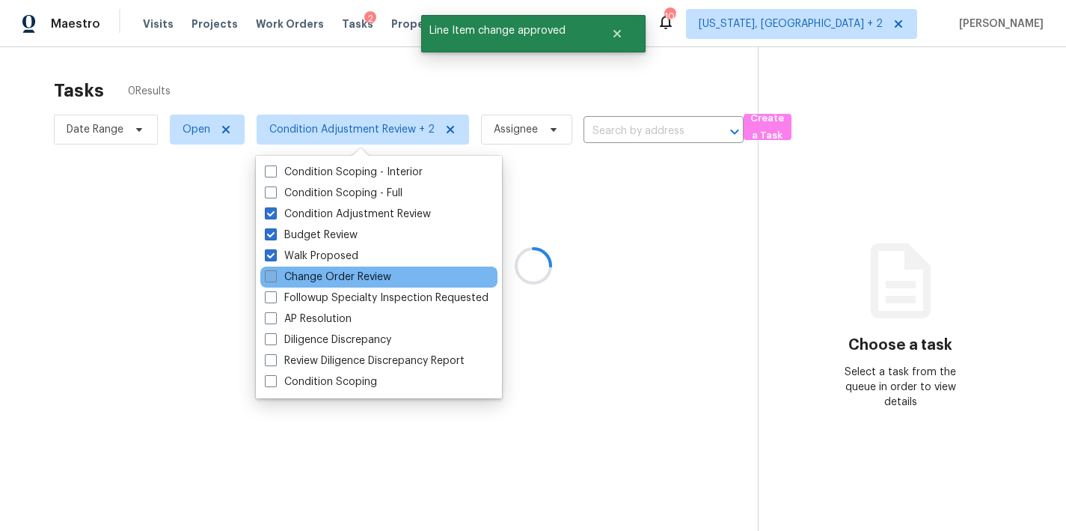
click at [323, 281] on label "Change Order Review" at bounding box center [328, 276] width 126 height 15
click at [275, 279] on input "Change Order Review" at bounding box center [270, 274] width 10 height 10
checkbox input "true"
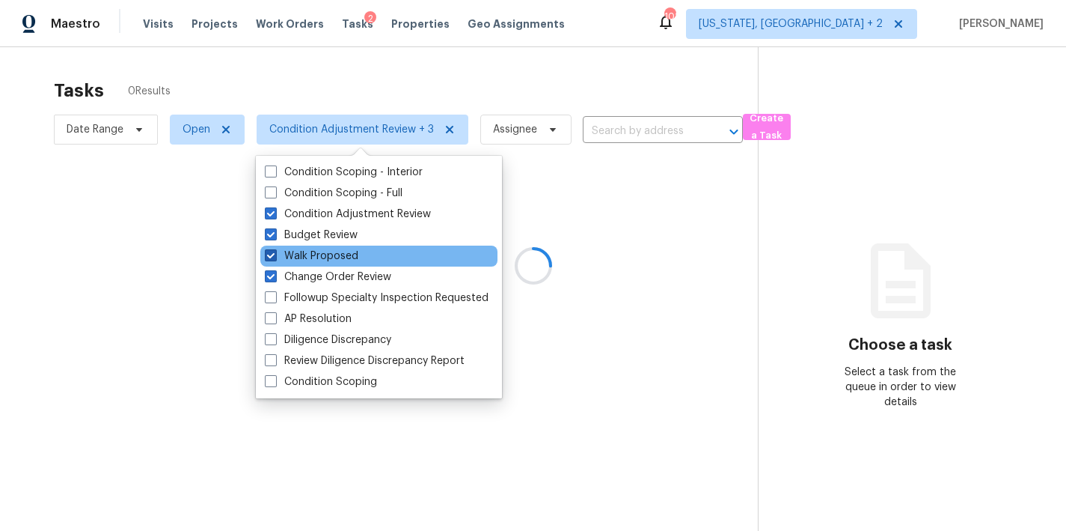
click at [318, 254] on label "Walk Proposed" at bounding box center [312, 255] width 94 height 15
click at [275, 254] on input "Walk Proposed" at bounding box center [270, 253] width 10 height 10
checkbox input "false"
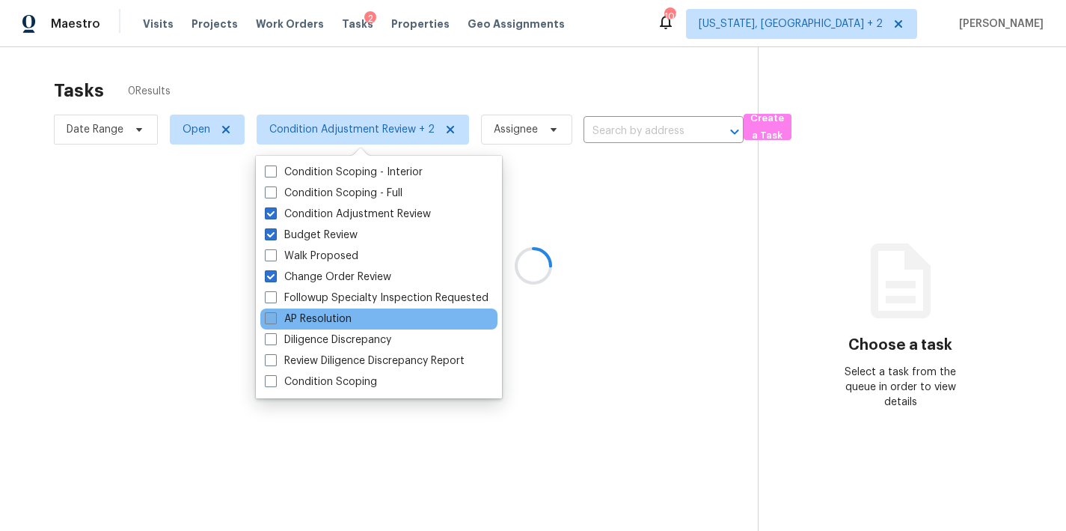
click at [321, 307] on div "Followup Specialty Inspection Requested" at bounding box center [378, 297] width 237 height 21
click at [320, 326] on label "AP Resolution" at bounding box center [308, 318] width 87 height 15
click at [275, 321] on input "AP Resolution" at bounding box center [270, 316] width 10 height 10
checkbox input "true"
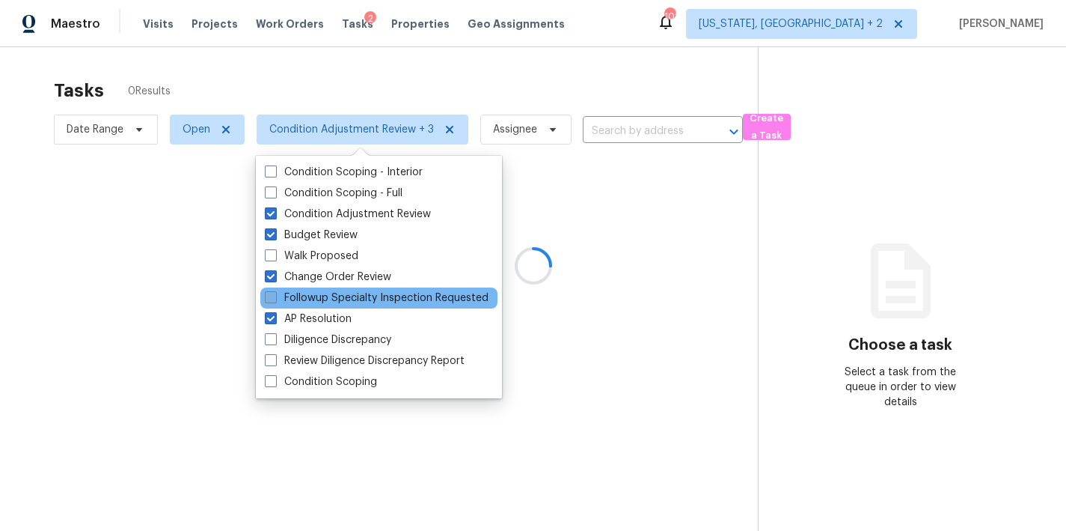
click at [311, 296] on label "Followup Specialty Inspection Requested" at bounding box center [377, 297] width 224 height 15
click at [275, 296] on input "Followup Specialty Inspection Requested" at bounding box center [270, 295] width 10 height 10
checkbox input "true"
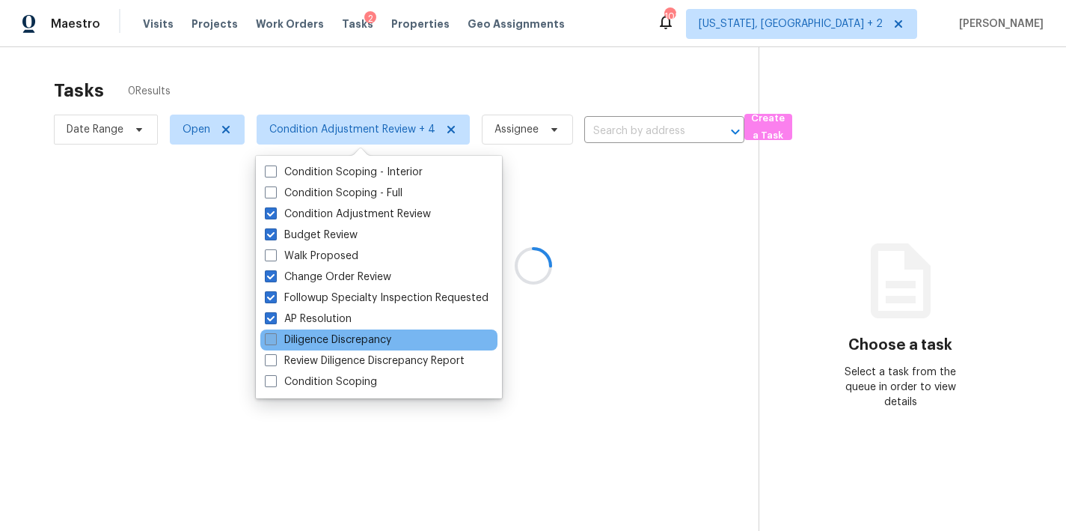
click at [314, 340] on label "Diligence Discrepancy" at bounding box center [328, 339] width 126 height 15
click at [275, 340] on input "Diligence Discrepancy" at bounding box center [270, 337] width 10 height 10
checkbox input "true"
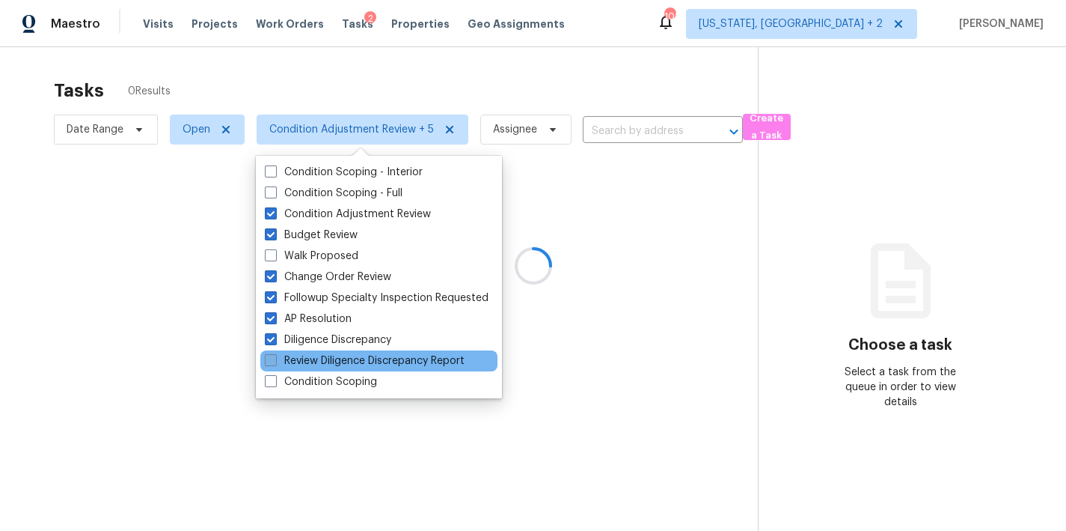
click at [312, 362] on label "Review Diligence Discrepancy Report" at bounding box center [365, 360] width 200 height 15
click at [275, 362] on input "Review Diligence Discrepancy Report" at bounding box center [270, 358] width 10 height 10
checkbox input "true"
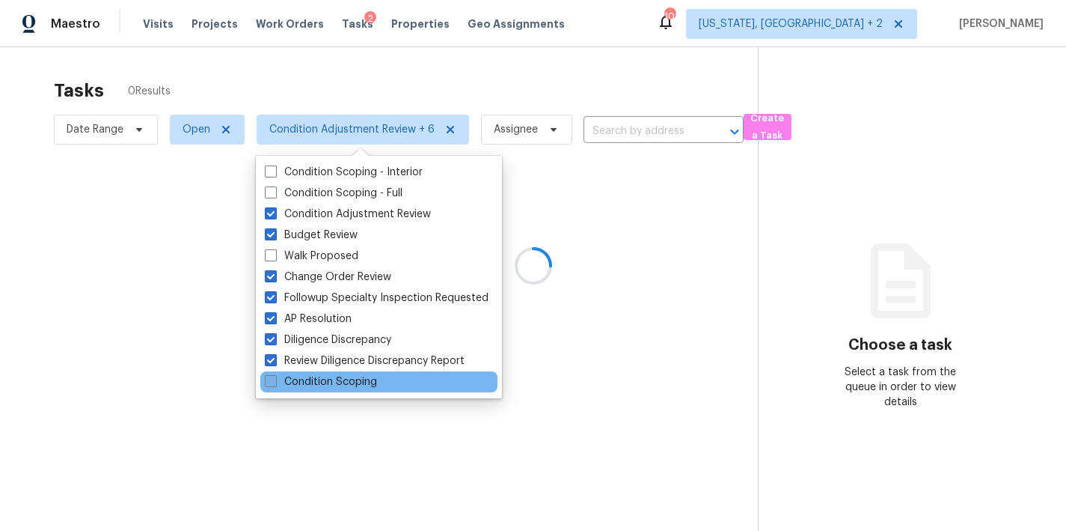
click at [311, 379] on label "Condition Scoping" at bounding box center [321, 381] width 112 height 15
click at [275, 379] on input "Condition Scoping" at bounding box center [270, 379] width 10 height 10
checkbox input "true"
click at [403, 82] on div at bounding box center [533, 265] width 1066 height 531
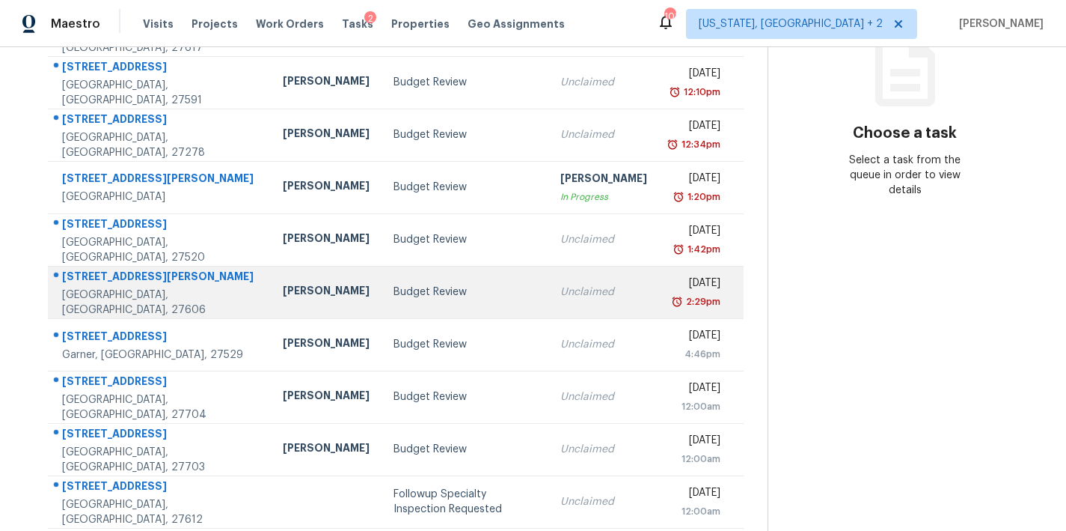
scroll to position [260, 0]
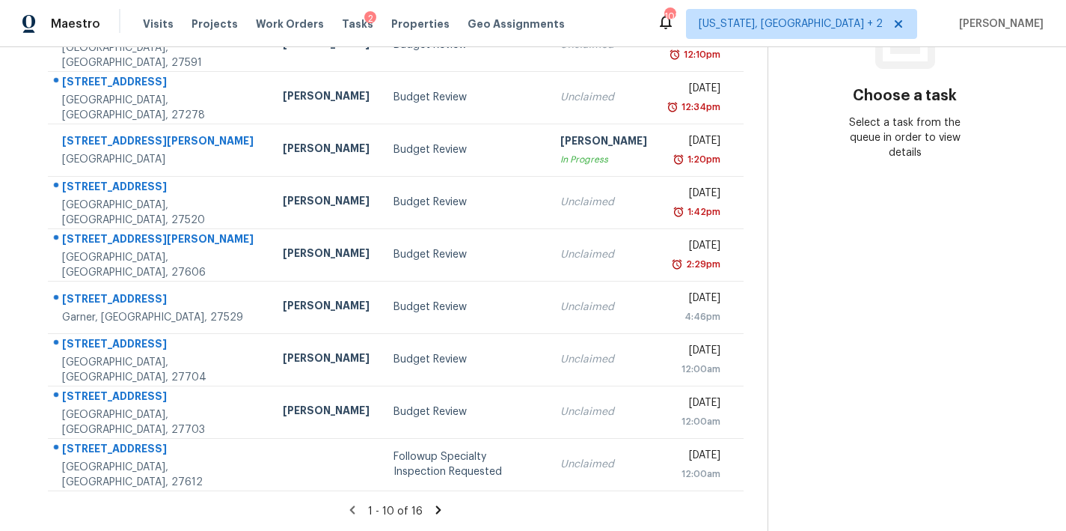
click at [436, 505] on icon at bounding box center [438, 509] width 5 height 8
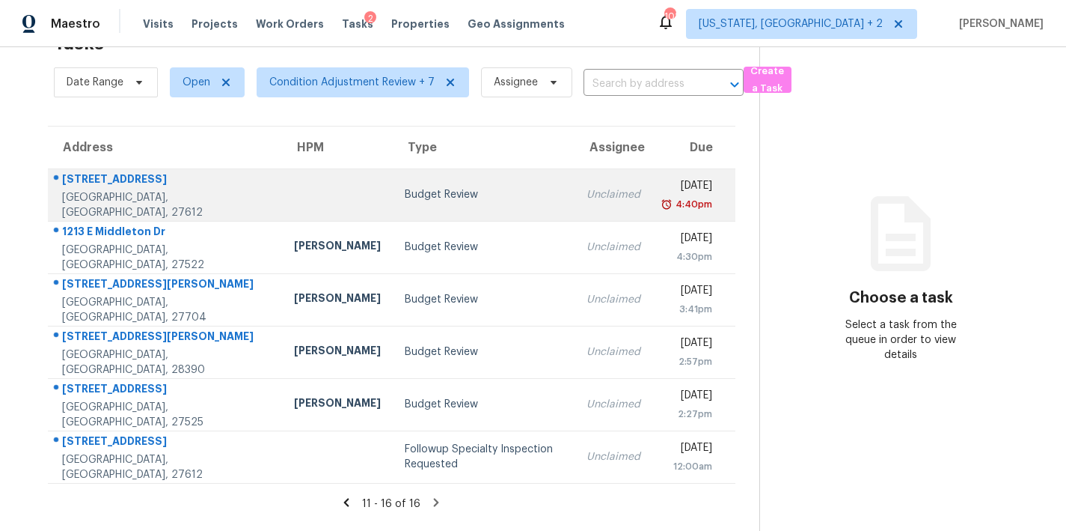
click at [288, 178] on td at bounding box center [337, 194] width 111 height 52
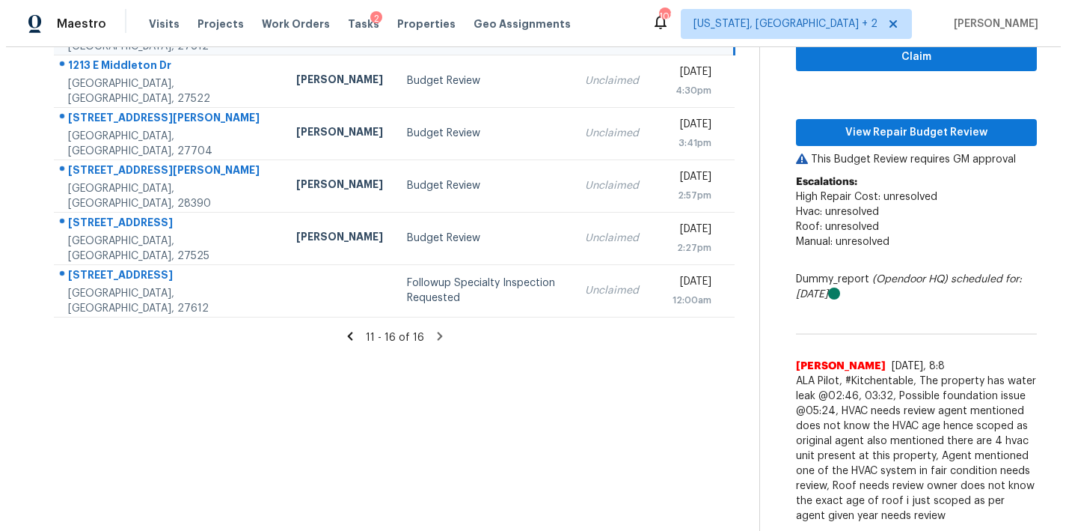
scroll to position [87, 0]
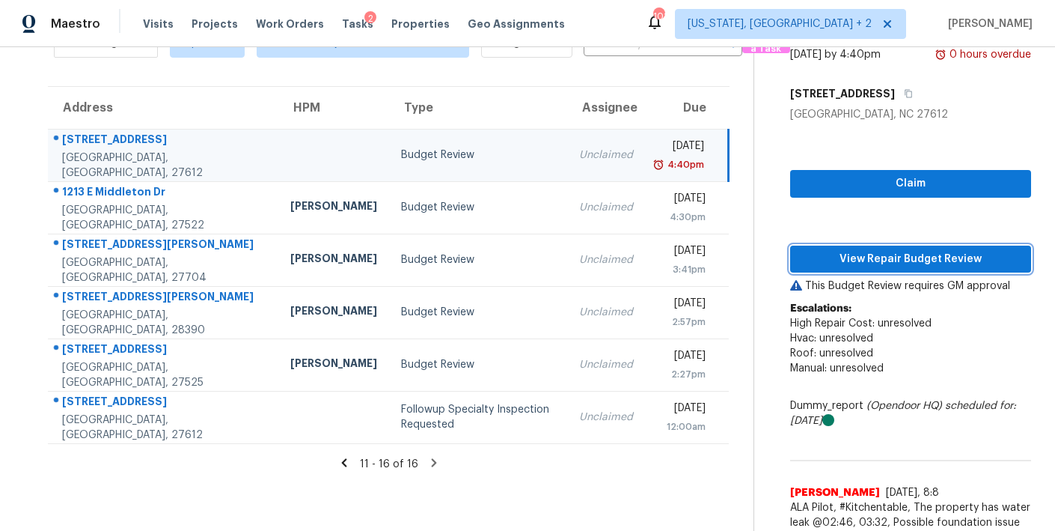
click at [933, 250] on span "View Repair Budget Review" at bounding box center [910, 259] width 217 height 19
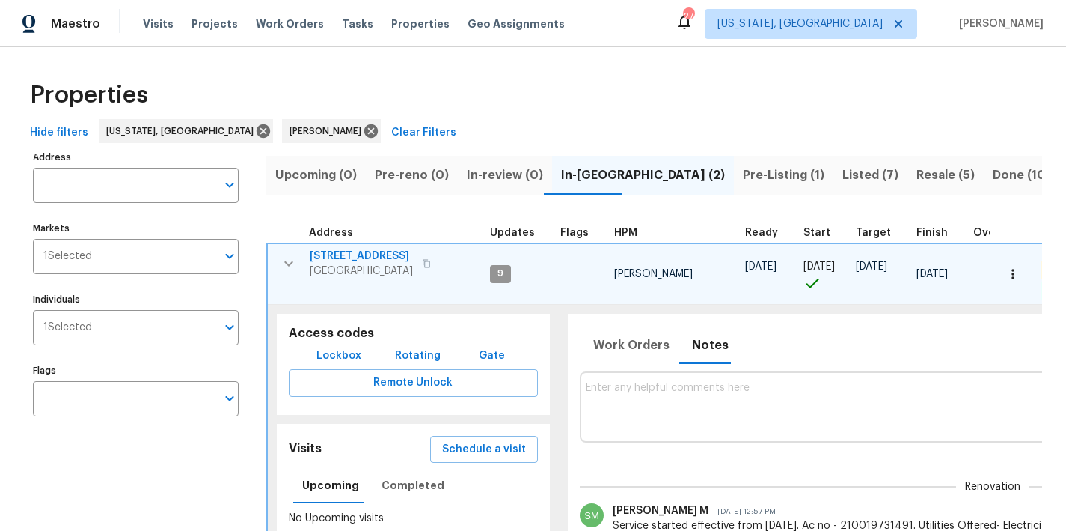
scroll to position [0, 240]
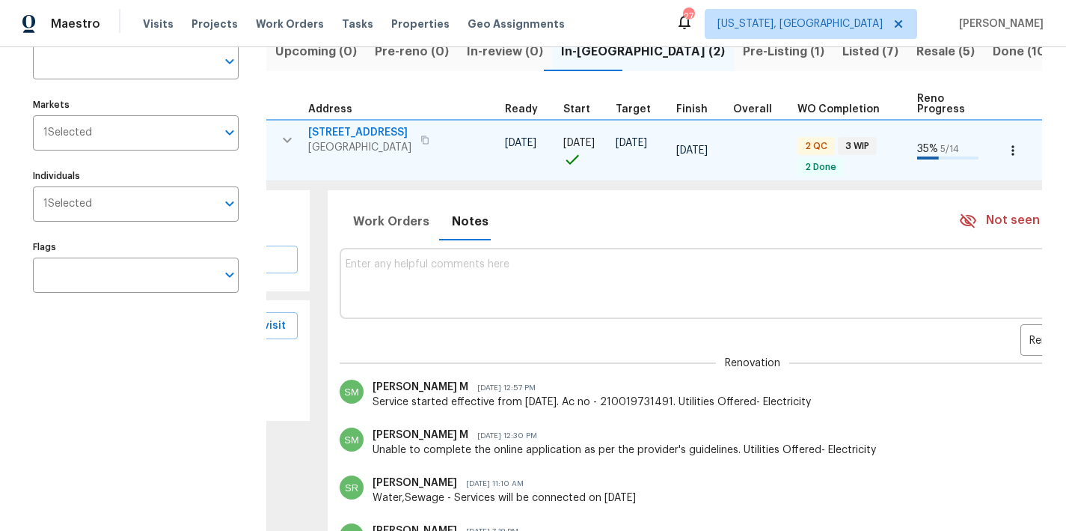
click at [288, 142] on icon "button" at bounding box center [287, 140] width 18 height 18
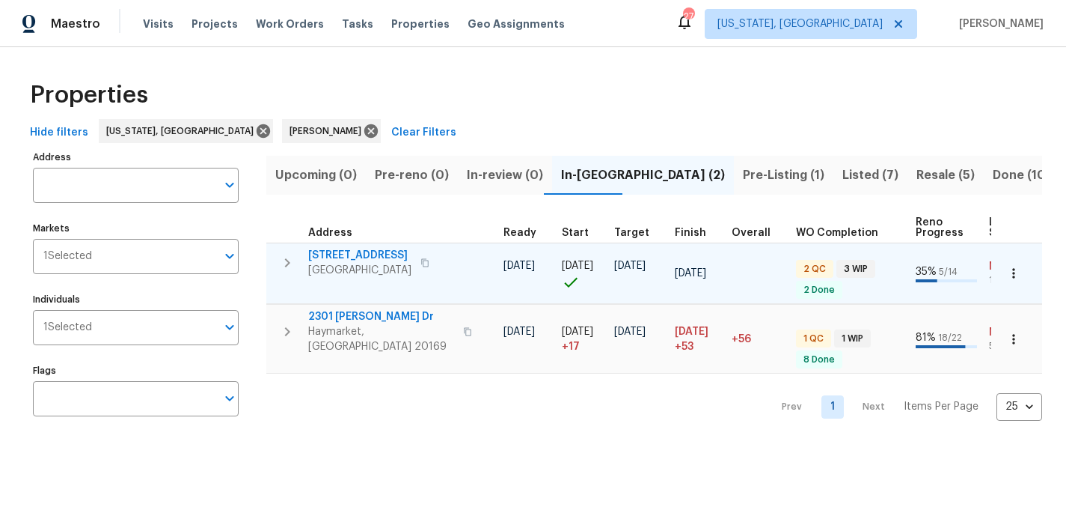
scroll to position [0, 0]
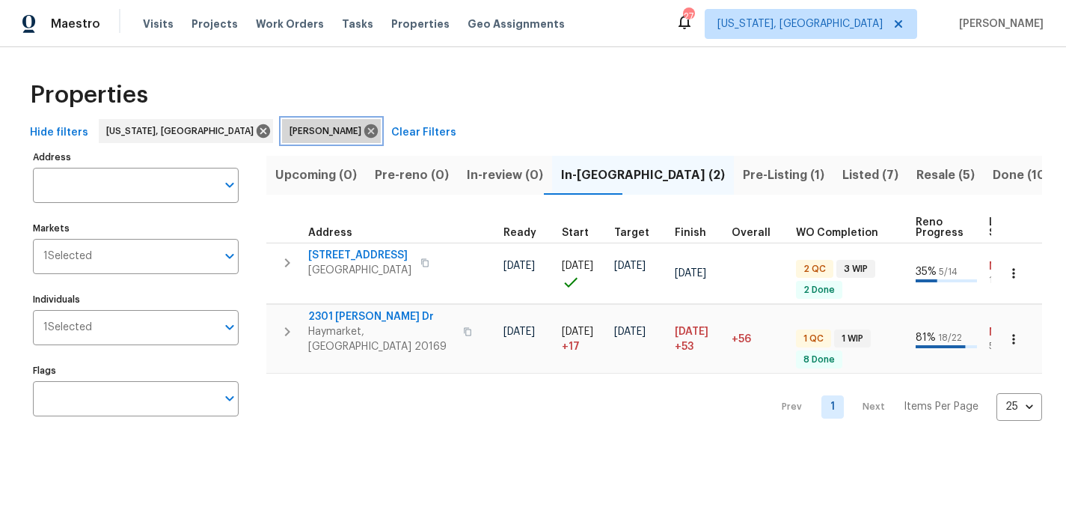
click at [363, 132] on icon at bounding box center [371, 131] width 16 height 16
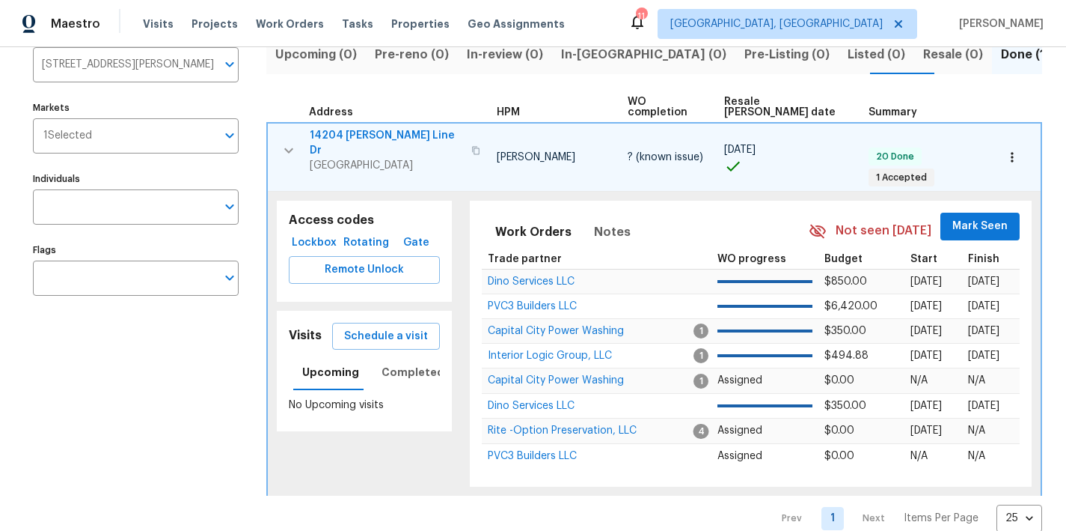
drag, startPoint x: 287, startPoint y: 136, endPoint x: 290, endPoint y: 184, distance: 48.0
click at [287, 141] on icon "button" at bounding box center [289, 150] width 18 height 18
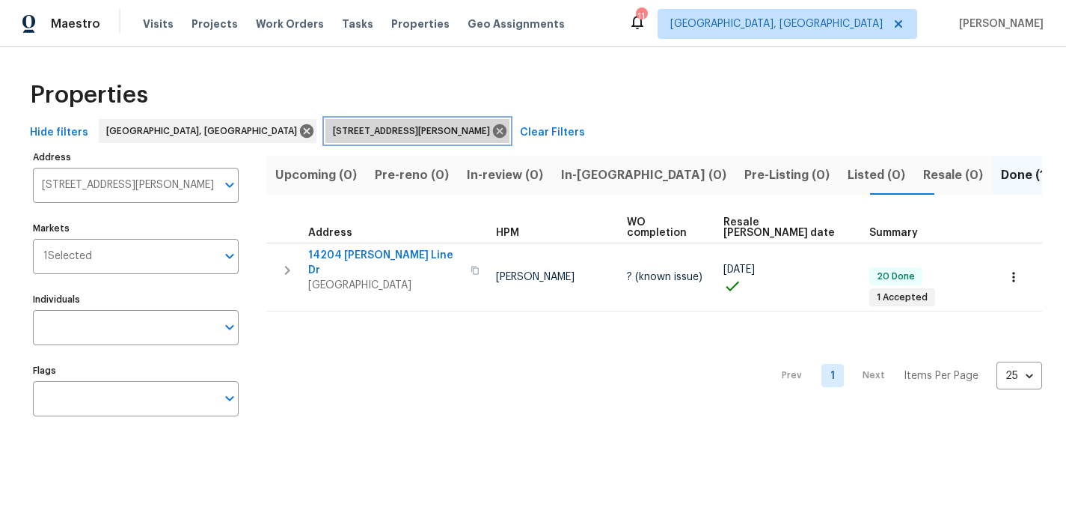
click at [492, 130] on icon at bounding box center [500, 131] width 16 height 16
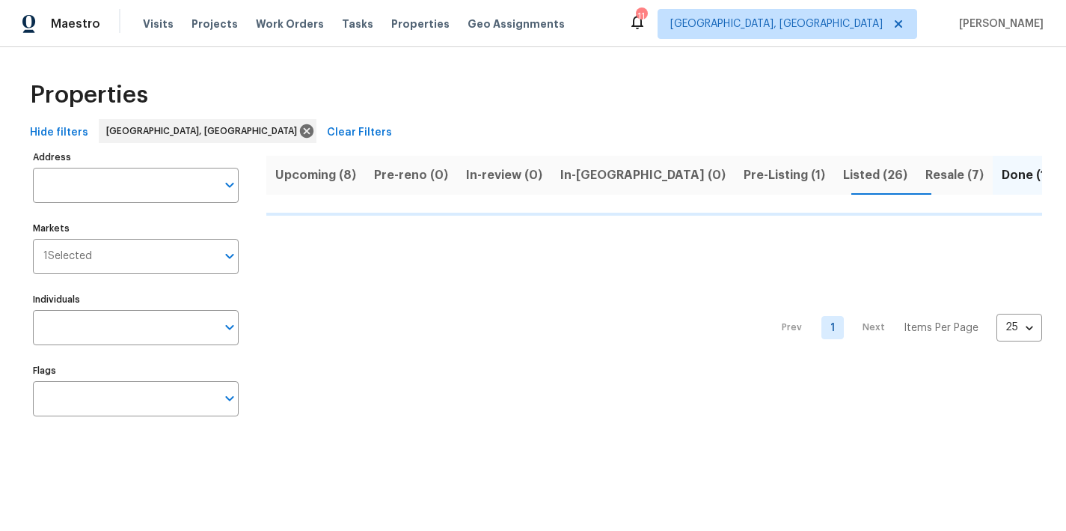
click at [539, 85] on div "Properties" at bounding box center [533, 95] width 1019 height 48
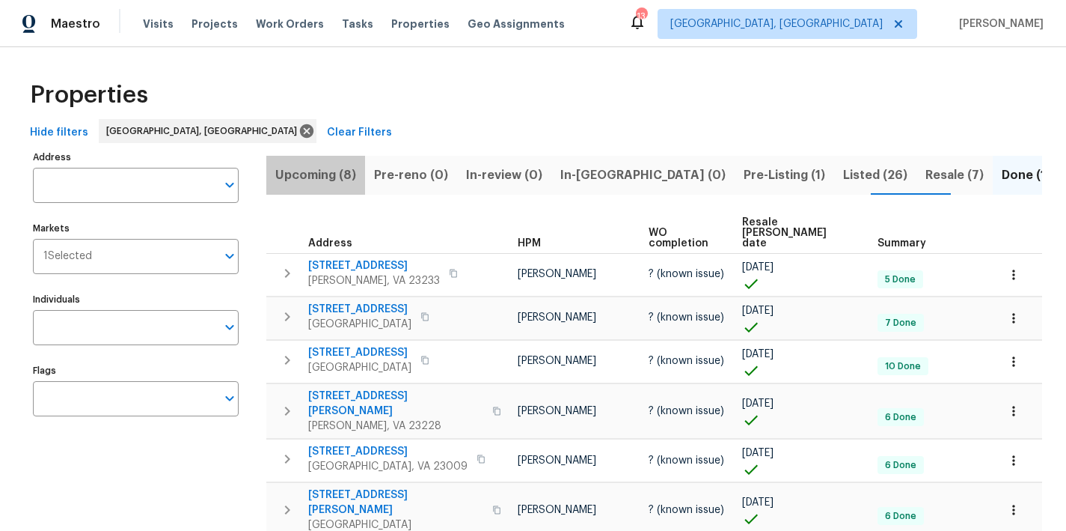
click at [343, 177] on span "Upcoming (8)" at bounding box center [315, 175] width 81 height 21
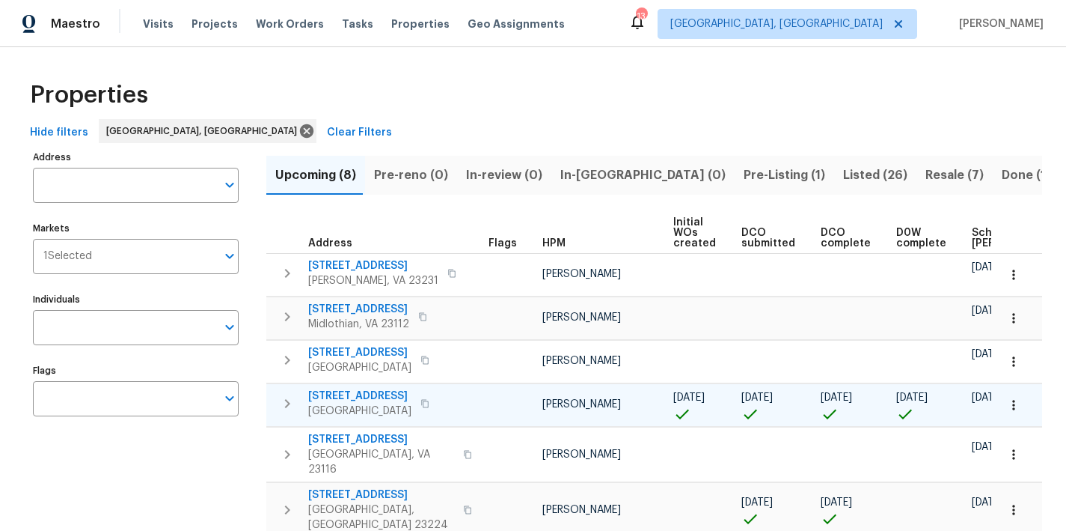
click at [282, 403] on icon "button" at bounding box center [287, 403] width 18 height 18
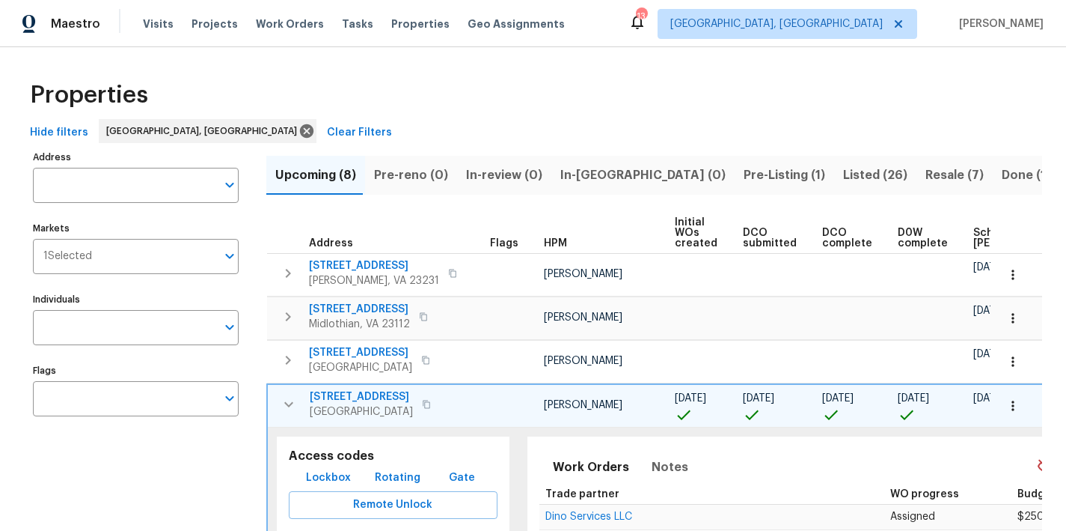
scroll to position [278, 0]
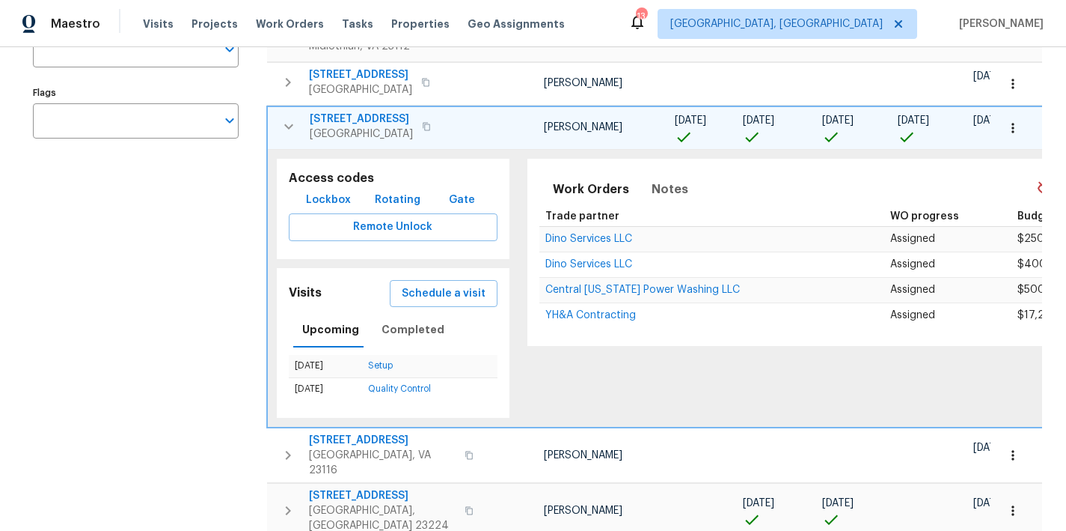
click at [1006, 121] on icon "button" at bounding box center [1013, 127] width 15 height 15
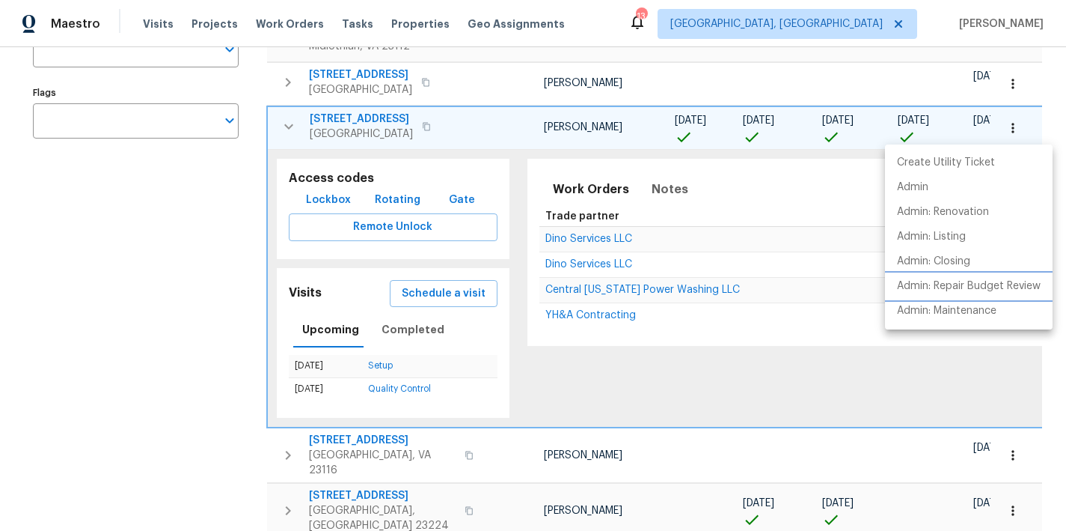
click at [984, 290] on p "Admin: Repair Budget Review" at bounding box center [969, 286] width 144 height 16
click at [290, 123] on div at bounding box center [533, 265] width 1066 height 531
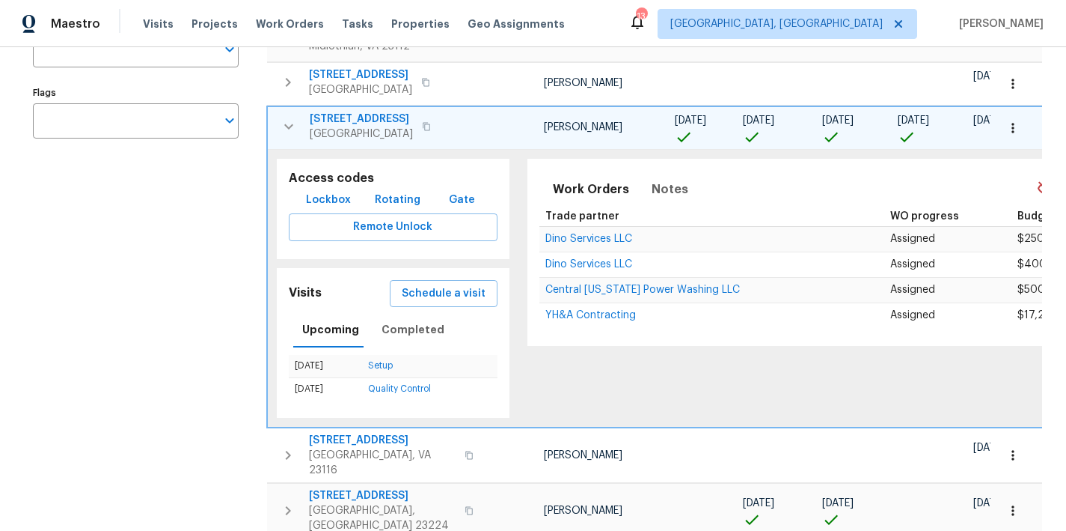
click at [289, 126] on icon "button" at bounding box center [289, 126] width 18 height 18
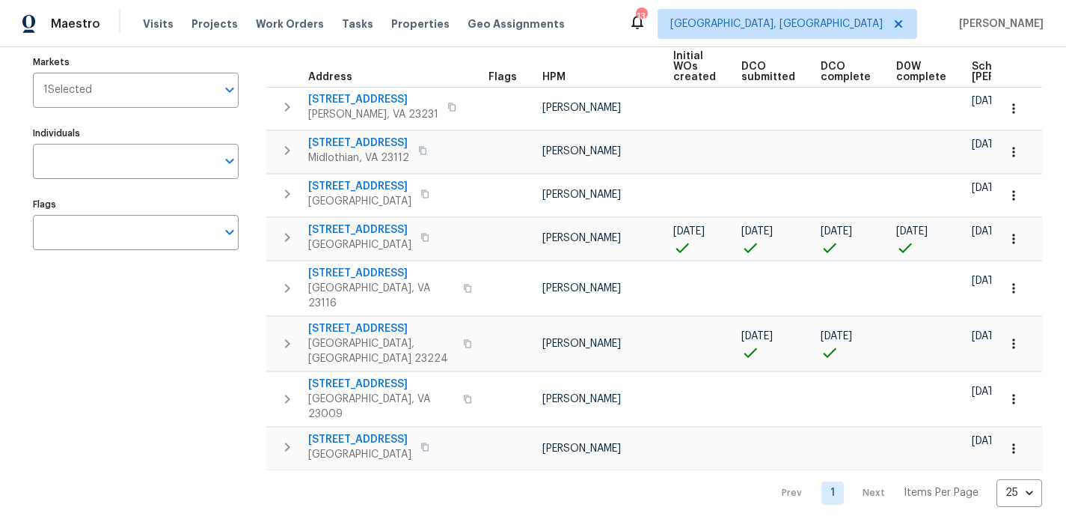
scroll to position [152, 0]
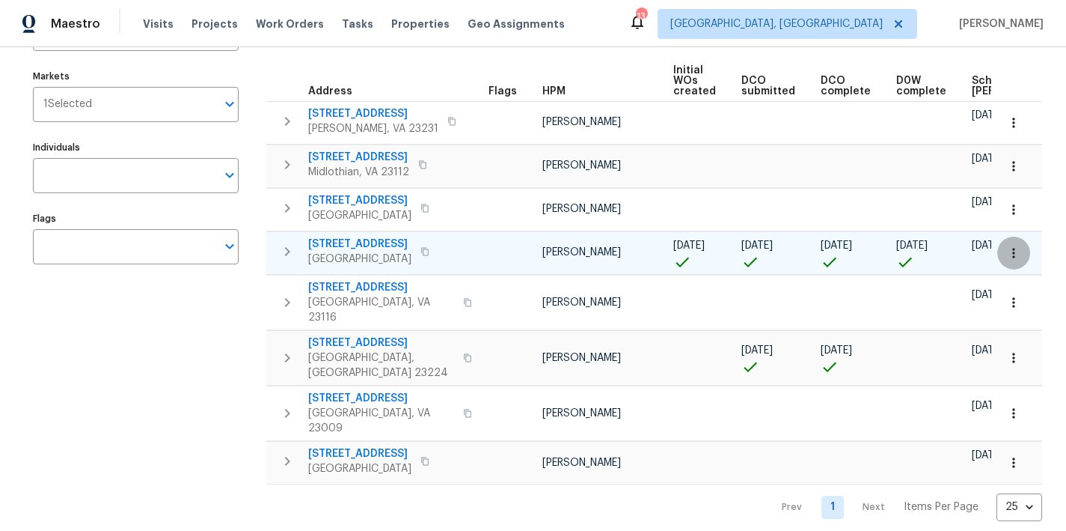
click at [998, 253] on button "button" at bounding box center [1014, 252] width 33 height 33
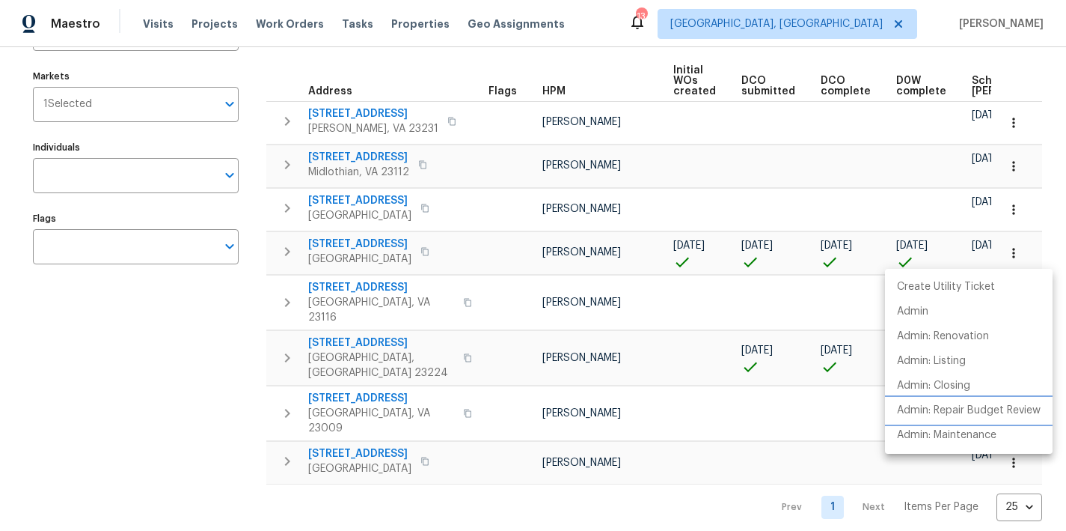
click at [1004, 417] on p "Admin: Repair Budget Review" at bounding box center [969, 411] width 144 height 16
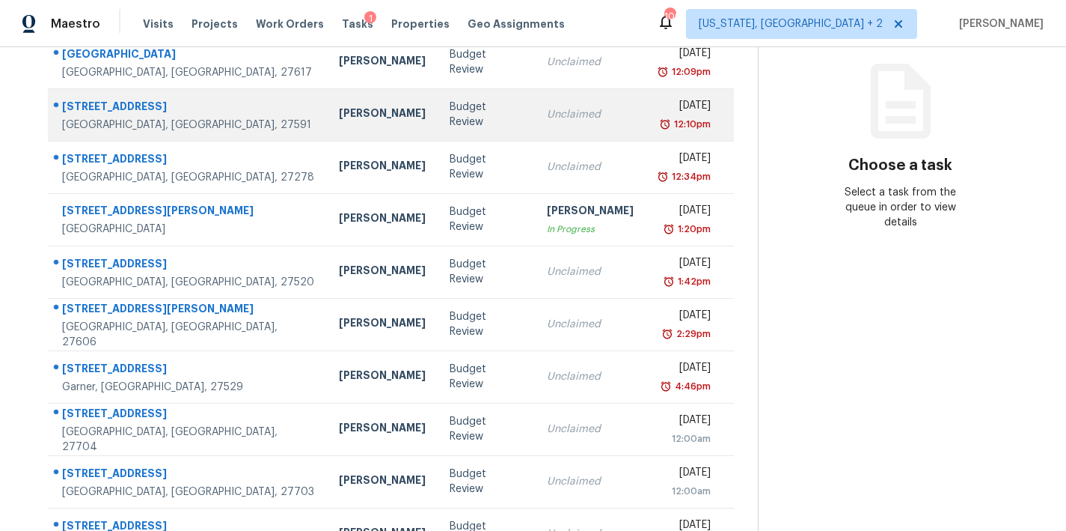
scroll to position [260, 0]
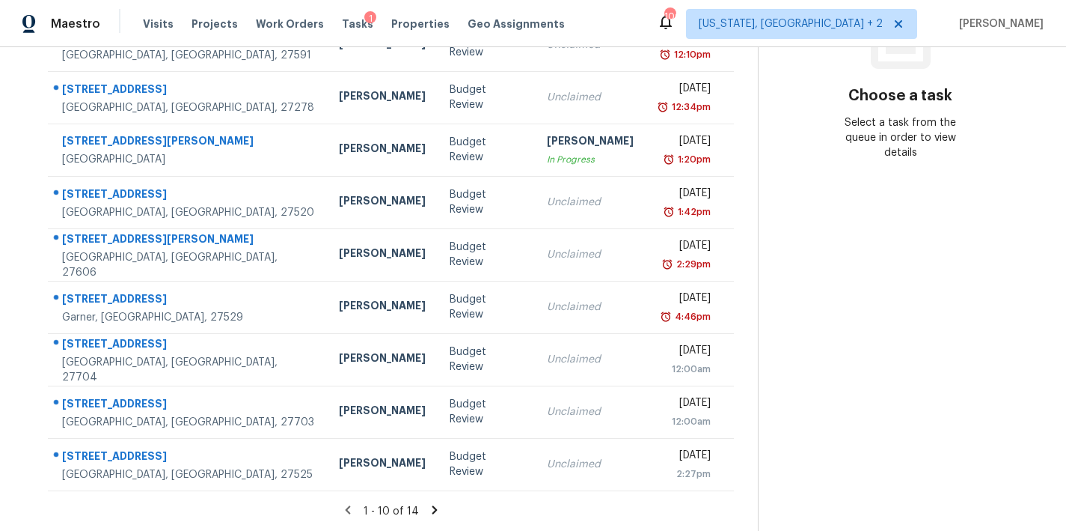
click at [432, 505] on icon at bounding box center [434, 509] width 5 height 8
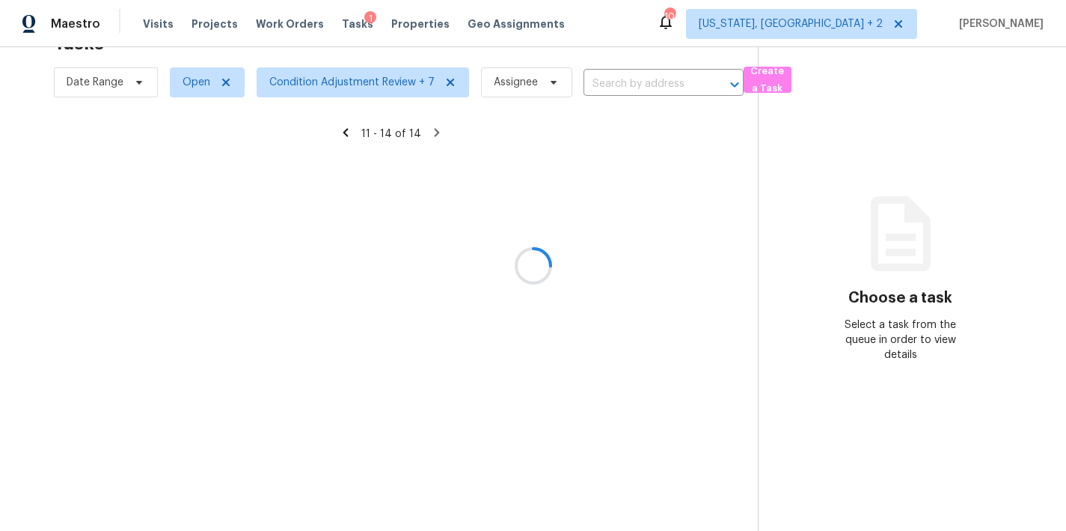
scroll to position [58, 0]
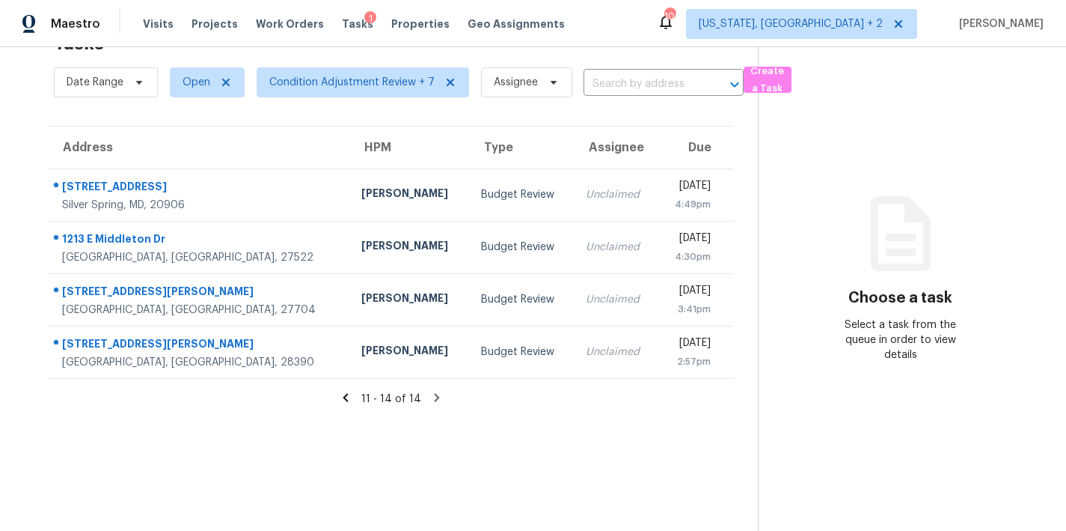
click at [344, 393] on icon at bounding box center [345, 397] width 5 height 8
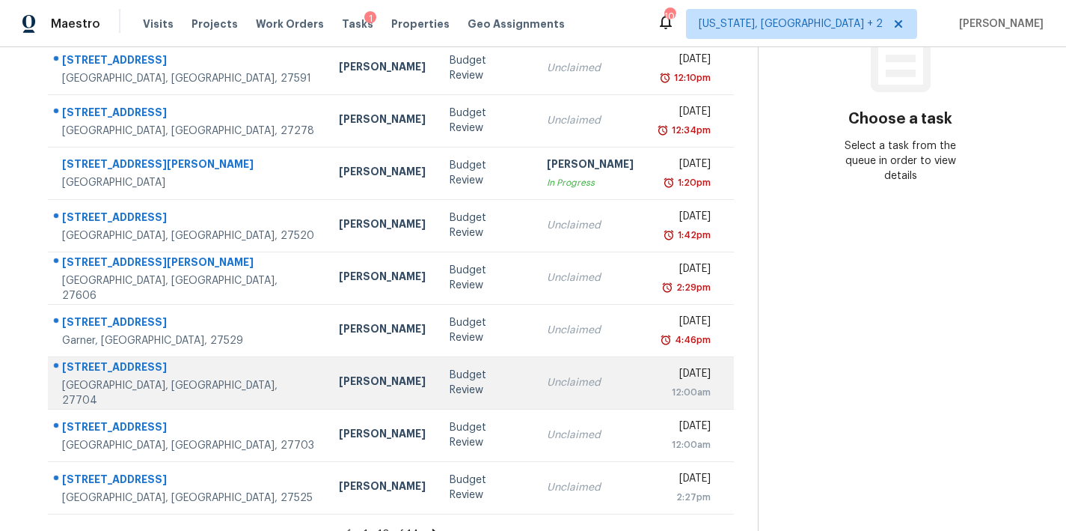
scroll to position [0, 0]
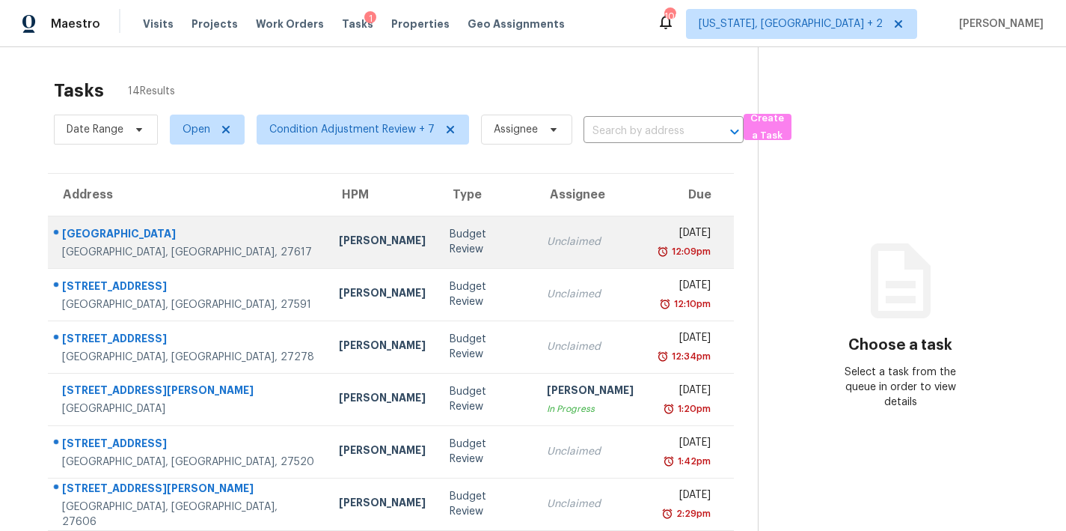
click at [450, 239] on div "Budget Review" at bounding box center [486, 242] width 73 height 30
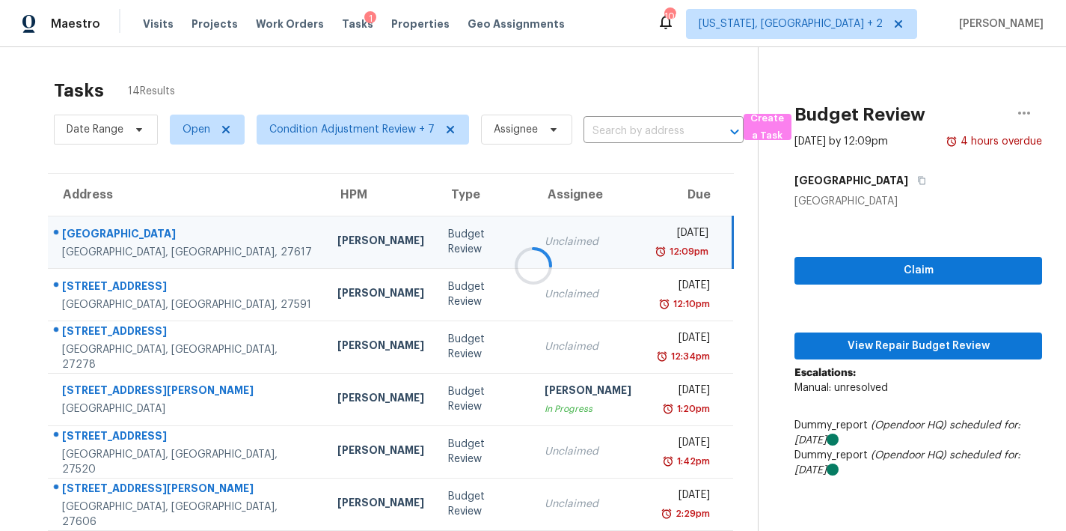
click at [962, 347] on div at bounding box center [533, 265] width 1066 height 531
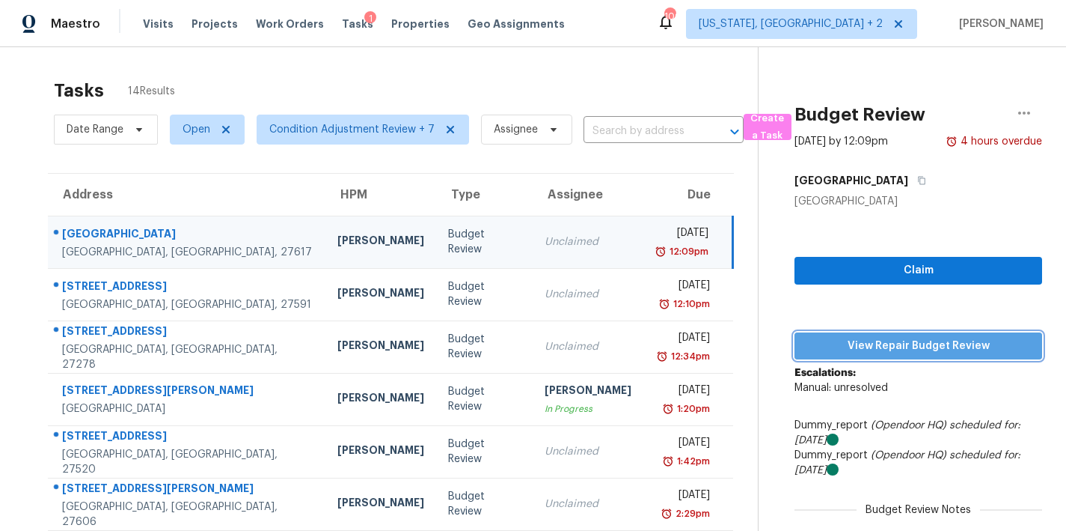
click at [961, 348] on span "View Repair Budget Review" at bounding box center [919, 346] width 224 height 19
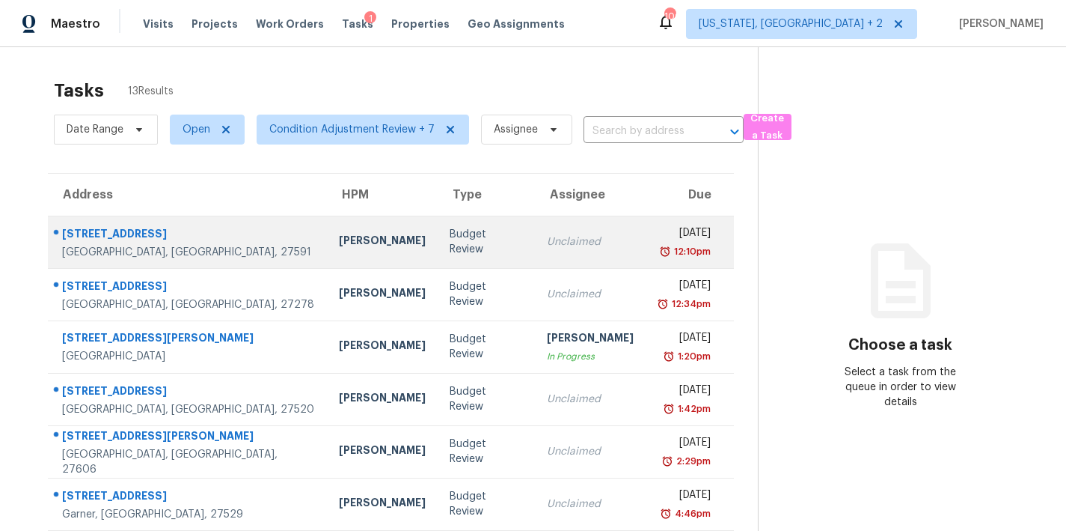
click at [535, 256] on td "Unclaimed" at bounding box center [590, 242] width 111 height 52
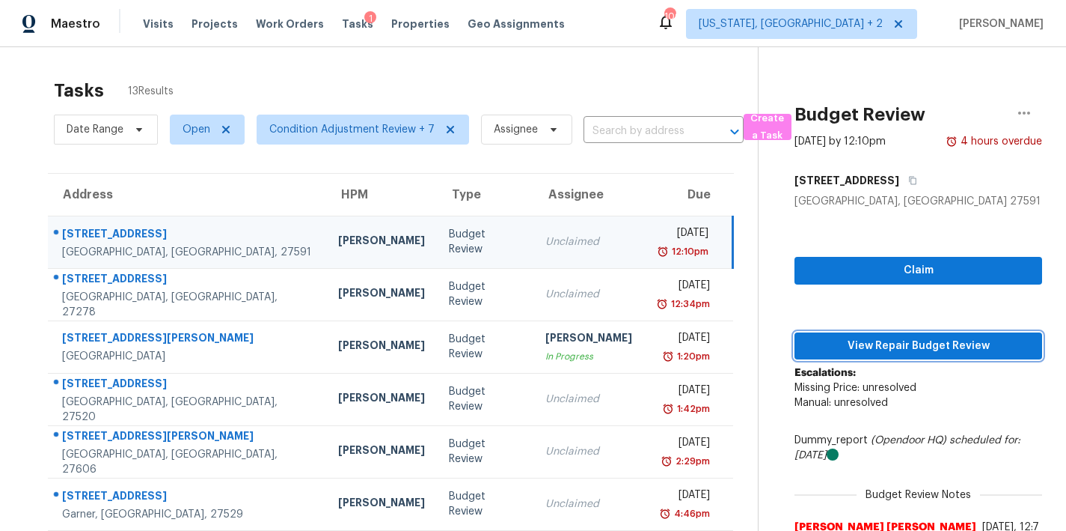
click at [920, 344] on span "View Repair Budget Review" at bounding box center [919, 346] width 224 height 19
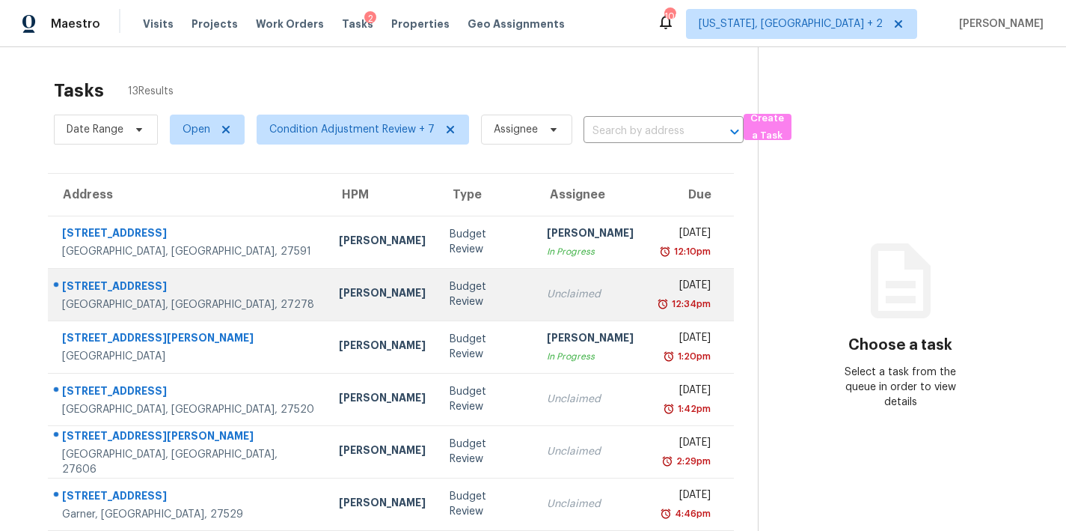
click at [438, 310] on td "Budget Review" at bounding box center [486, 294] width 97 height 52
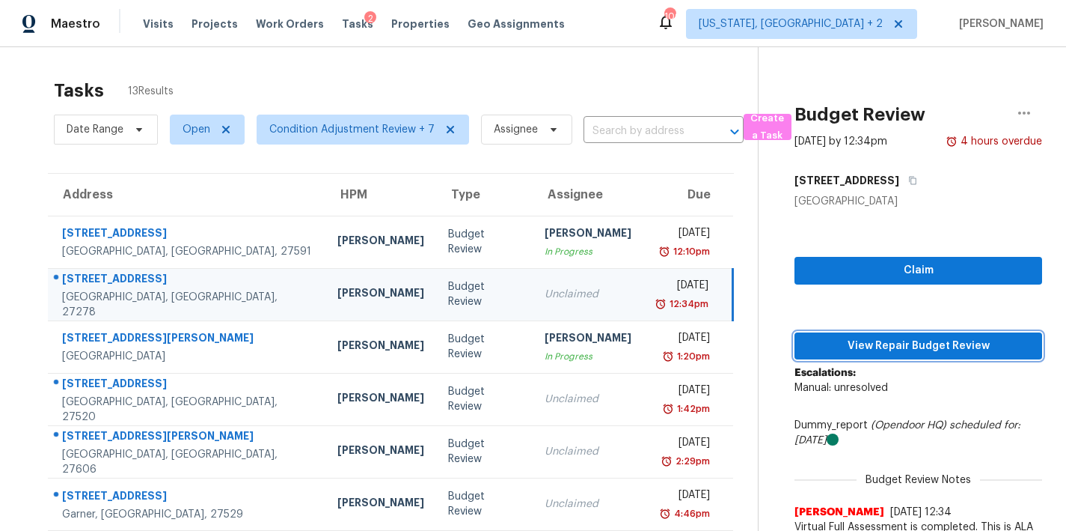
click at [960, 349] on span "View Repair Budget Review" at bounding box center [919, 346] width 224 height 19
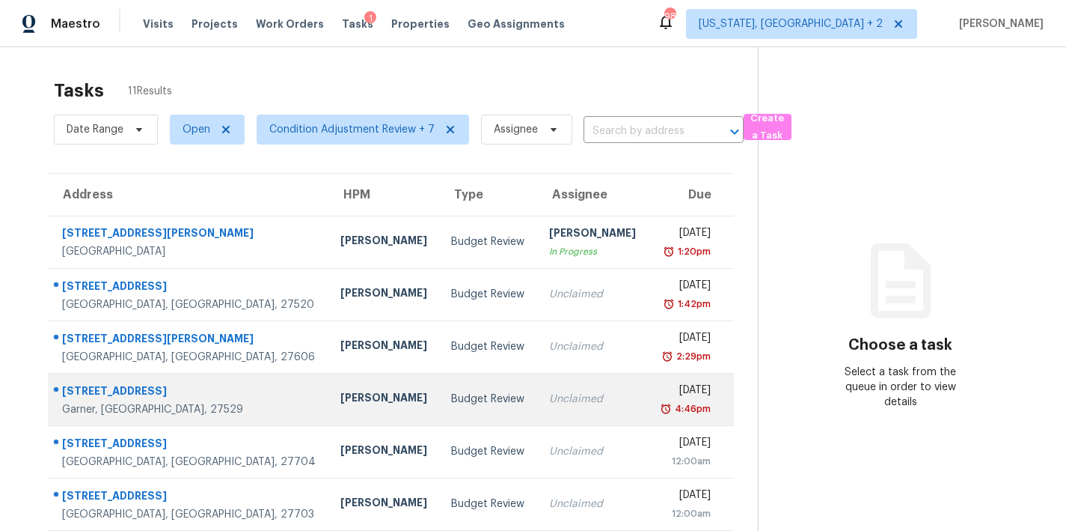
scroll to position [117, 0]
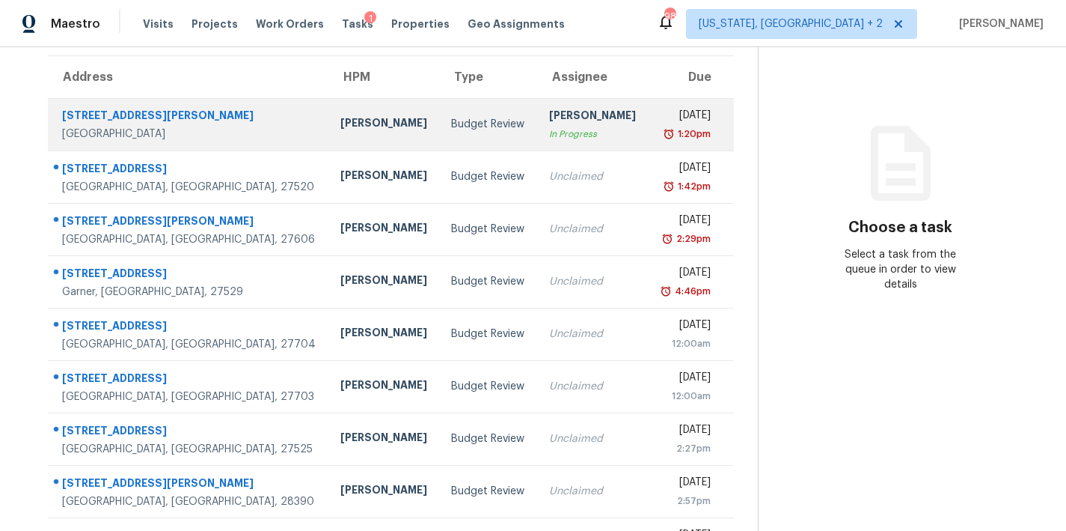
click at [451, 129] on div "Budget Review" at bounding box center [487, 124] width 73 height 15
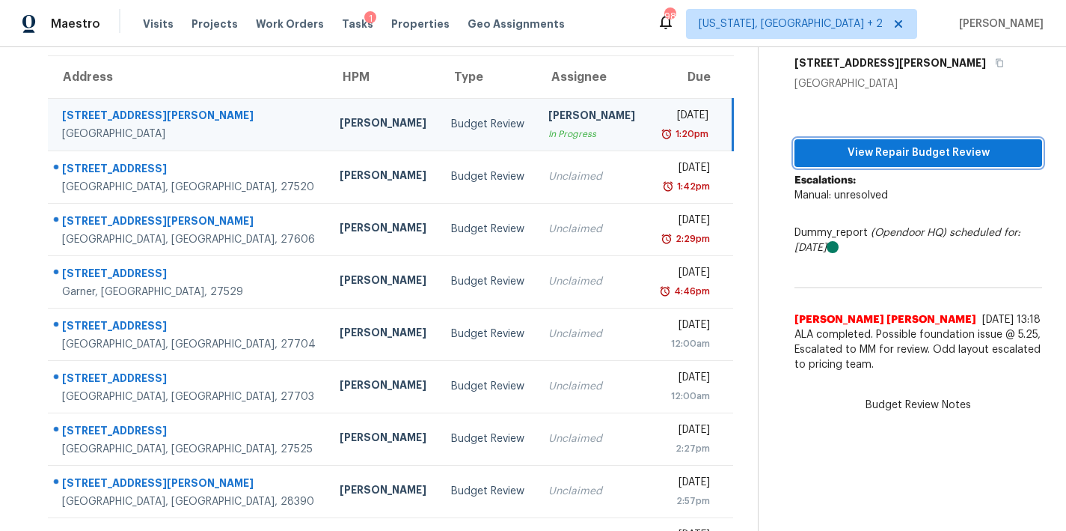
click at [953, 150] on span "View Repair Budget Review" at bounding box center [919, 153] width 224 height 19
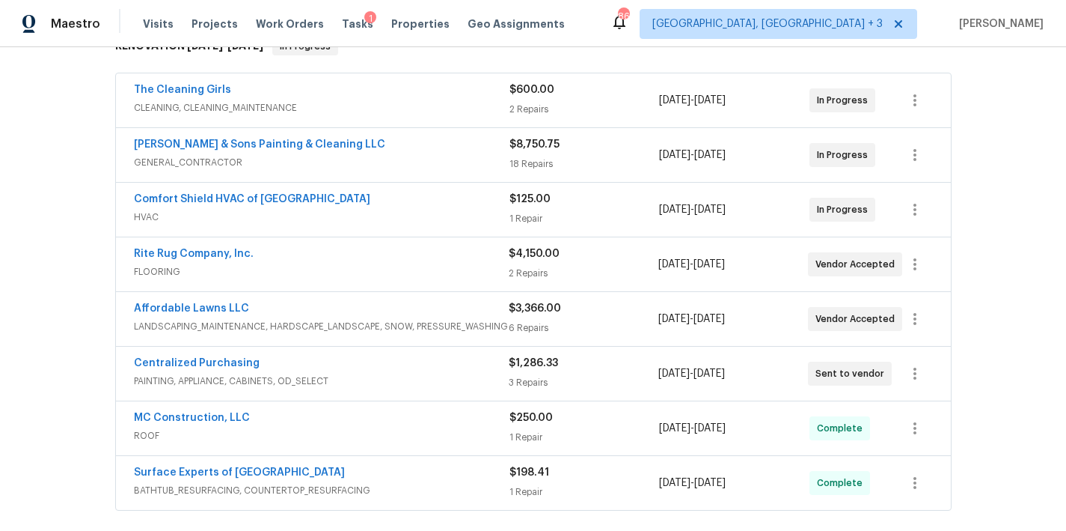
scroll to position [383, 0]
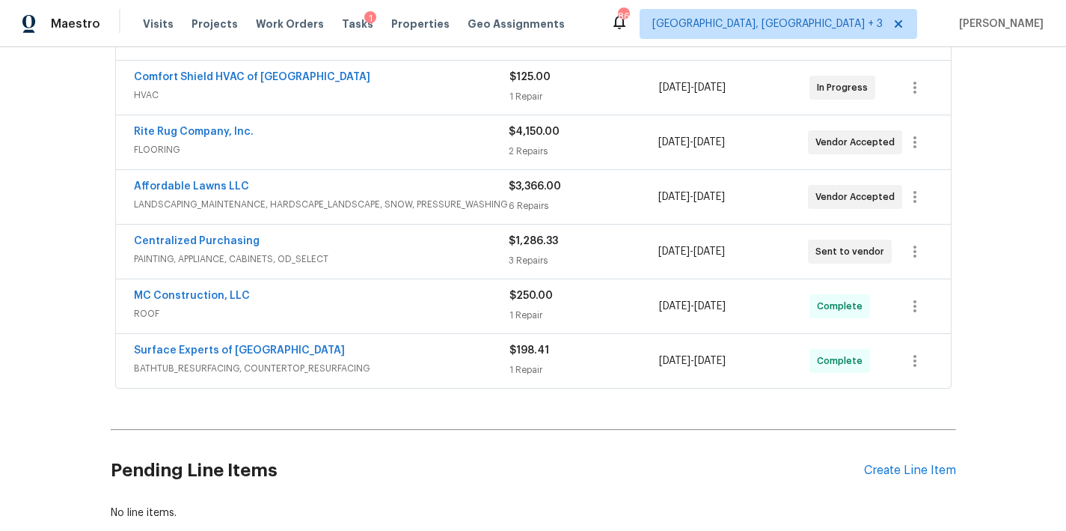
click at [92, 223] on div "Back to all projects [STREET_ADDRESS] 4 Beds | 3 Baths | Total: 2927 ft² | Abov…" at bounding box center [533, 288] width 1066 height 483
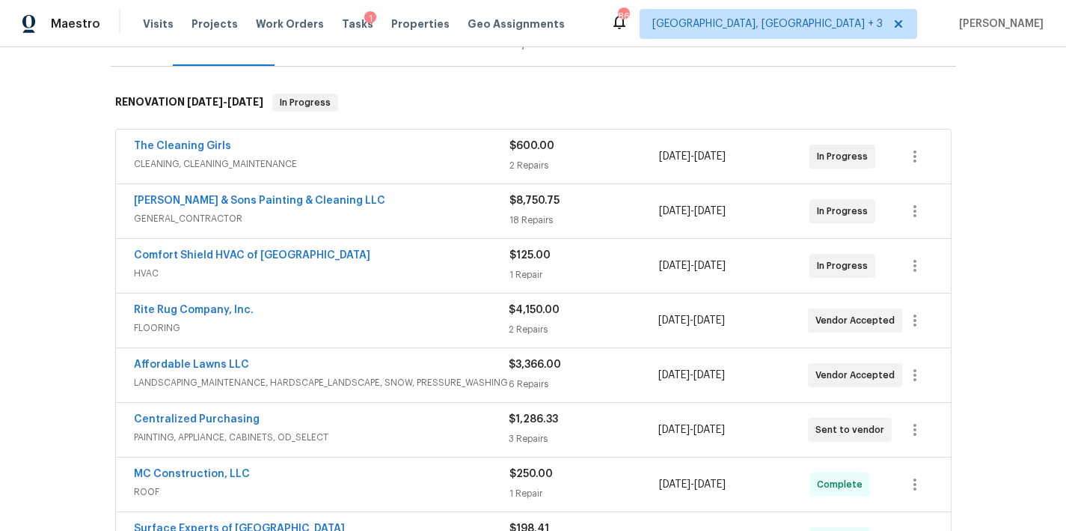
scroll to position [57, 0]
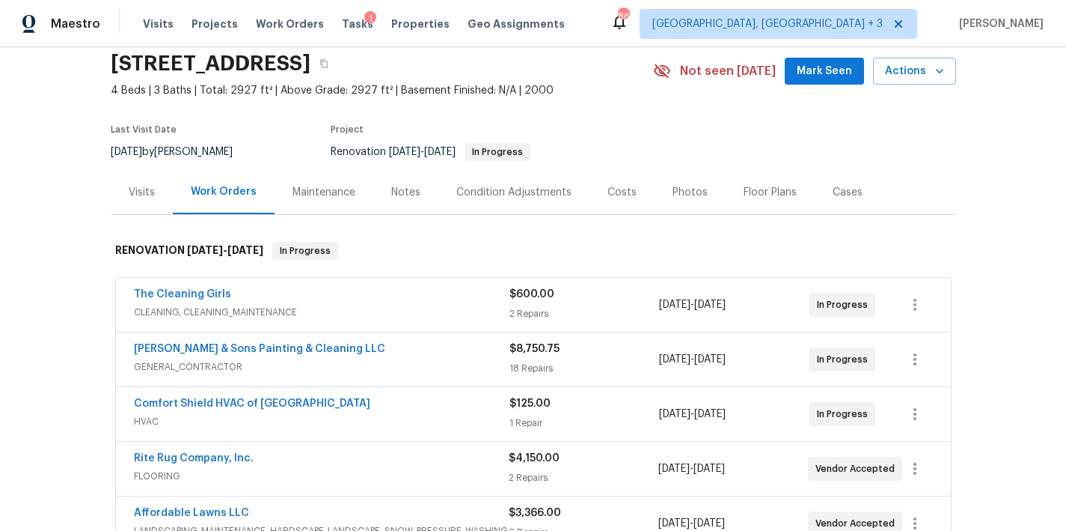
click at [620, 210] on div "Costs" at bounding box center [622, 192] width 65 height 44
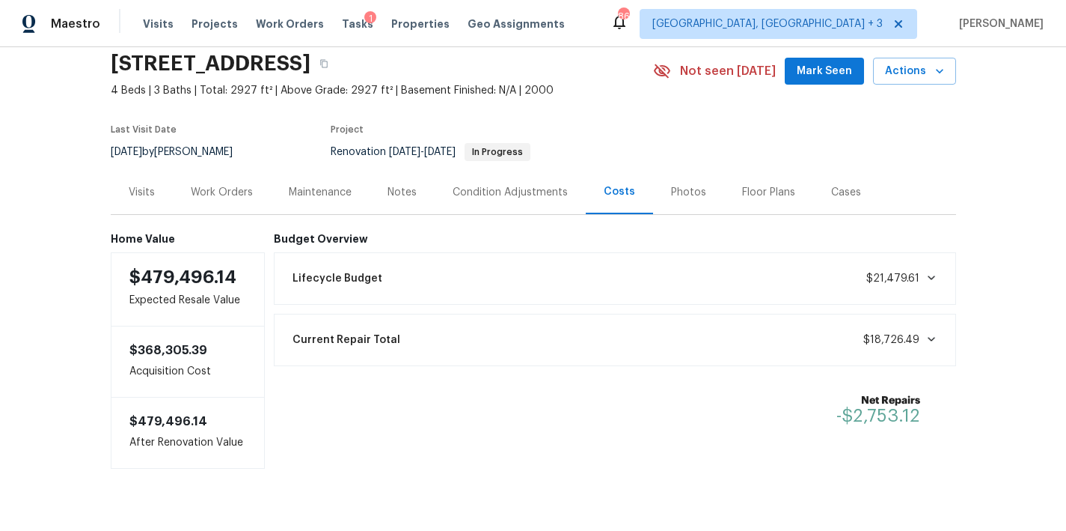
click at [238, 198] on div "Work Orders" at bounding box center [222, 192] width 62 height 15
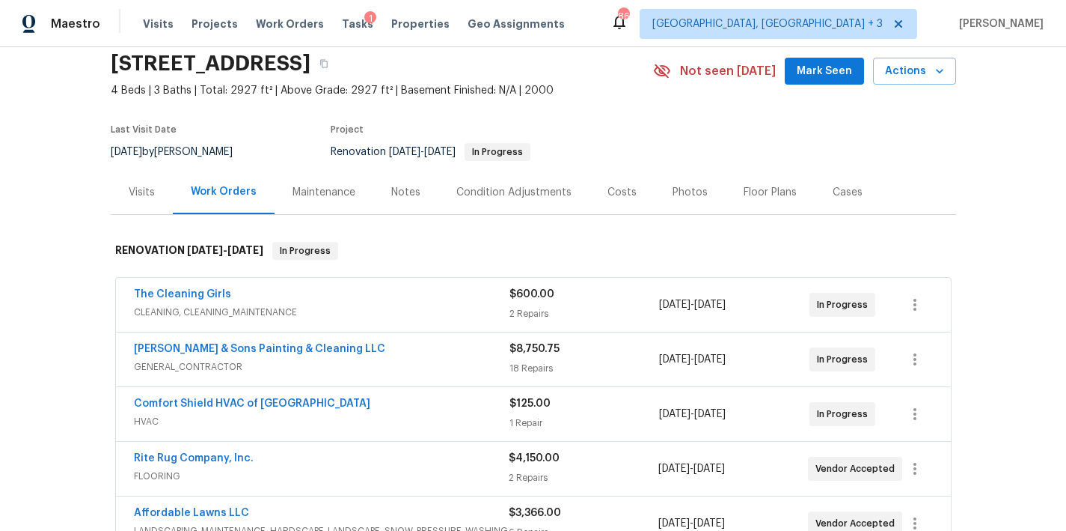
click at [581, 84] on span "4 Beds | 3 Baths | Total: 2927 ft² | Above Grade: 2927 ft² | Basement Finished:…" at bounding box center [382, 90] width 543 height 15
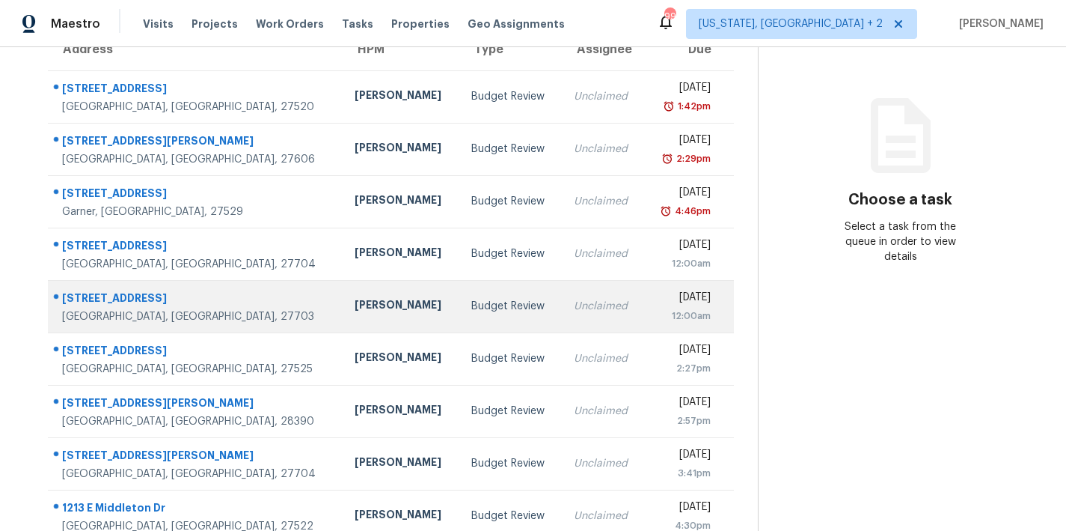
scroll to position [31, 0]
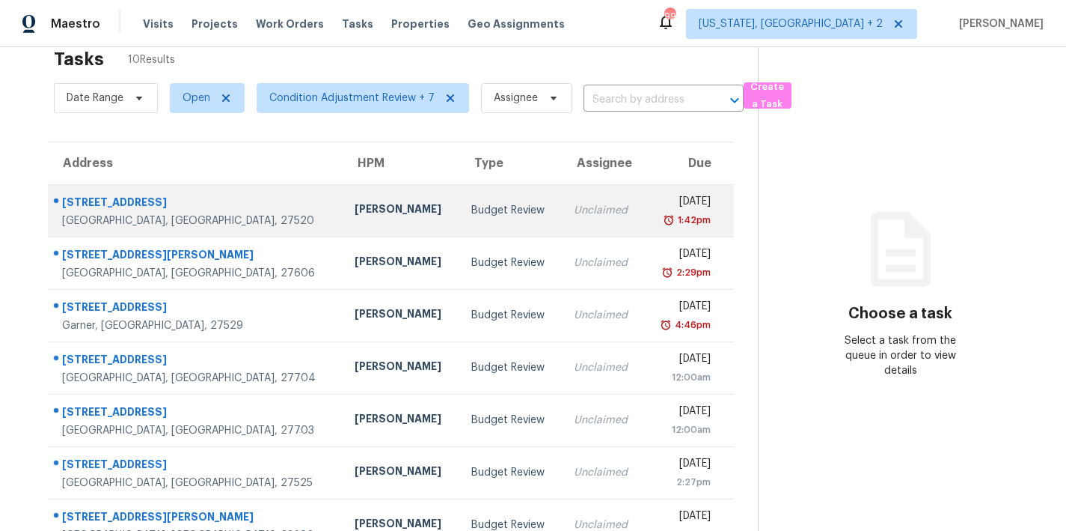
click at [656, 210] on div "[DATE]" at bounding box center [683, 203] width 55 height 19
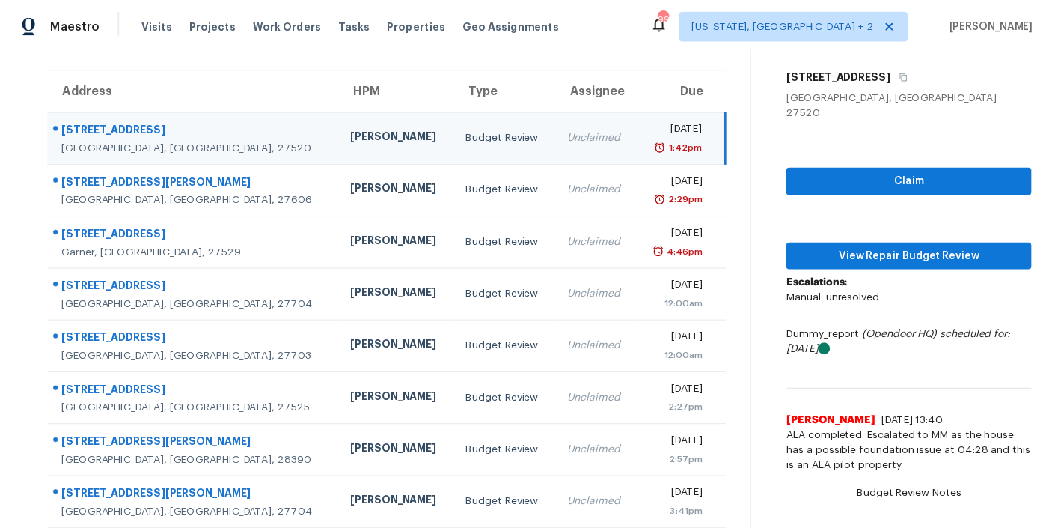
scroll to position [171, 0]
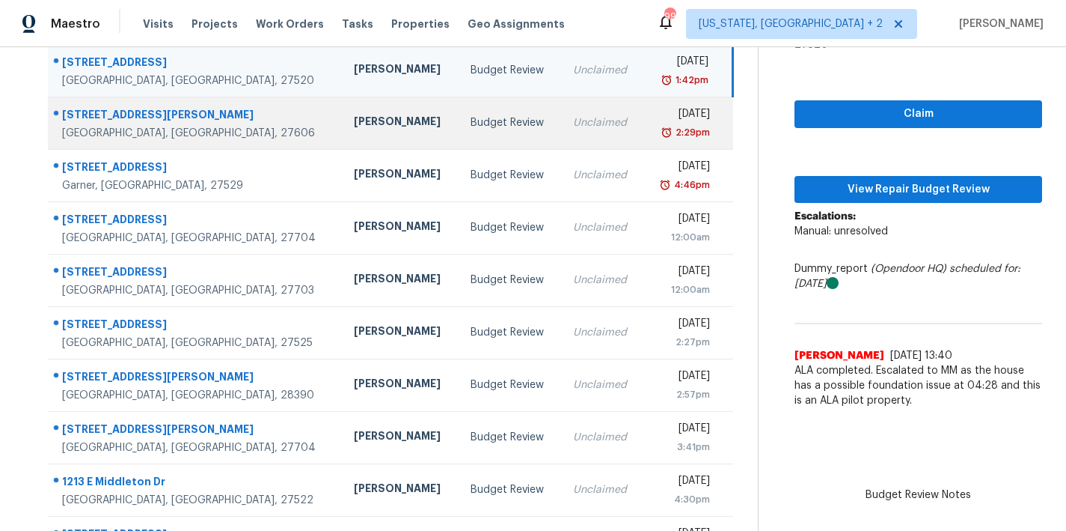
click at [561, 133] on td "Unclaimed" at bounding box center [602, 123] width 82 height 52
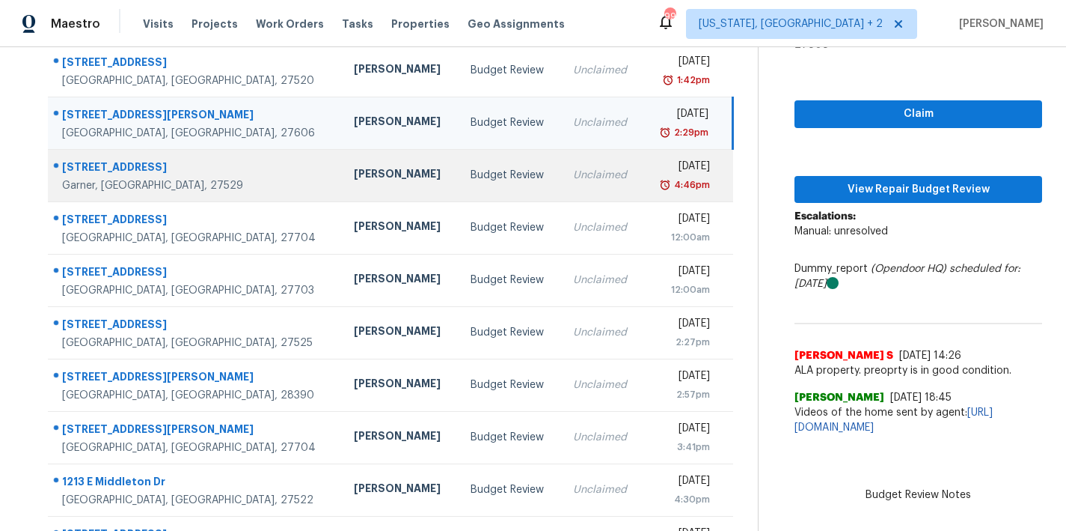
click at [561, 159] on td "Unclaimed" at bounding box center [602, 175] width 82 height 52
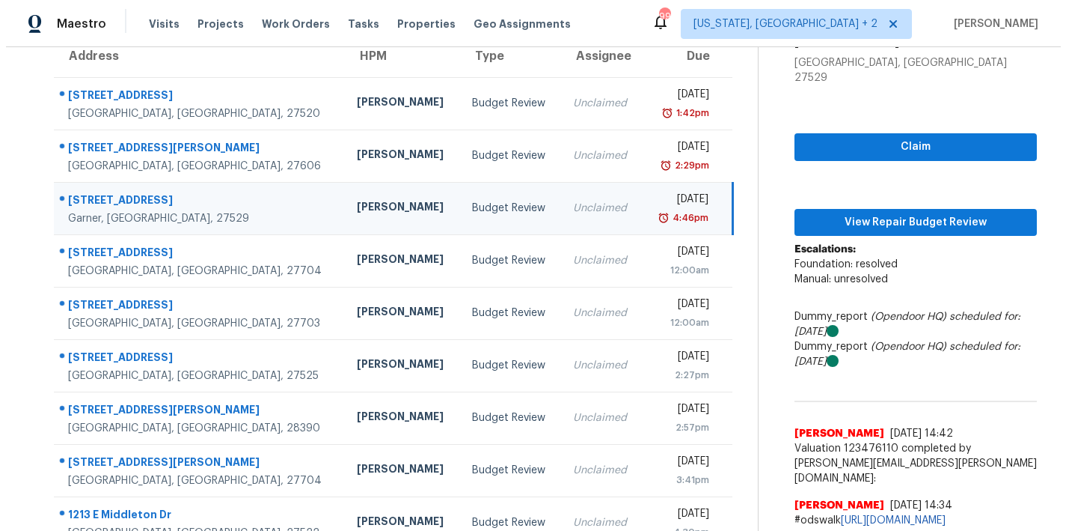
scroll to position [0, 0]
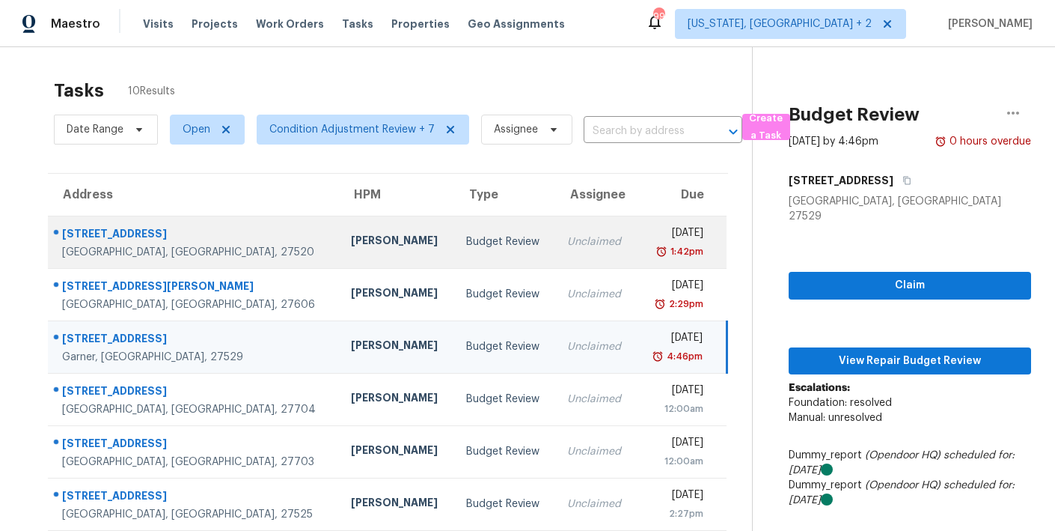
click at [555, 254] on td "Unclaimed" at bounding box center [595, 242] width 81 height 52
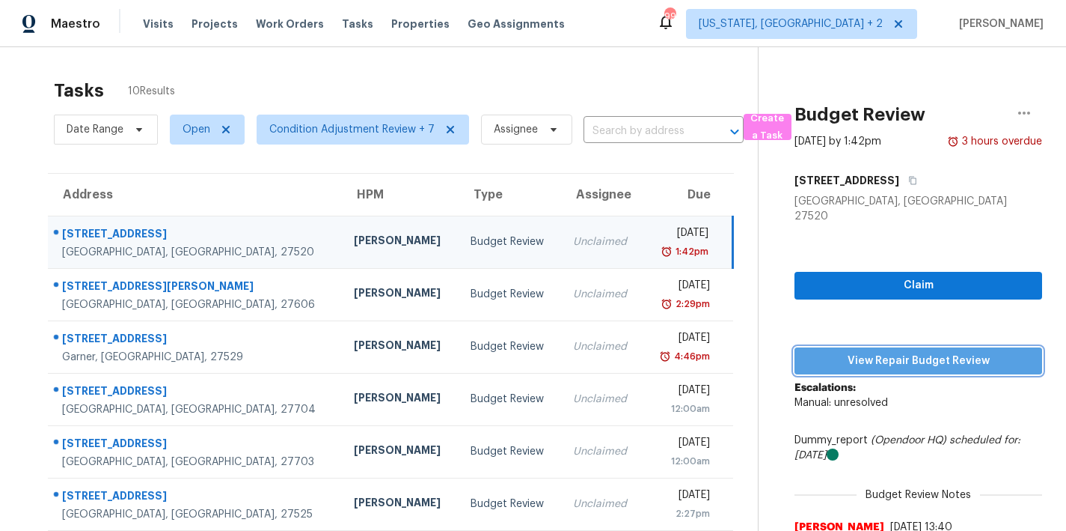
click at [952, 352] on span "View Repair Budget Review" at bounding box center [919, 361] width 224 height 19
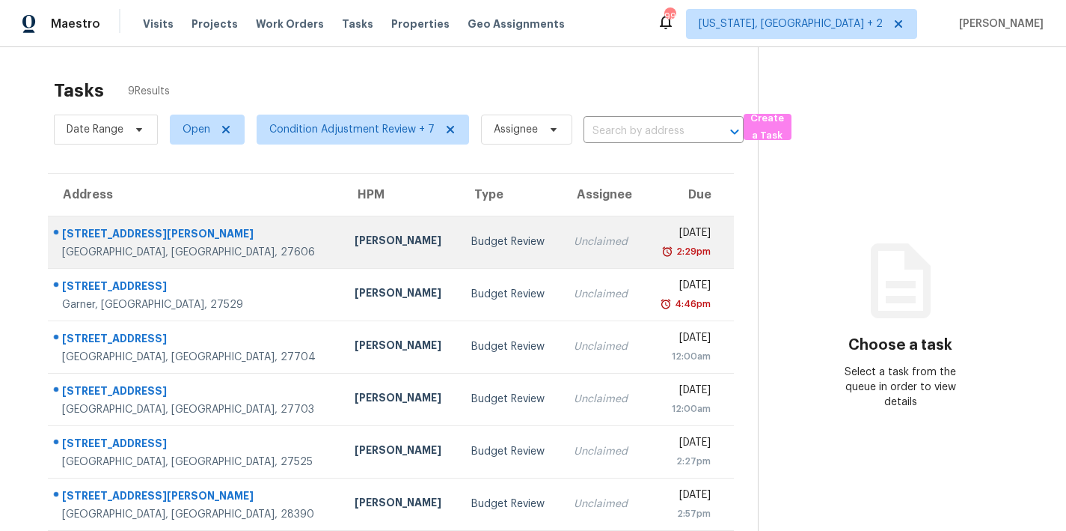
click at [343, 266] on td "[PERSON_NAME]" at bounding box center [401, 242] width 117 height 52
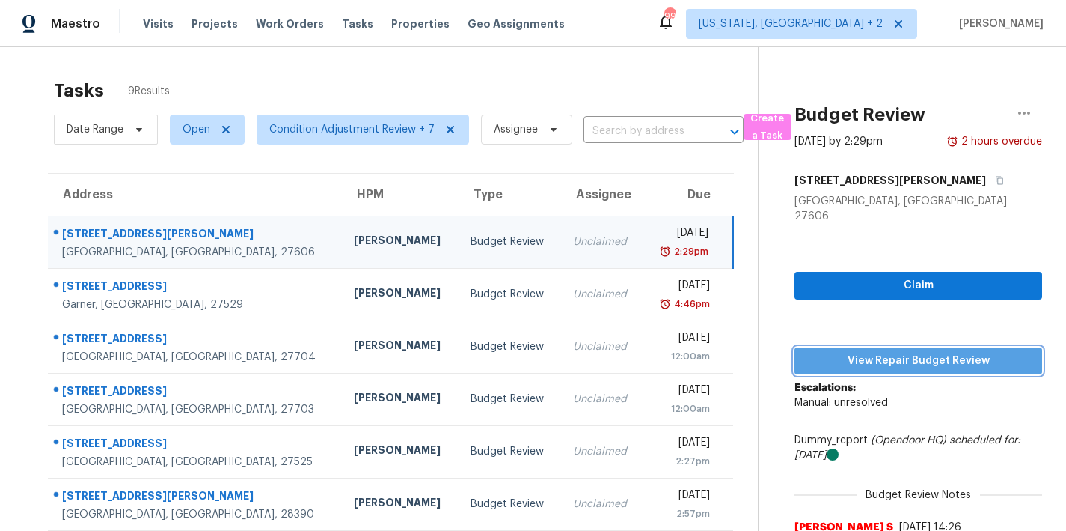
click at [957, 352] on span "View Repair Budget Review" at bounding box center [919, 361] width 224 height 19
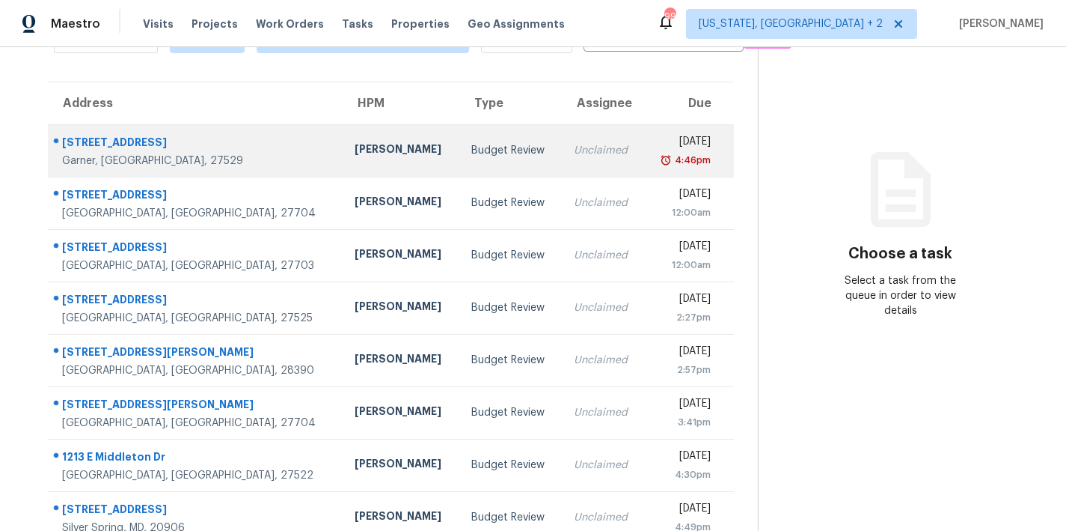
scroll to position [127, 0]
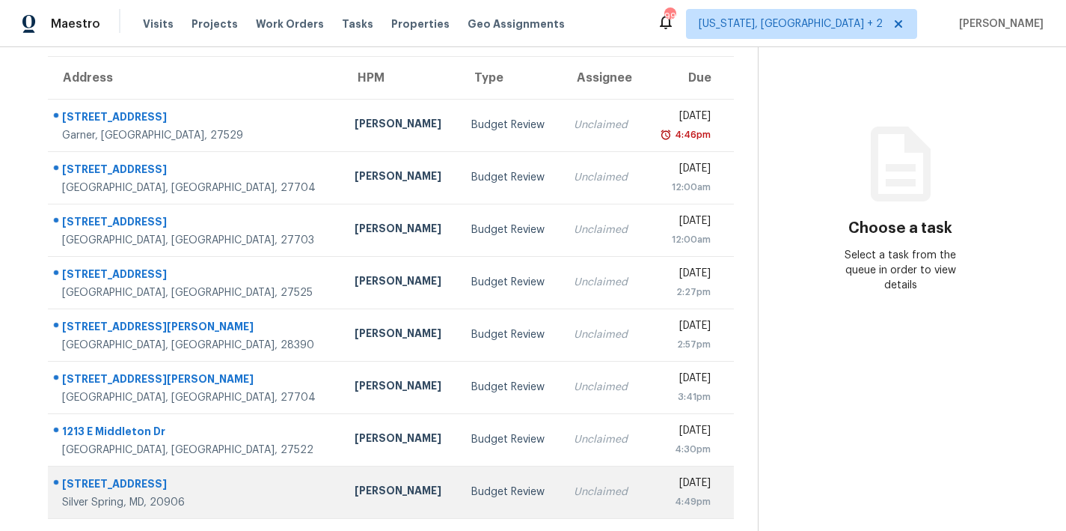
click at [471, 484] on div "Budget Review" at bounding box center [510, 491] width 79 height 15
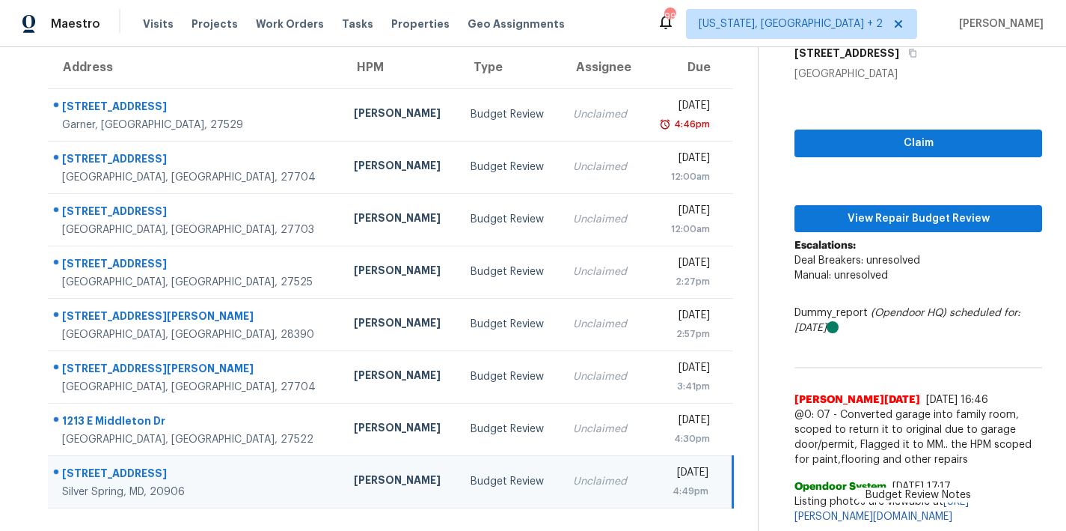
scroll to position [154, 0]
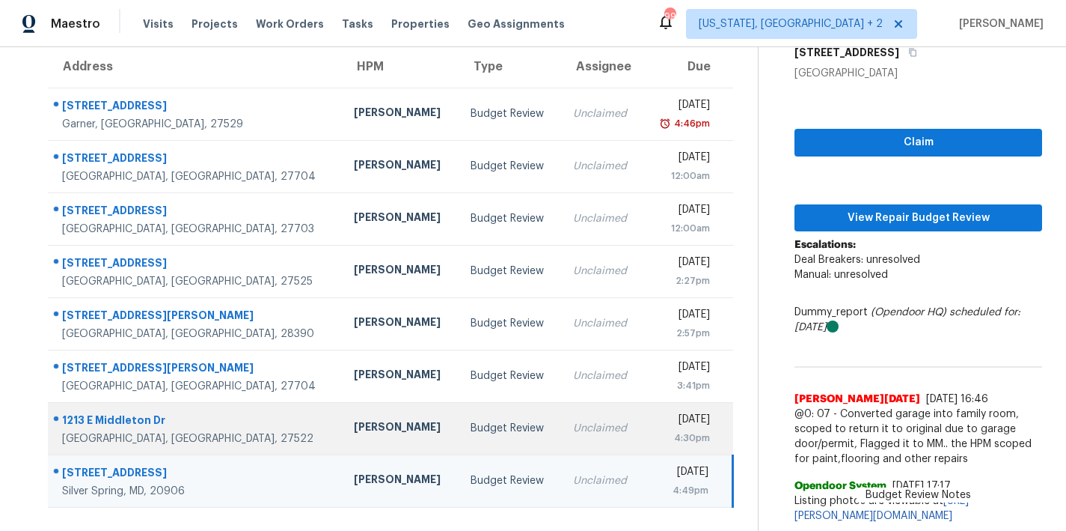
click at [573, 421] on div "Unclaimed" at bounding box center [602, 428] width 58 height 15
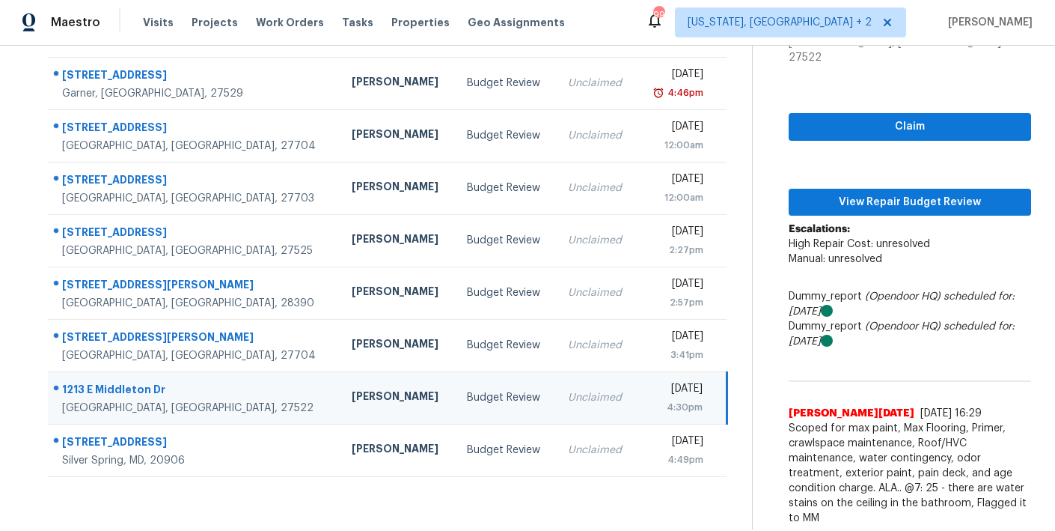
scroll to position [1, 0]
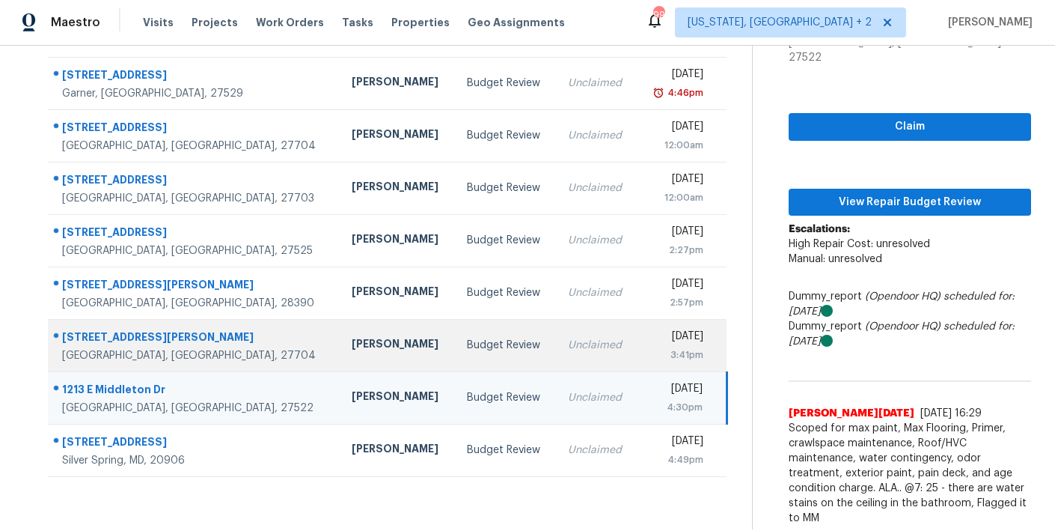
click at [467, 343] on div "Budget Review" at bounding box center [505, 345] width 77 height 15
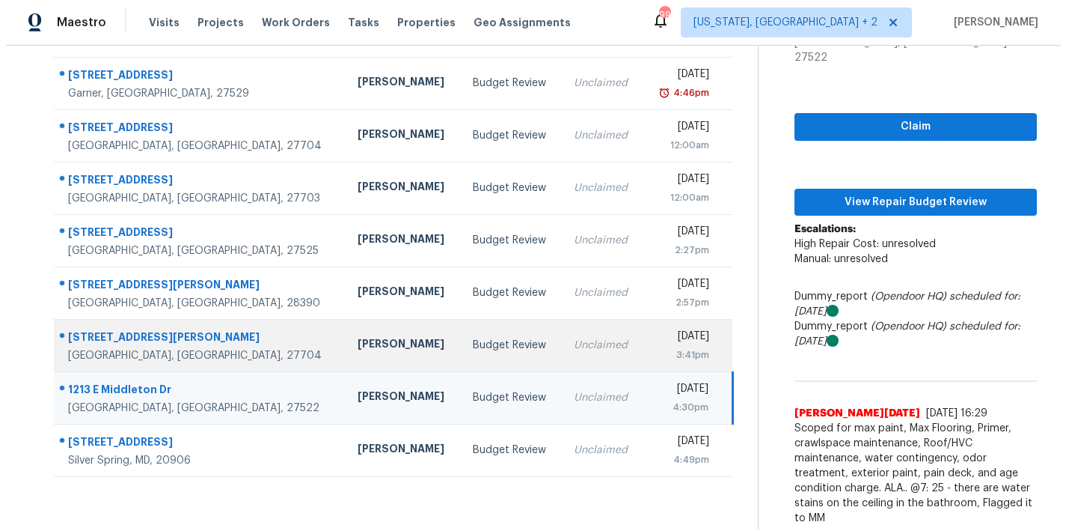
scroll to position [0, 0]
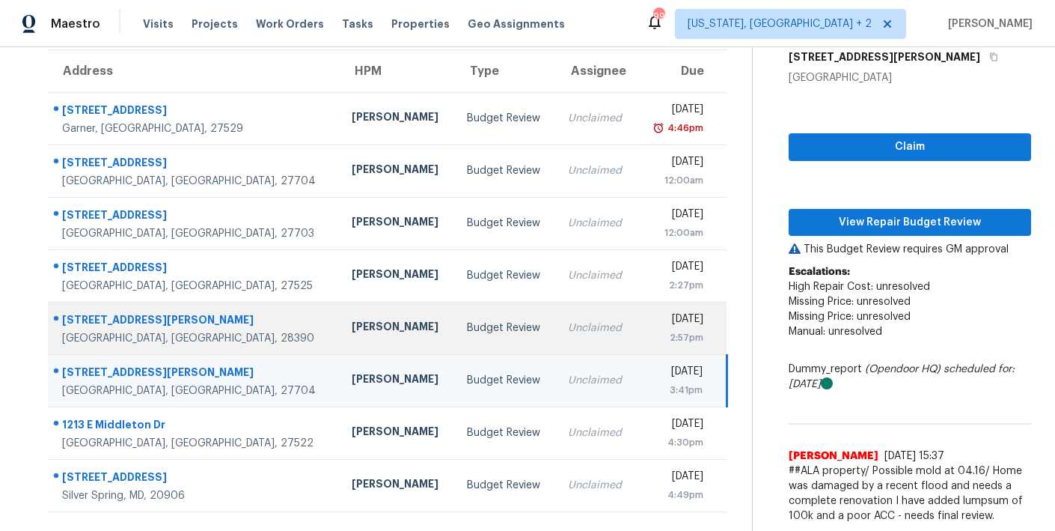
click at [467, 320] on div "Budget Review" at bounding box center [505, 327] width 77 height 15
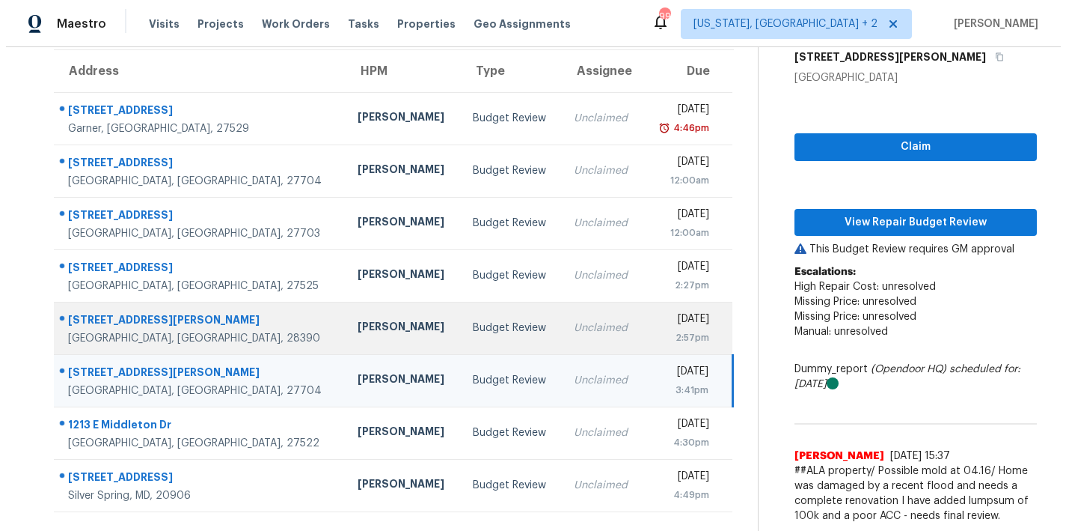
scroll to position [127, 0]
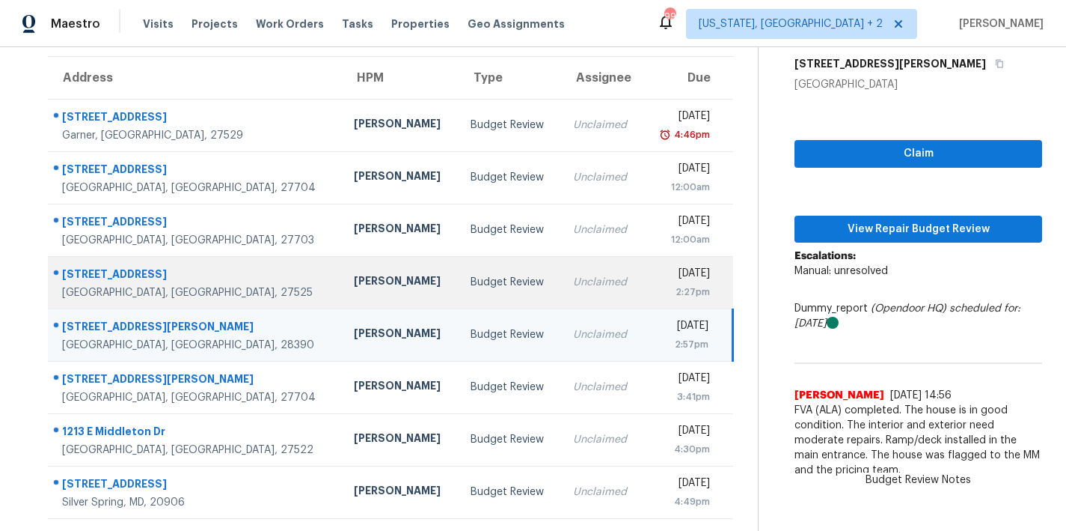
click at [471, 275] on div "Budget Review" at bounding box center [510, 282] width 79 height 15
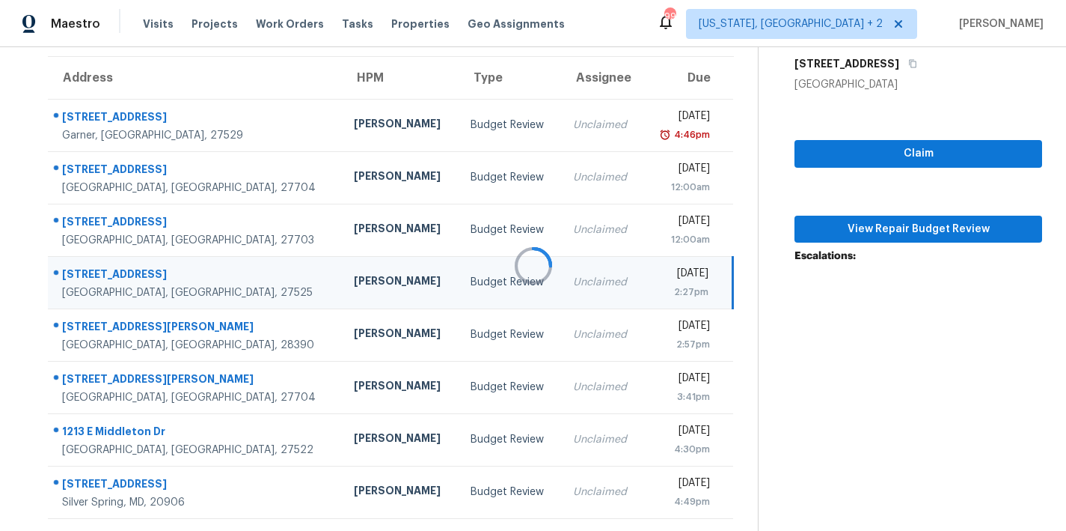
scroll to position [157, 0]
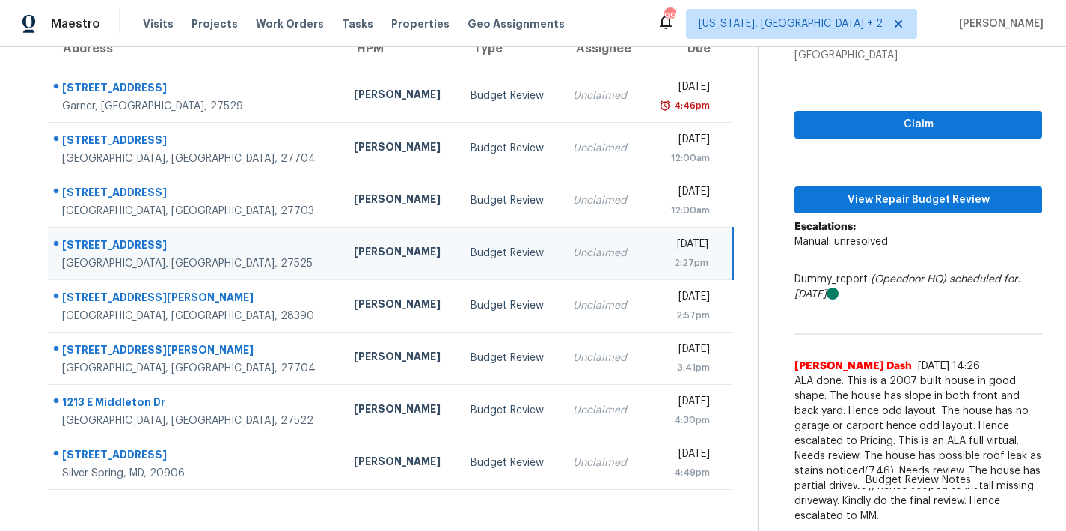
click at [459, 227] on td "Budget Review" at bounding box center [510, 253] width 103 height 52
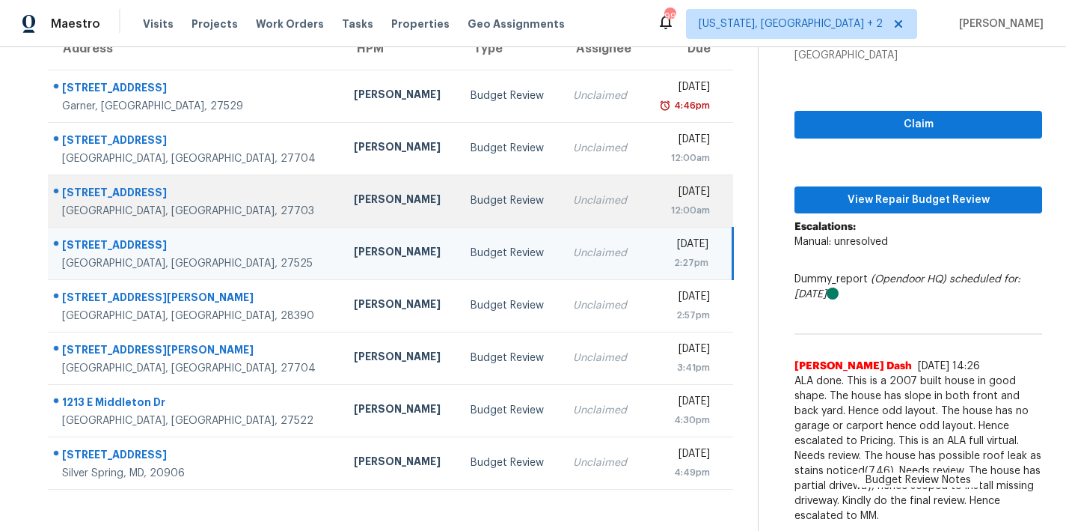
click at [354, 195] on div "[PERSON_NAME]" at bounding box center [400, 201] width 93 height 19
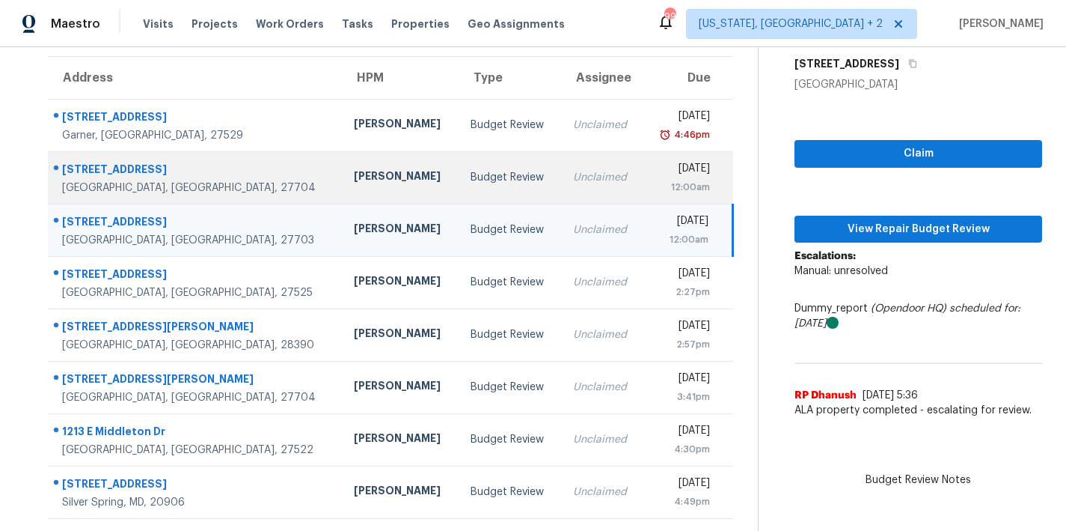
click at [459, 151] on td "Budget Review" at bounding box center [510, 177] width 103 height 52
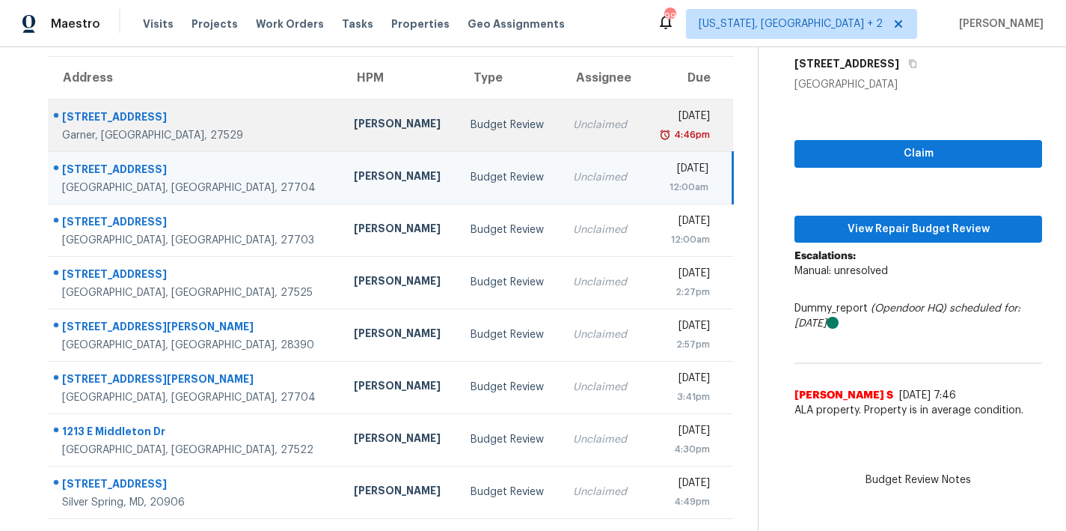
click at [471, 117] on div "Budget Review" at bounding box center [510, 124] width 79 height 15
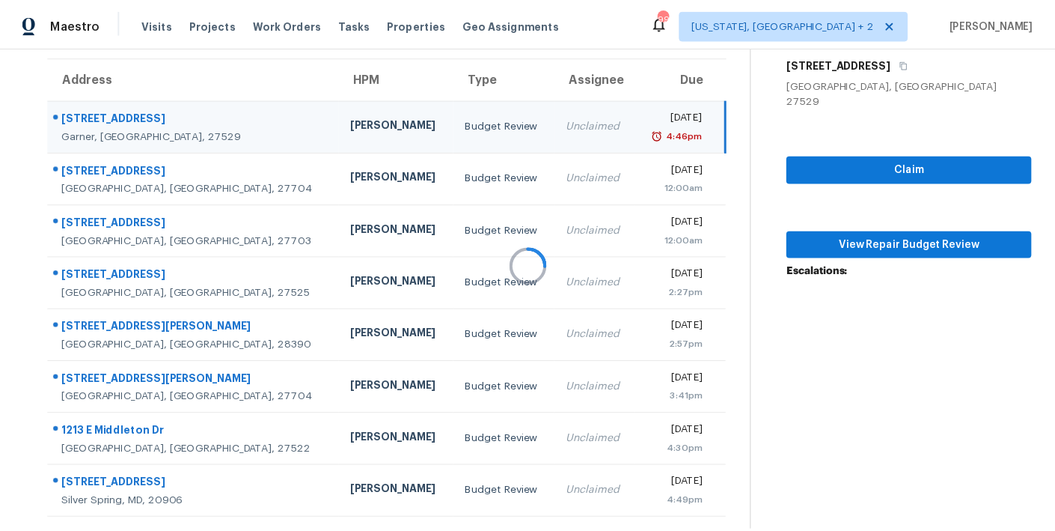
scroll to position [157, 0]
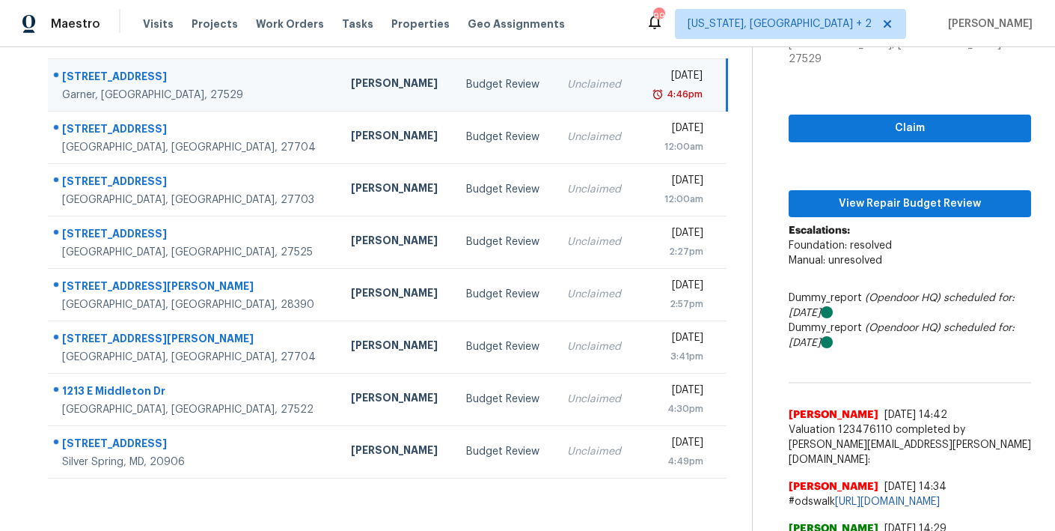
click at [315, 483] on section "Tasks 8 Results Date Range Open Condition Adjustment Review + 7 Assignee ​ Crea…" at bounding box center [388, 390] width 728 height 953
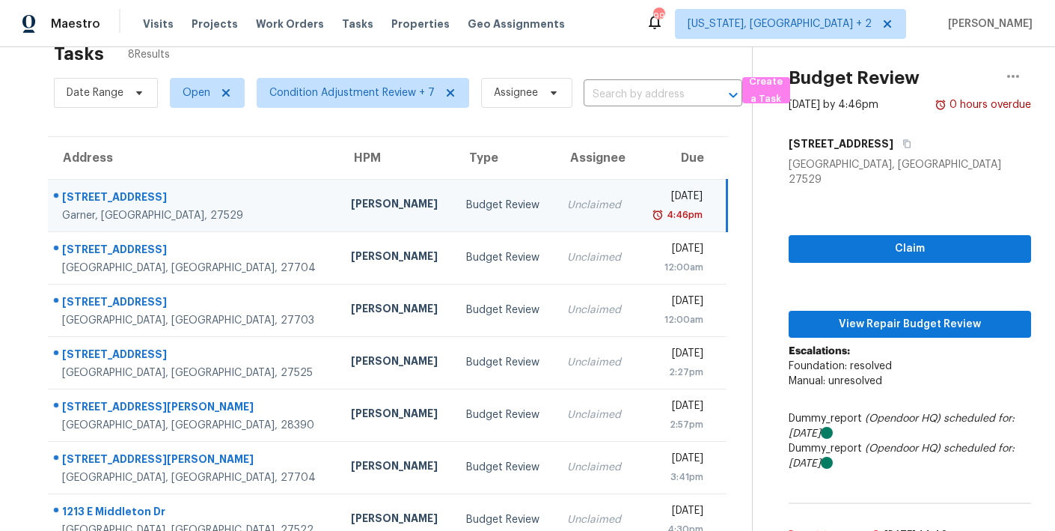
scroll to position [6, 0]
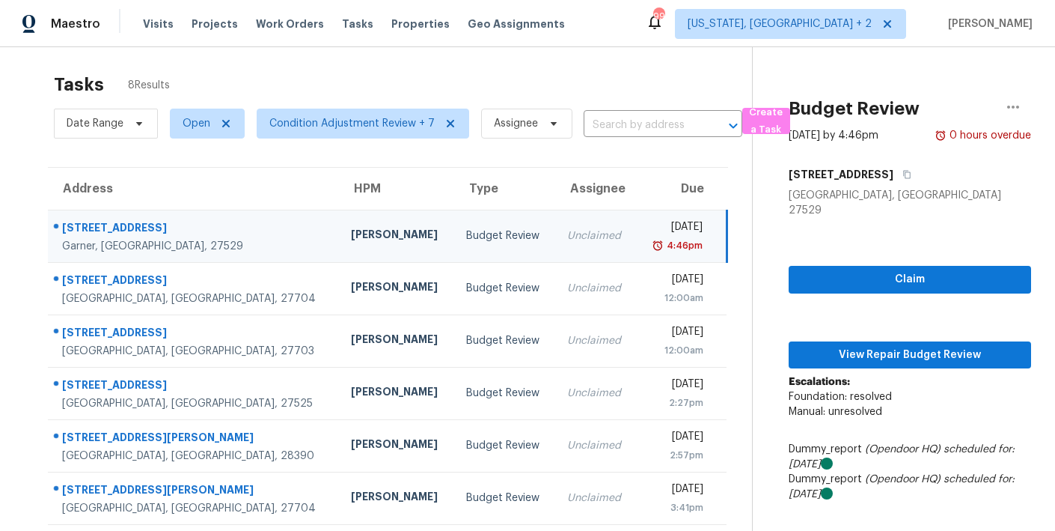
click at [418, 57] on div "Tasks 8 Results Date Range Open Condition Adjustment Review + 7 Assignee ​ Crea…" at bounding box center [527, 529] width 1055 height 977
